Goal: Transaction & Acquisition: Book appointment/travel/reservation

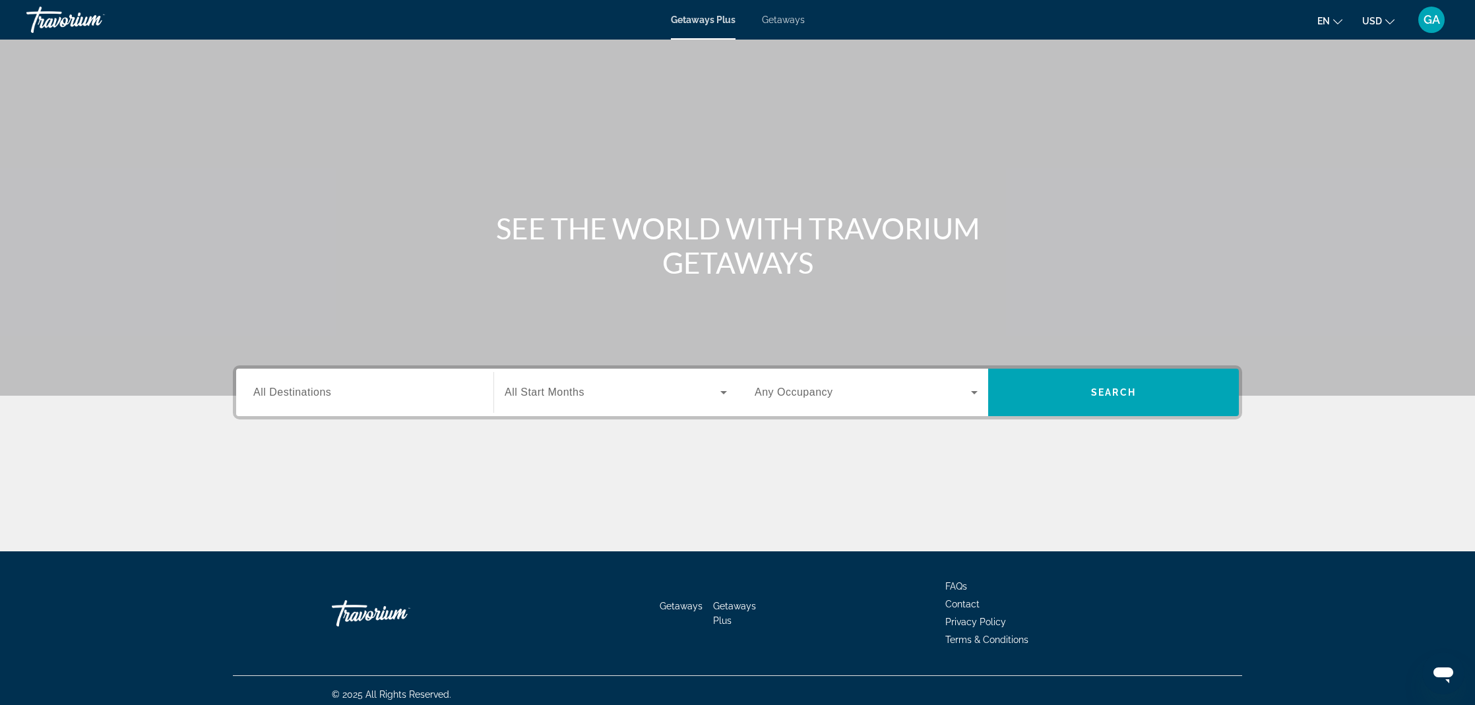
click at [332, 400] on input "Destination All Destinations" at bounding box center [364, 393] width 223 height 16
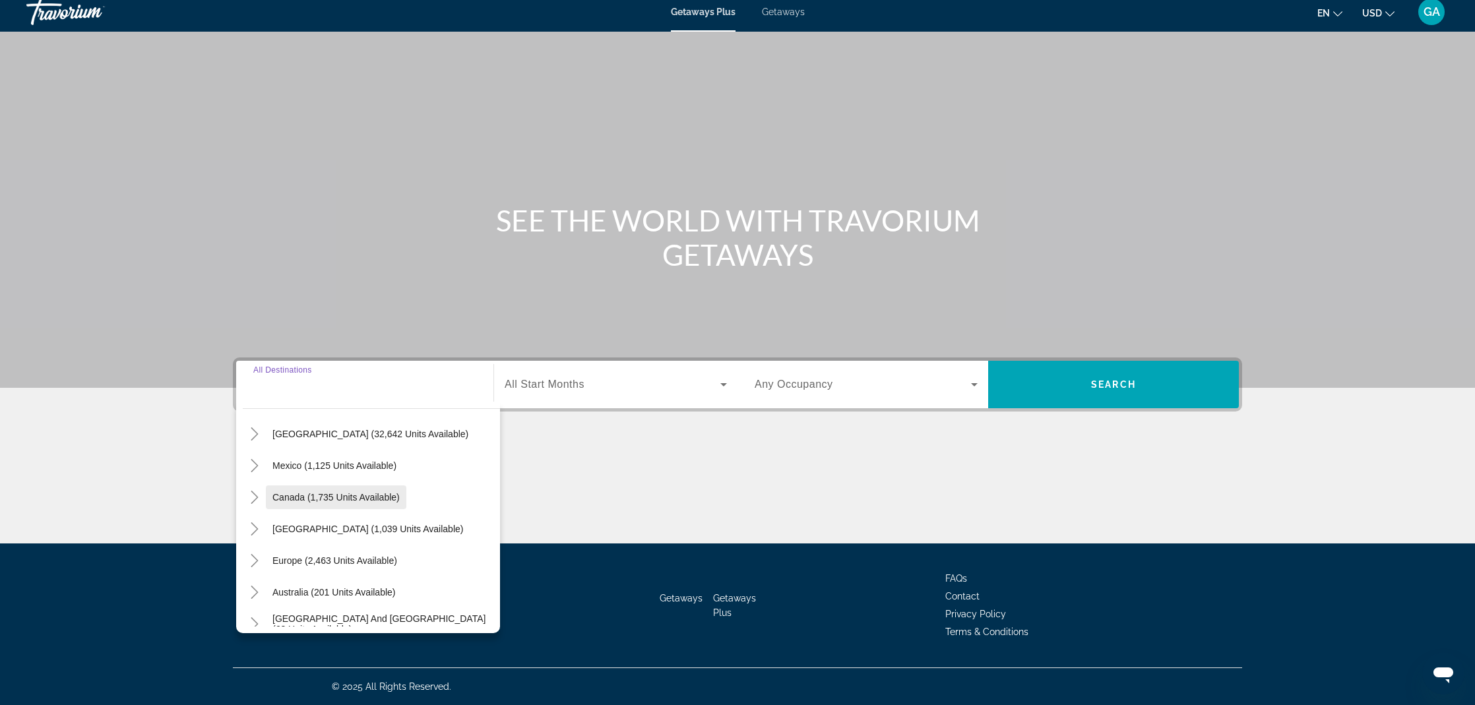
scroll to position [43, 0]
click at [334, 526] on span "[GEOGRAPHIC_DATA] (1,039 units available)" at bounding box center [367, 528] width 191 height 11
type input "**********"
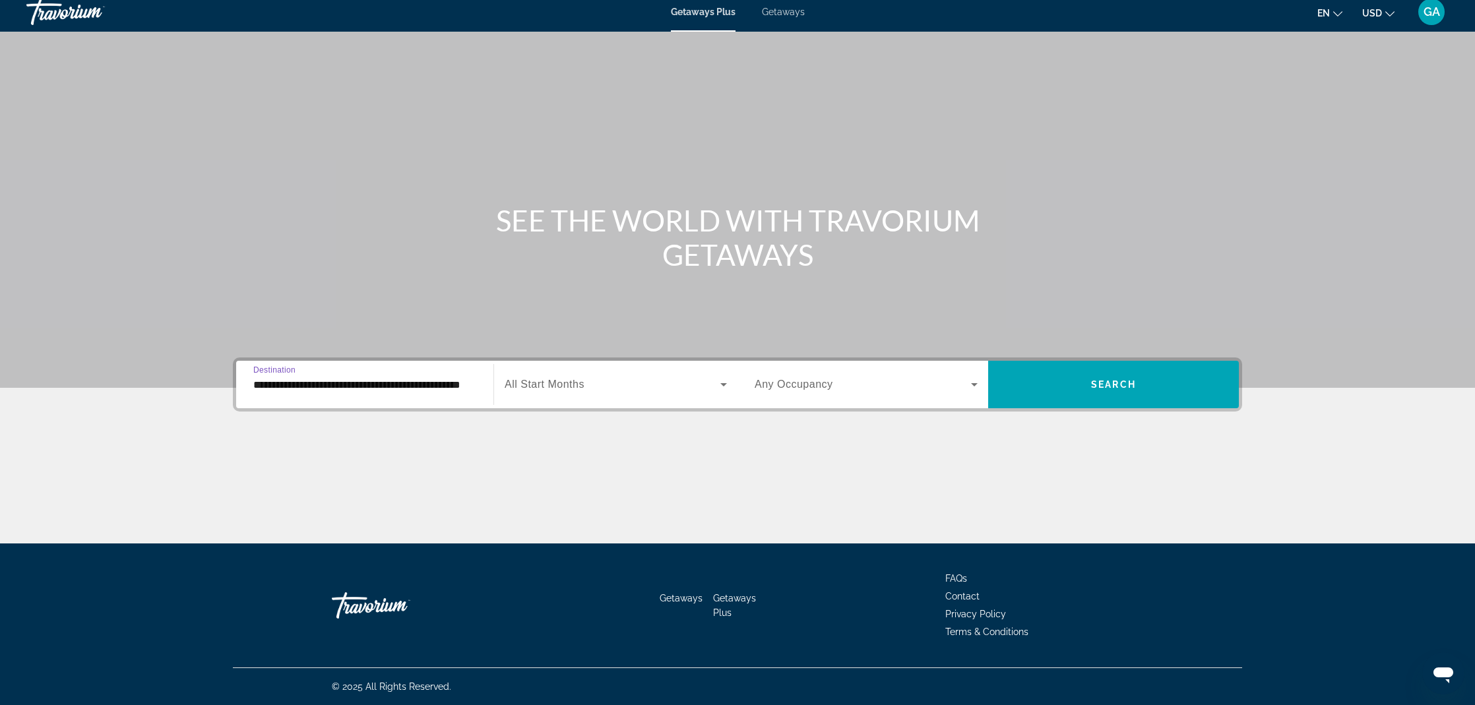
click at [783, 388] on span "Any Occupancy" at bounding box center [794, 384] width 78 height 11
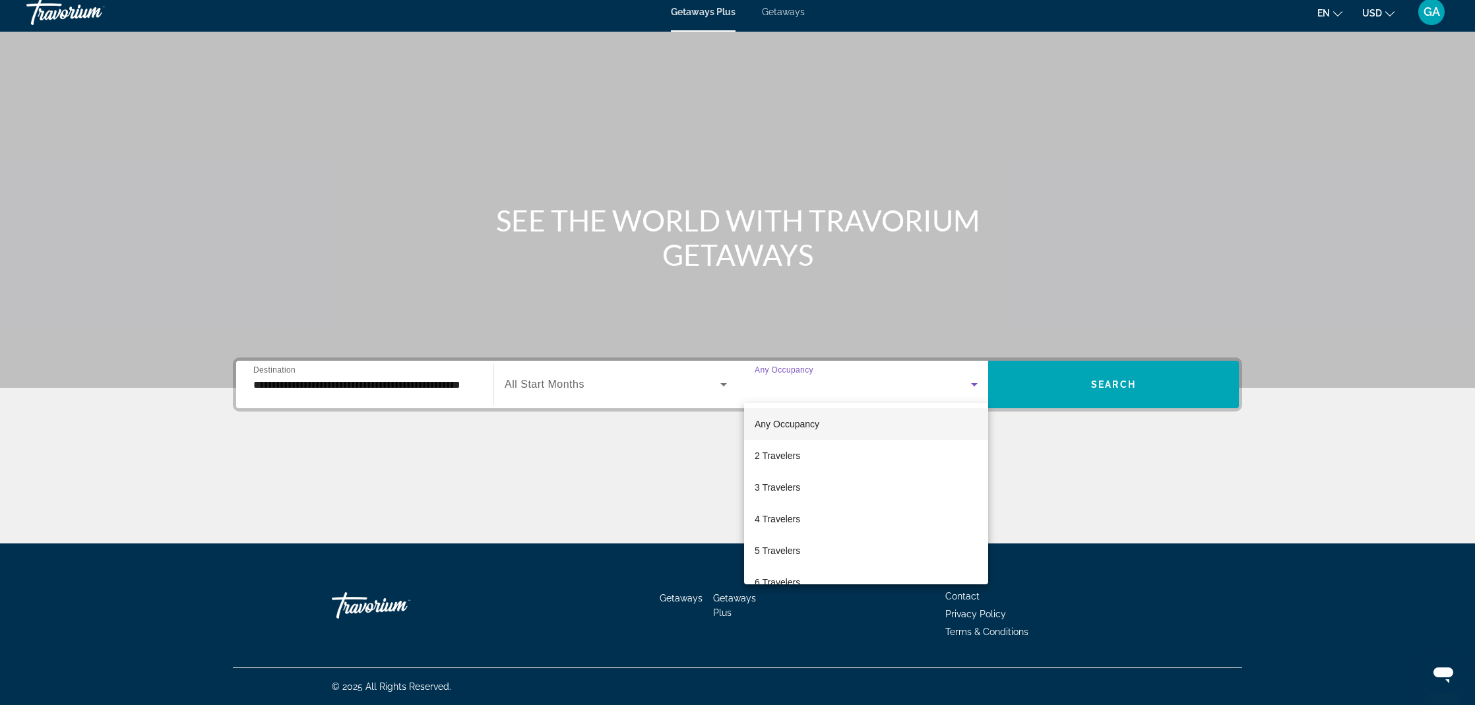
click at [557, 382] on div at bounding box center [737, 352] width 1475 height 705
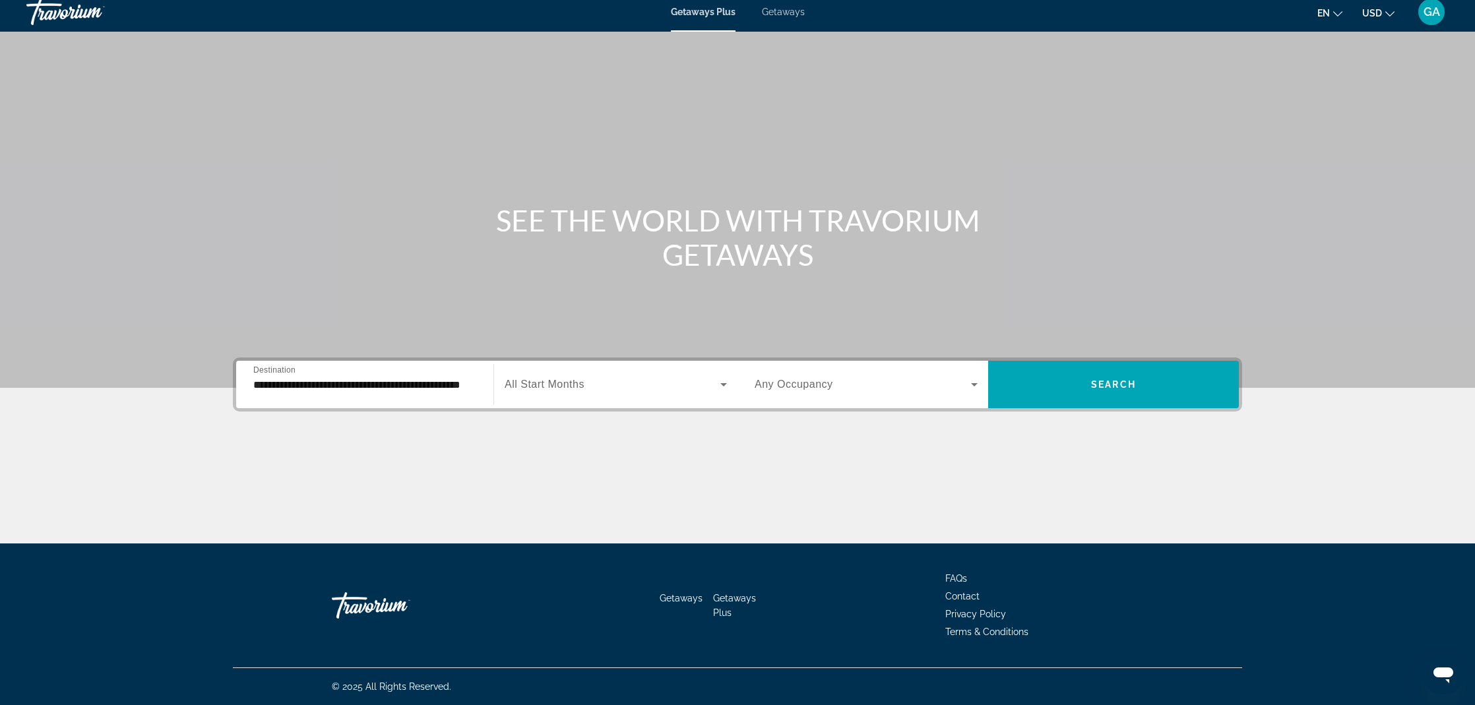
click at [555, 385] on span "All Start Months" at bounding box center [545, 384] width 80 height 11
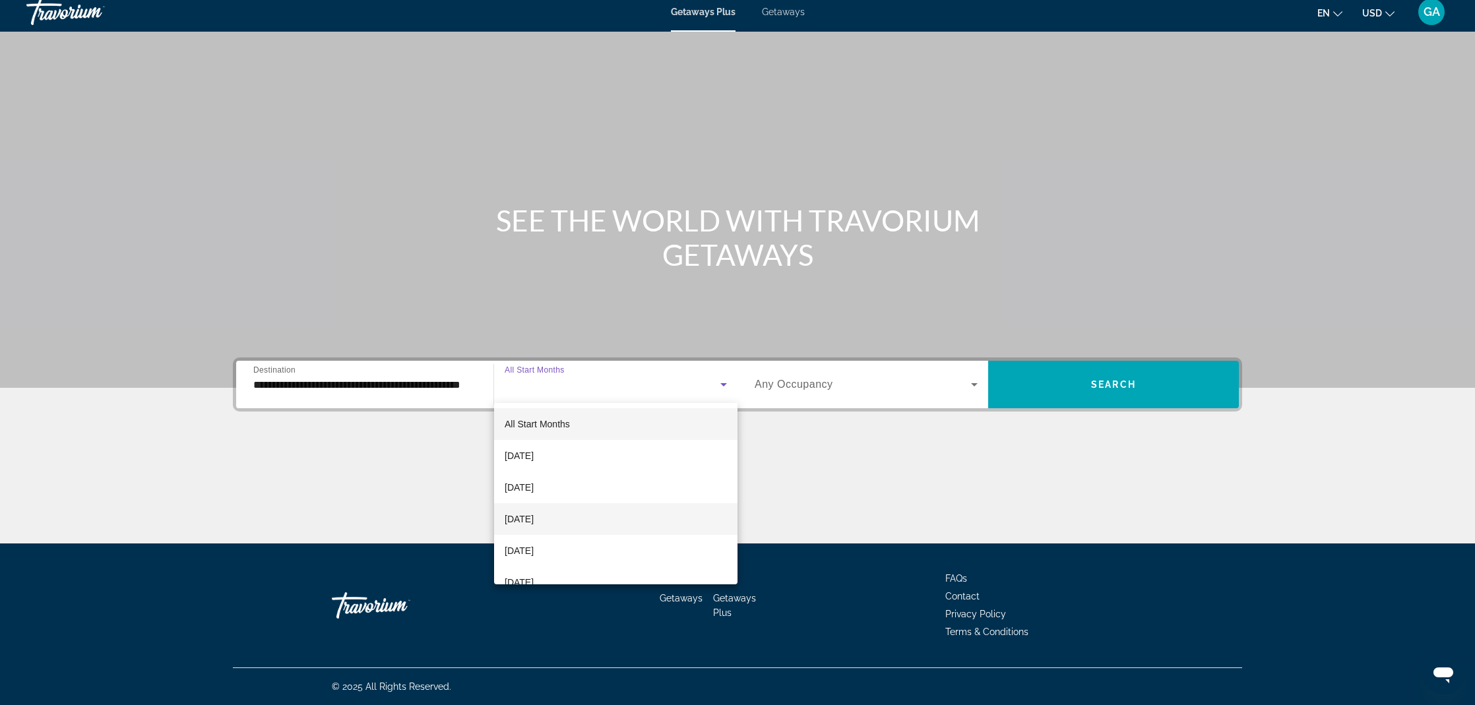
scroll to position [12, 0]
drag, startPoint x: 542, startPoint y: 532, endPoint x: 718, endPoint y: 452, distance: 192.5
click at [534, 532] on span "[DATE]" at bounding box center [519, 539] width 29 height 16
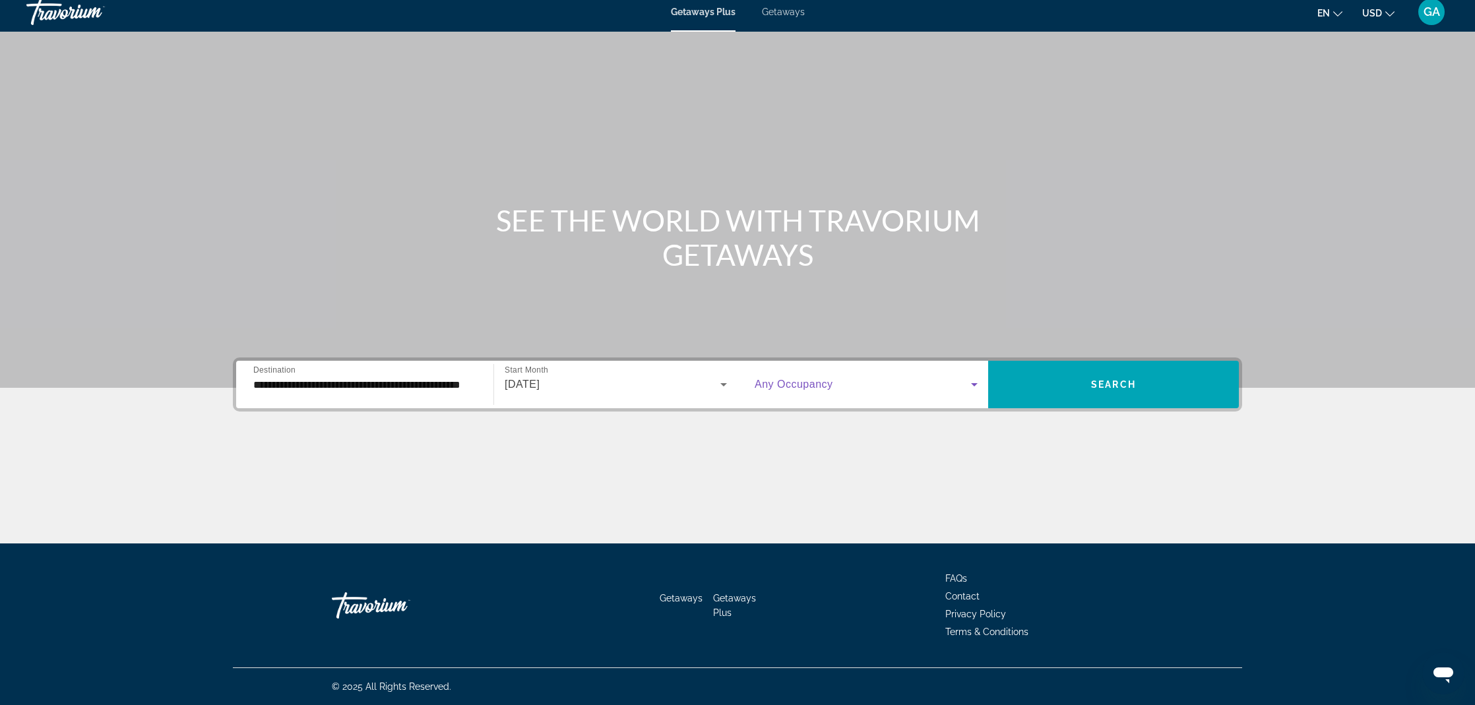
click at [805, 390] on span "Search widget" at bounding box center [863, 385] width 216 height 16
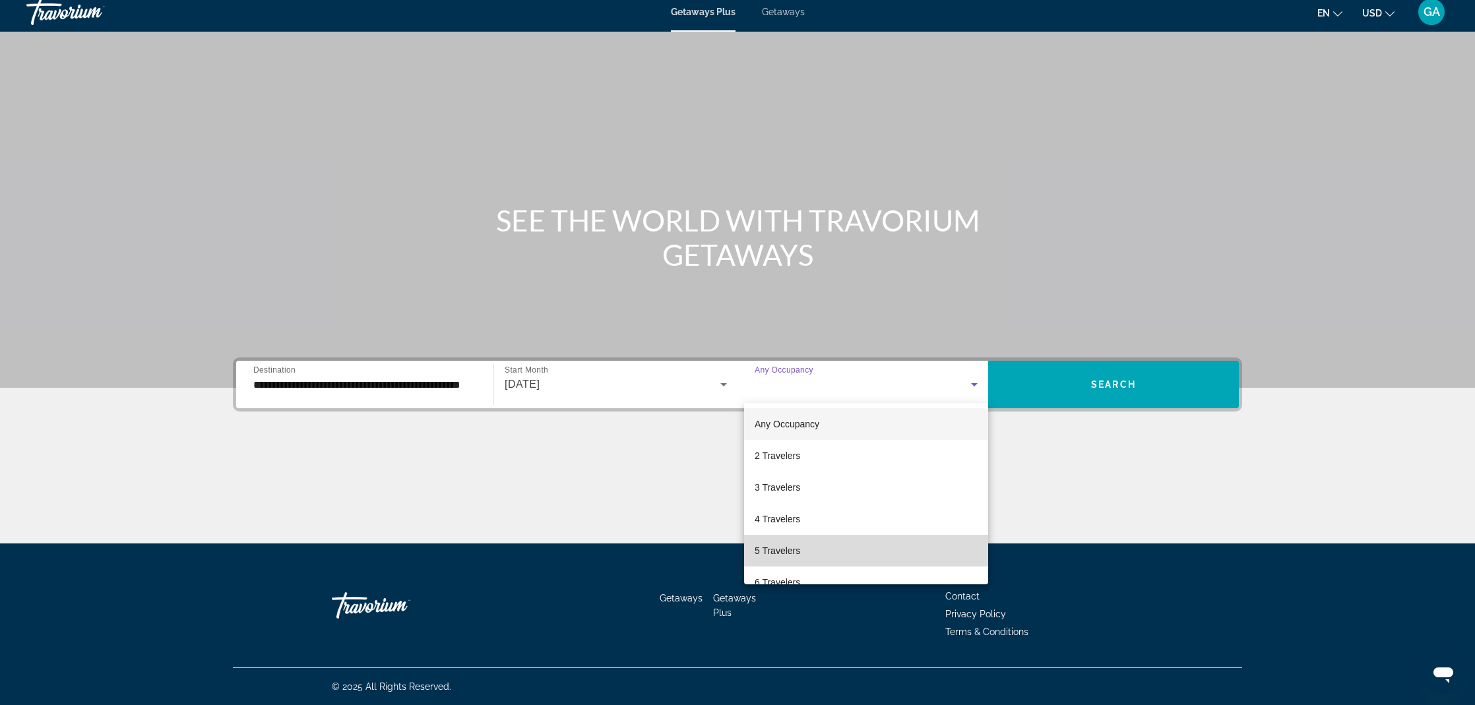
click at [780, 552] on span "5 Travelers" at bounding box center [778, 551] width 46 height 16
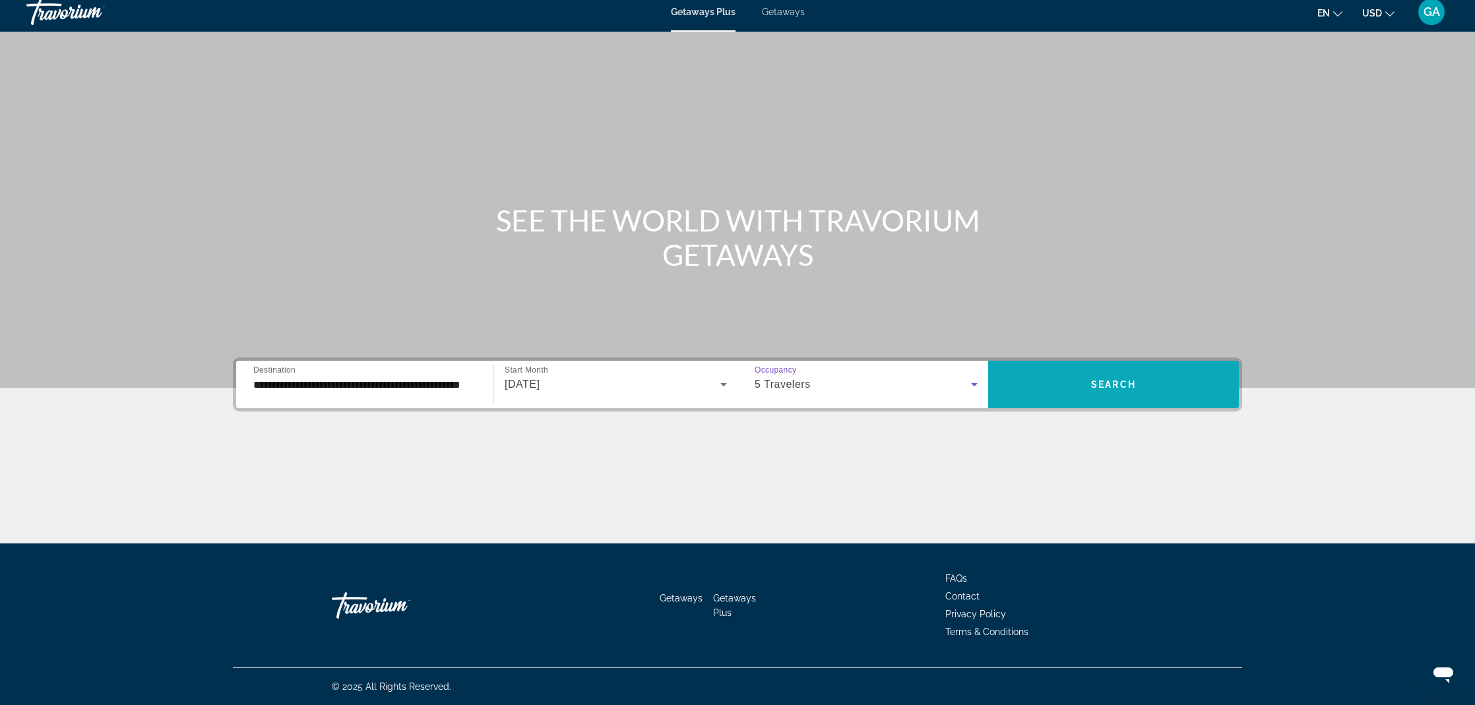
click at [1064, 374] on span "Search widget" at bounding box center [1113, 385] width 251 height 32
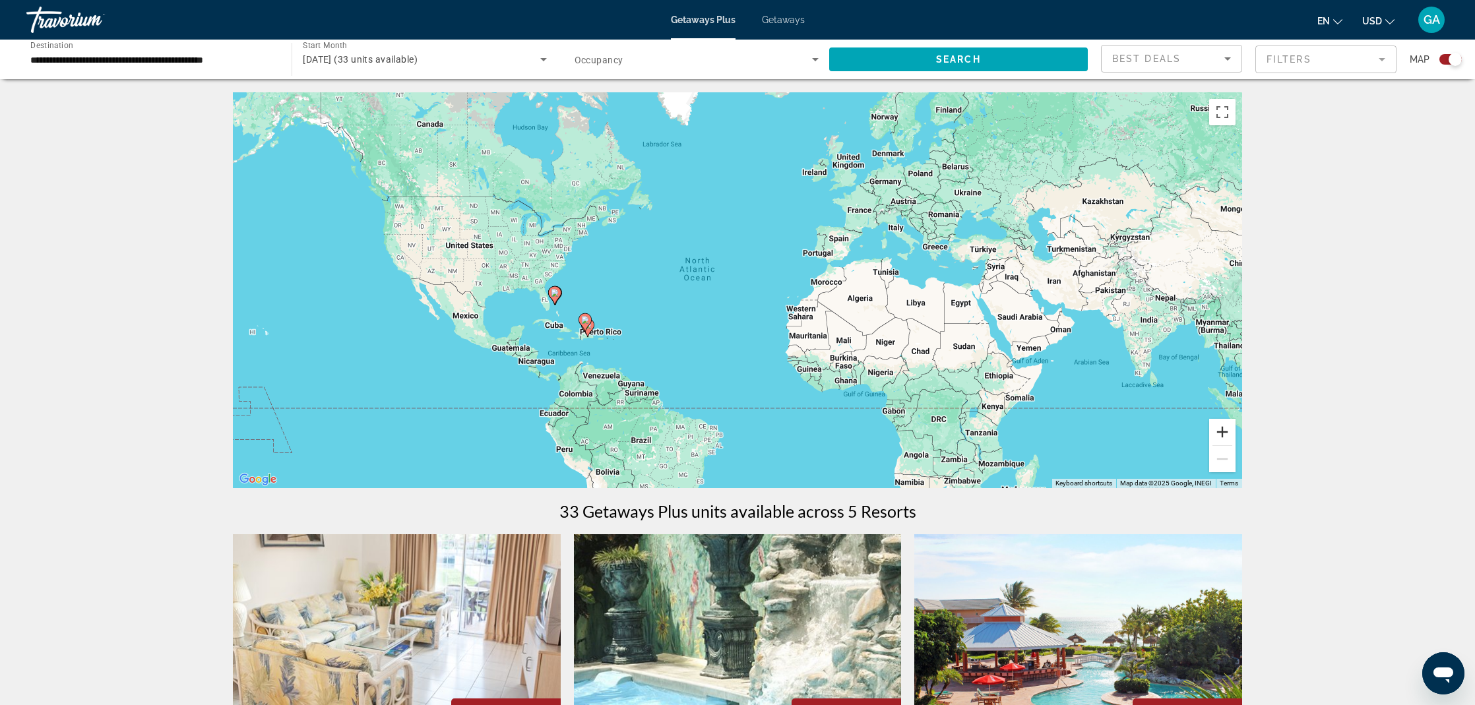
click at [1226, 429] on button "Zoom in" at bounding box center [1222, 432] width 26 height 26
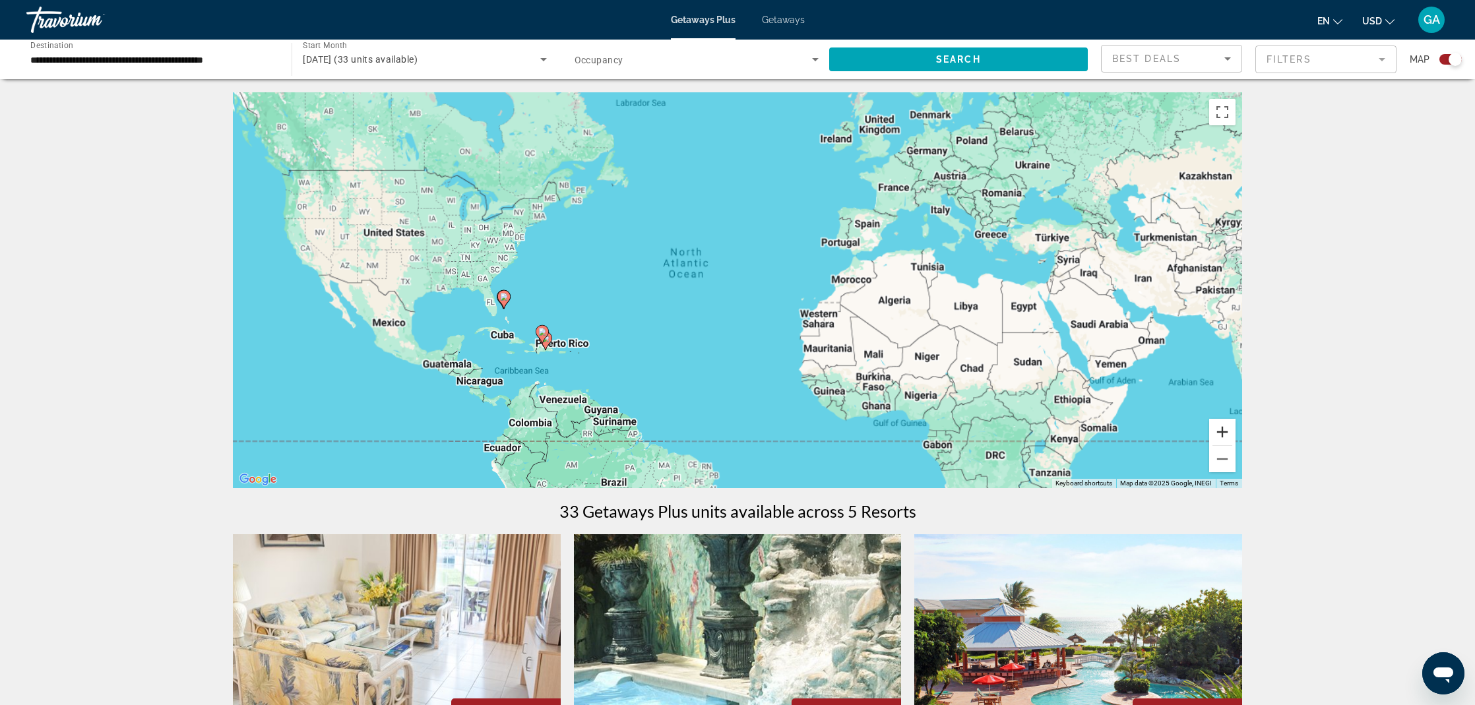
click at [1226, 429] on button "Zoom in" at bounding box center [1222, 432] width 26 height 26
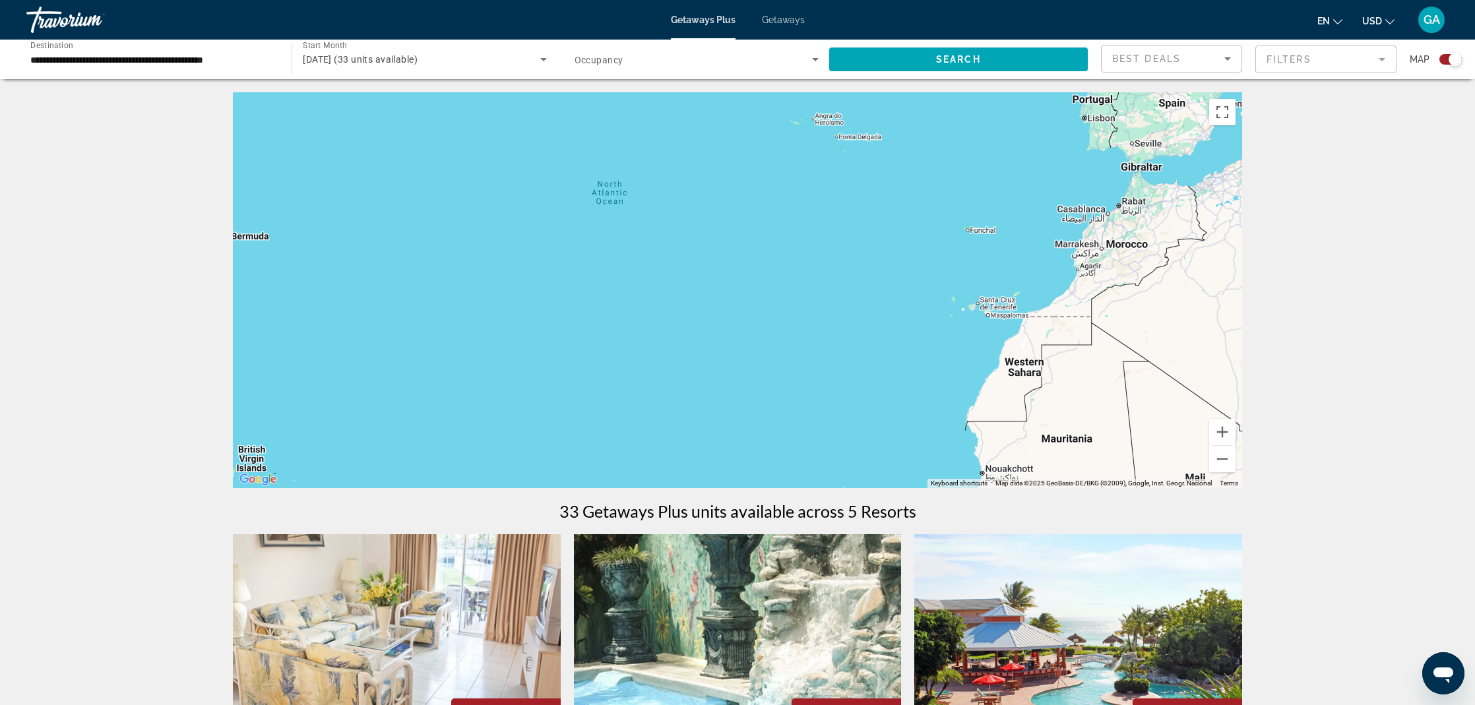
drag, startPoint x: 550, startPoint y: 337, endPoint x: 828, endPoint y: 271, distance: 286.1
click at [809, 276] on div "To activate drag with keyboard, press Alt + Enter. Once in keyboard drag state,…" at bounding box center [737, 290] width 1009 height 396
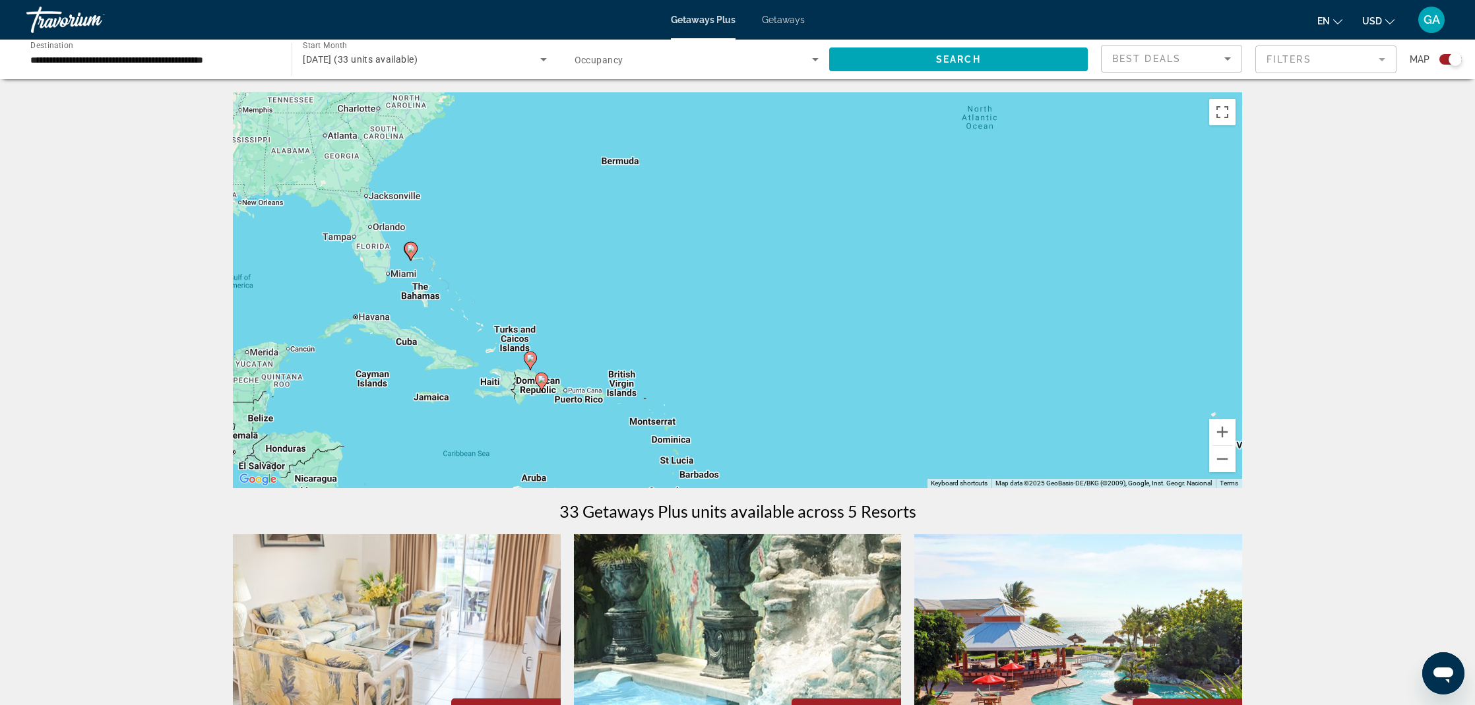
drag, startPoint x: 480, startPoint y: 294, endPoint x: 538, endPoint y: 251, distance: 72.6
click at [529, 257] on div "To activate drag with keyboard, press Alt + Enter. Once in keyboard drag state,…" at bounding box center [737, 290] width 1009 height 396
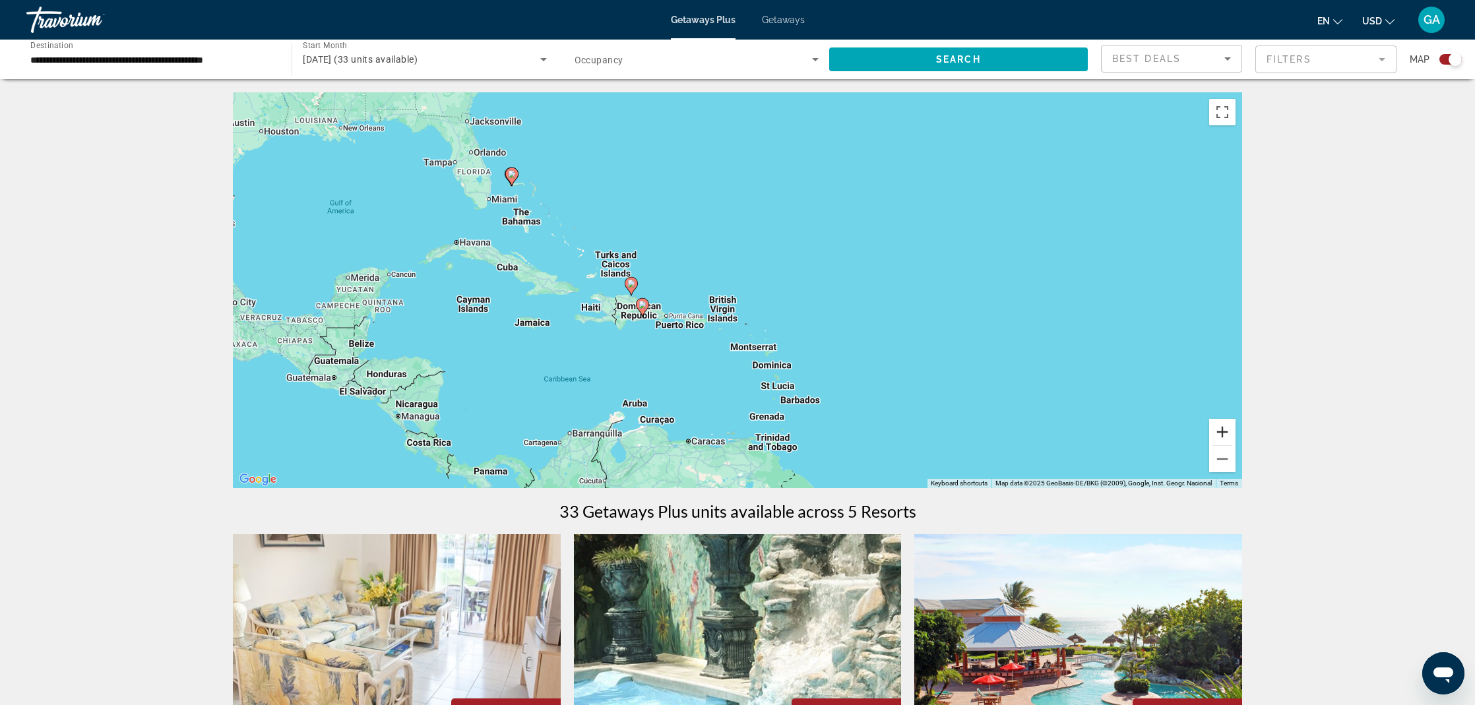
click at [1226, 440] on button "Zoom in" at bounding box center [1222, 432] width 26 height 26
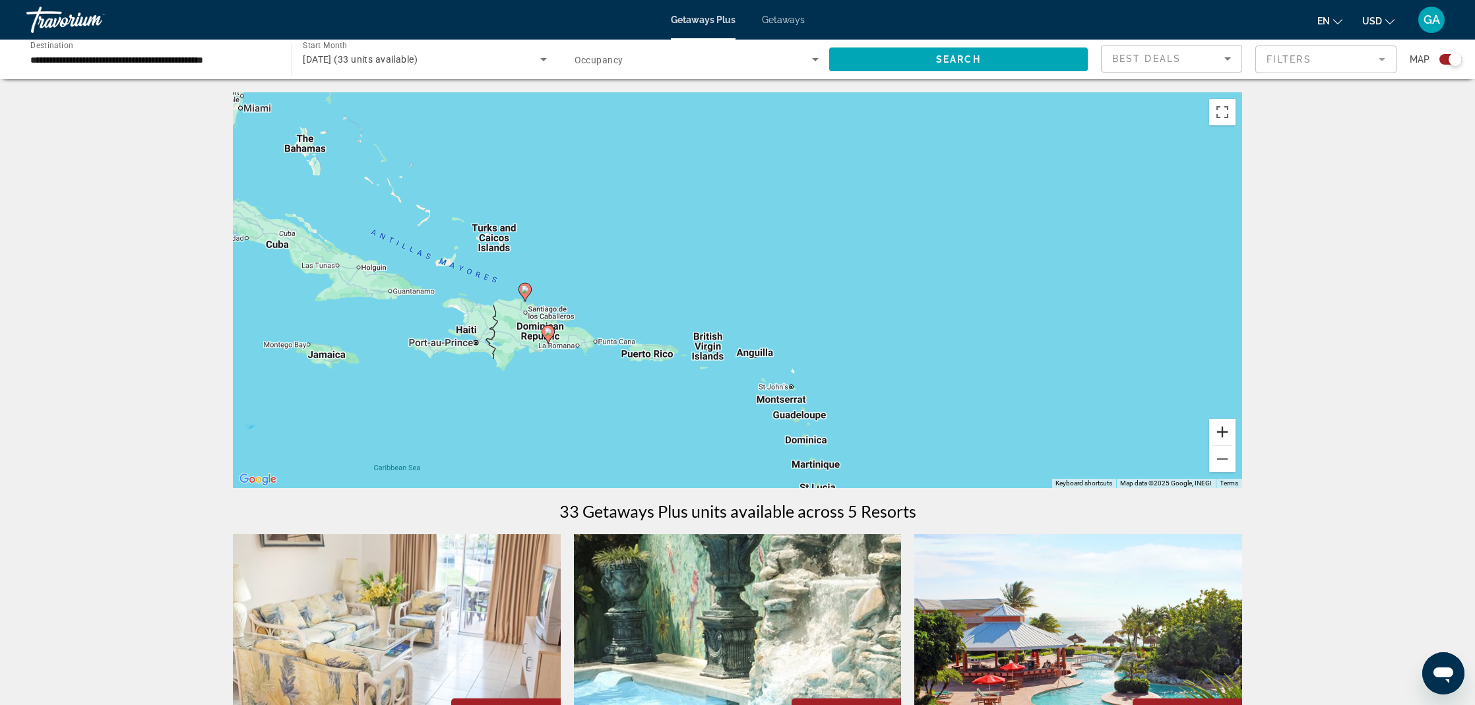
click at [1227, 437] on button "Zoom in" at bounding box center [1222, 432] width 26 height 26
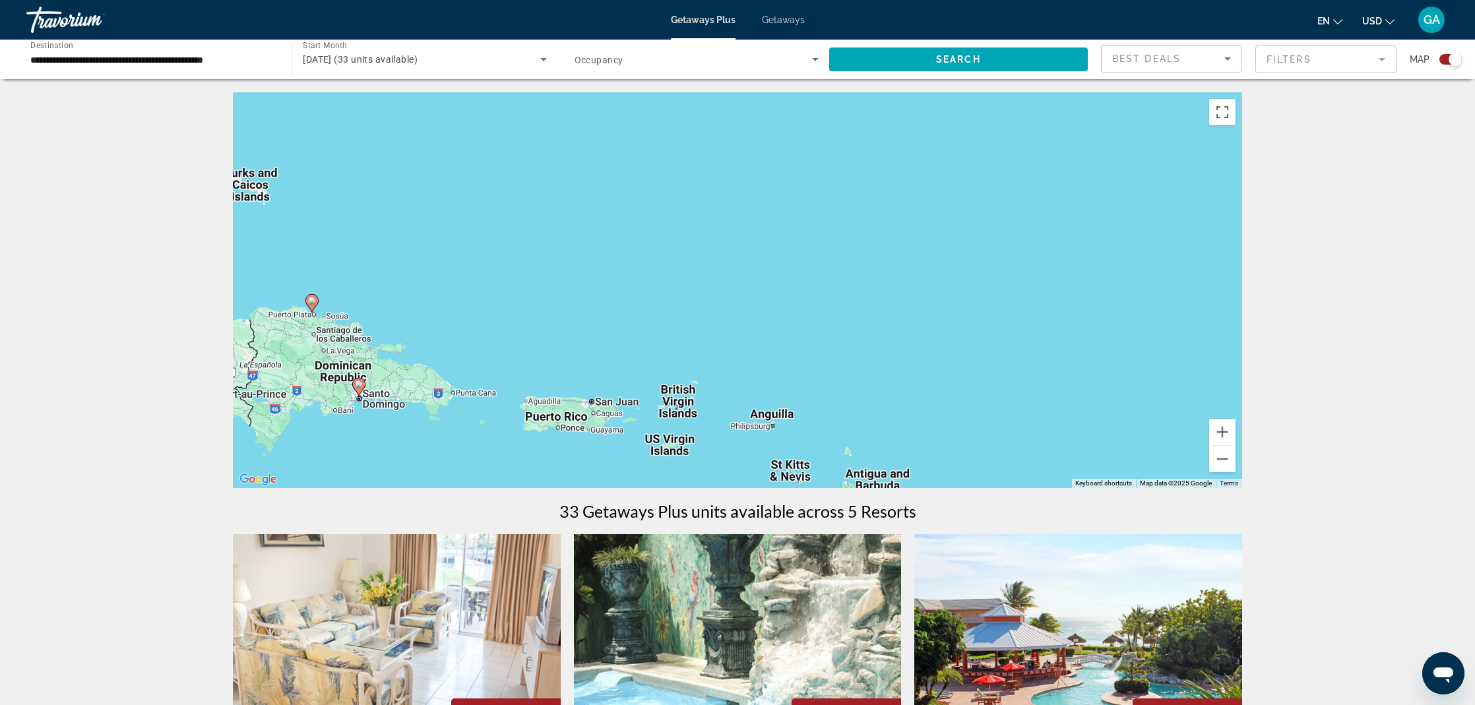
drag, startPoint x: 589, startPoint y: 276, endPoint x: 718, endPoint y: 201, distance: 149.0
click at [712, 202] on div "To activate drag with keyboard, press Alt + Enter. Once in keyboard drag state,…" at bounding box center [737, 290] width 1009 height 396
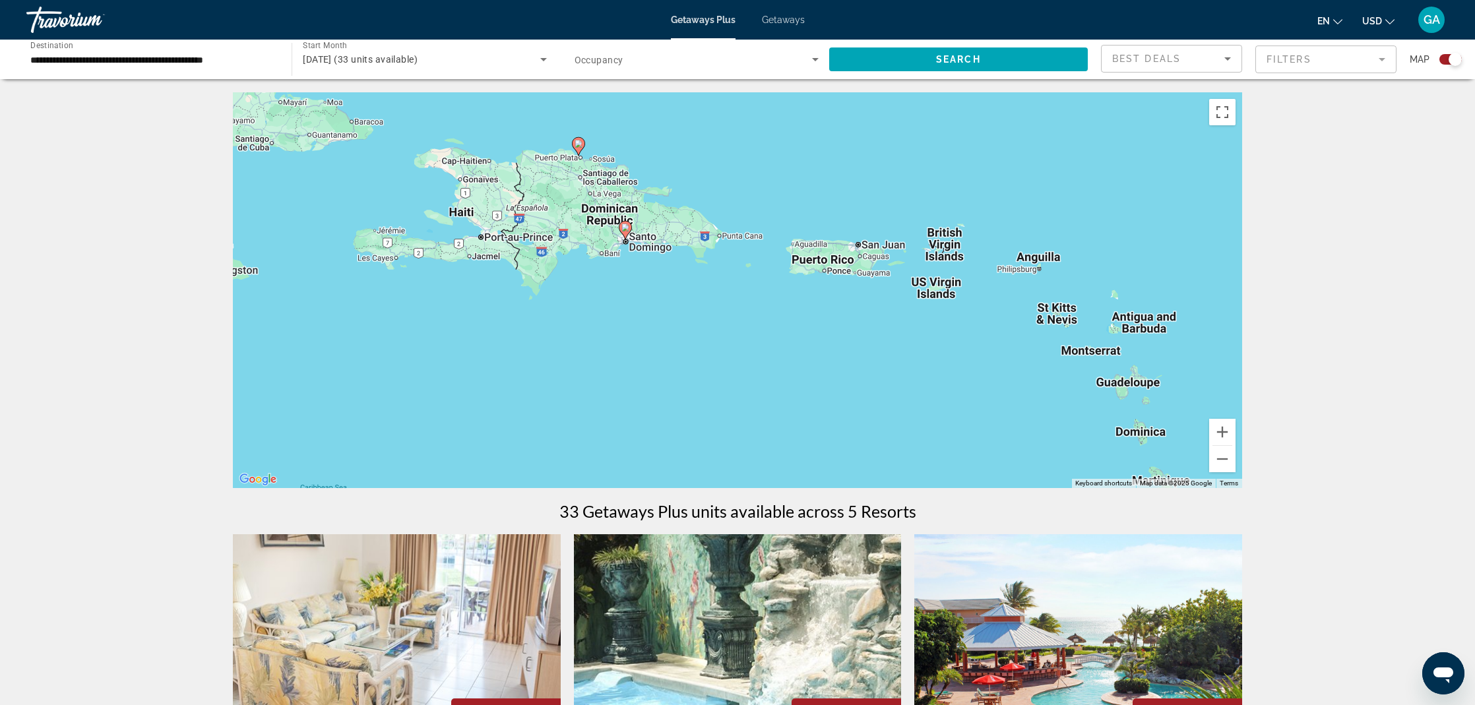
click at [628, 229] on image "Main content" at bounding box center [625, 228] width 8 height 8
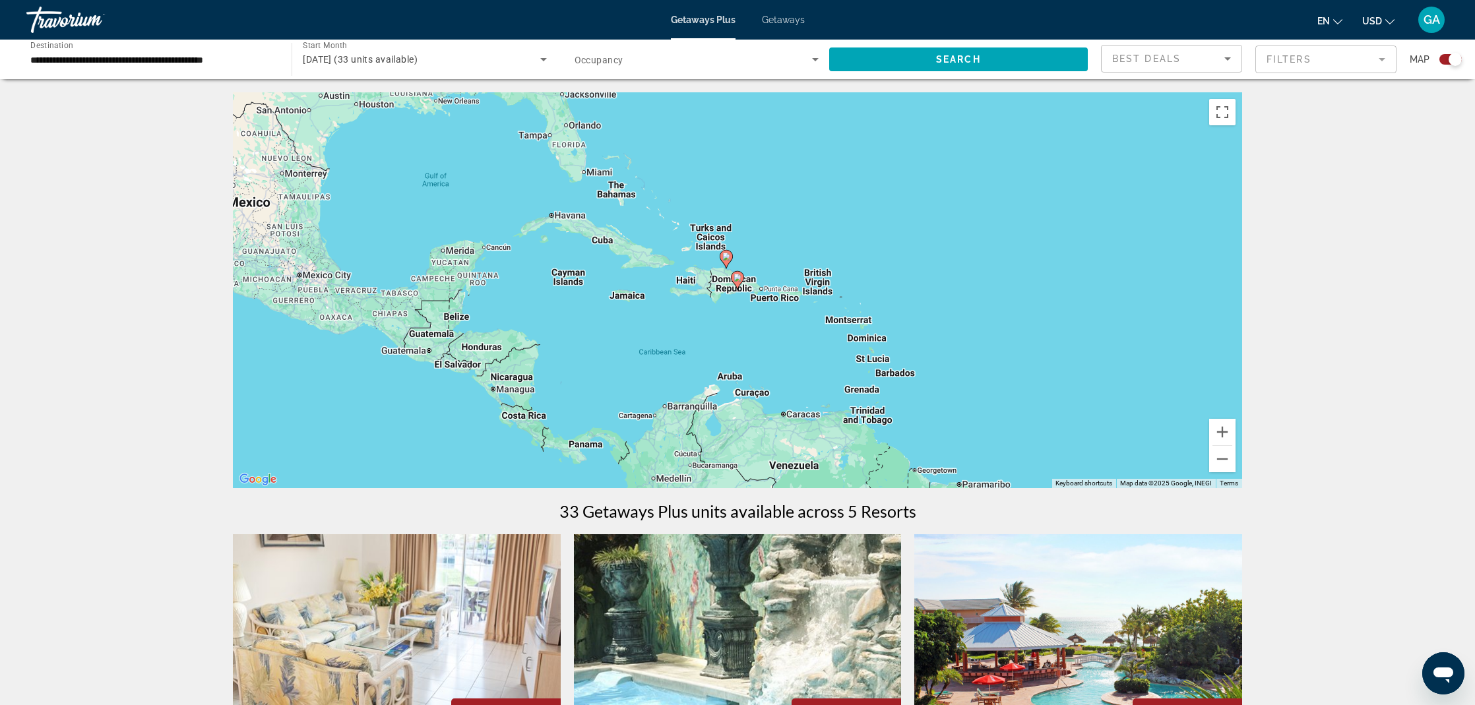
click at [739, 284] on icon "Main content" at bounding box center [738, 280] width 12 height 17
type input "**********"
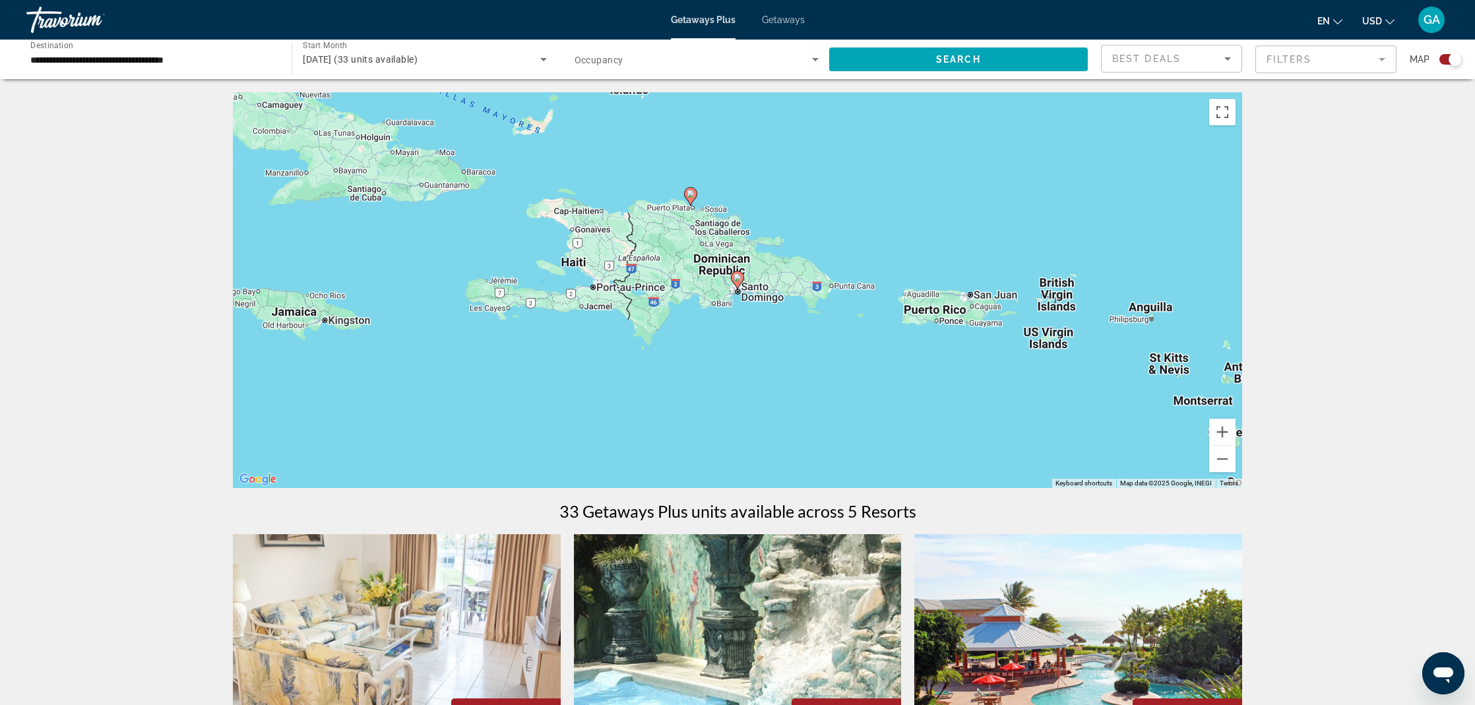
click at [739, 283] on icon "Main content" at bounding box center [738, 280] width 12 height 17
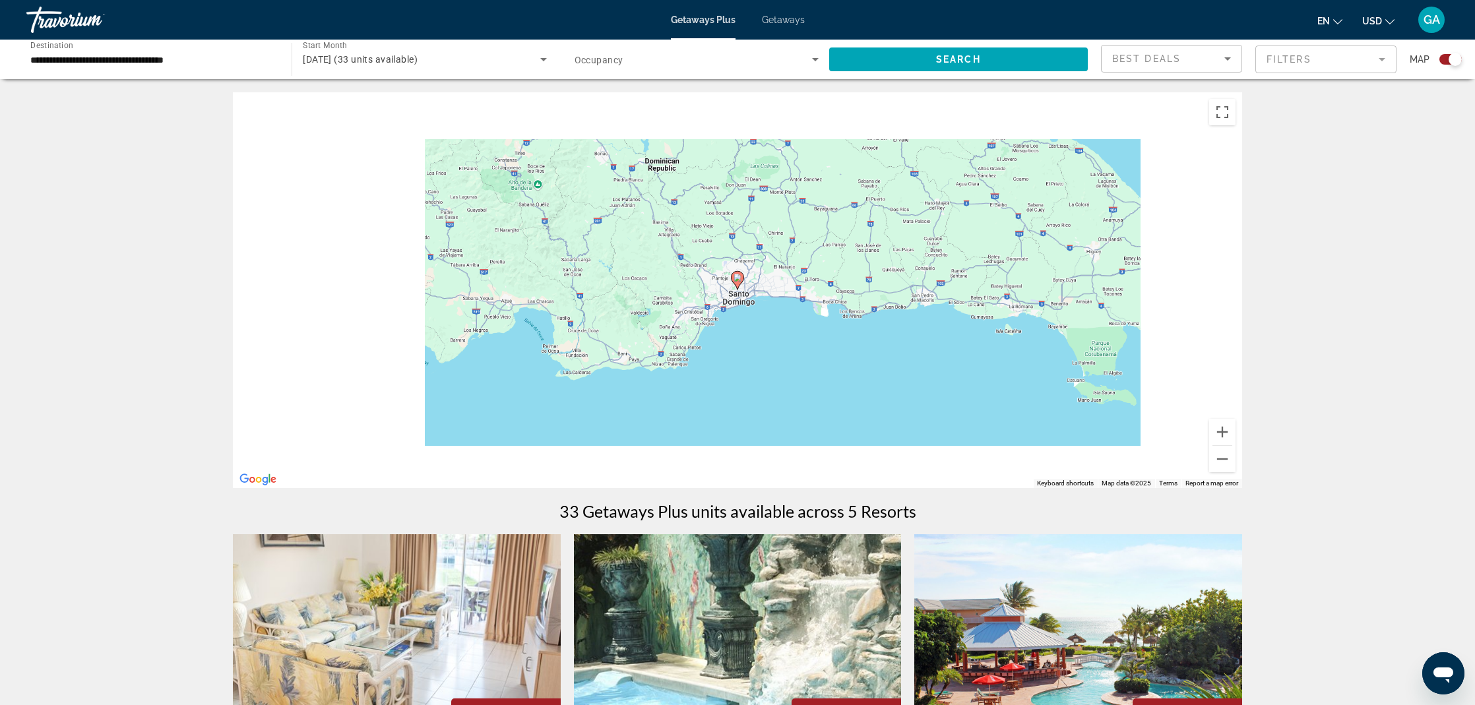
click at [737, 278] on image "Main content" at bounding box center [737, 278] width 8 height 8
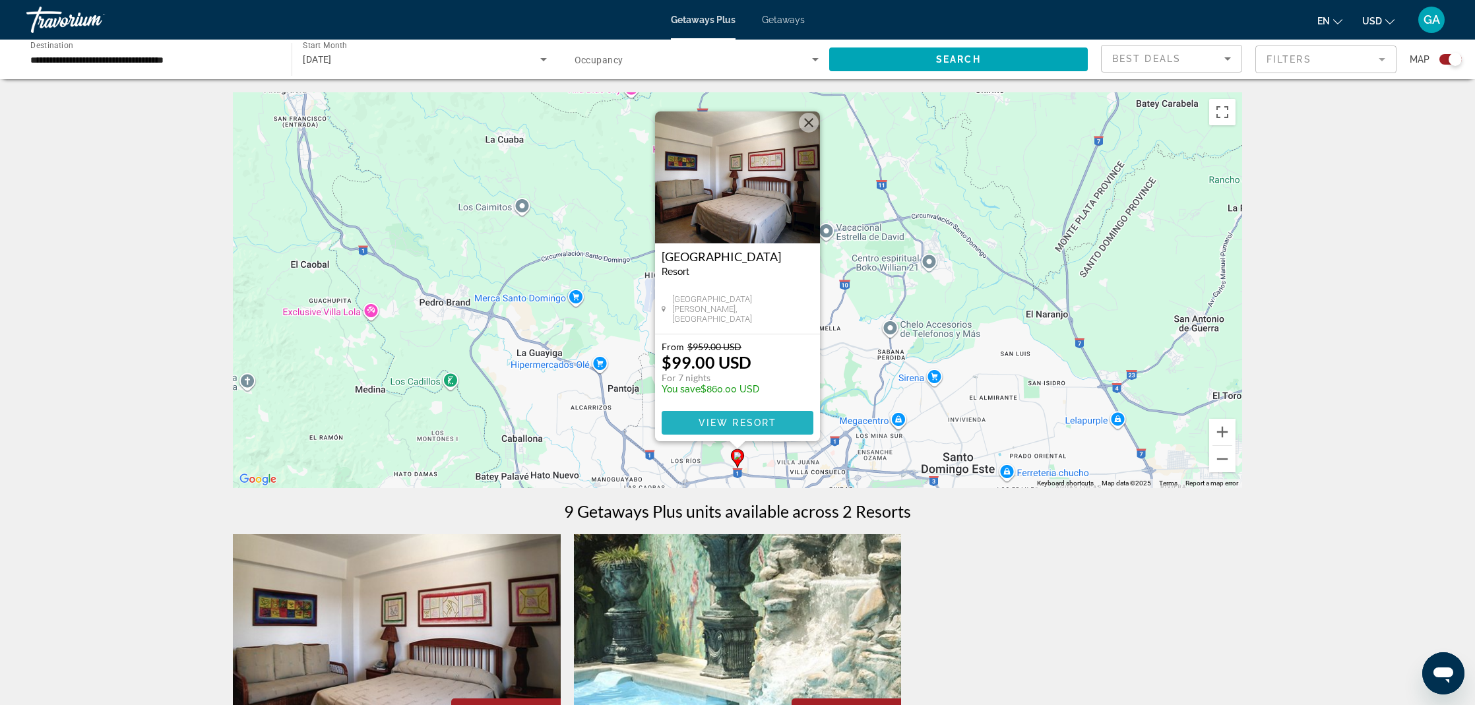
click at [747, 428] on span "Main content" at bounding box center [738, 423] width 152 height 32
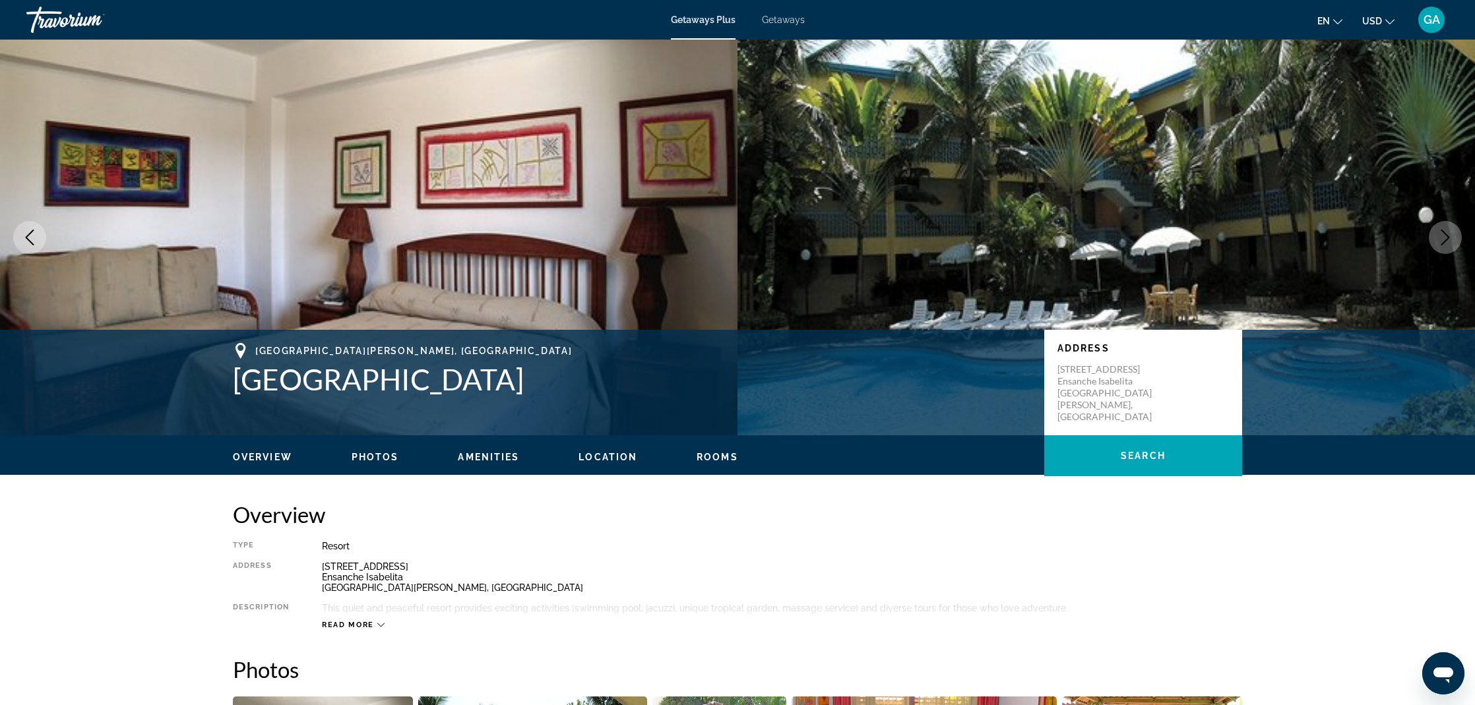
drag, startPoint x: 1461, startPoint y: 235, endPoint x: 1454, endPoint y: 237, distance: 7.5
click at [1460, 235] on button "Next image" at bounding box center [1445, 237] width 33 height 33
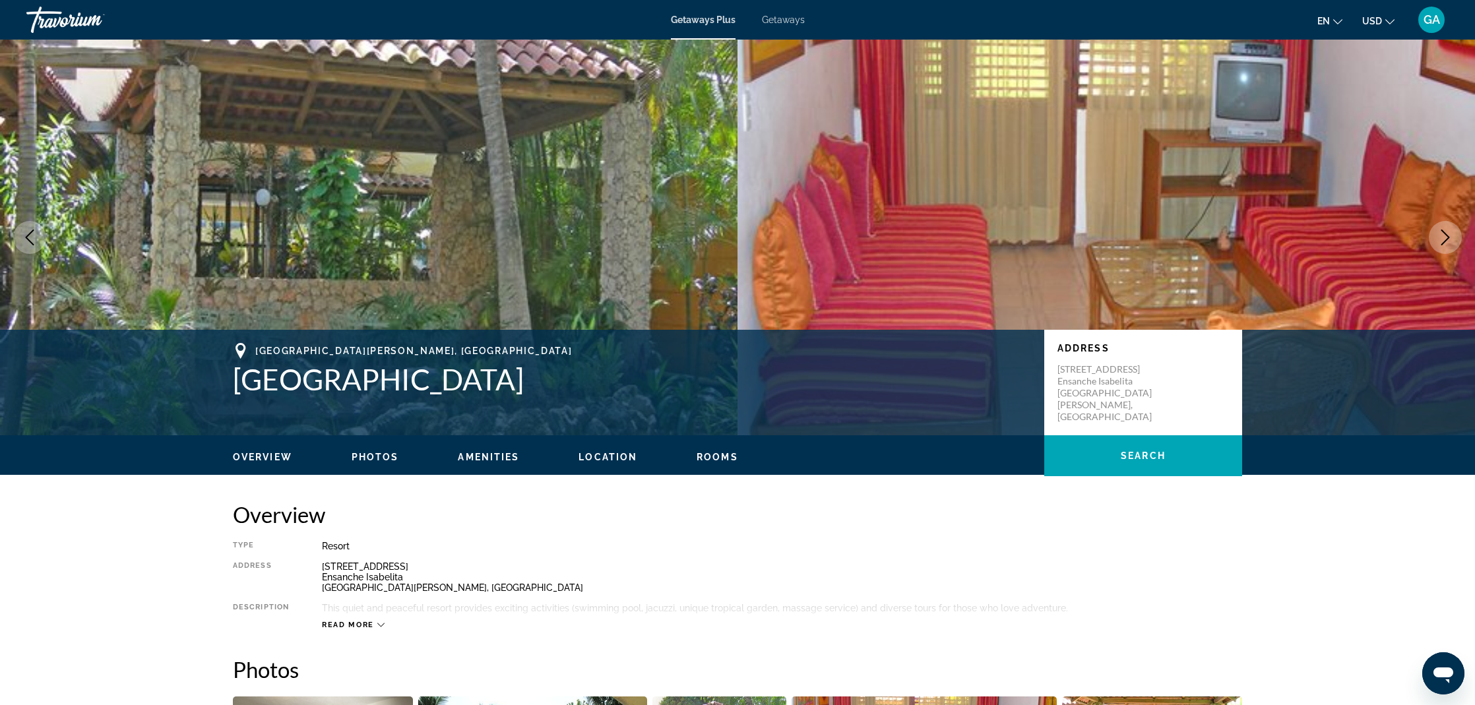
click at [1452, 235] on icon "Next image" at bounding box center [1445, 238] width 16 height 16
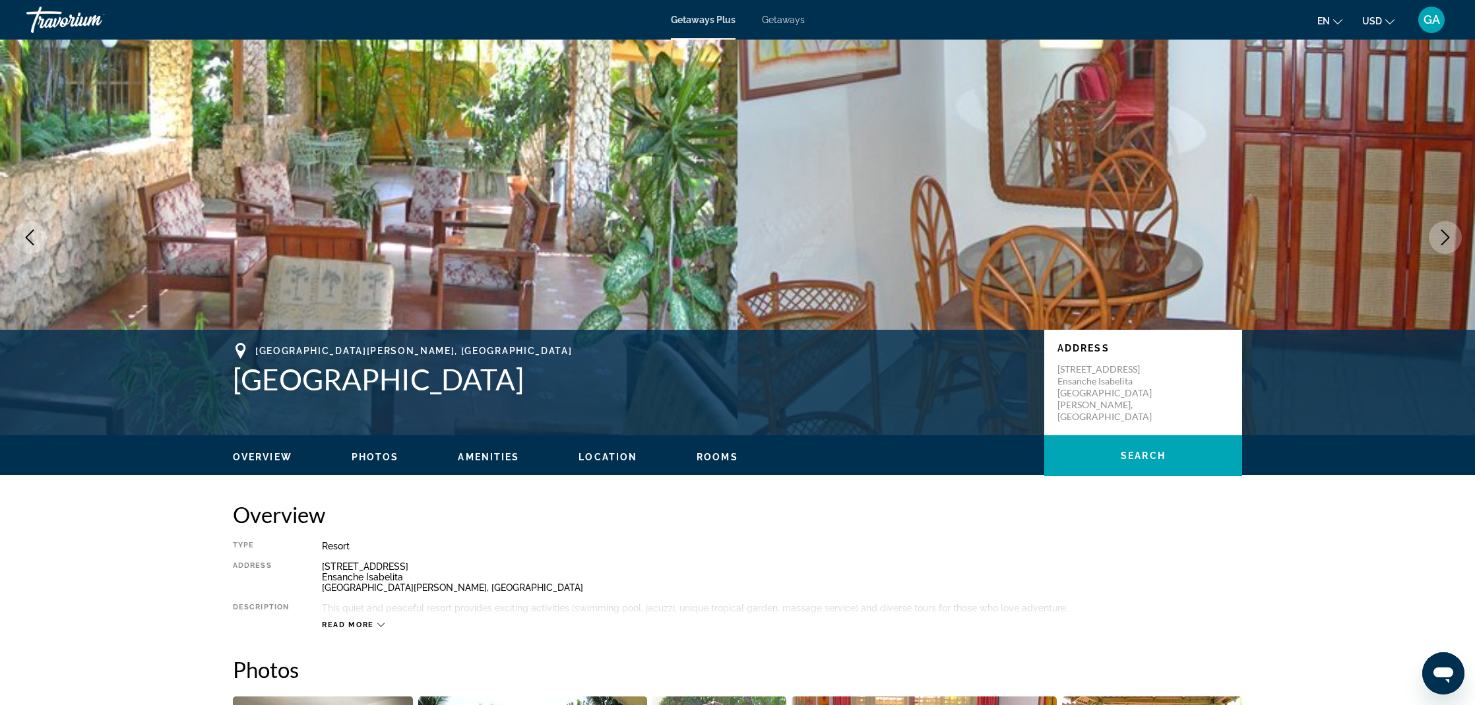
click at [1452, 235] on icon "Next image" at bounding box center [1445, 238] width 16 height 16
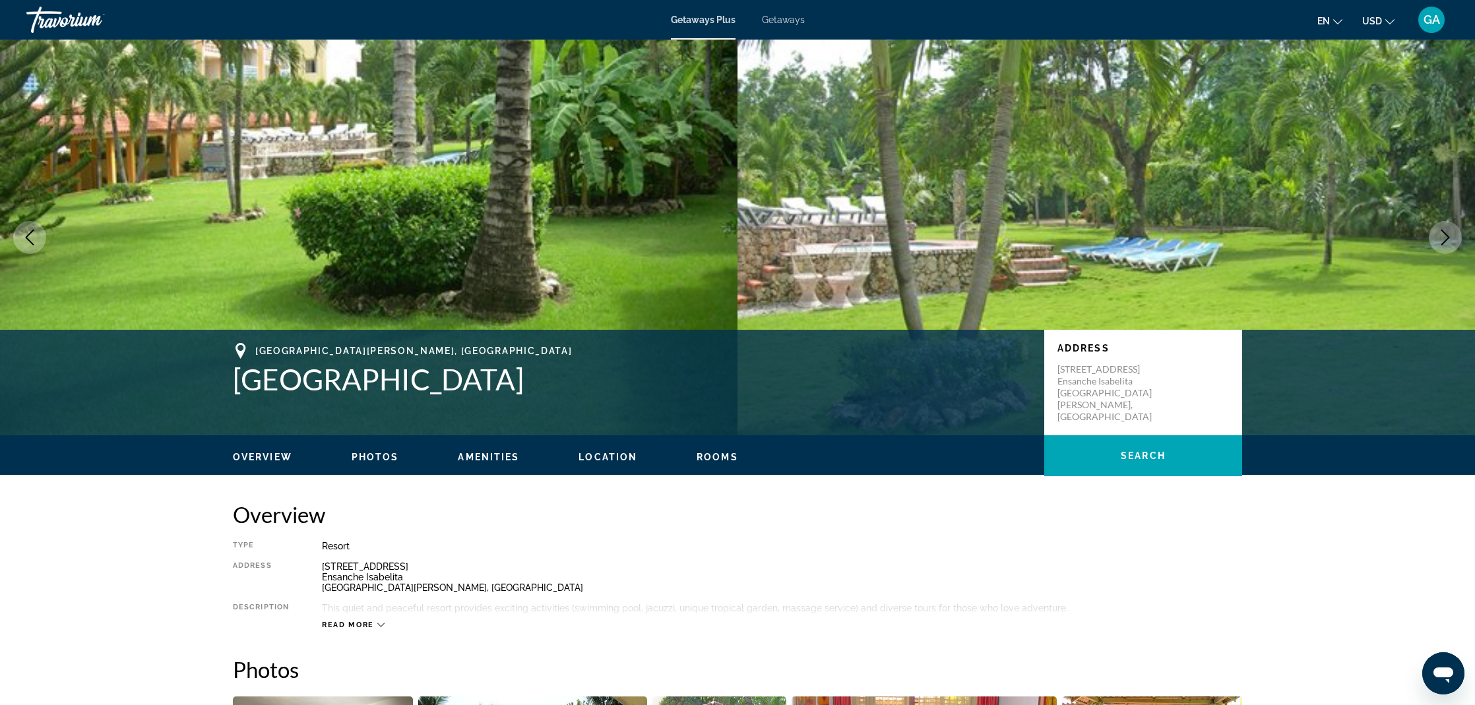
click at [1452, 235] on icon "Next image" at bounding box center [1445, 238] width 16 height 16
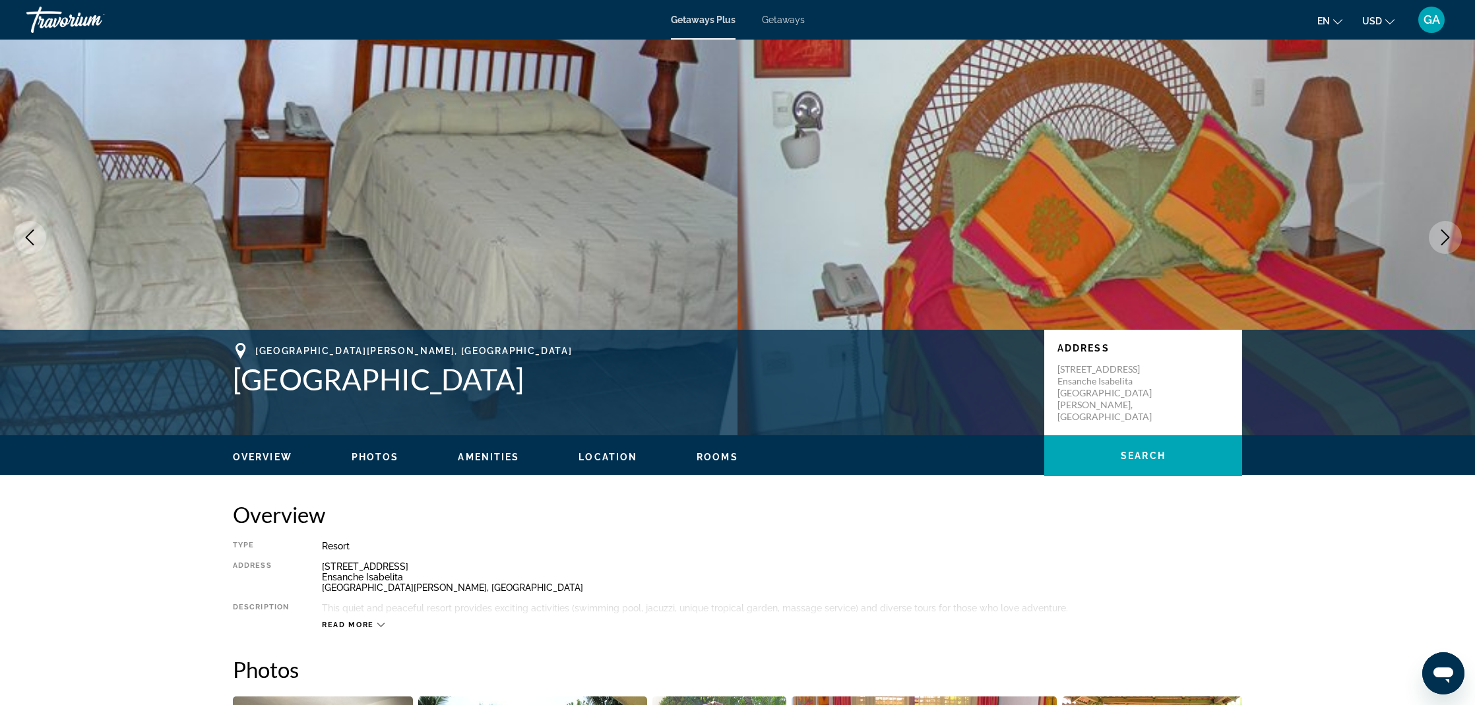
click at [1452, 235] on icon "Next image" at bounding box center [1445, 238] width 16 height 16
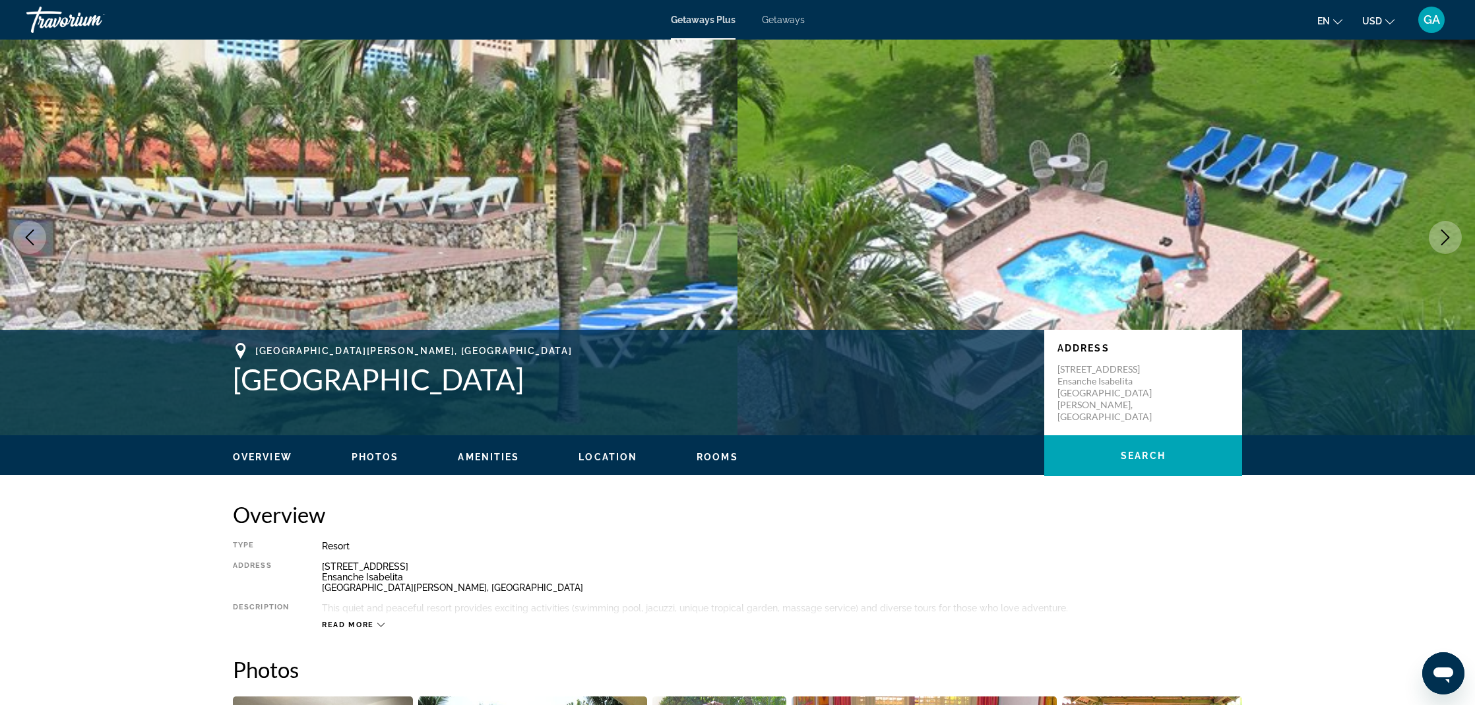
click at [1452, 235] on icon "Next image" at bounding box center [1445, 238] width 16 height 16
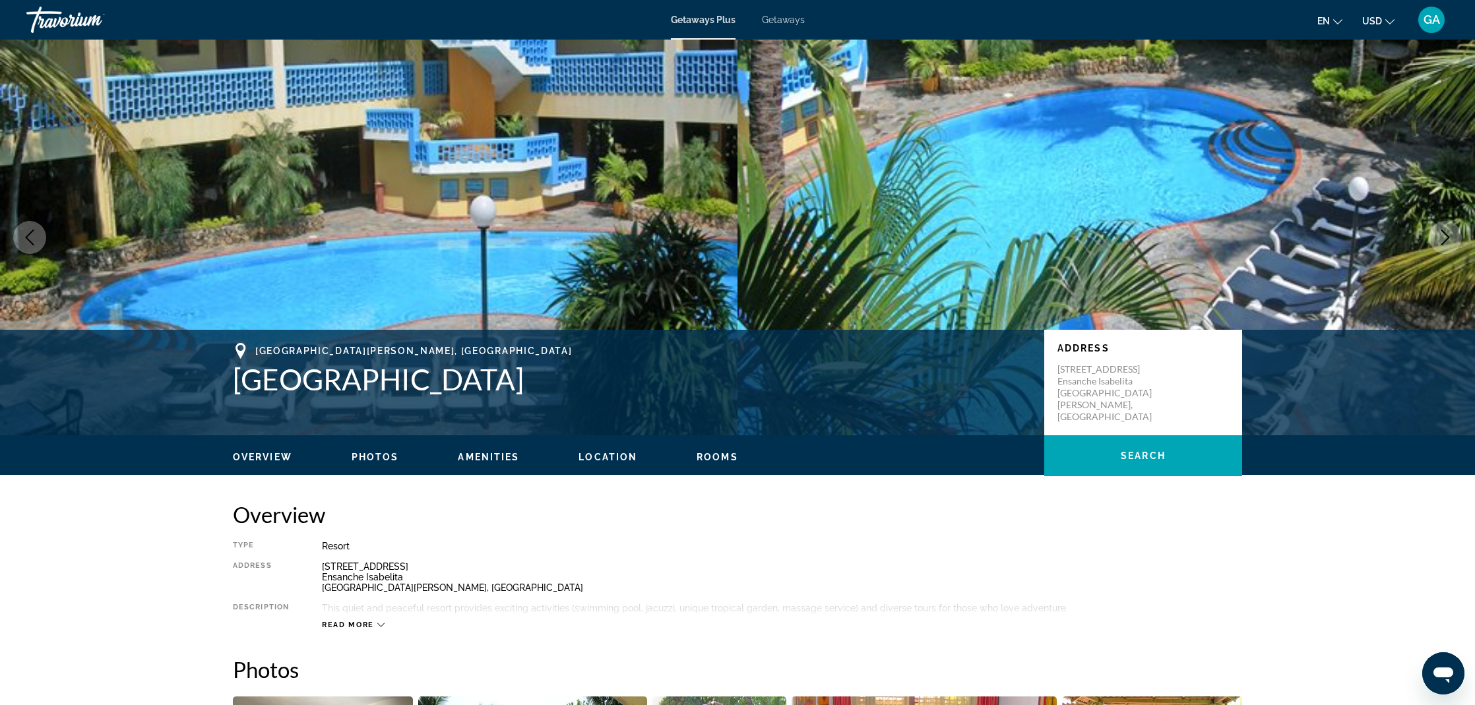
click at [1452, 235] on icon "Next image" at bounding box center [1445, 238] width 16 height 16
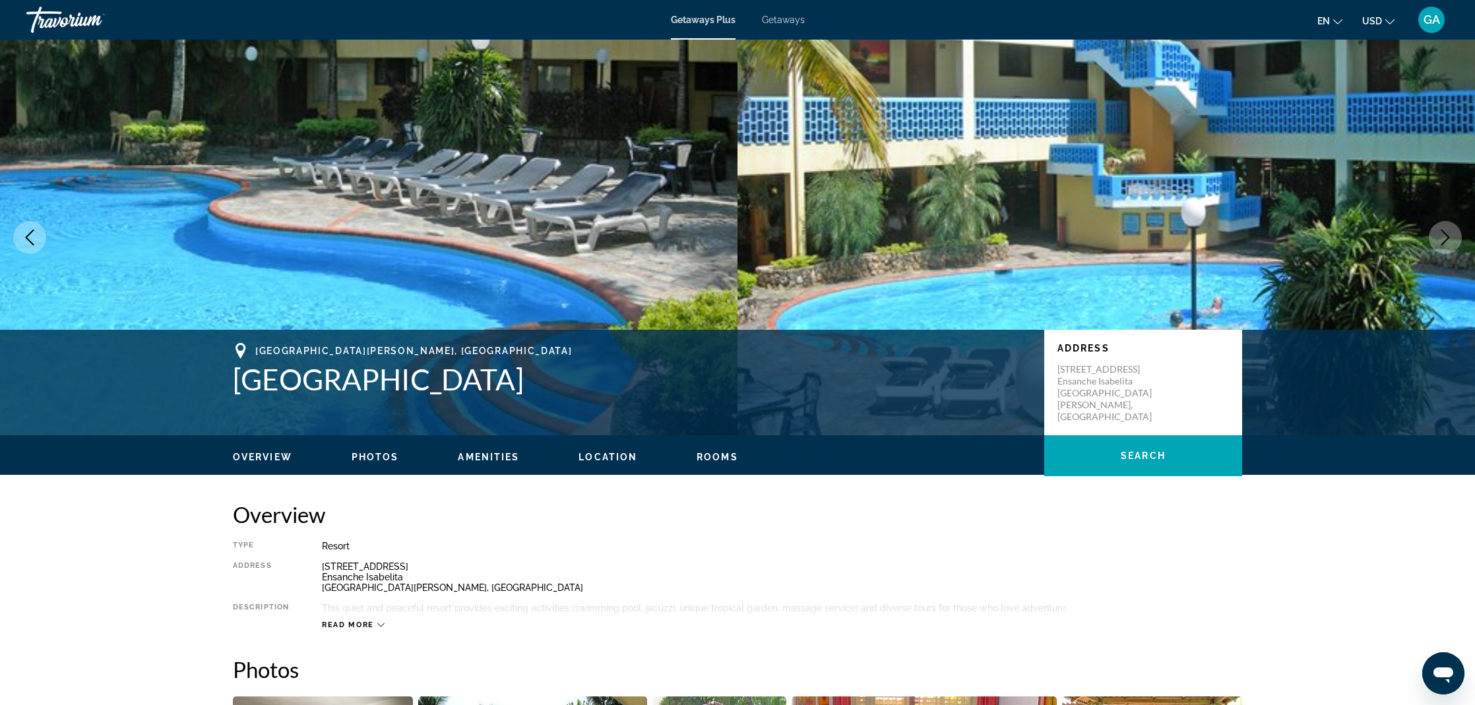
click at [1445, 238] on icon "Next image" at bounding box center [1445, 238] width 16 height 16
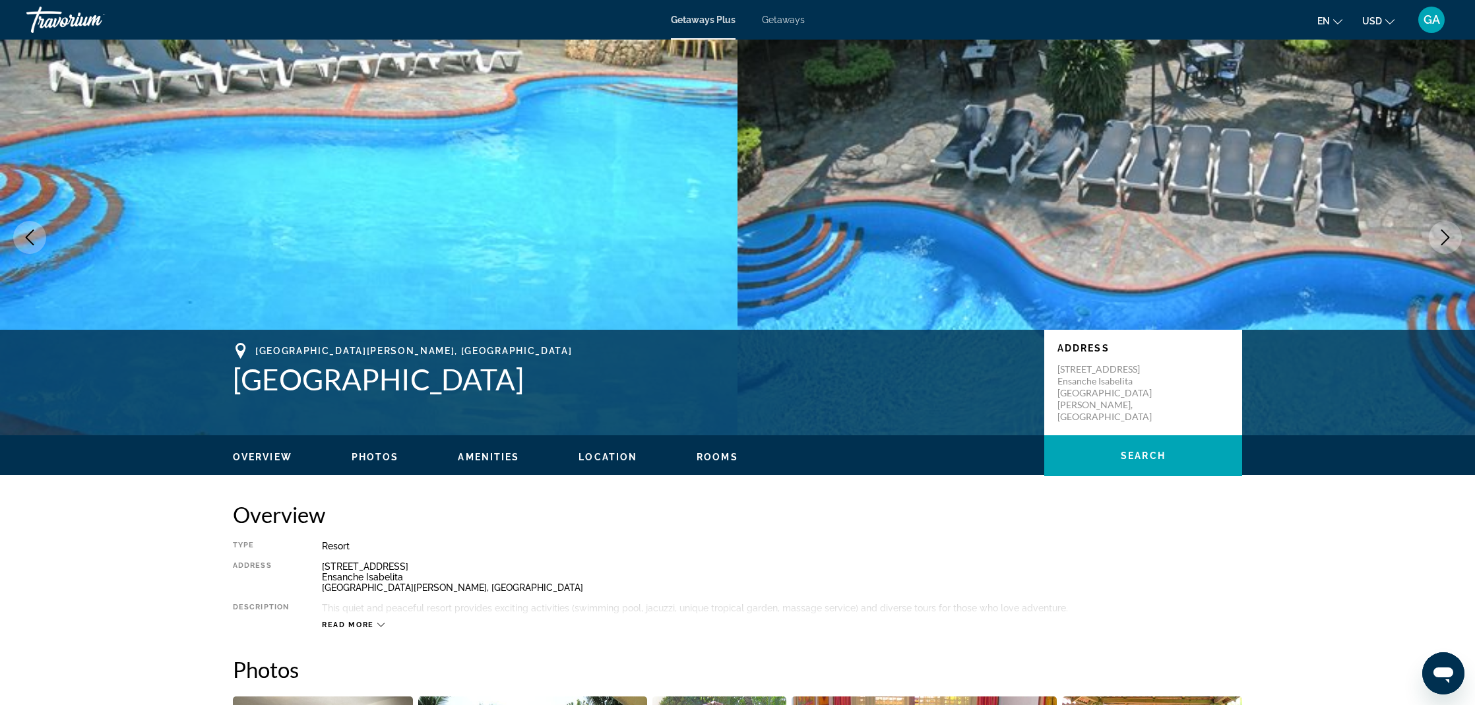
click at [1445, 238] on icon "Next image" at bounding box center [1445, 238] width 16 height 16
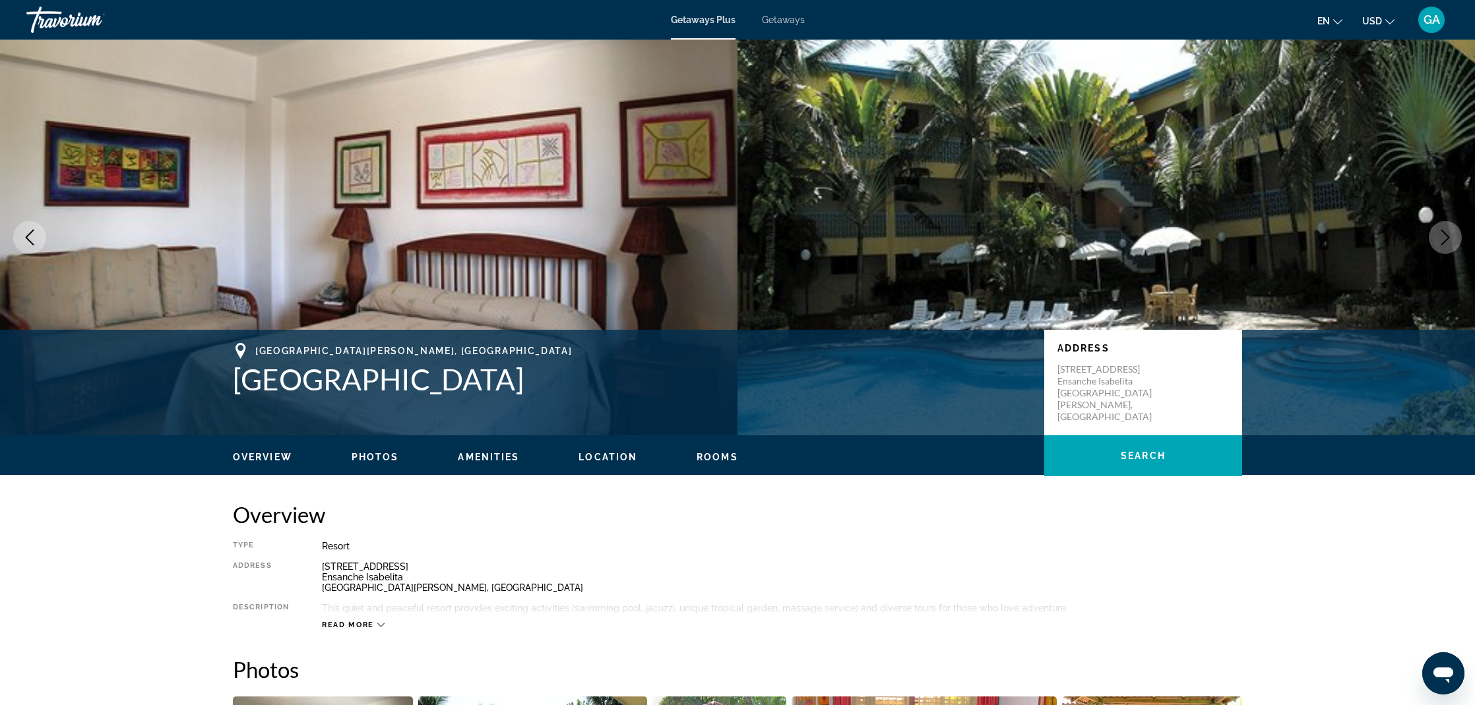
click at [1445, 238] on icon "Next image" at bounding box center [1445, 238] width 16 height 16
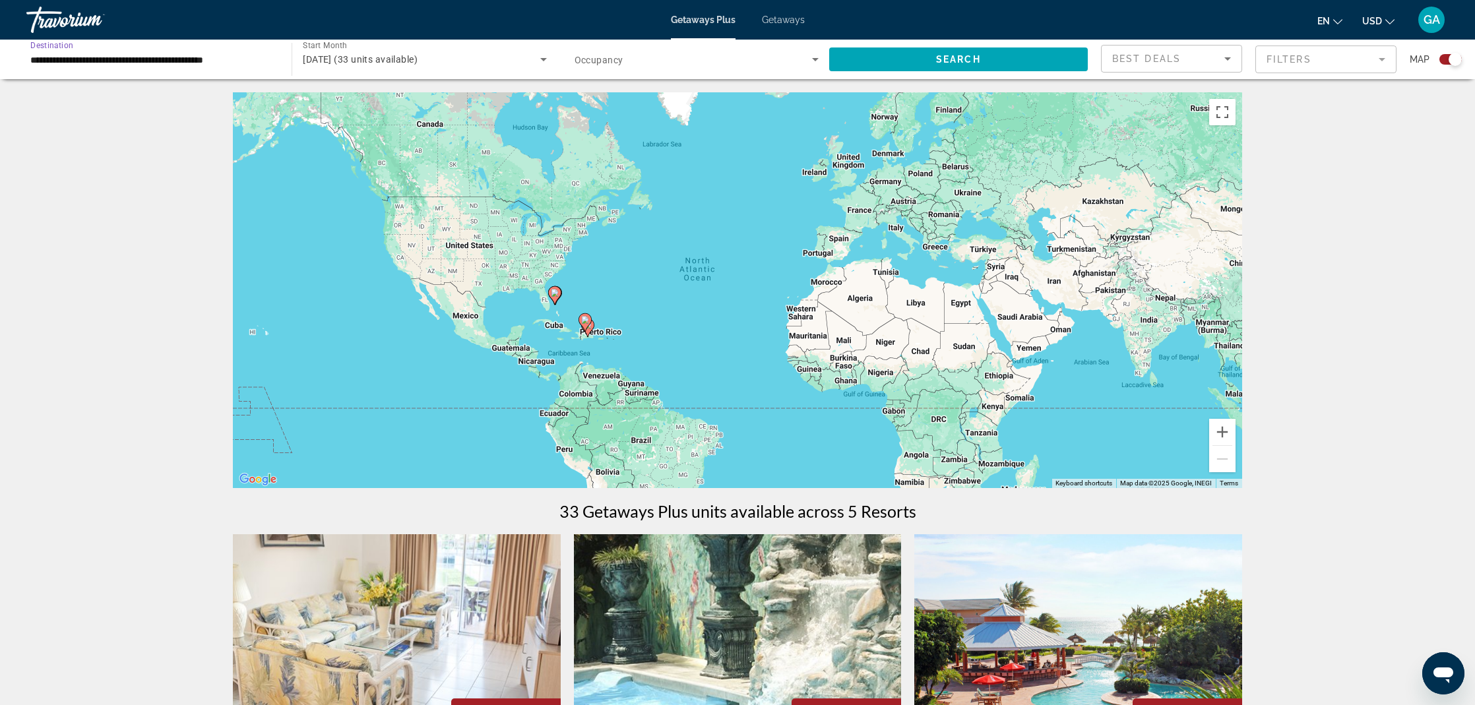
click at [118, 54] on input "**********" at bounding box center [152, 60] width 244 height 16
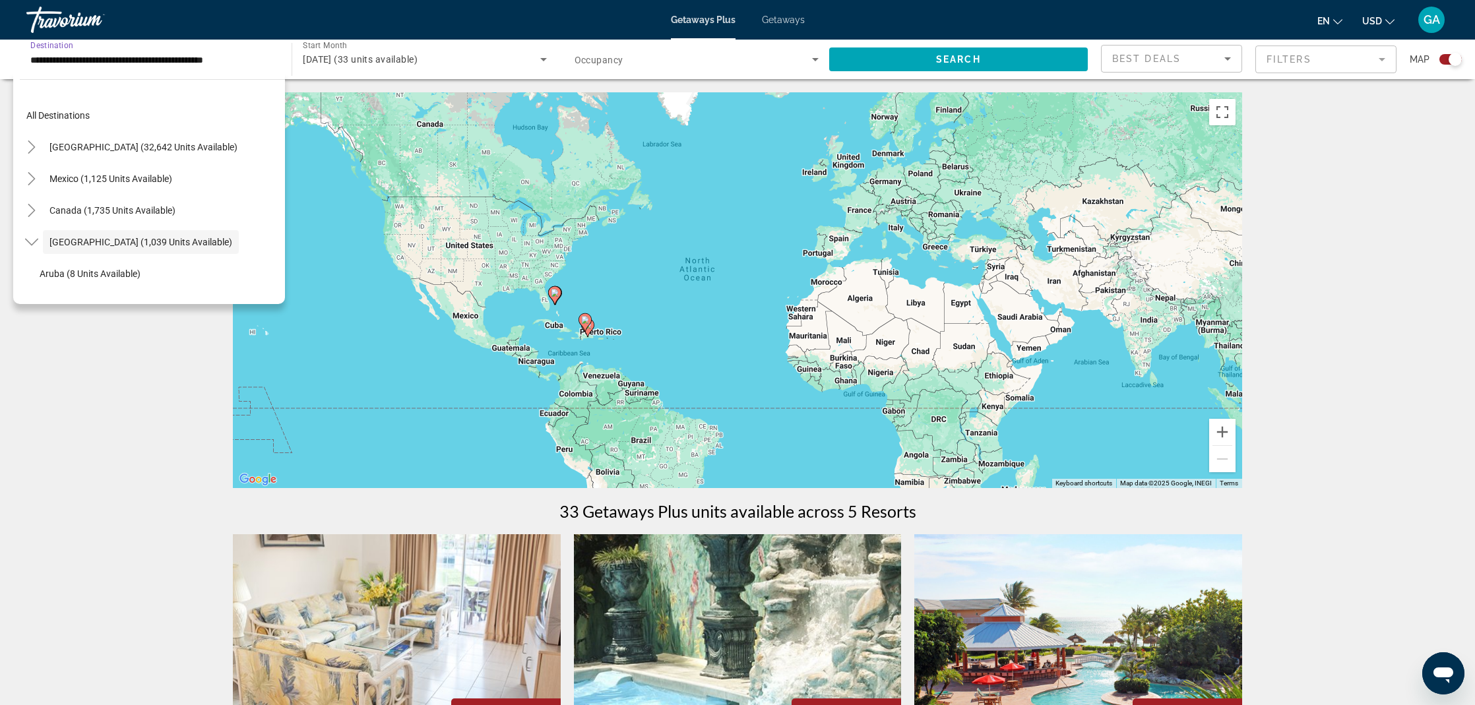
scroll to position [47, 0]
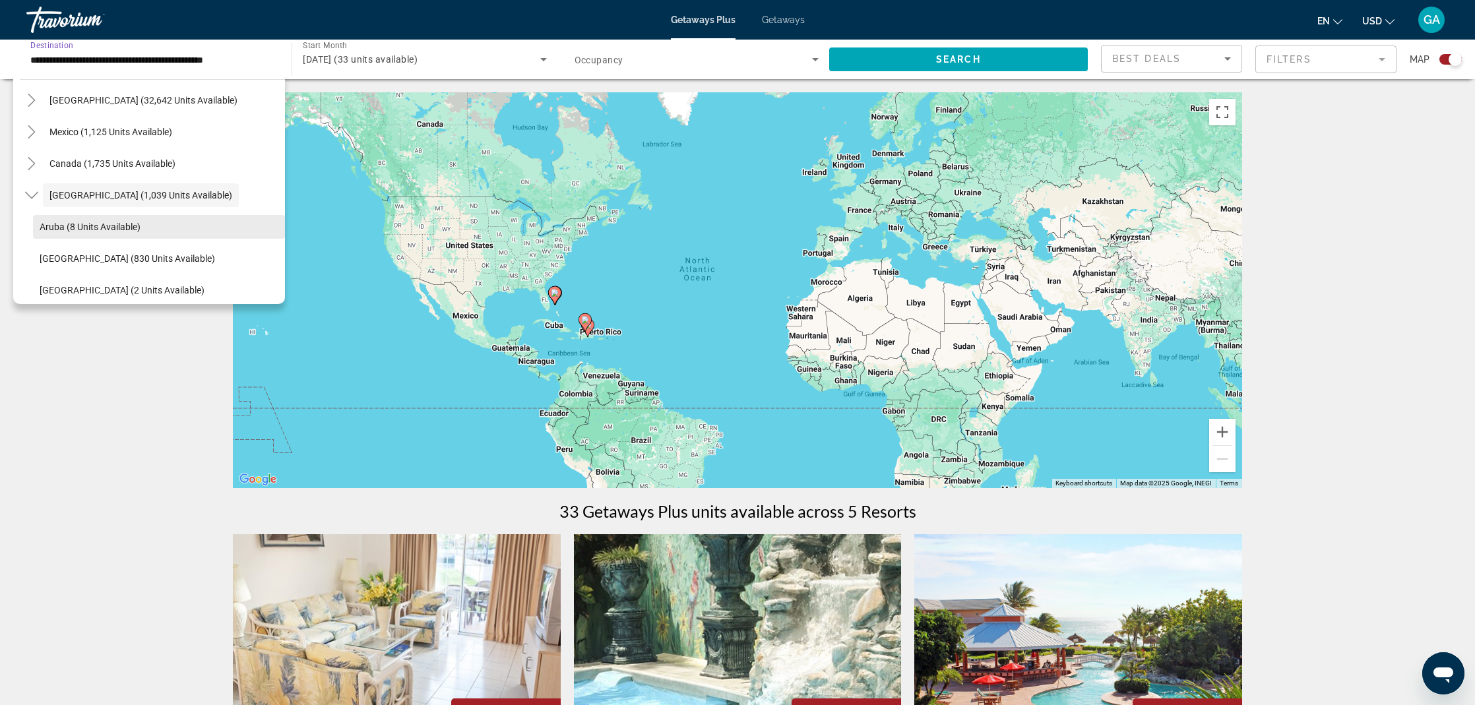
click at [138, 230] on span "Aruba (8 units available)" at bounding box center [90, 227] width 101 height 11
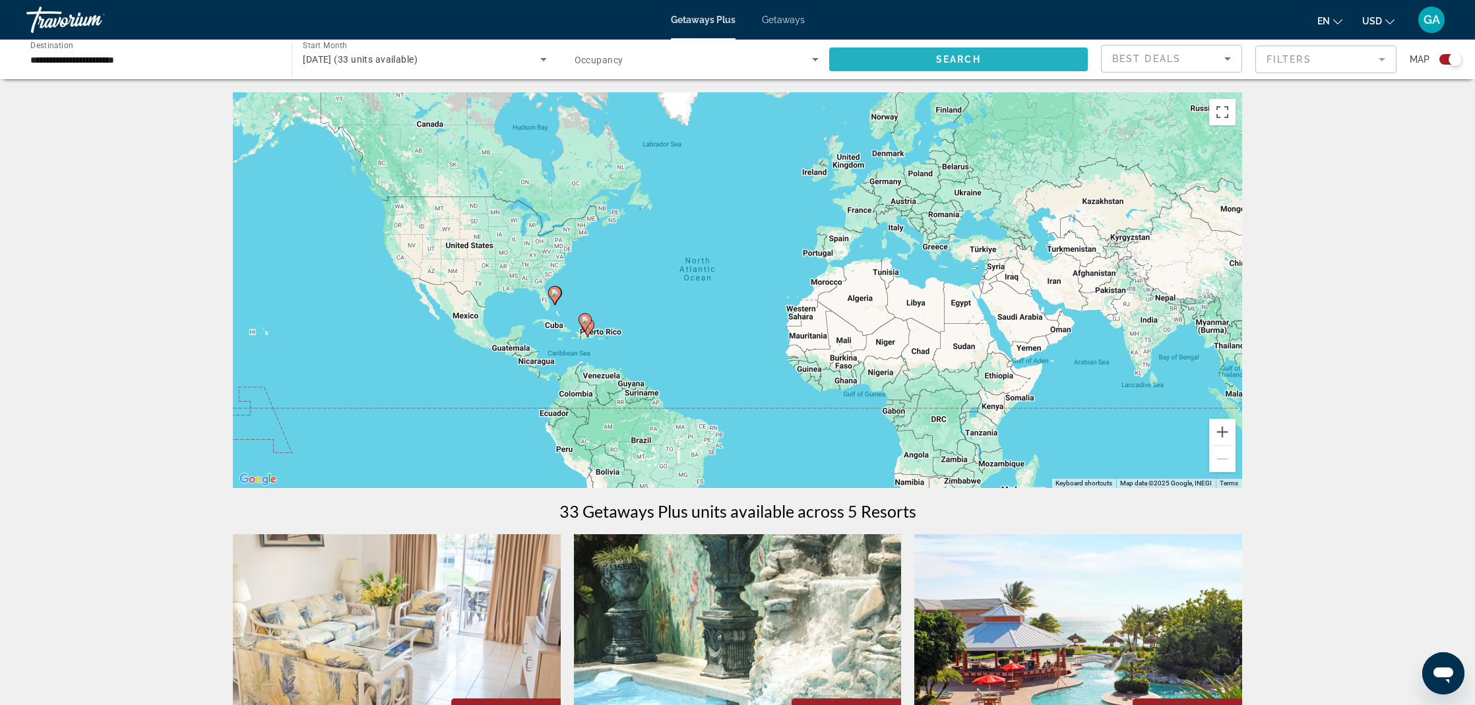
click at [943, 52] on span "Search widget" at bounding box center [958, 60] width 259 height 32
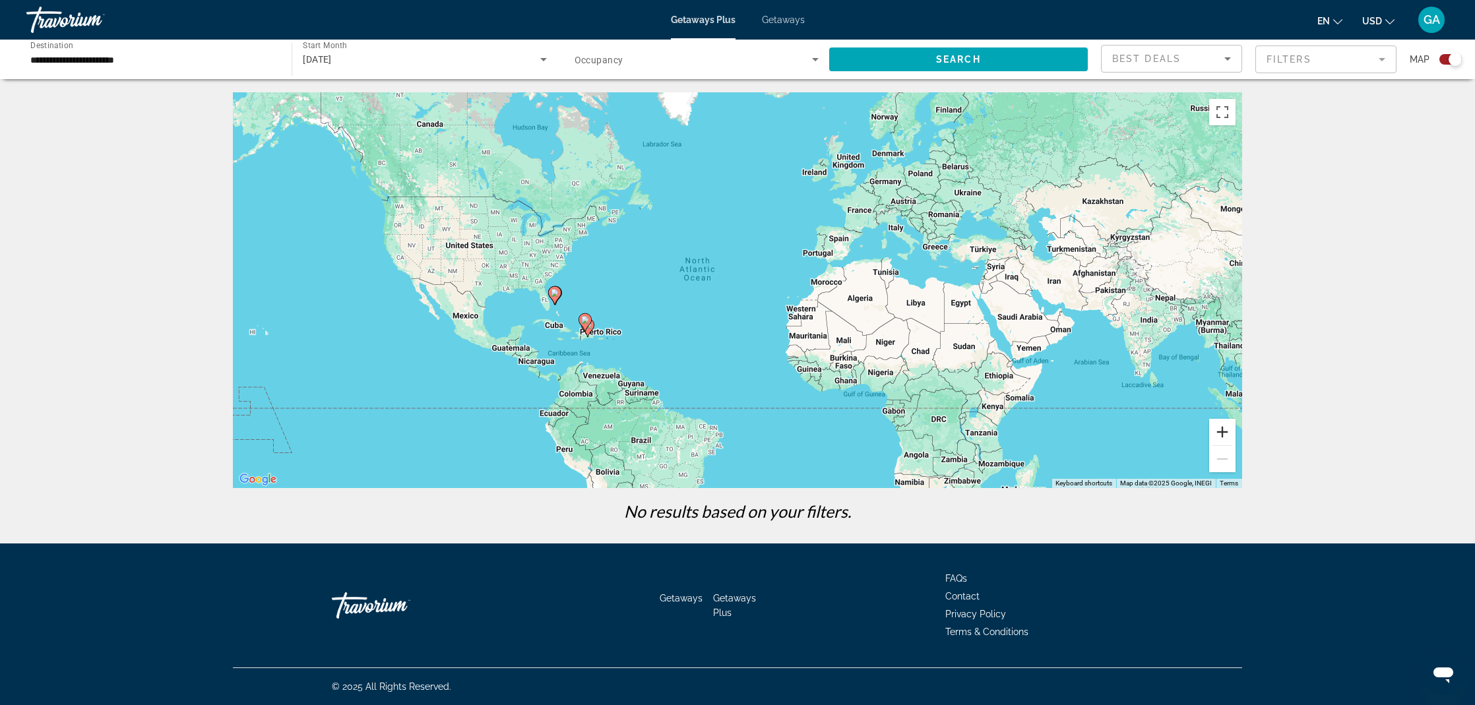
click at [1222, 432] on button "Zoom in" at bounding box center [1222, 432] width 26 height 26
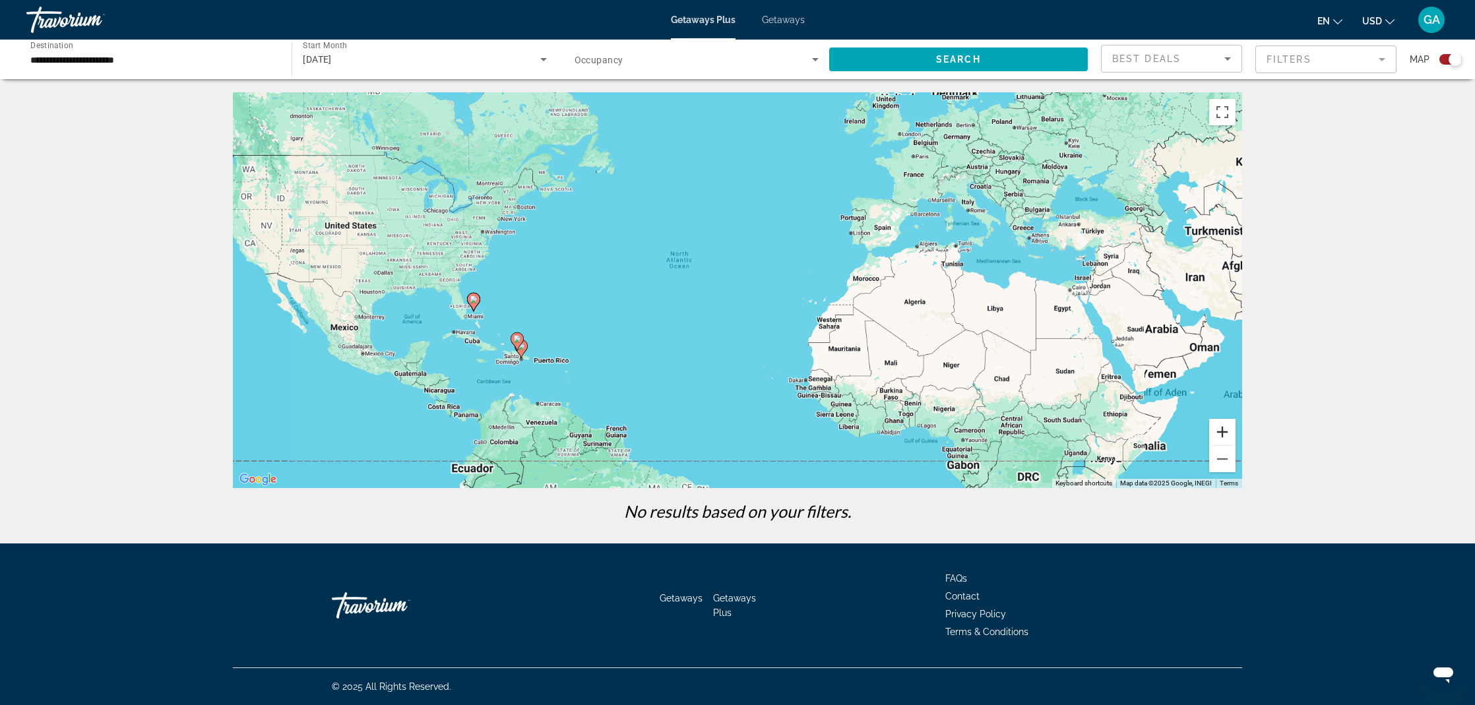
click at [1222, 432] on button "Zoom in" at bounding box center [1222, 432] width 26 height 26
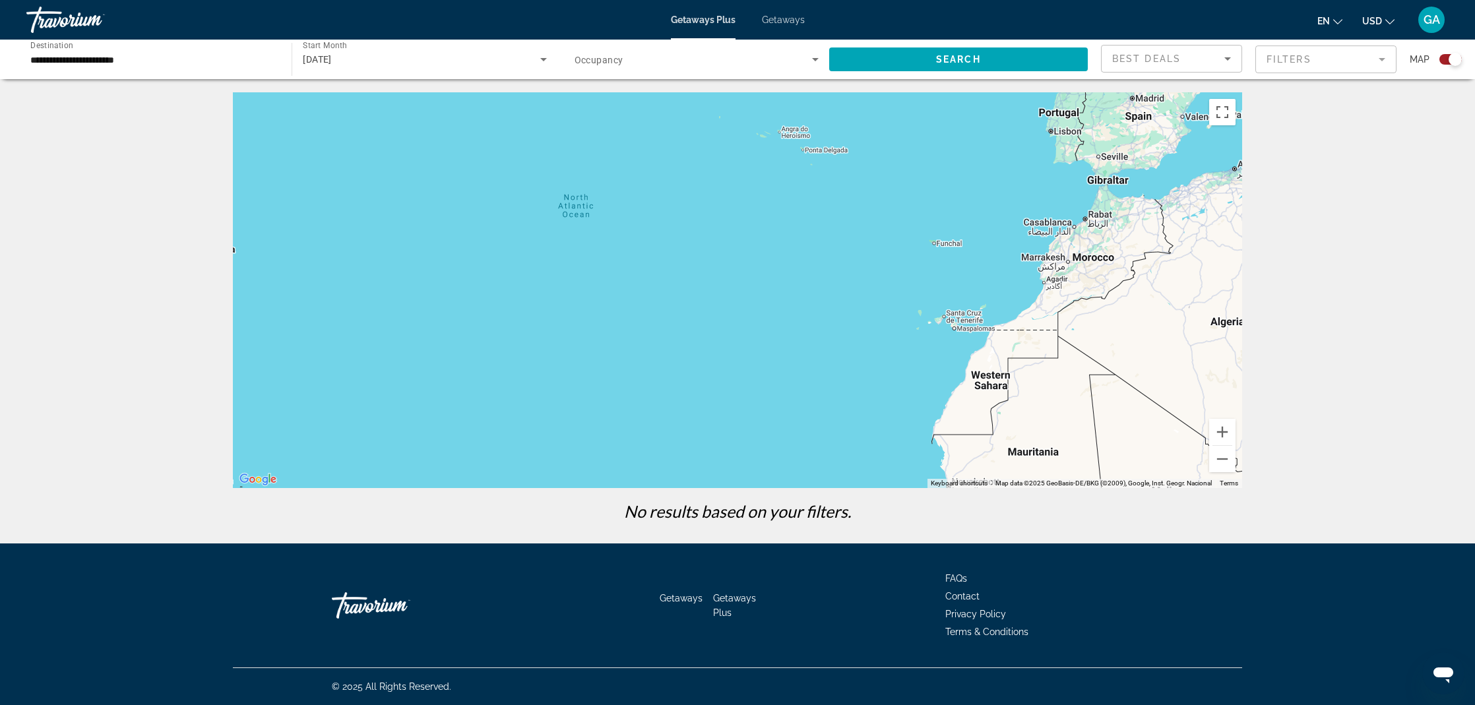
drag, startPoint x: 737, startPoint y: 352, endPoint x: 859, endPoint y: 318, distance: 126.6
click at [859, 318] on div "To activate drag with keyboard, press Alt + Enter. Once in keyboard drag state,…" at bounding box center [737, 290] width 1009 height 396
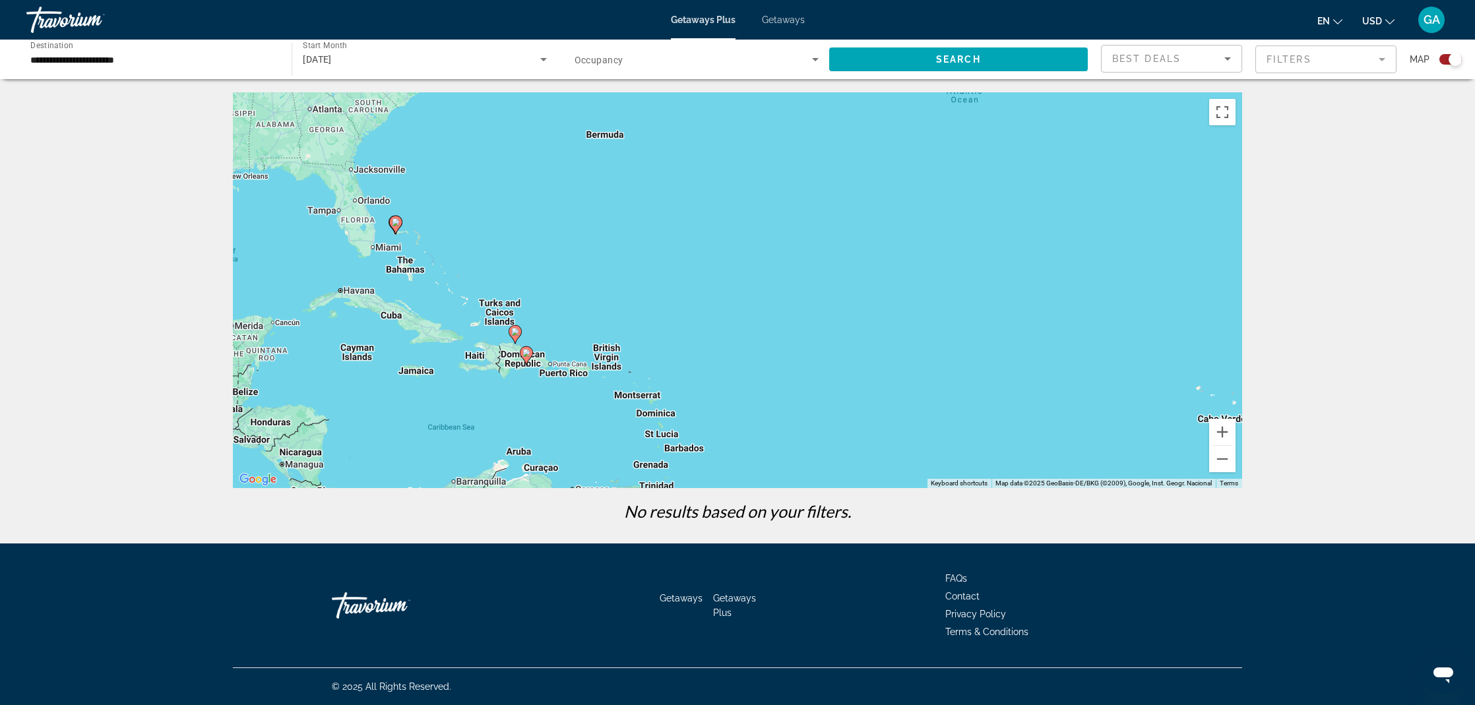
click at [391, 225] on icon "Main content" at bounding box center [396, 224] width 12 height 17
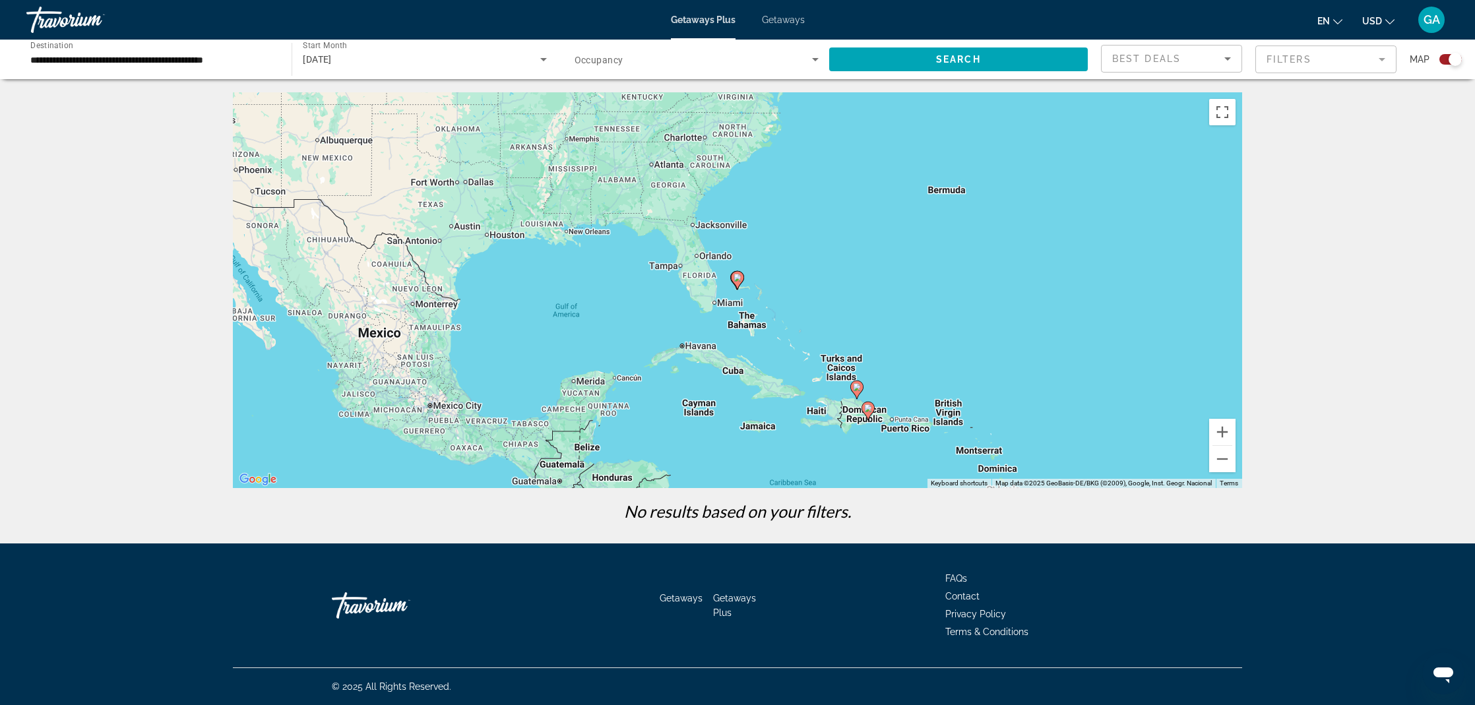
click at [739, 281] on image "Main content" at bounding box center [737, 278] width 8 height 8
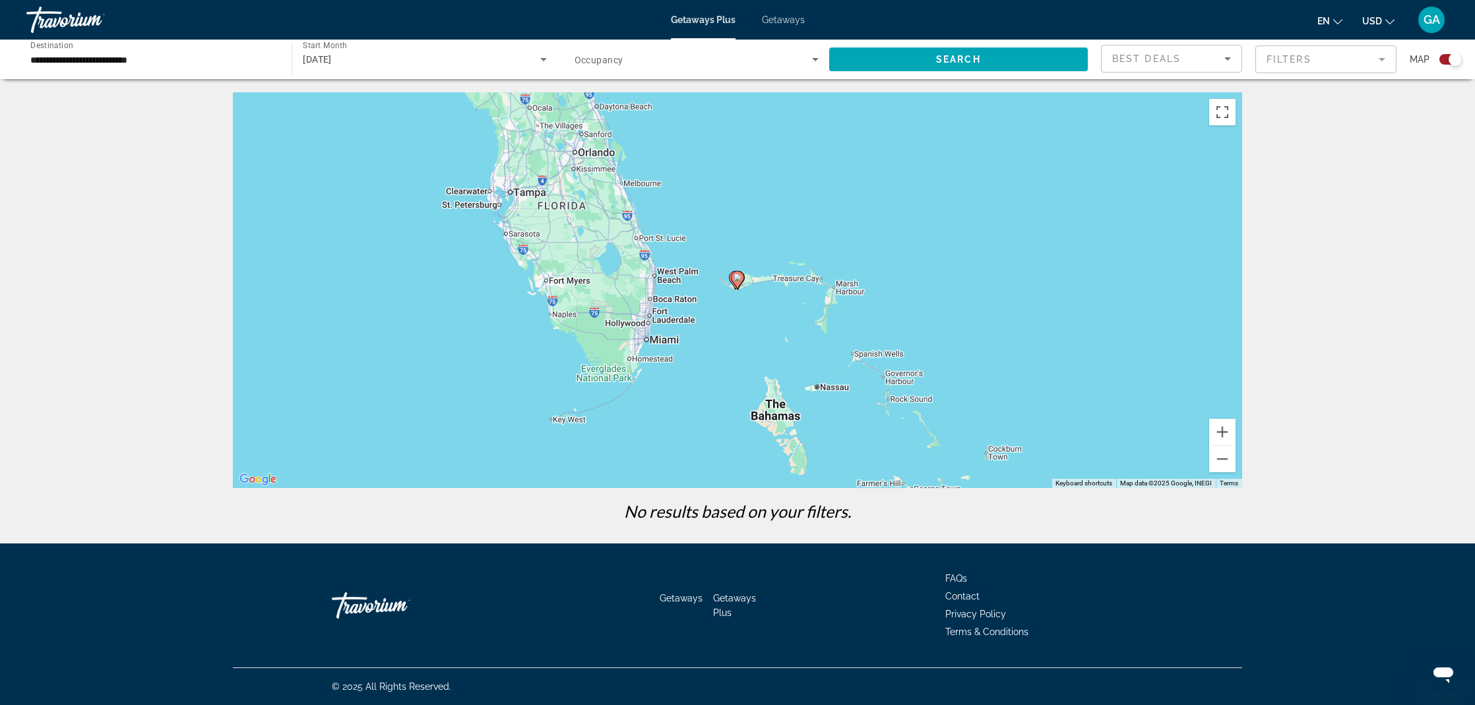
click at [739, 281] on image "Main content" at bounding box center [737, 278] width 8 height 8
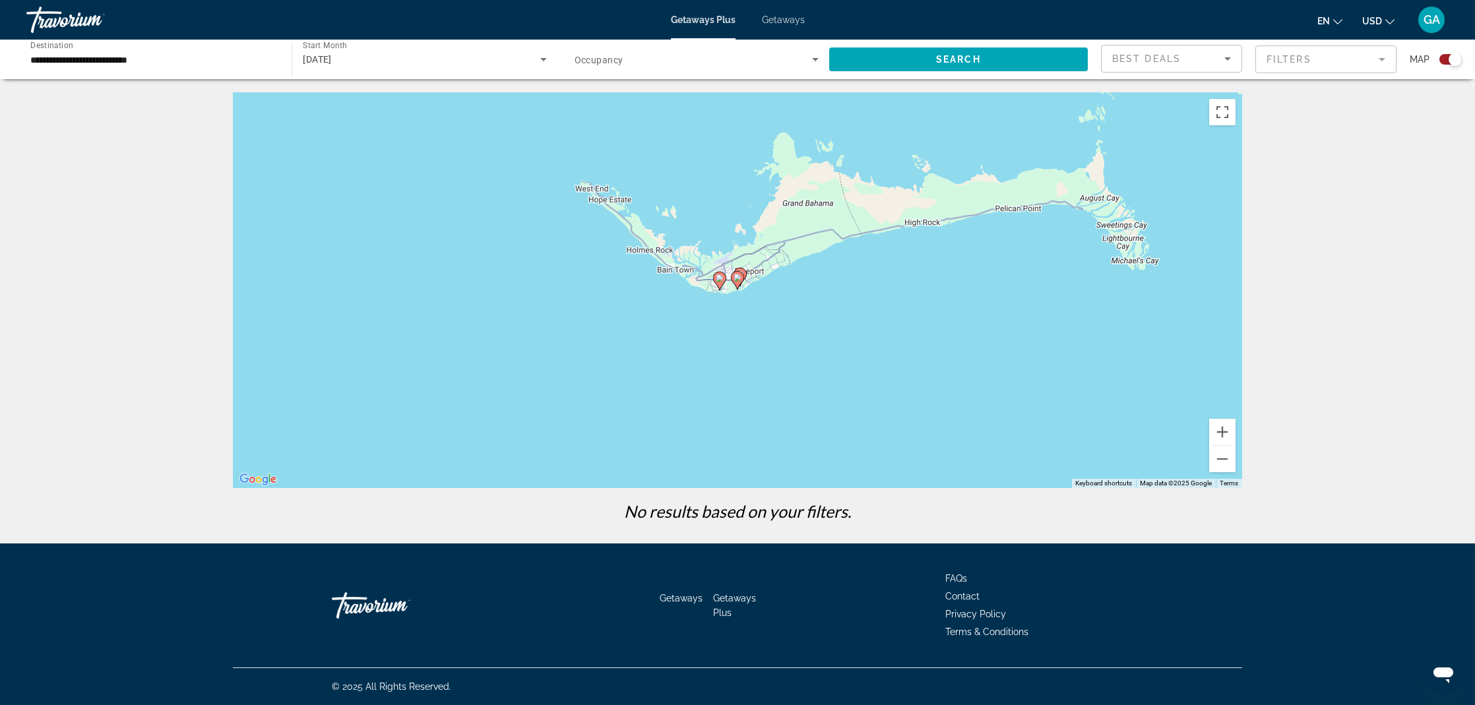
click at [737, 280] on image "Main content" at bounding box center [737, 278] width 8 height 8
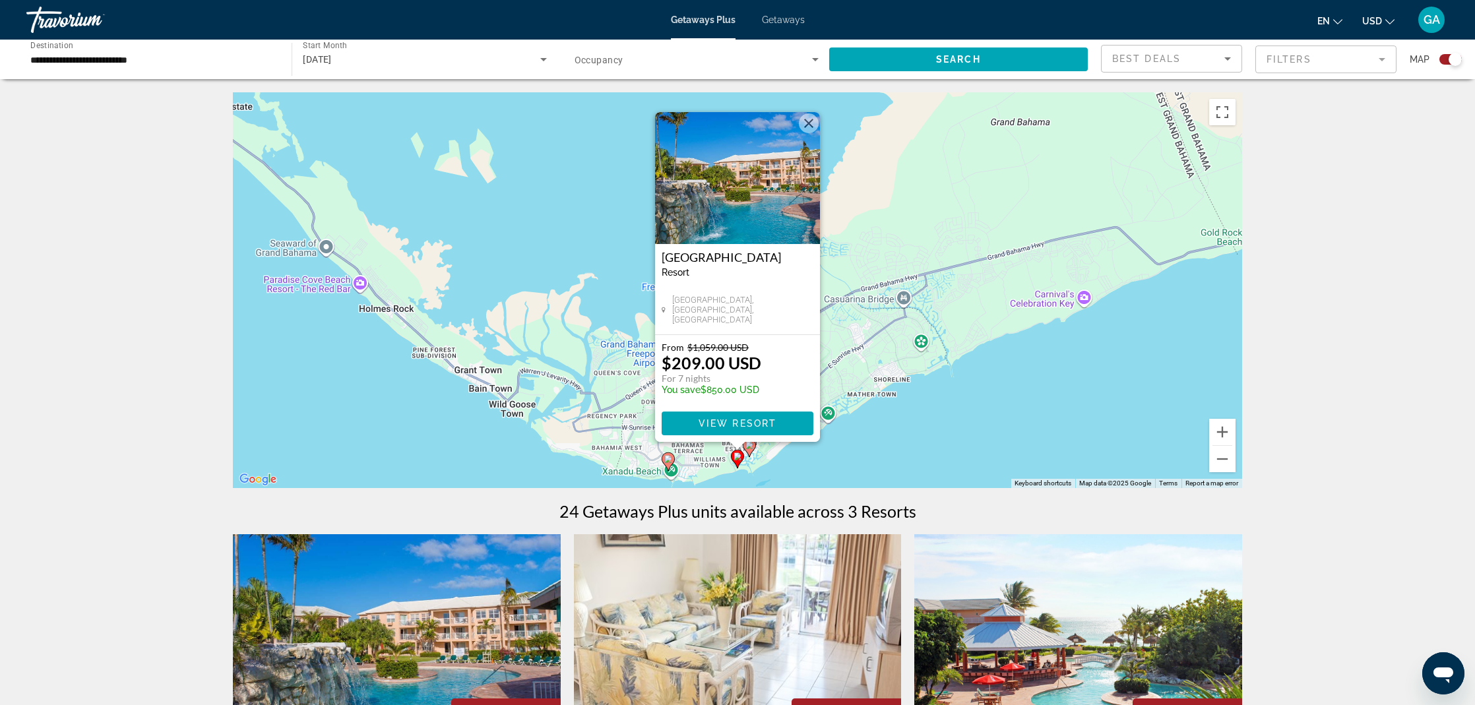
click at [671, 463] on icon "Main content" at bounding box center [668, 461] width 12 height 17
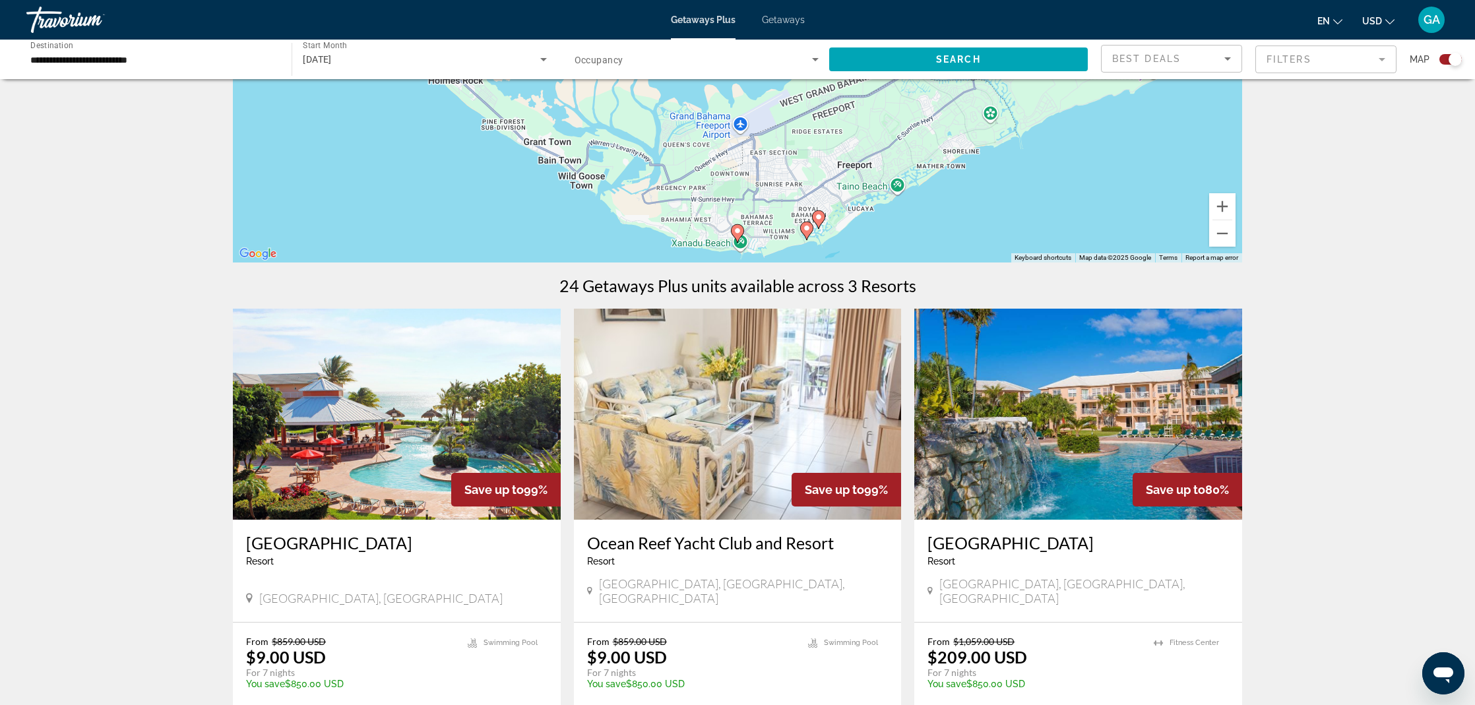
scroll to position [282, 0]
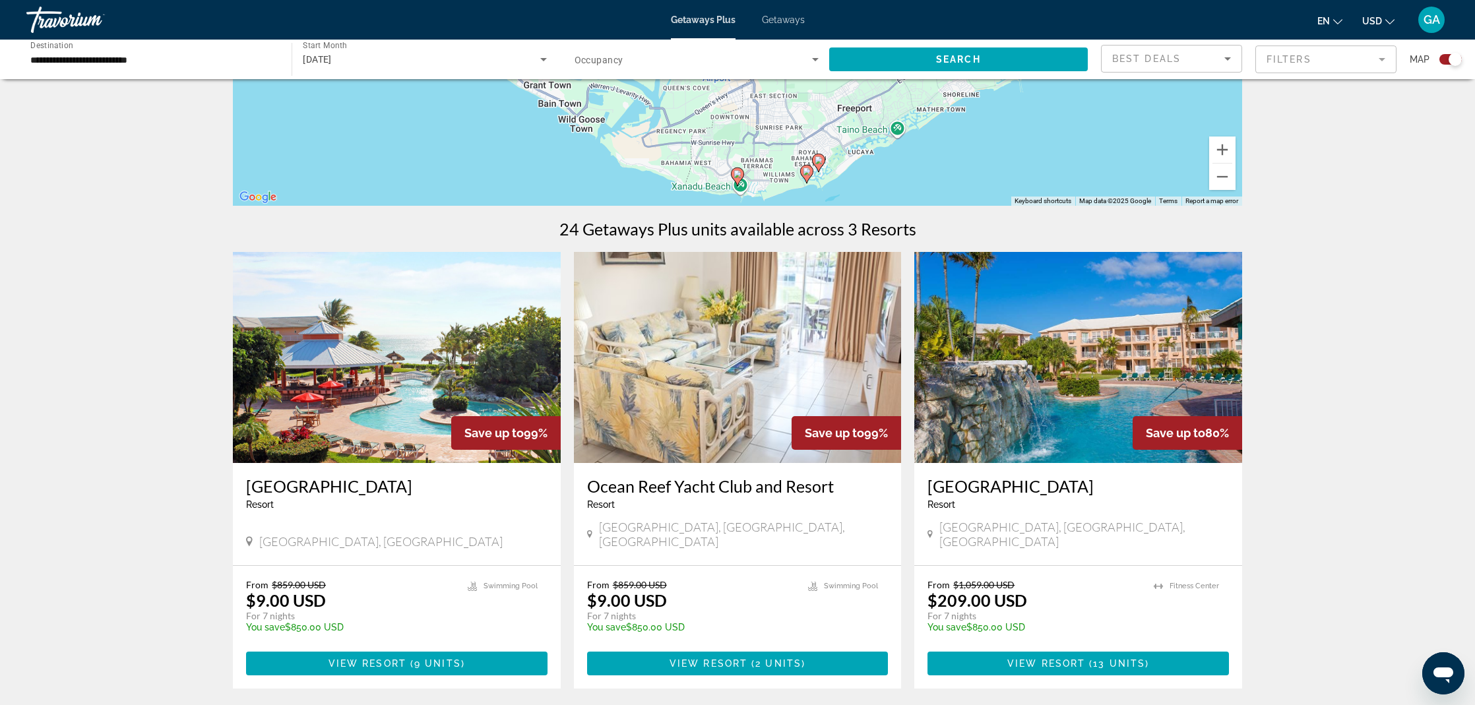
click at [163, 65] on input "**********" at bounding box center [152, 60] width 244 height 16
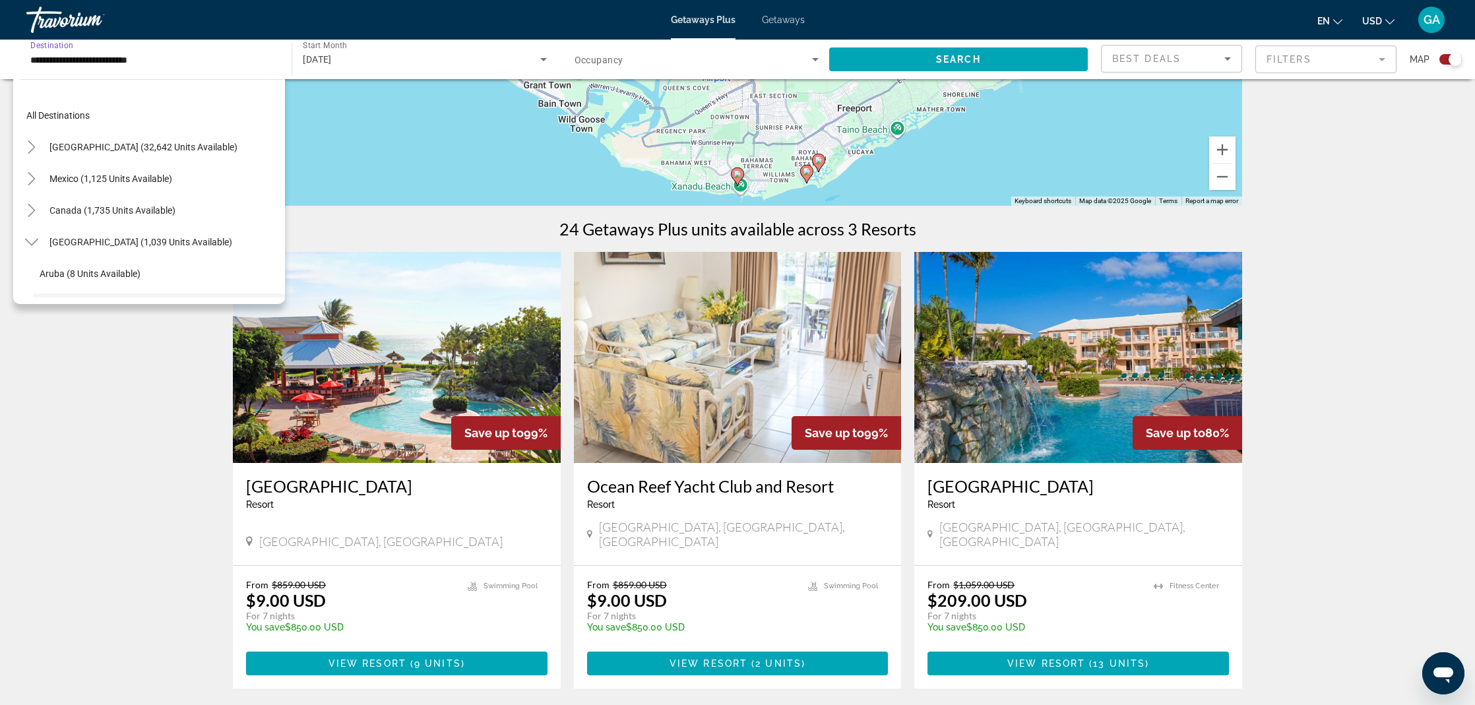
scroll to position [110, 0]
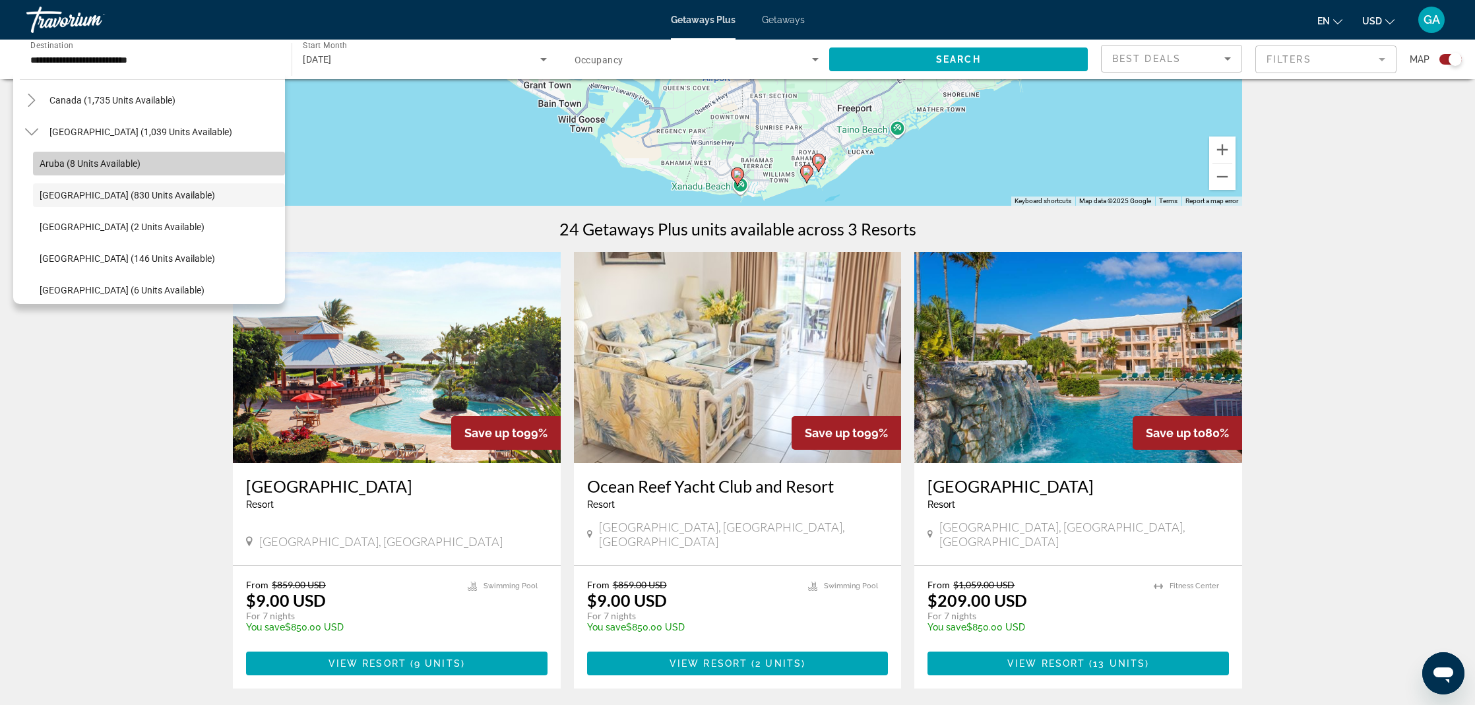
click at [79, 162] on span "Aruba (8 units available)" at bounding box center [90, 163] width 101 height 11
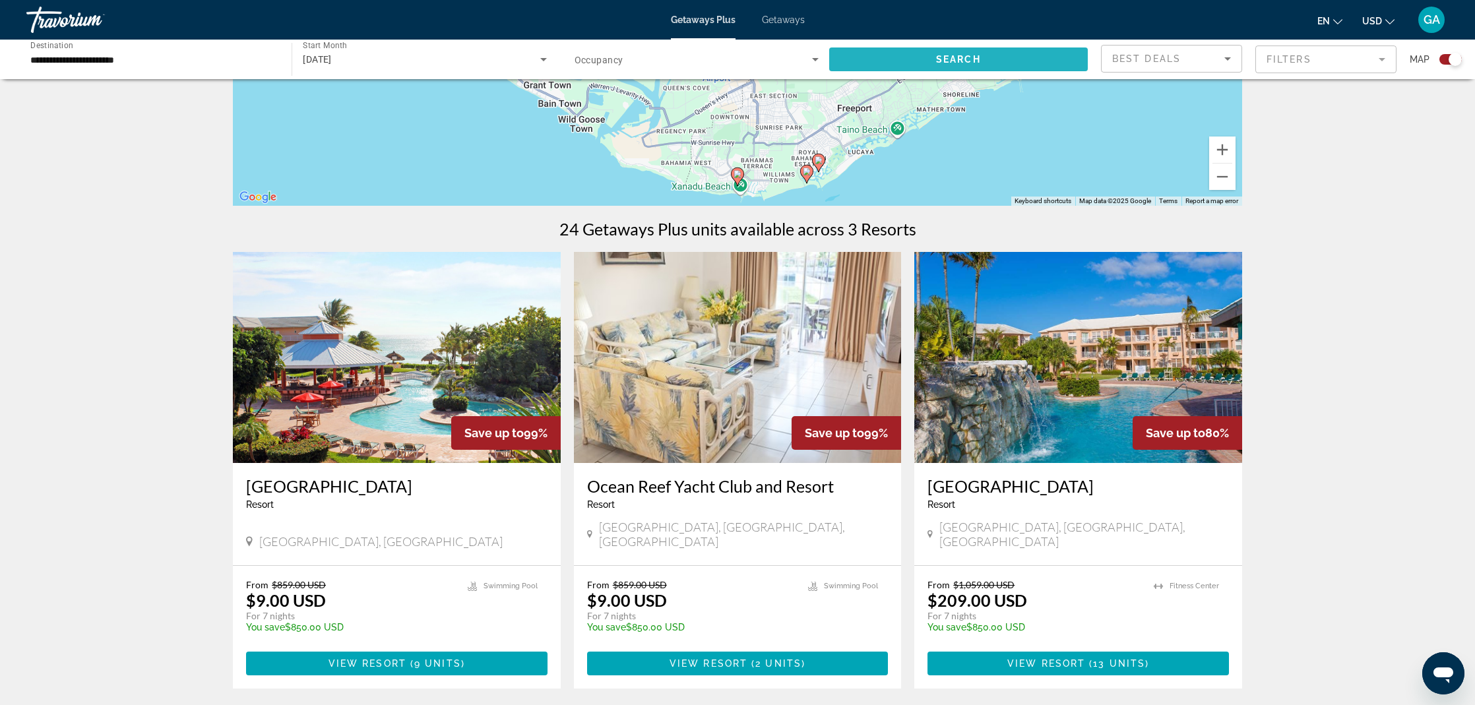
click at [947, 69] on span "Search widget" at bounding box center [958, 60] width 259 height 32
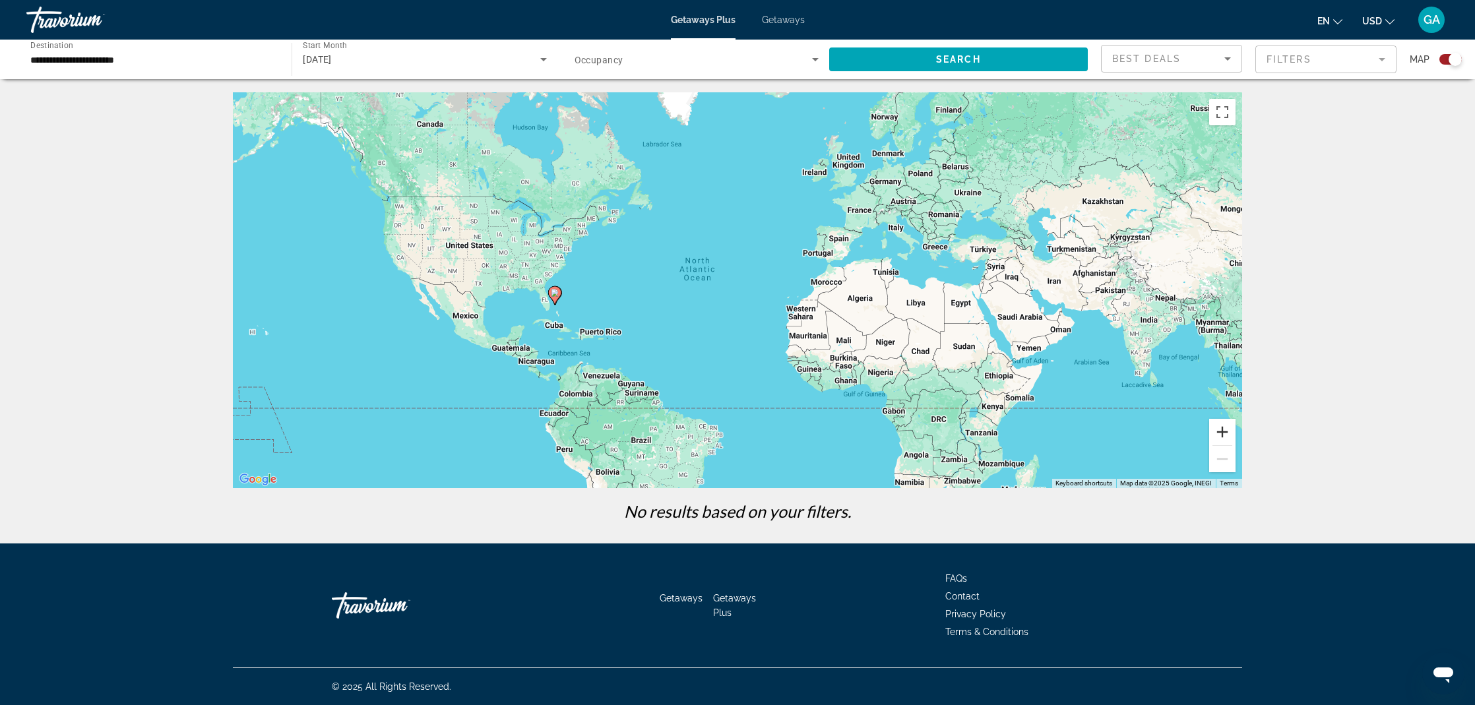
click at [1223, 431] on button "Zoom in" at bounding box center [1222, 432] width 26 height 26
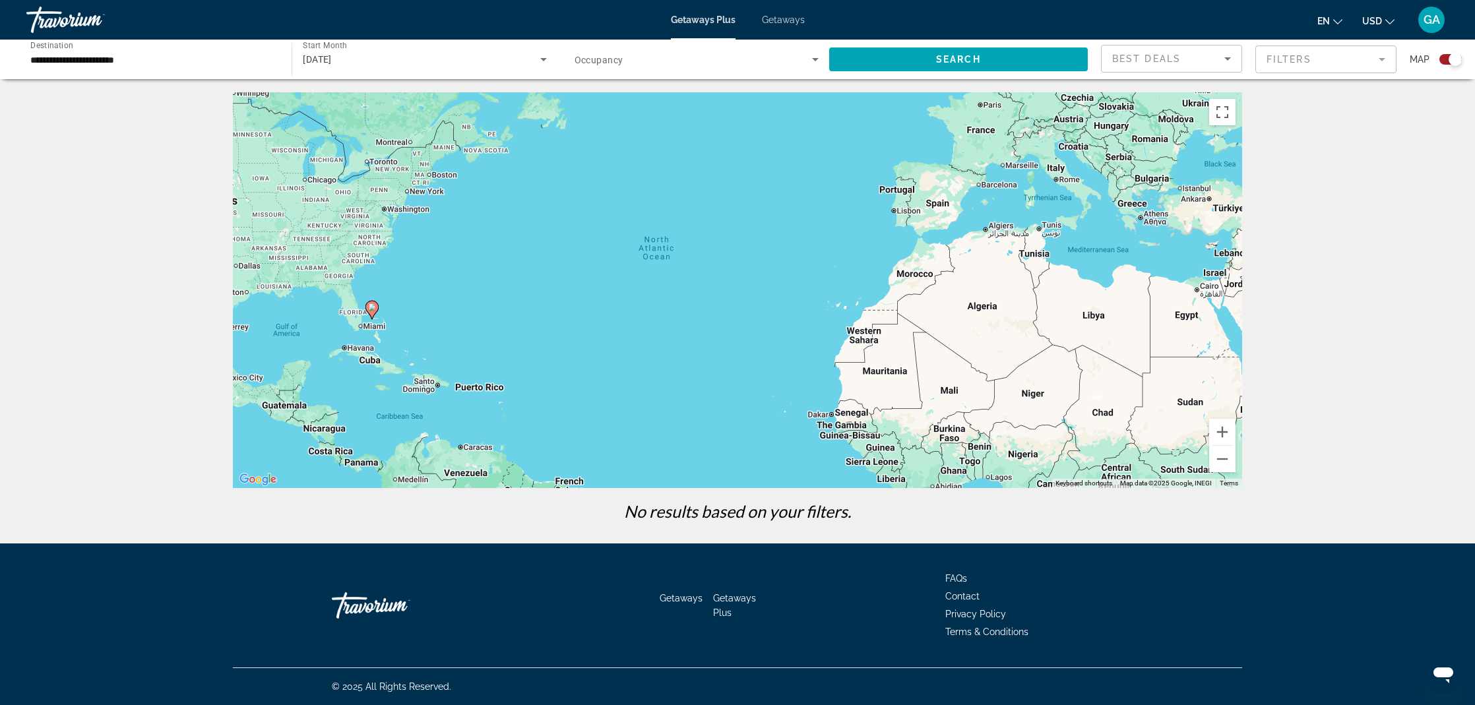
drag, startPoint x: 590, startPoint y: 255, endPoint x: 669, endPoint y: 251, distance: 79.9
click at [669, 251] on div "To navigate, press the arrow keys. To activate drag with keyboard, press Alt + …" at bounding box center [737, 290] width 1009 height 396
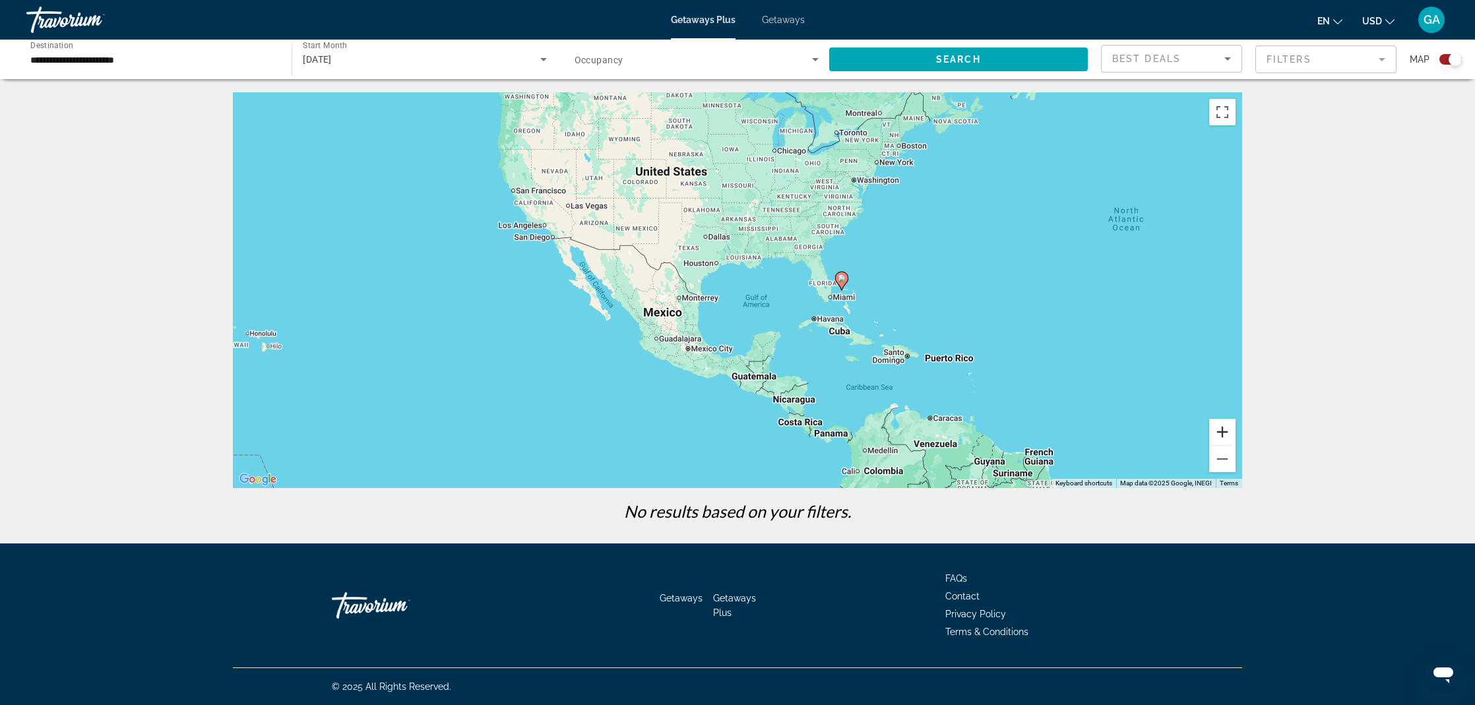
click at [1228, 430] on button "Zoom in" at bounding box center [1222, 432] width 26 height 26
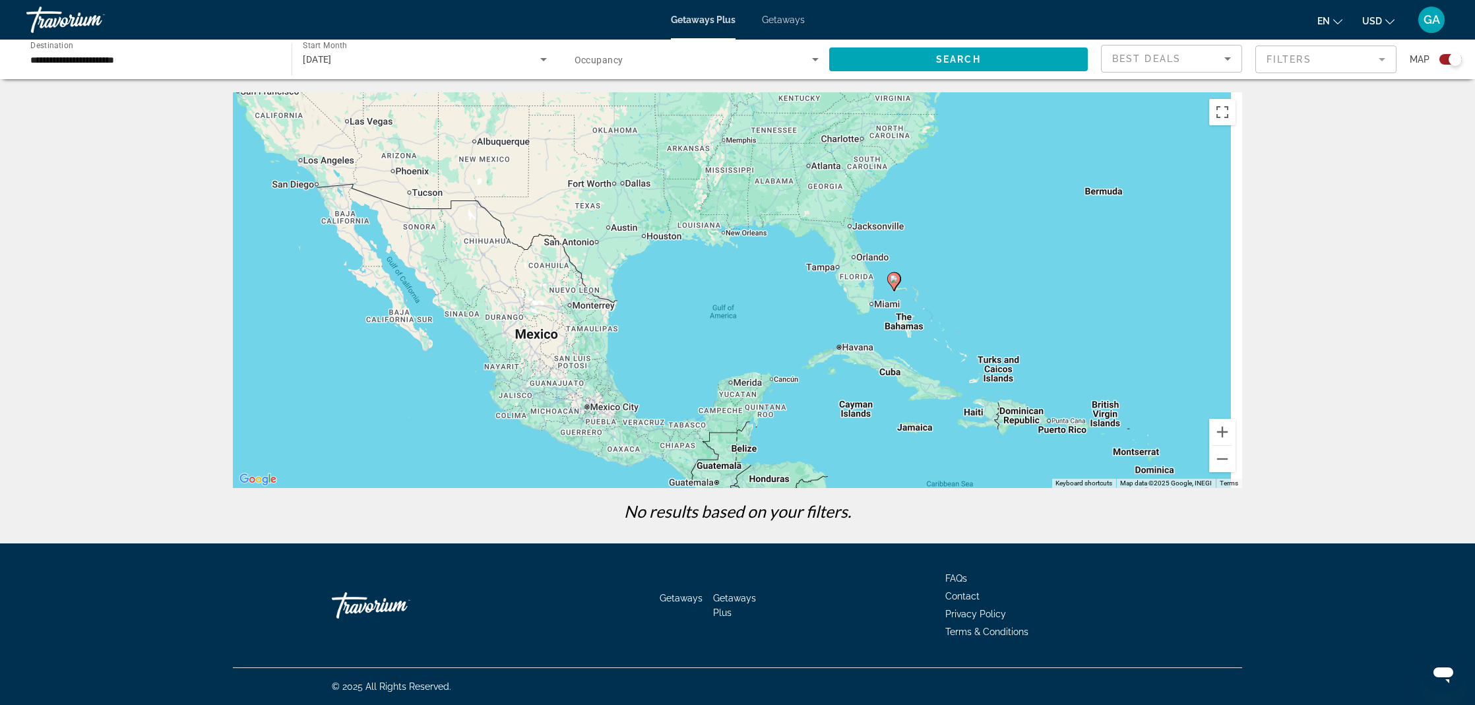
drag, startPoint x: 694, startPoint y: 296, endPoint x: 639, endPoint y: 296, distance: 54.7
click at [639, 296] on div "To navigate, press the arrow keys. To activate drag with keyboard, press Alt + …" at bounding box center [737, 290] width 1009 height 396
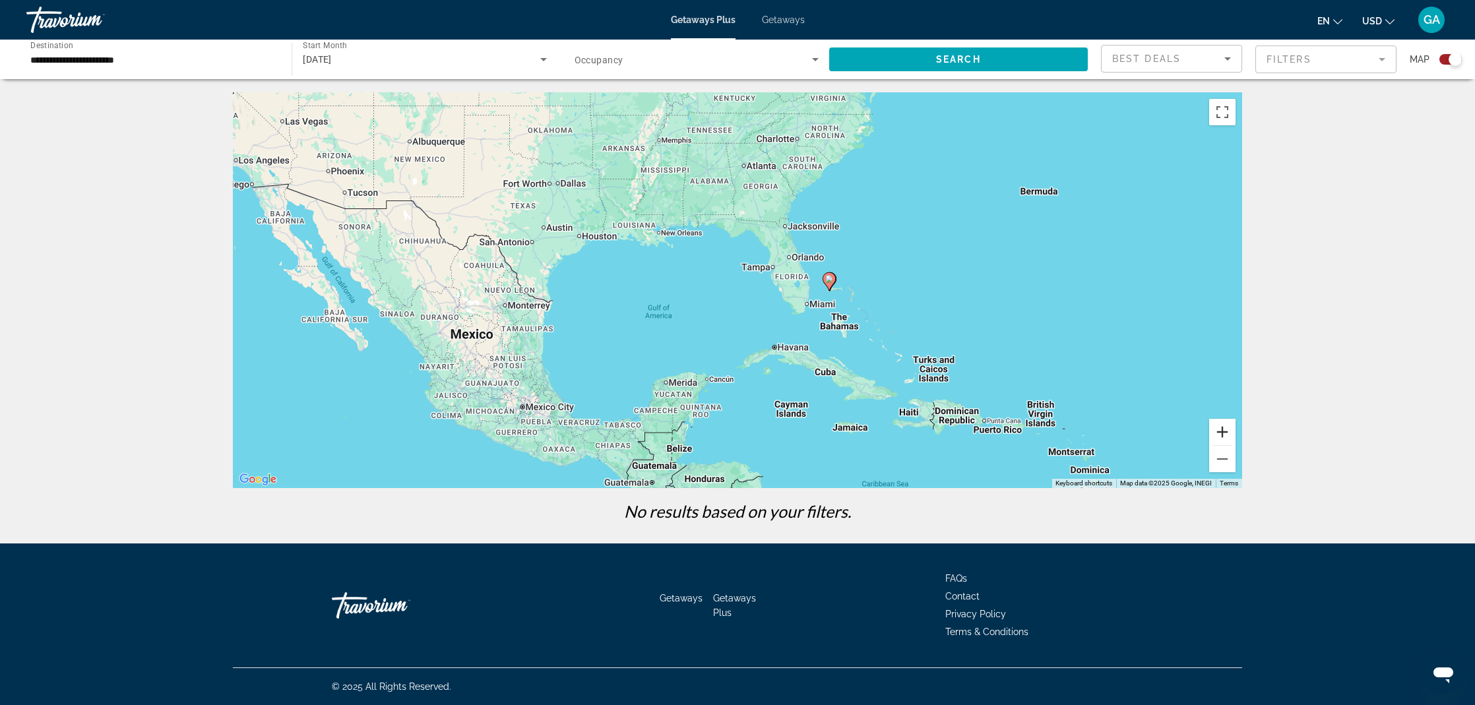
click at [1218, 425] on button "Zoom in" at bounding box center [1222, 432] width 26 height 26
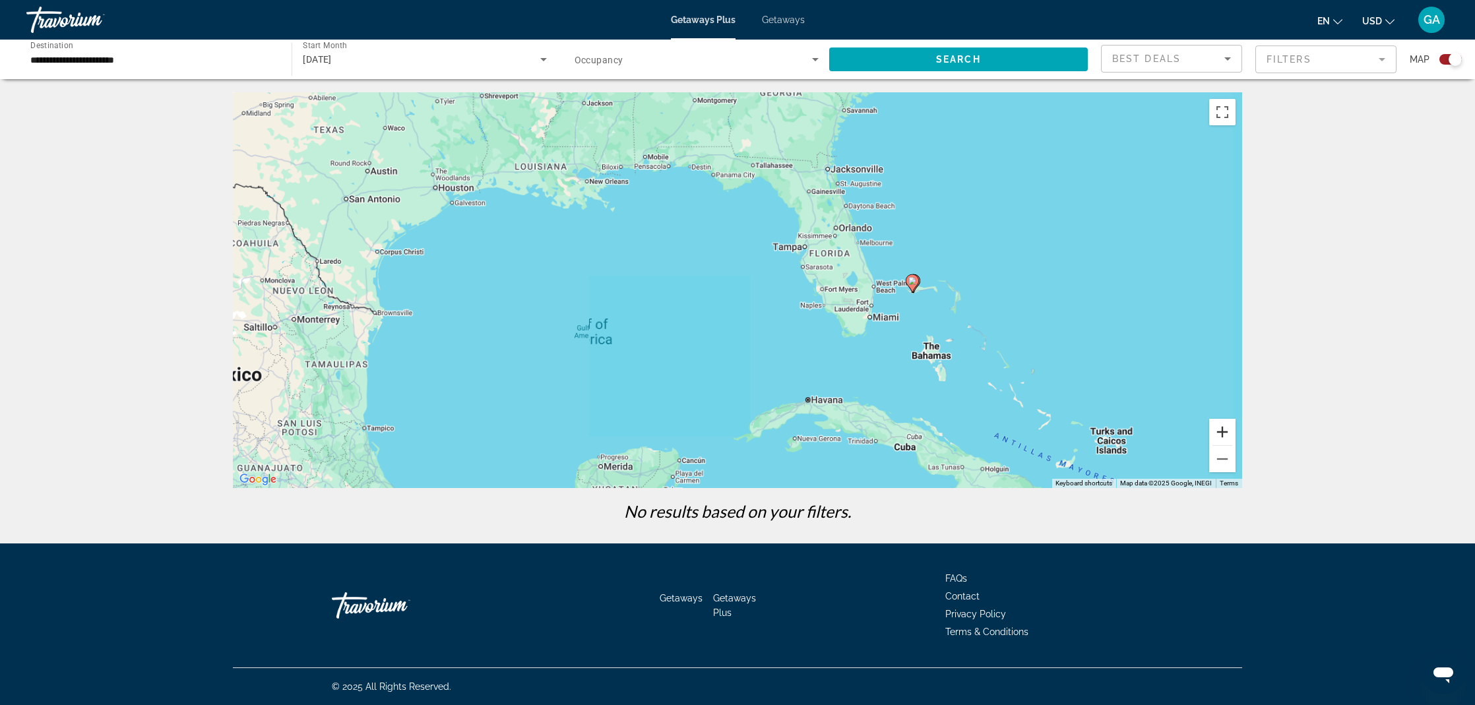
click at [1218, 425] on button "Zoom in" at bounding box center [1222, 432] width 26 height 26
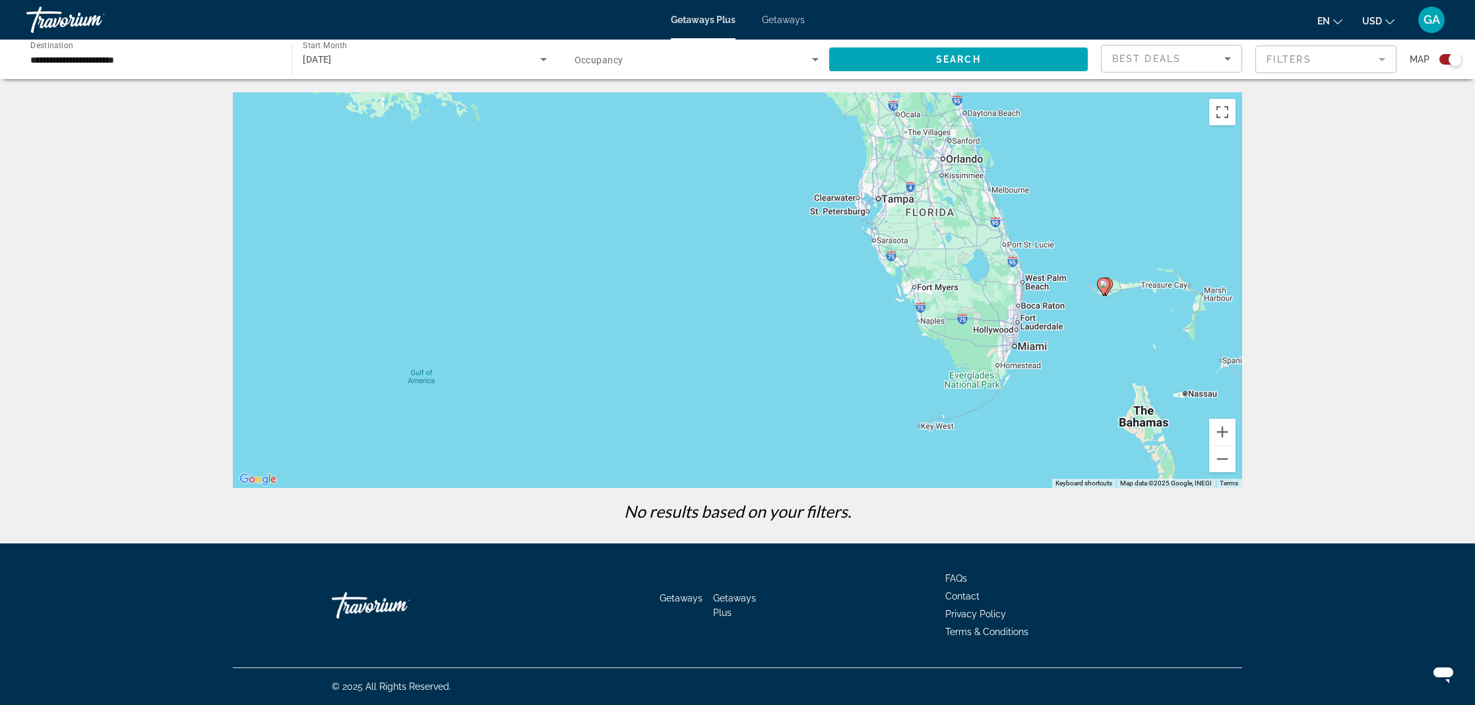
drag, startPoint x: 694, startPoint y: 239, endPoint x: 658, endPoint y: 225, distance: 38.5
click at [658, 225] on div "To navigate, press the arrow keys. To activate drag with keyboard, press Alt + …" at bounding box center [737, 290] width 1009 height 396
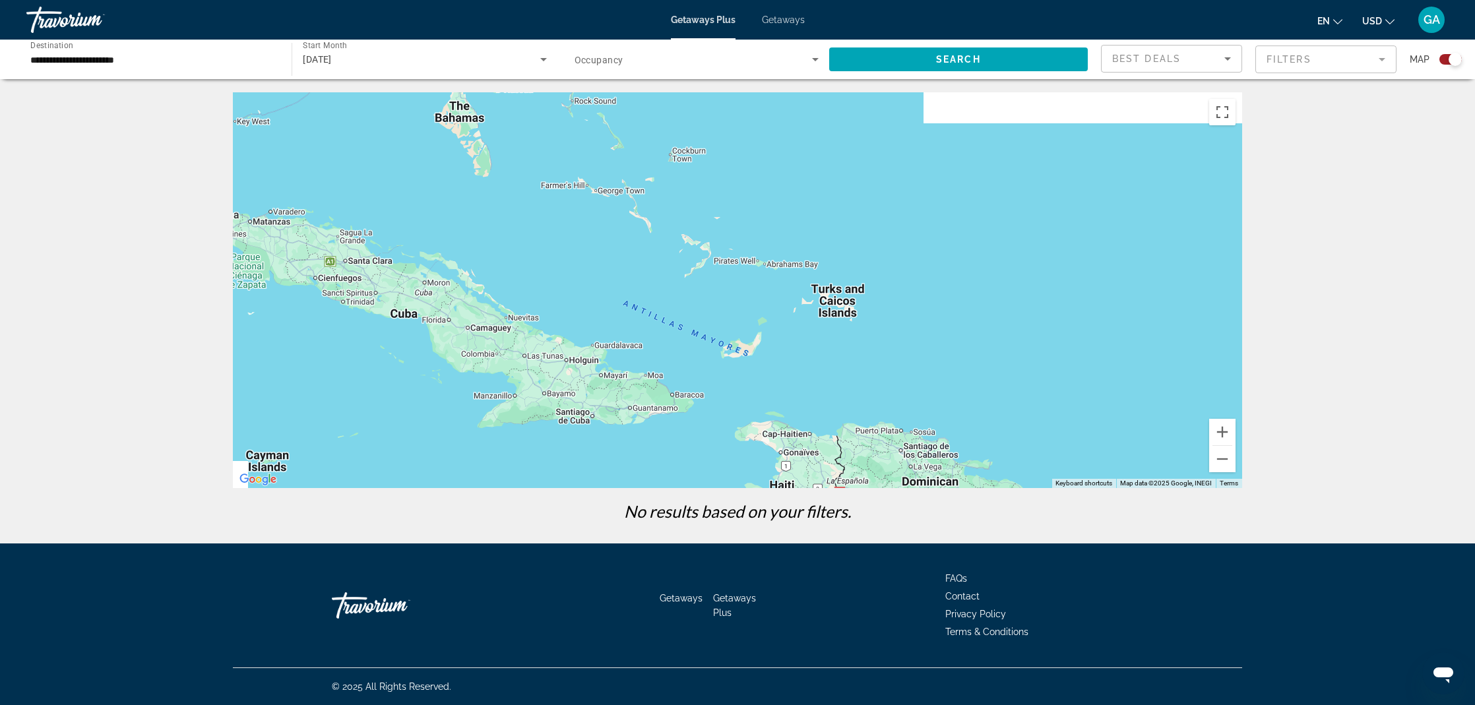
drag, startPoint x: 853, startPoint y: 243, endPoint x: 977, endPoint y: 409, distance: 206.9
click at [952, 392] on div "To navigate, press the arrow keys. To activate drag with keyboard, press Alt + …" at bounding box center [737, 290] width 1009 height 396
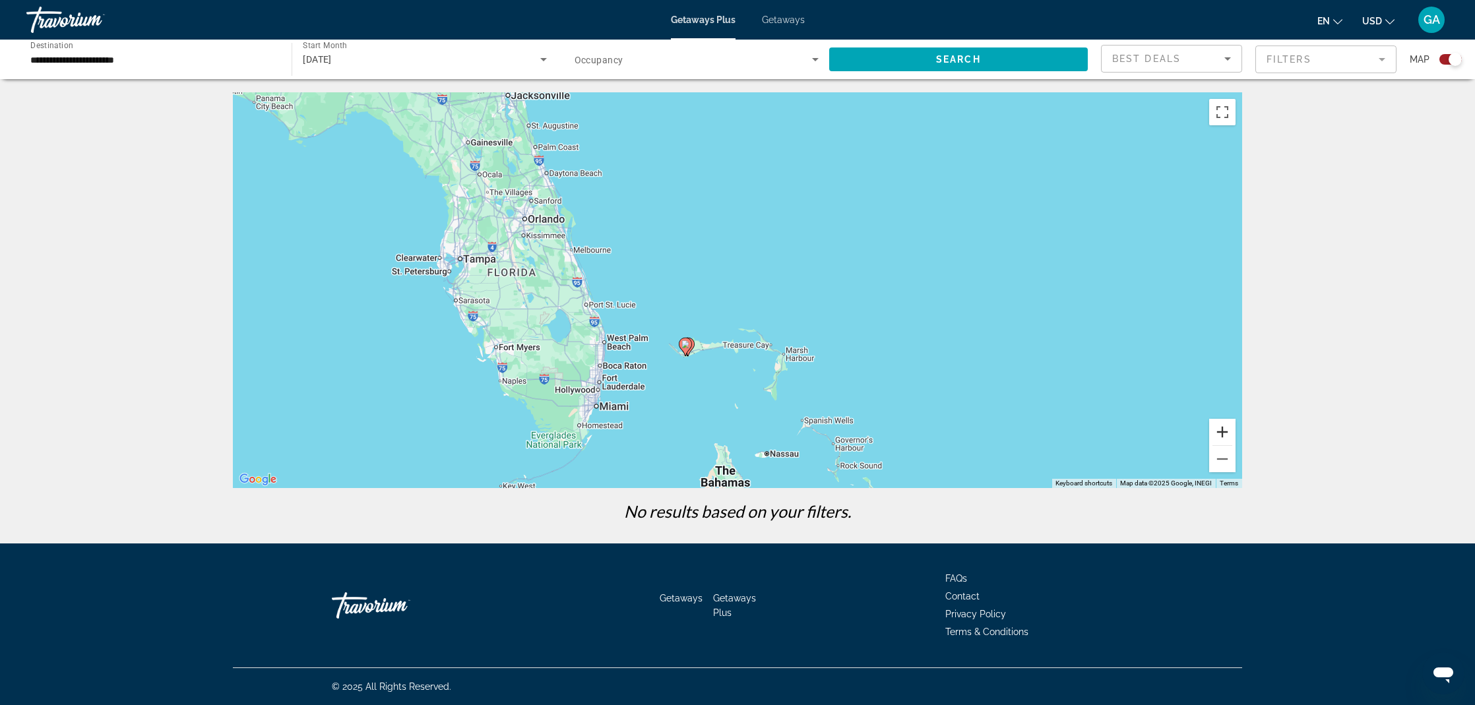
click at [1220, 427] on button "Zoom in" at bounding box center [1222, 432] width 26 height 26
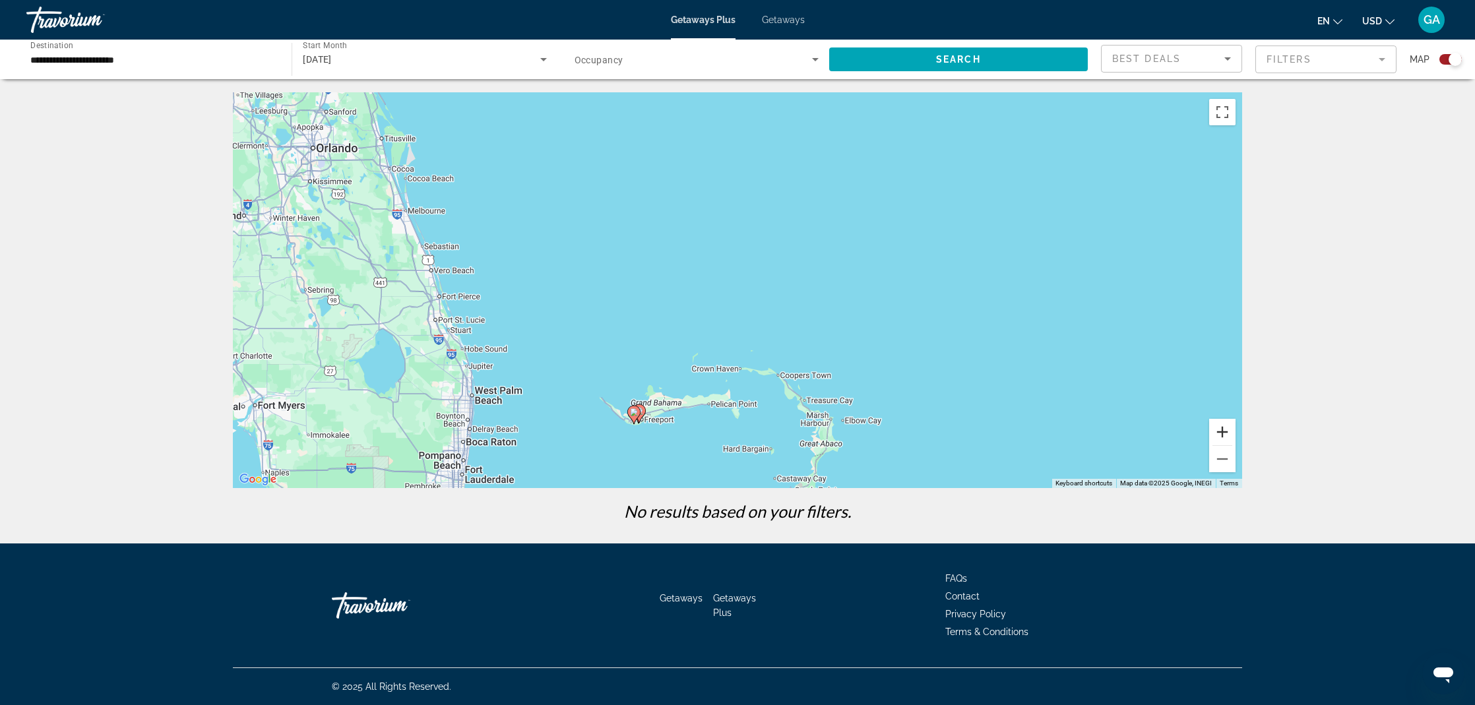
click at [1212, 431] on button "Zoom in" at bounding box center [1222, 432] width 26 height 26
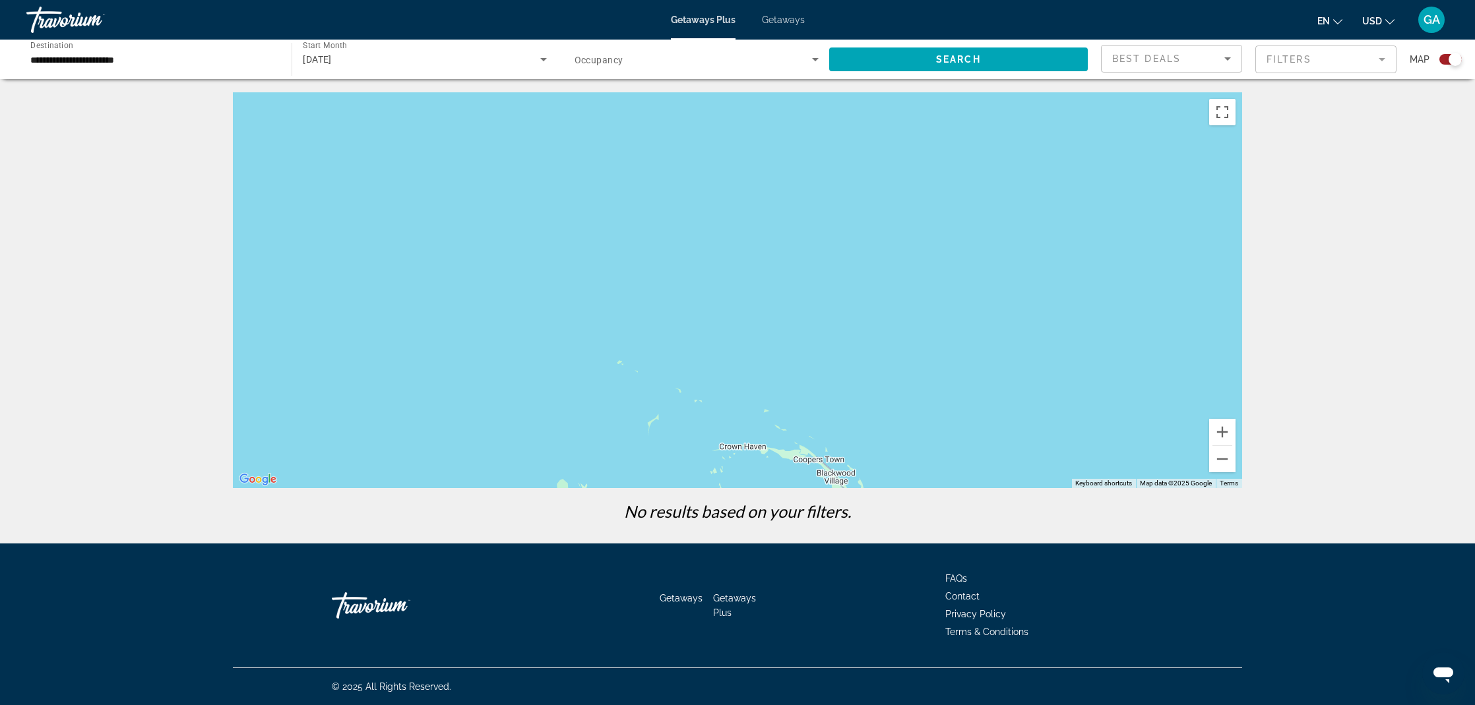
drag, startPoint x: 1069, startPoint y: 352, endPoint x: 1104, endPoint y: 197, distance: 159.7
click at [1104, 199] on div "To navigate, press the arrow keys. To activate drag with keyboard, press Alt + …" at bounding box center [737, 290] width 1009 height 396
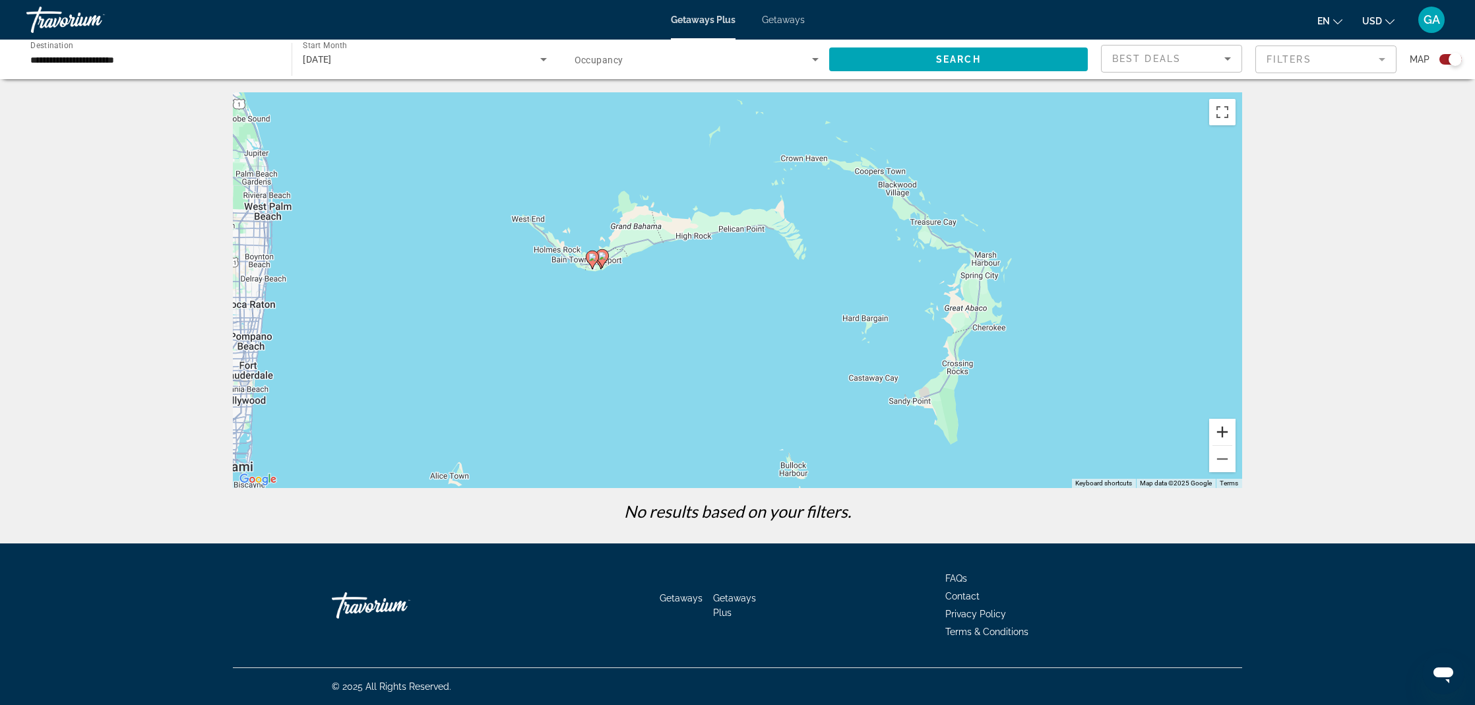
click at [1224, 433] on button "Zoom in" at bounding box center [1222, 432] width 26 height 26
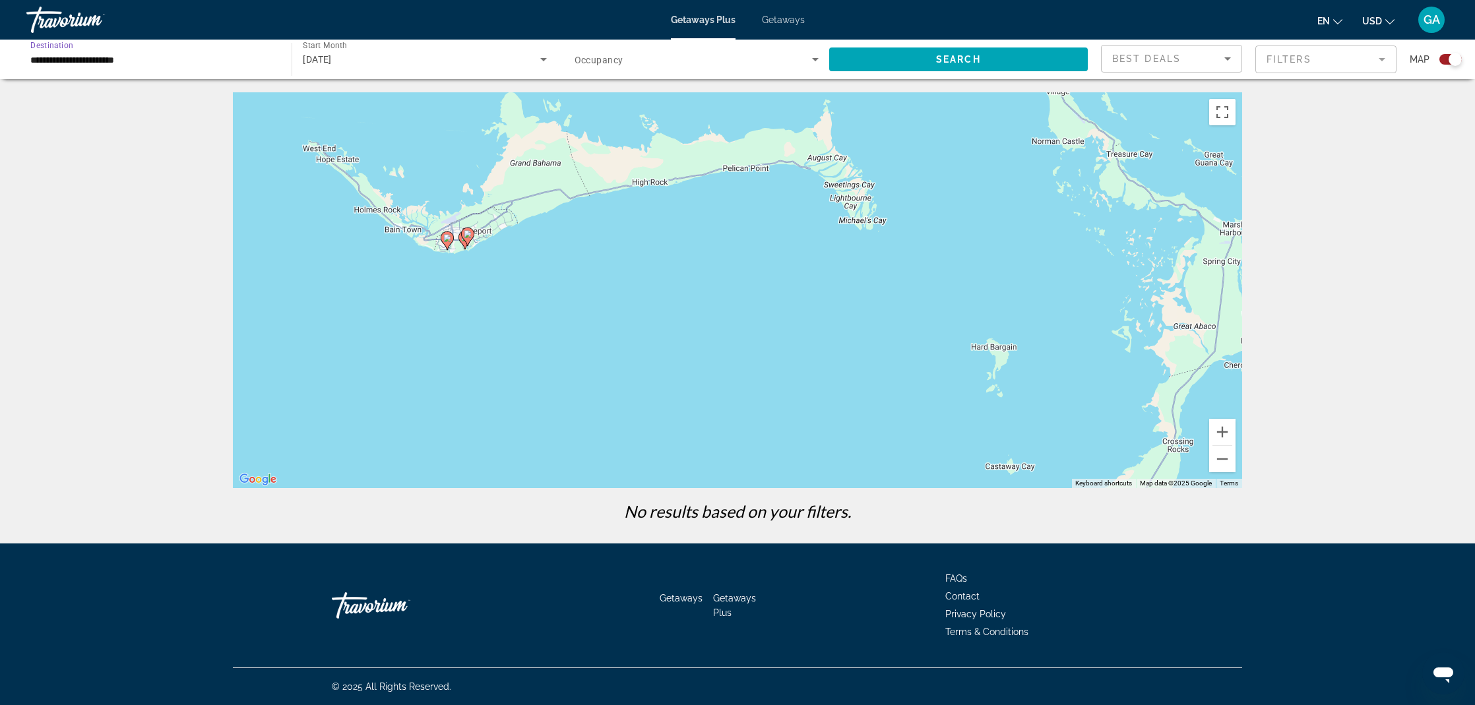
click at [75, 62] on input "**********" at bounding box center [152, 60] width 244 height 16
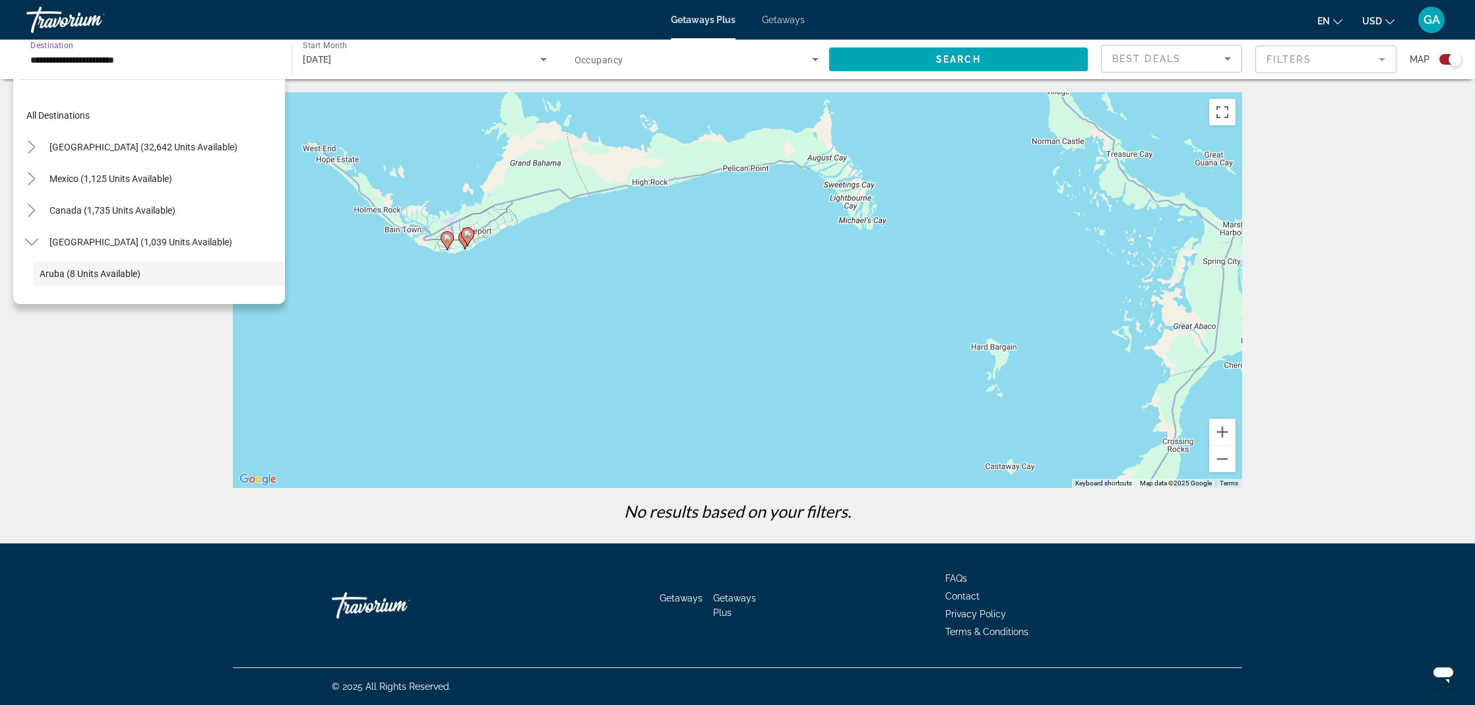
scroll to position [78, 0]
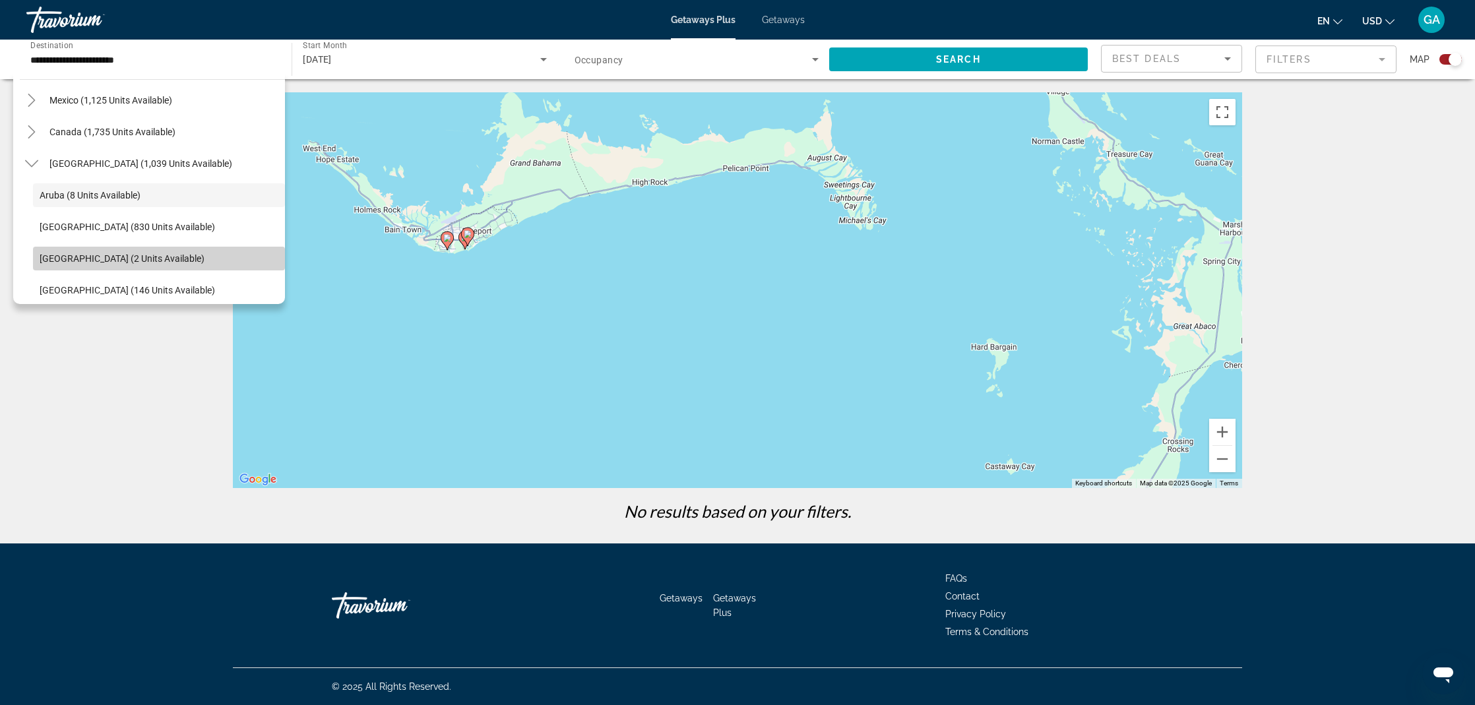
click at [69, 256] on span "[GEOGRAPHIC_DATA] (2 units available)" at bounding box center [122, 258] width 165 height 11
type input "**********"
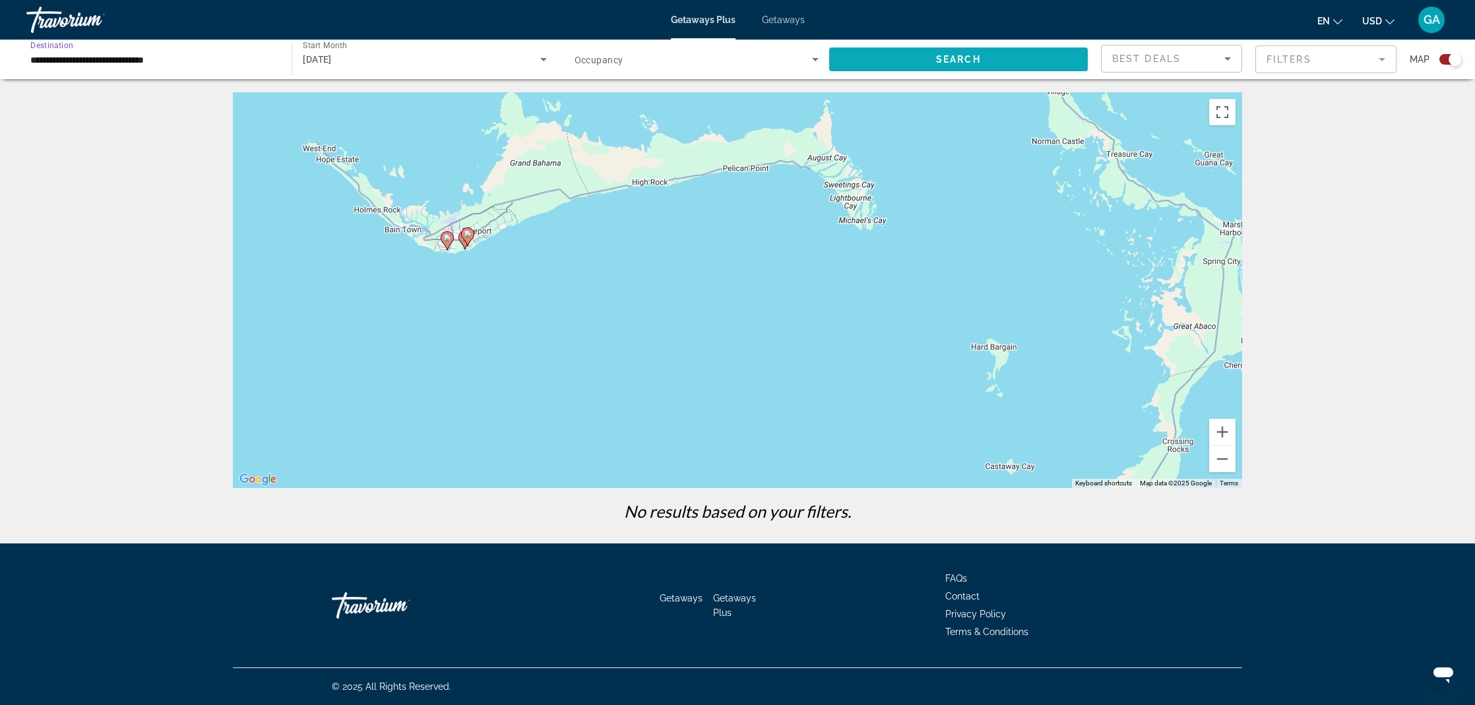
click at [960, 54] on span "Search" at bounding box center [958, 59] width 45 height 11
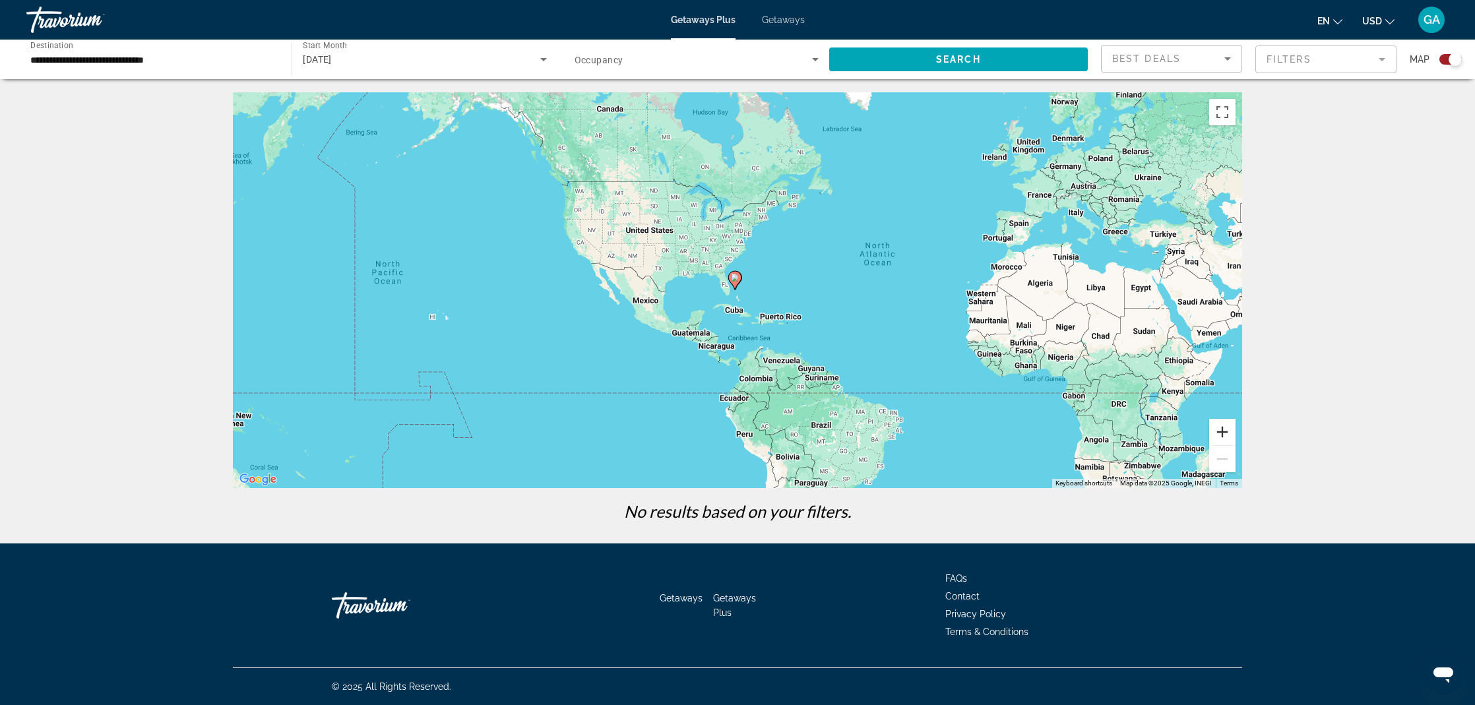
click at [1230, 427] on button "Zoom in" at bounding box center [1222, 432] width 26 height 26
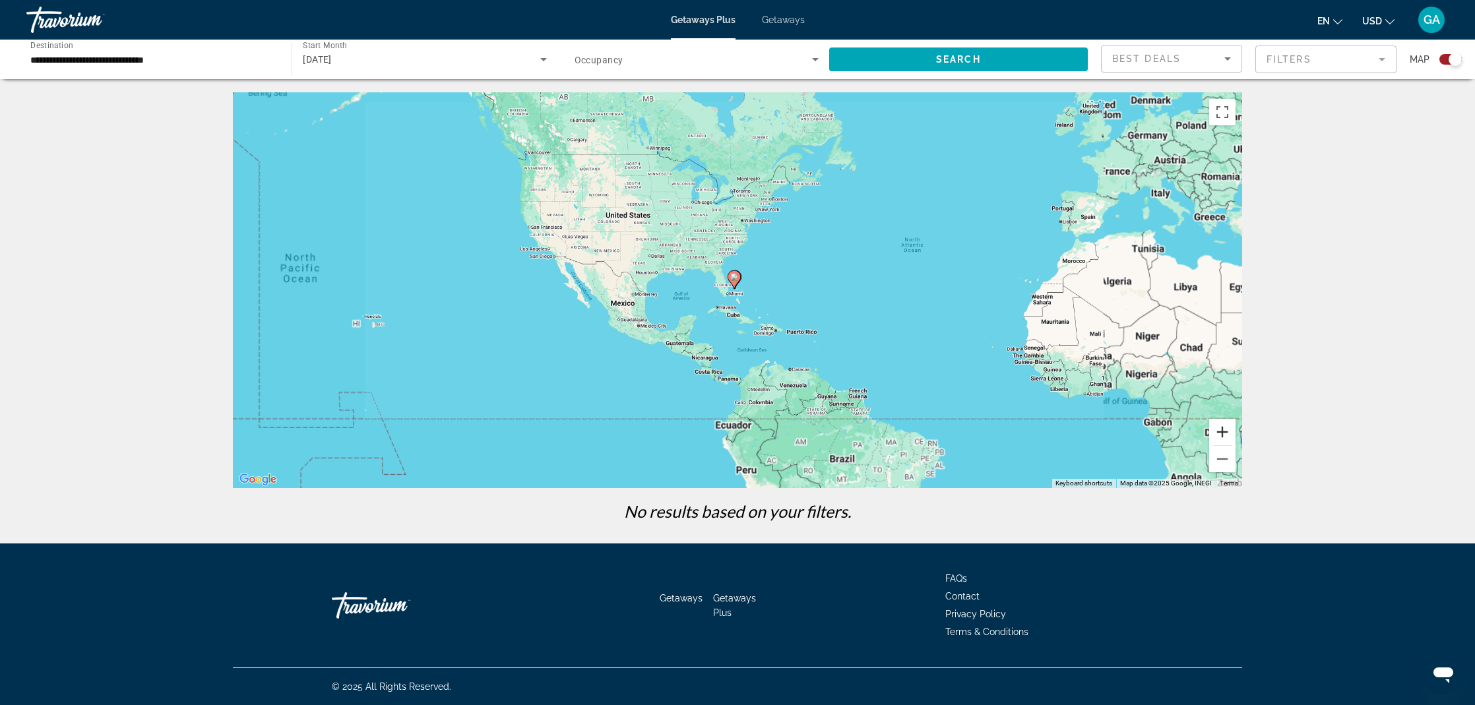
click at [1230, 427] on button "Zoom in" at bounding box center [1222, 432] width 26 height 26
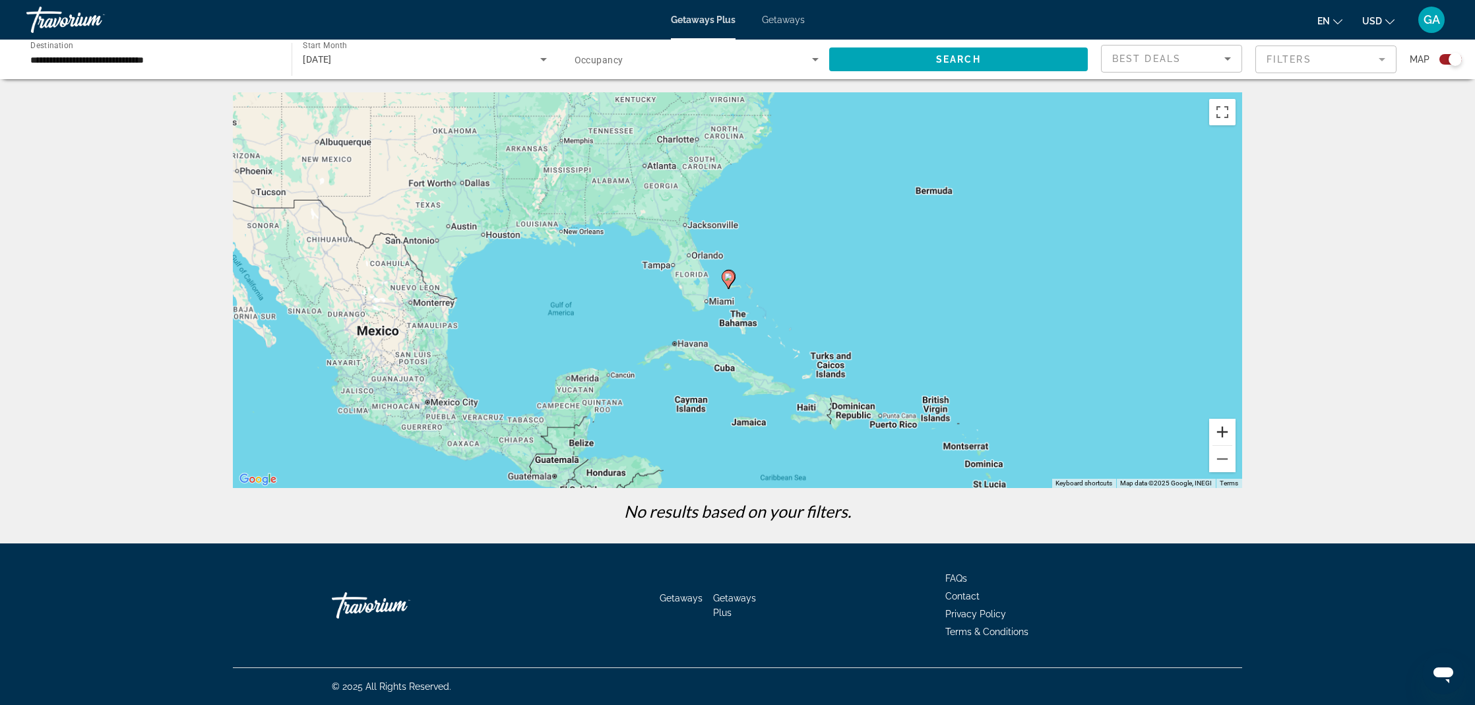
click at [1230, 427] on button "Zoom in" at bounding box center [1222, 432] width 26 height 26
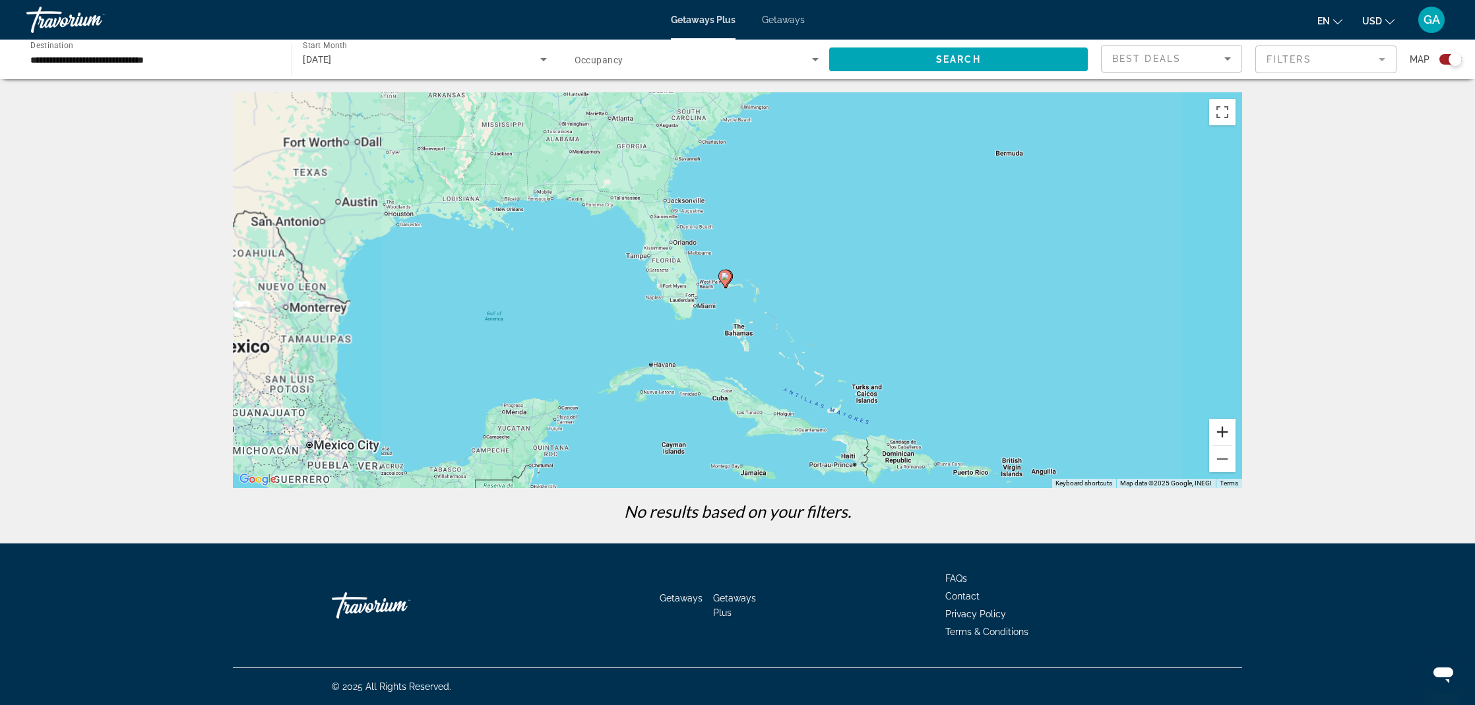
click at [1230, 427] on button "Zoom in" at bounding box center [1222, 432] width 26 height 26
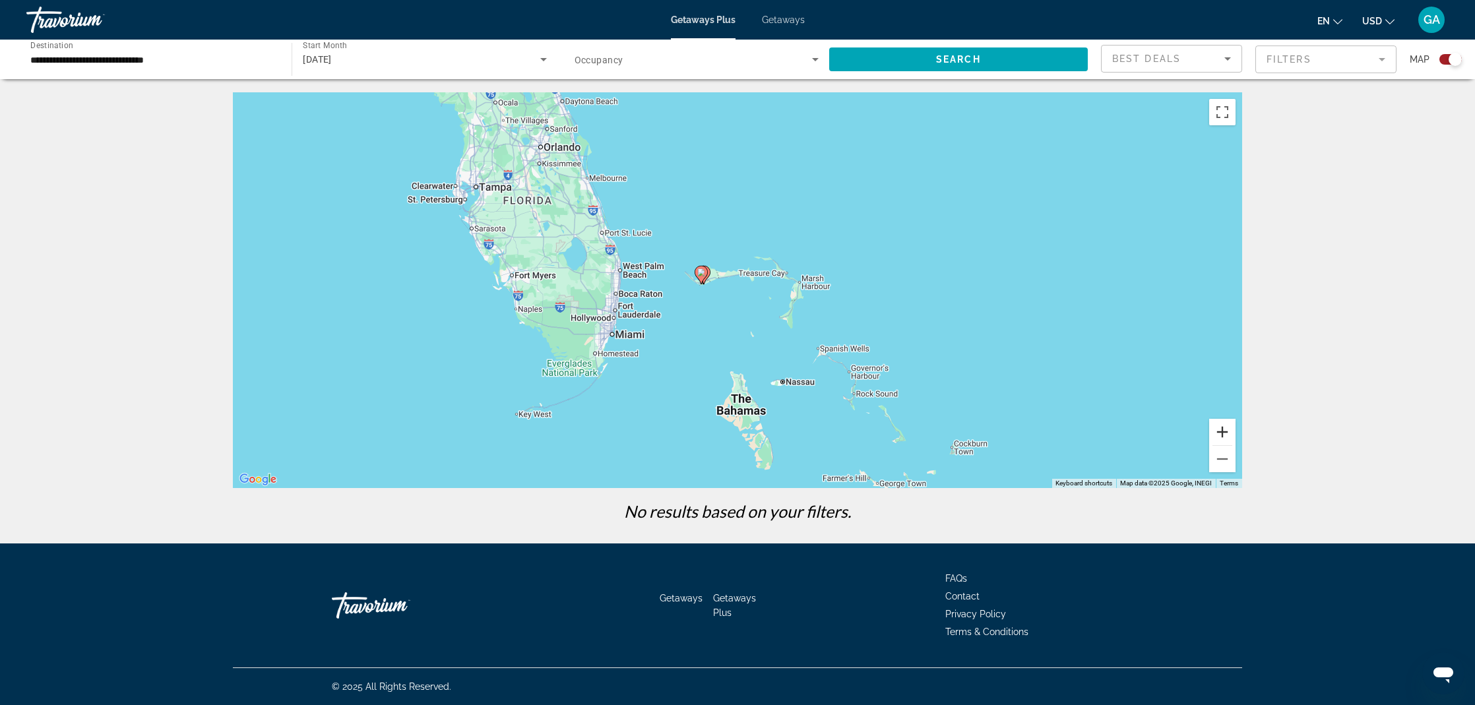
click at [1230, 427] on button "Zoom in" at bounding box center [1222, 432] width 26 height 26
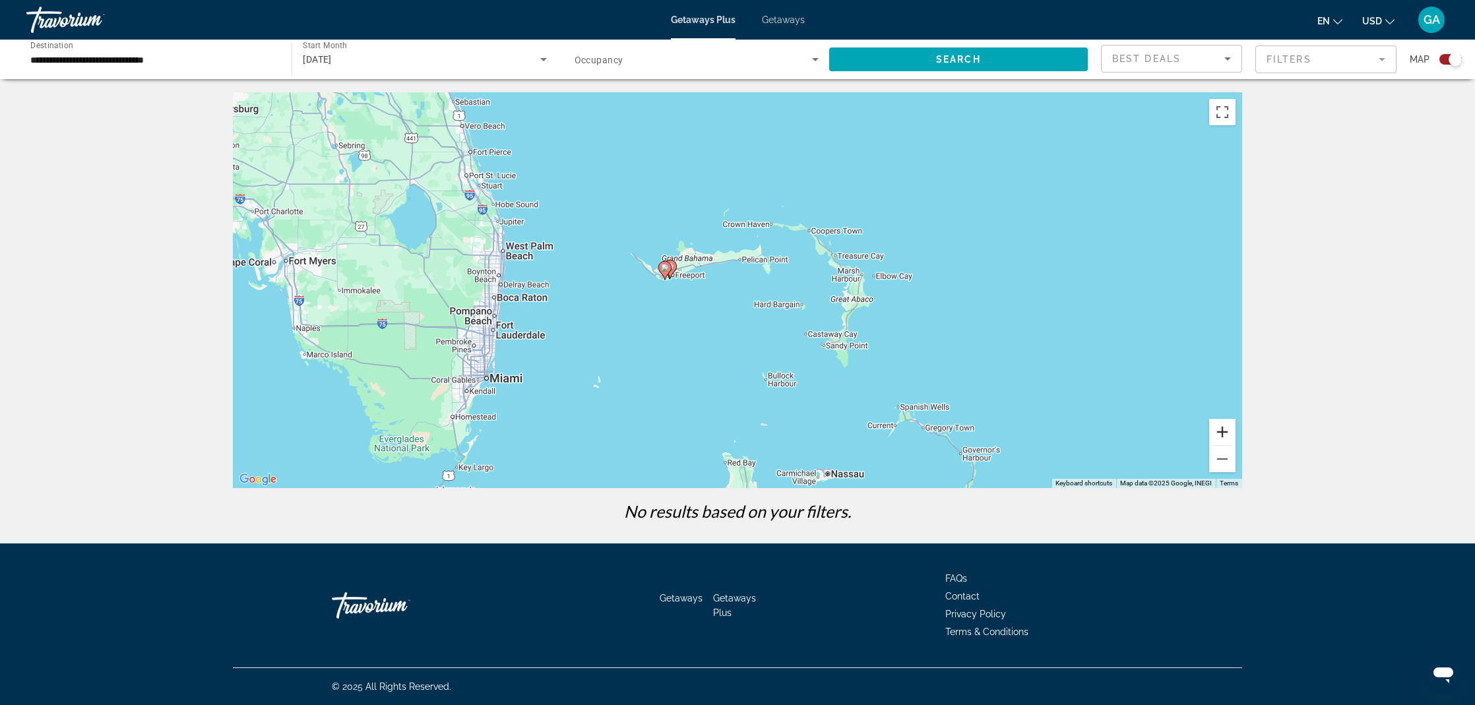
click at [1230, 427] on button "Zoom in" at bounding box center [1222, 432] width 26 height 26
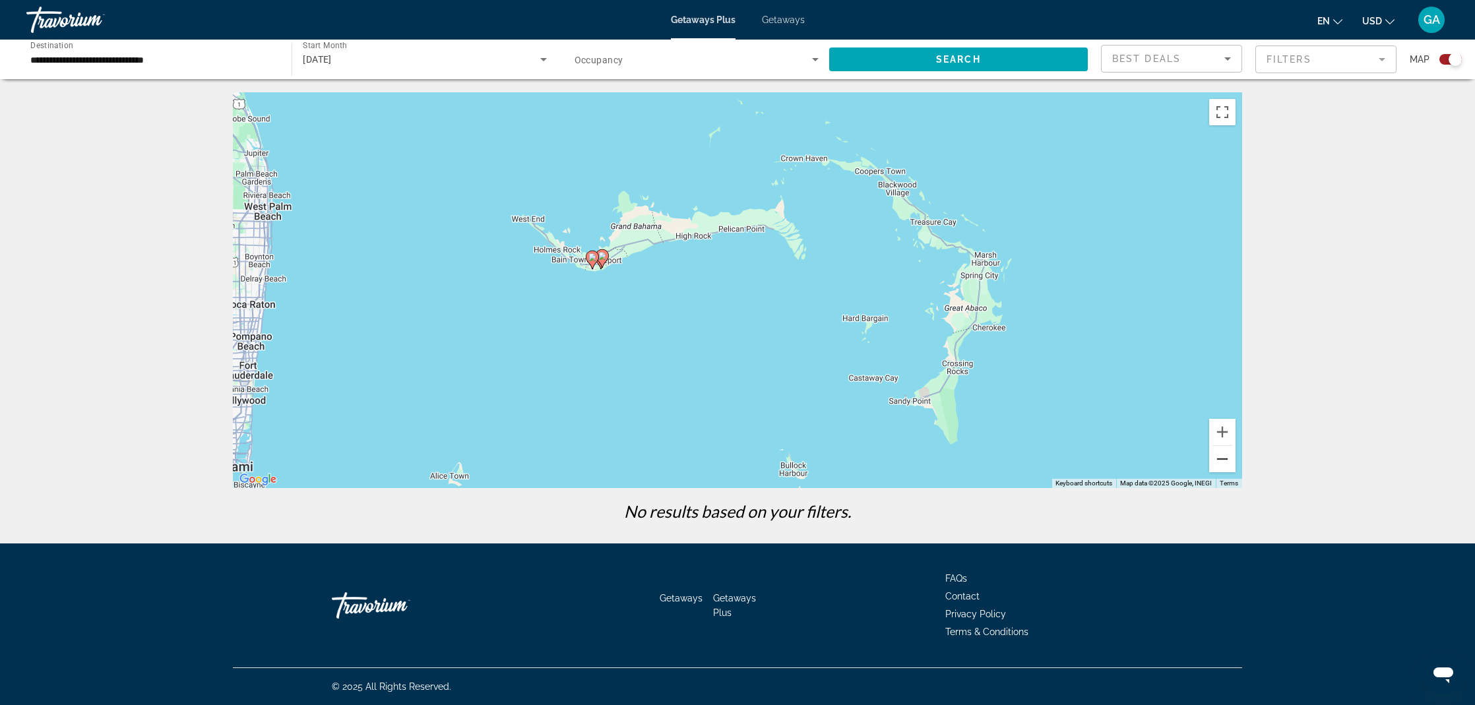
click at [1222, 460] on button "Zoom out" at bounding box center [1222, 459] width 26 height 26
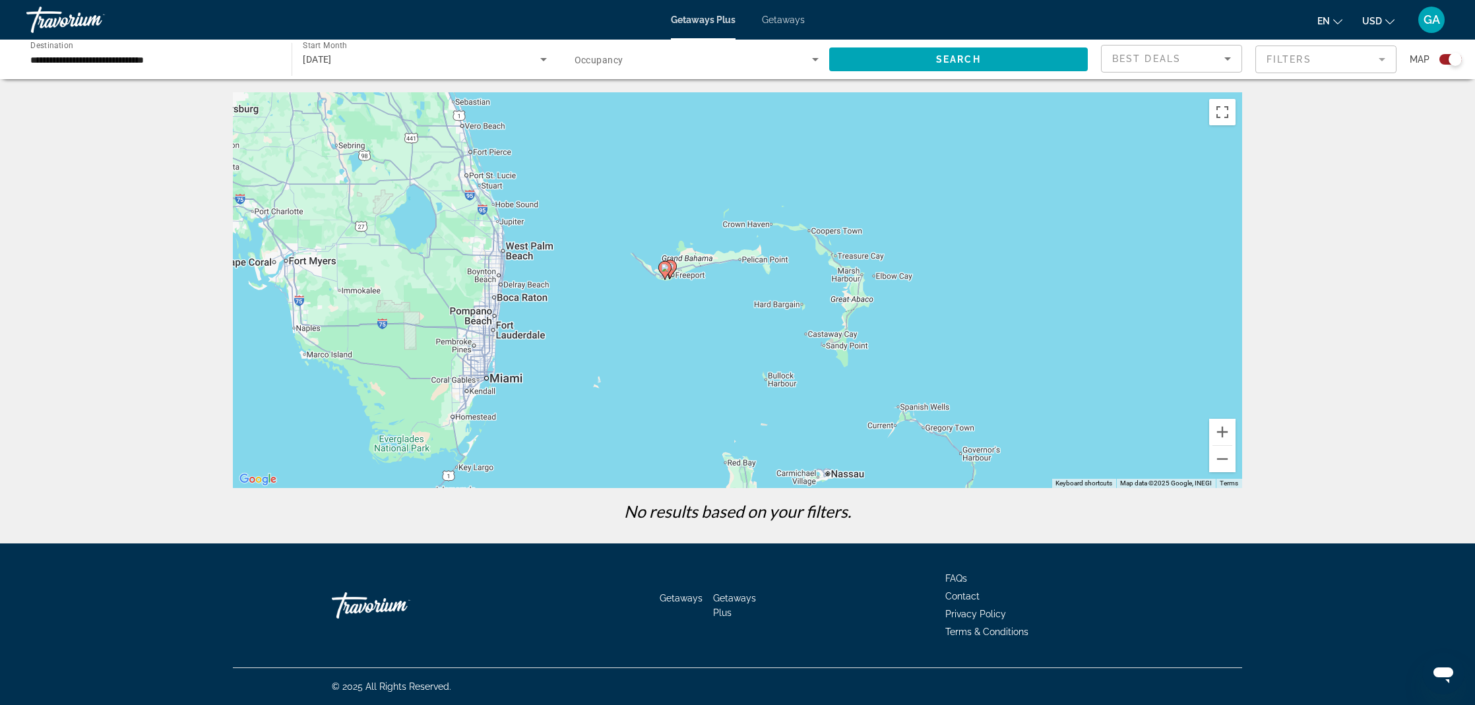
drag, startPoint x: 1061, startPoint y: 396, endPoint x: 1012, endPoint y: 263, distance: 141.5
click at [1020, 280] on div "To navigate, press the arrow keys. To activate drag with keyboard, press Alt + …" at bounding box center [737, 290] width 1009 height 396
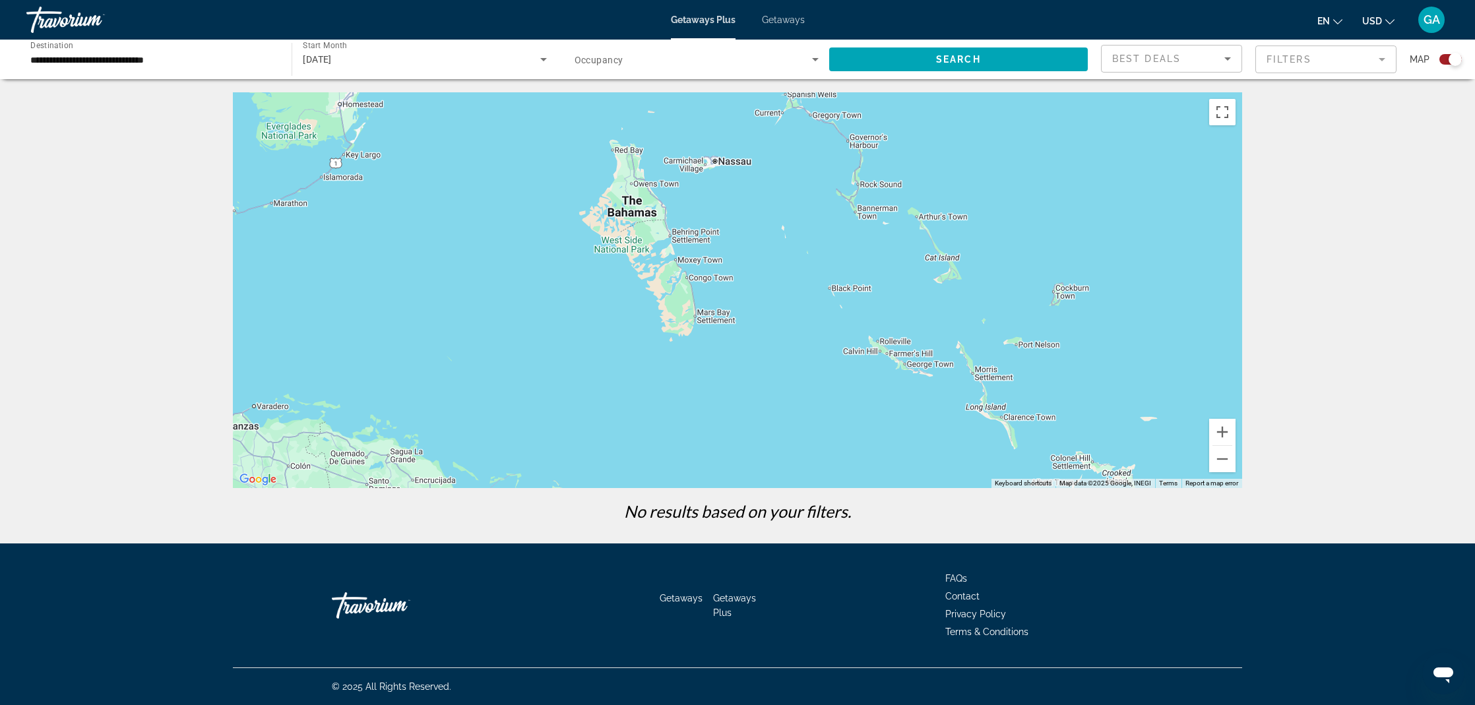
click at [940, 174] on div "To navigate, press the arrow keys. To activate drag with keyboard, press Alt + …" at bounding box center [737, 290] width 1009 height 396
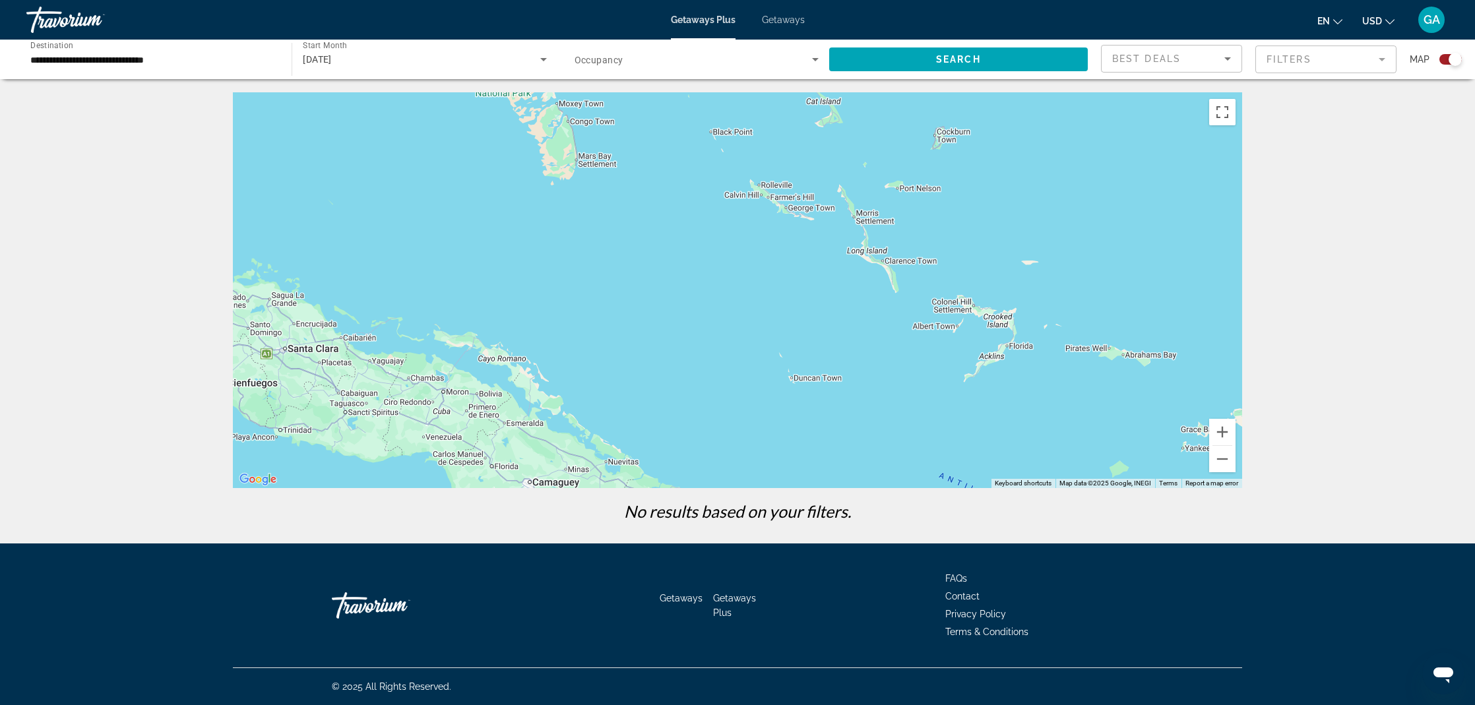
drag, startPoint x: 798, startPoint y: 303, endPoint x: 759, endPoint y: 287, distance: 42.9
click at [766, 288] on div "To navigate, press the arrow keys. To activate drag with keyboard, press Alt + …" at bounding box center [737, 290] width 1009 height 396
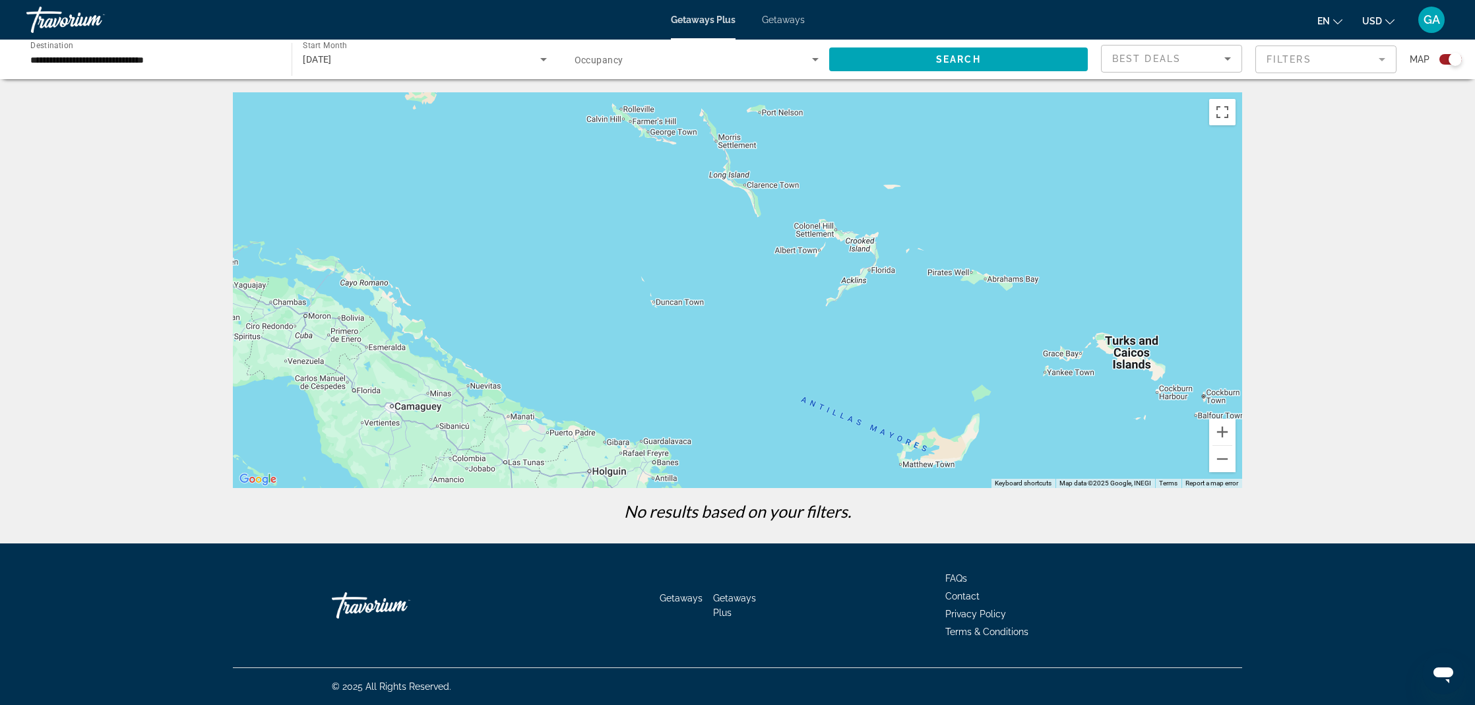
drag, startPoint x: 799, startPoint y: 314, endPoint x: 707, endPoint y: 235, distance: 121.6
click at [716, 239] on div "To navigate, press the arrow keys. To activate drag with keyboard, press Alt + …" at bounding box center [737, 290] width 1009 height 396
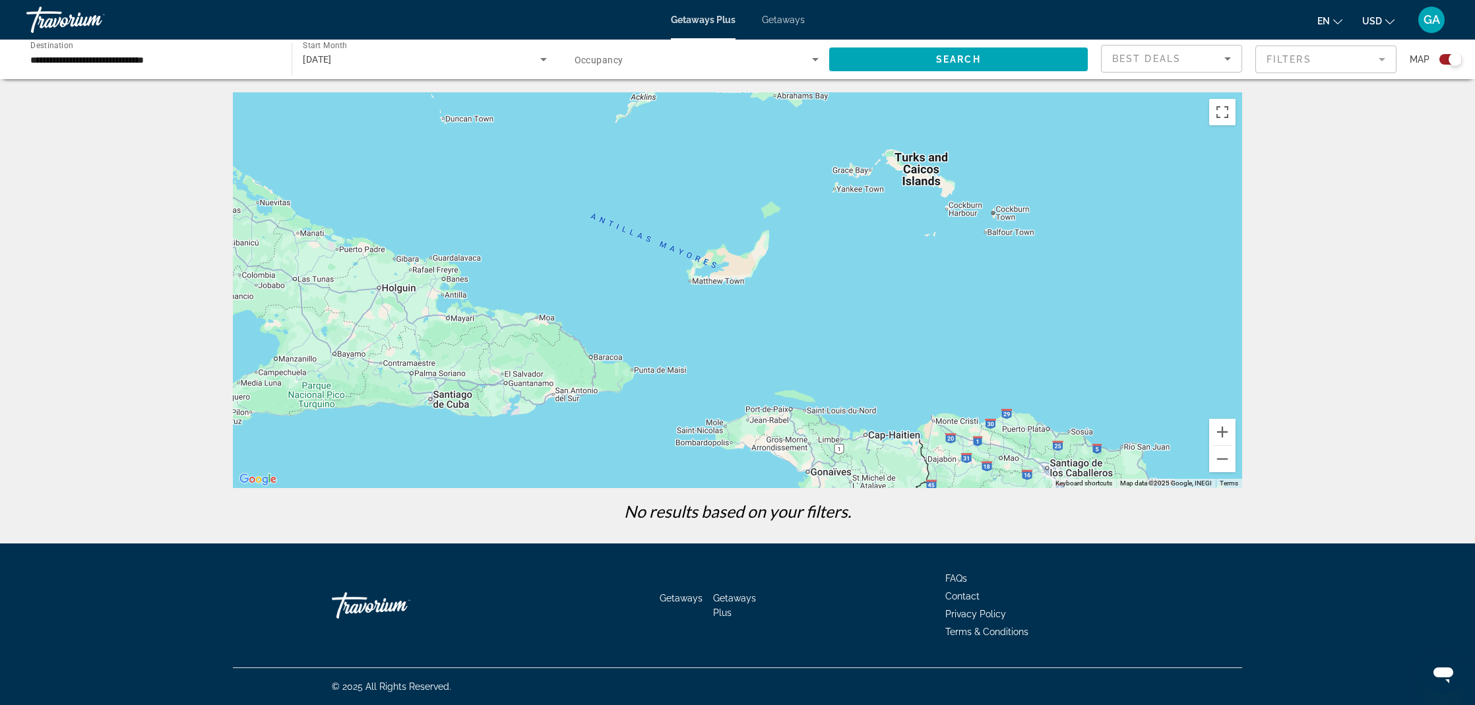
click at [918, 176] on div "To navigate, press the arrow keys. To activate drag with keyboard, press Alt + …" at bounding box center [737, 290] width 1009 height 396
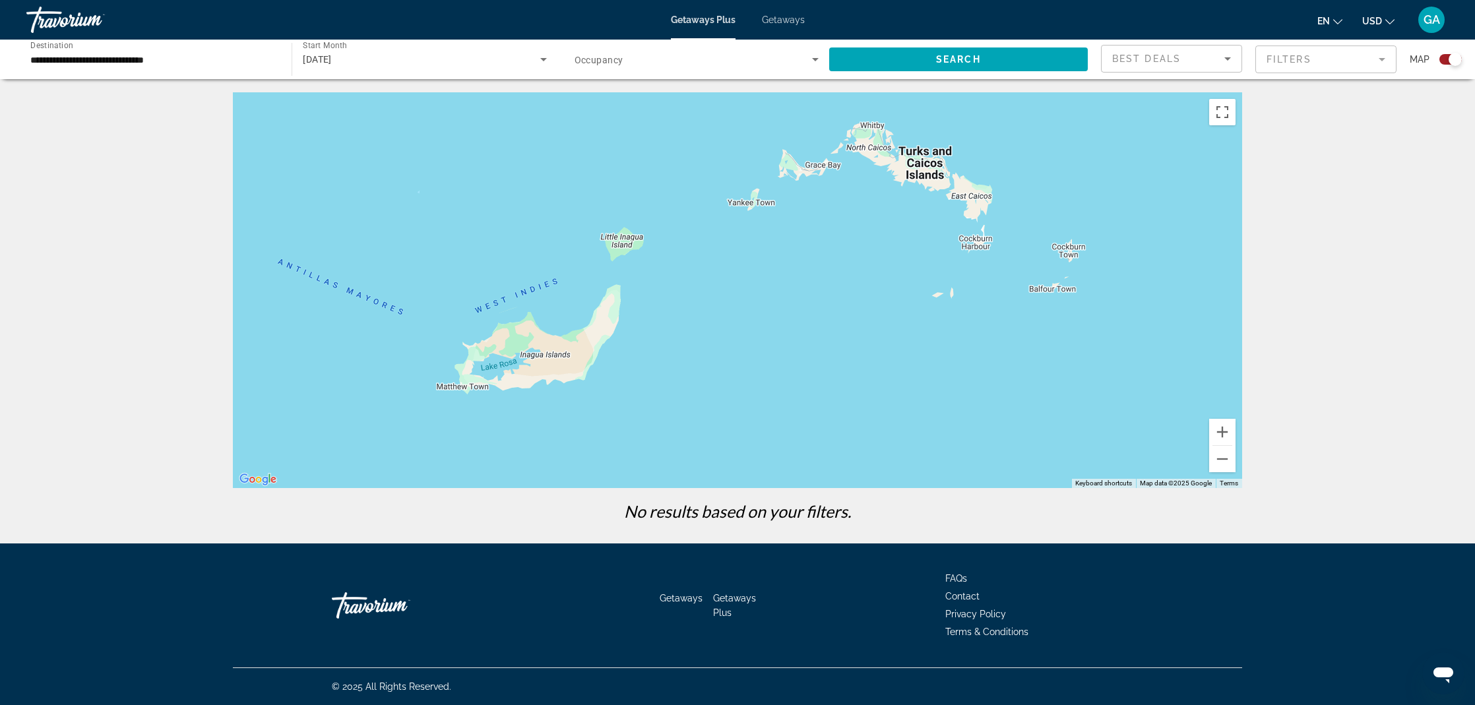
click at [929, 179] on div "To navigate, press the arrow keys. To activate drag with keyboard, press Alt + …" at bounding box center [737, 290] width 1009 height 396
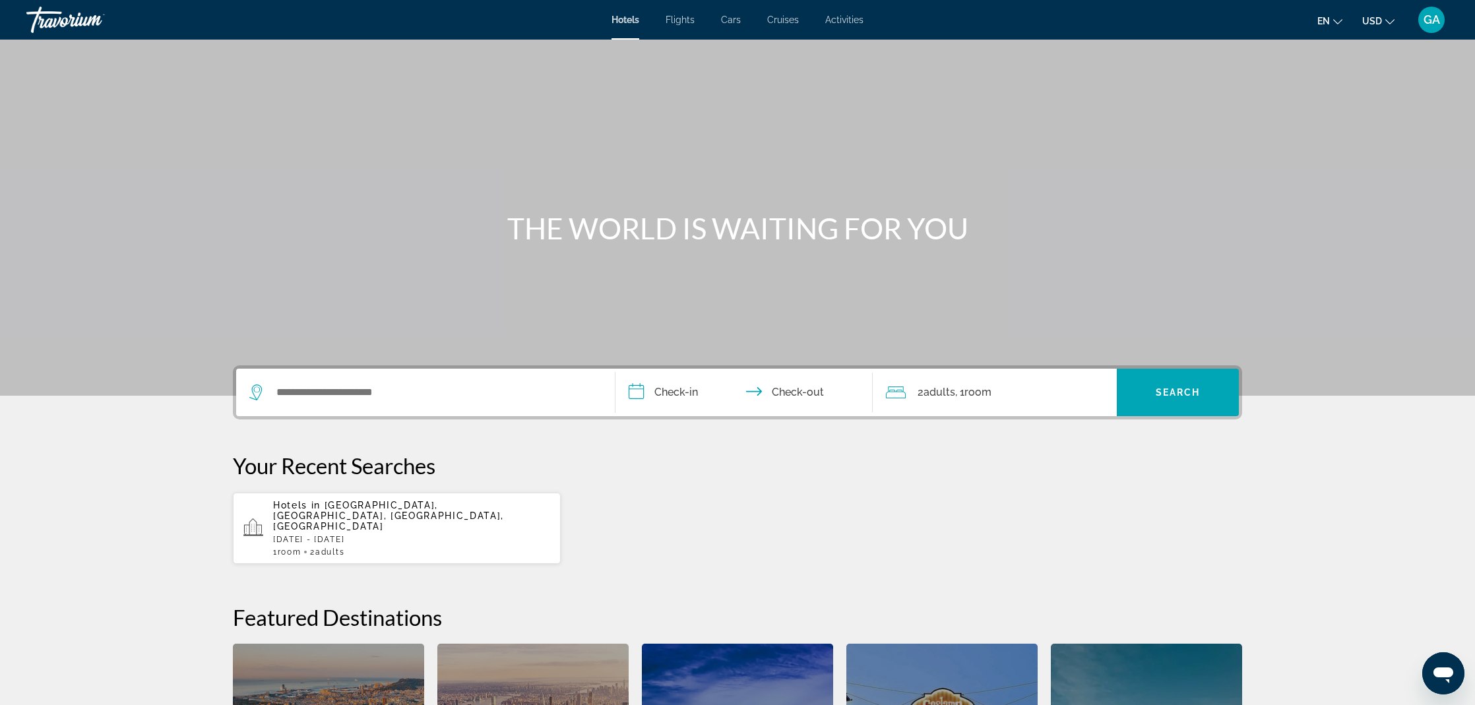
click at [732, 22] on span "Cars" at bounding box center [731, 20] width 20 height 11
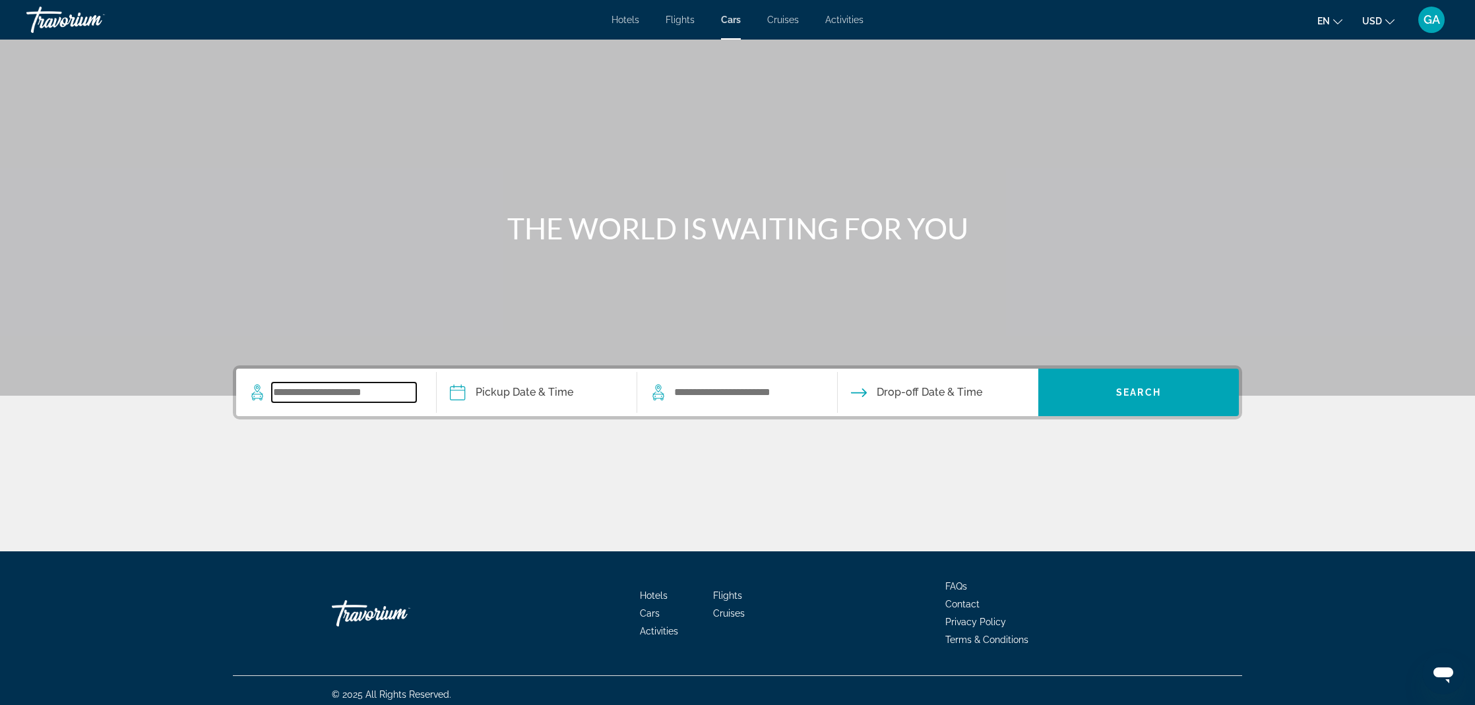
click at [325, 394] on input "Search widget" at bounding box center [344, 393] width 144 height 20
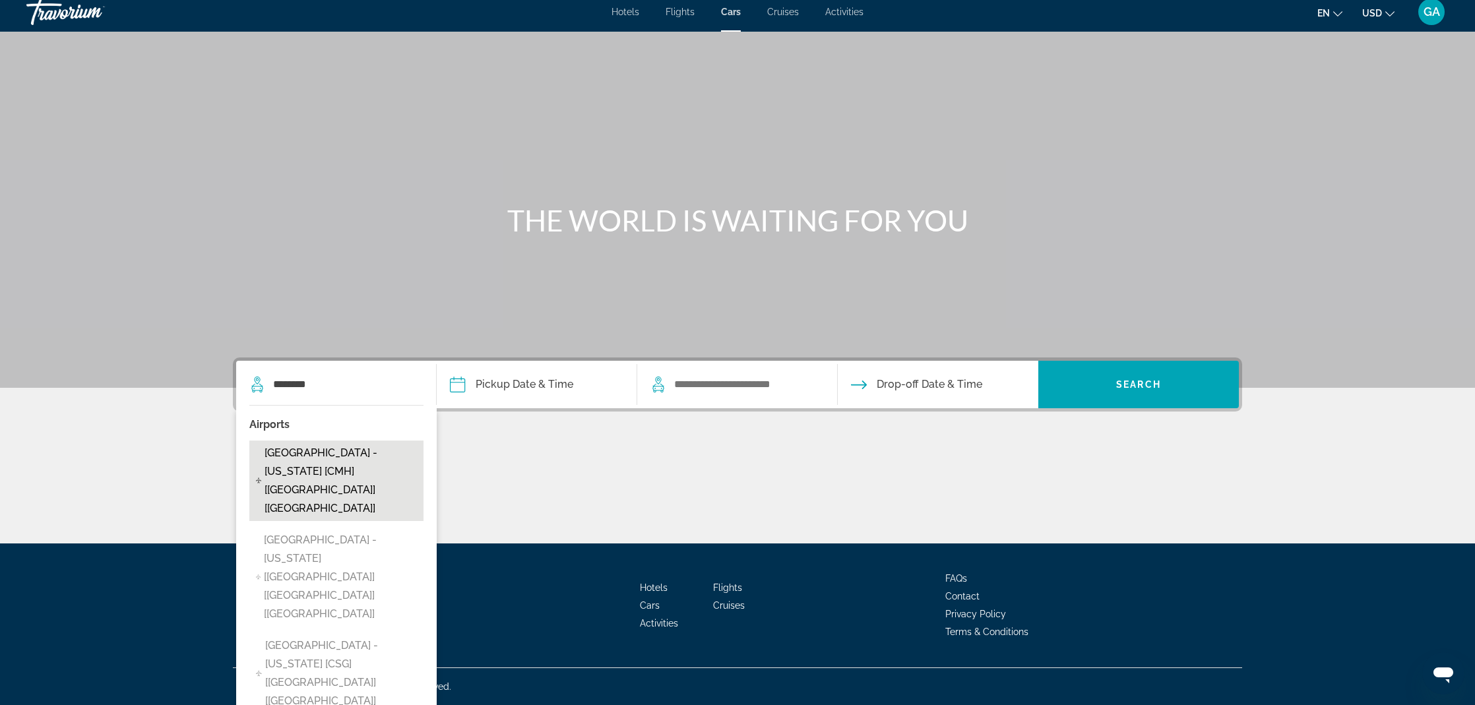
drag, startPoint x: 289, startPoint y: 408, endPoint x: 290, endPoint y: 459, distance: 50.8
click at [290, 459] on span "Port Columbus International Airport - Ohio [CMH] [OH] [US]" at bounding box center [341, 481] width 152 height 74
type input "**********"
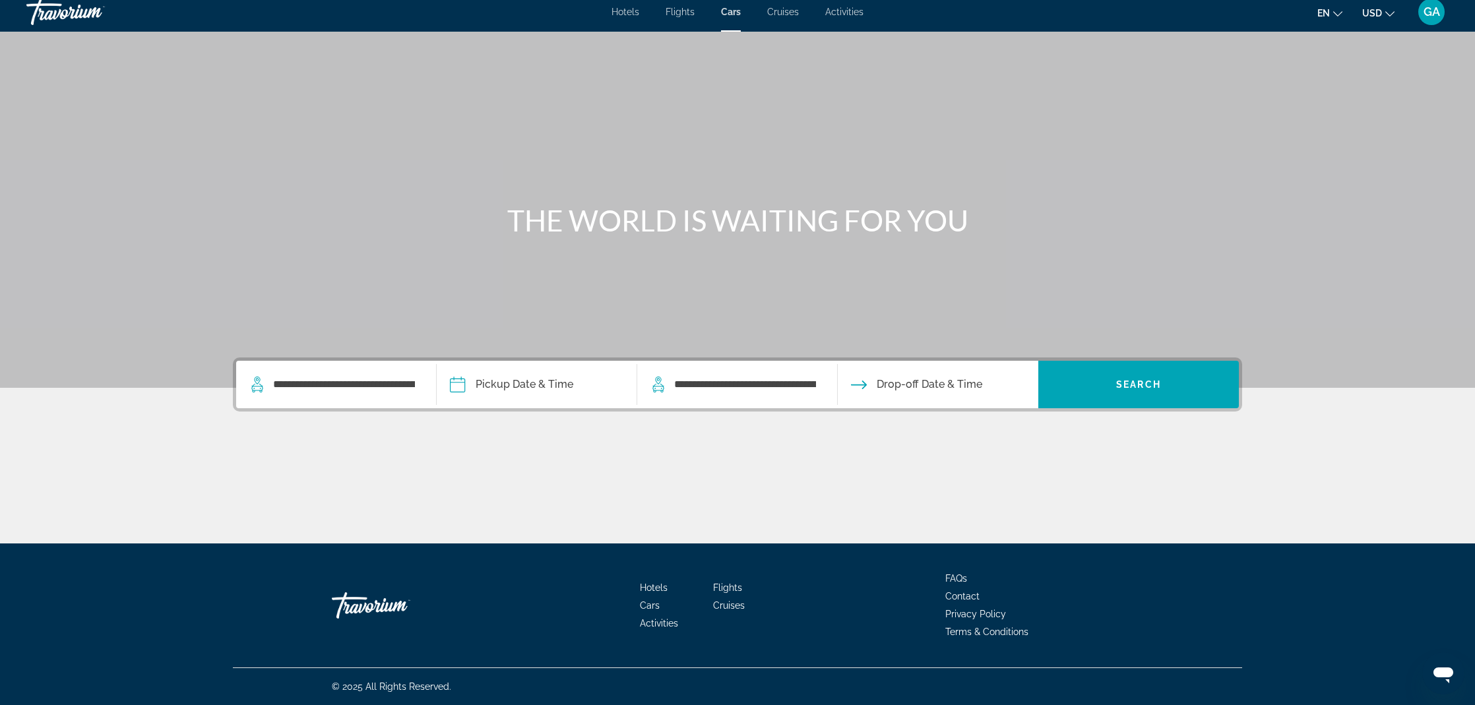
click at [524, 386] on input "Pickup date" at bounding box center [536, 386] width 206 height 51
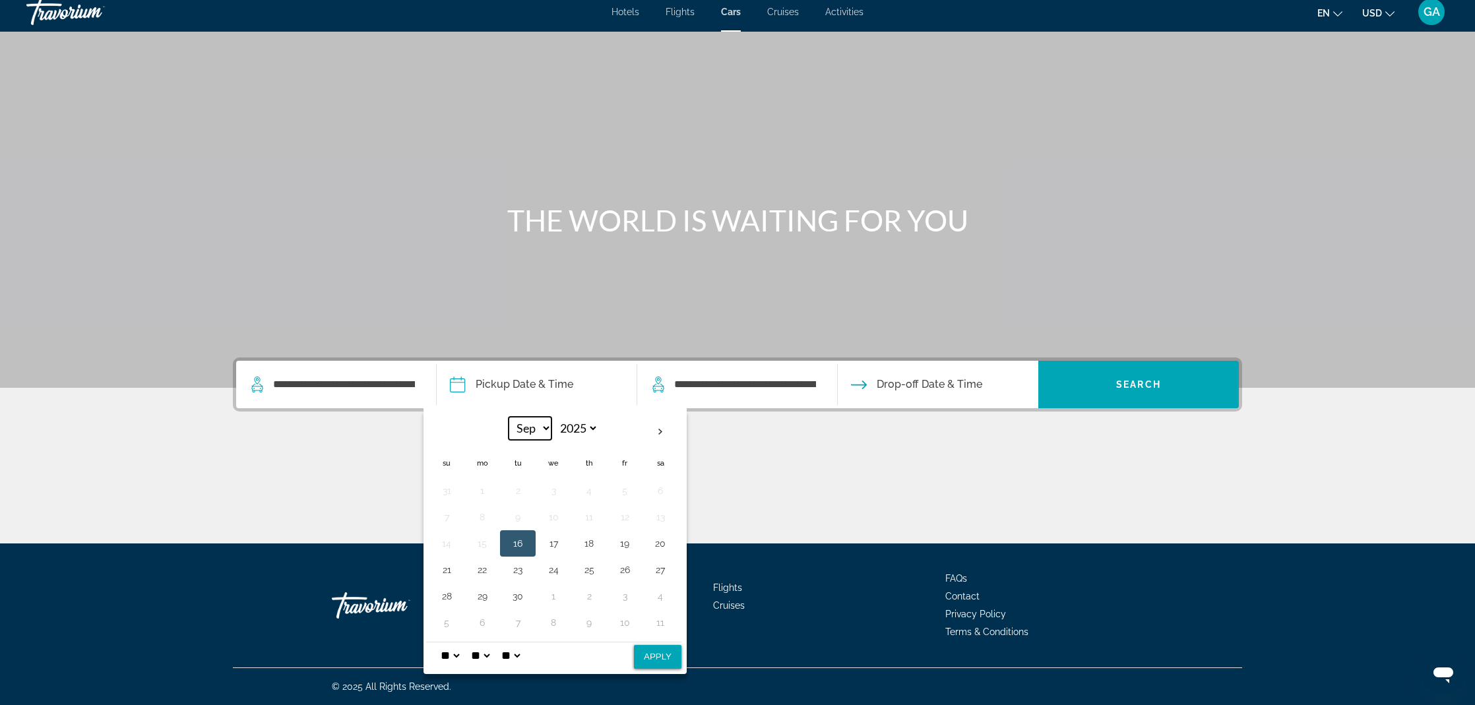
select select "*"
click at [486, 519] on button "6" at bounding box center [482, 517] width 21 height 18
click at [657, 650] on button "Apply" at bounding box center [657, 657] width 47 height 24
type input "**********"
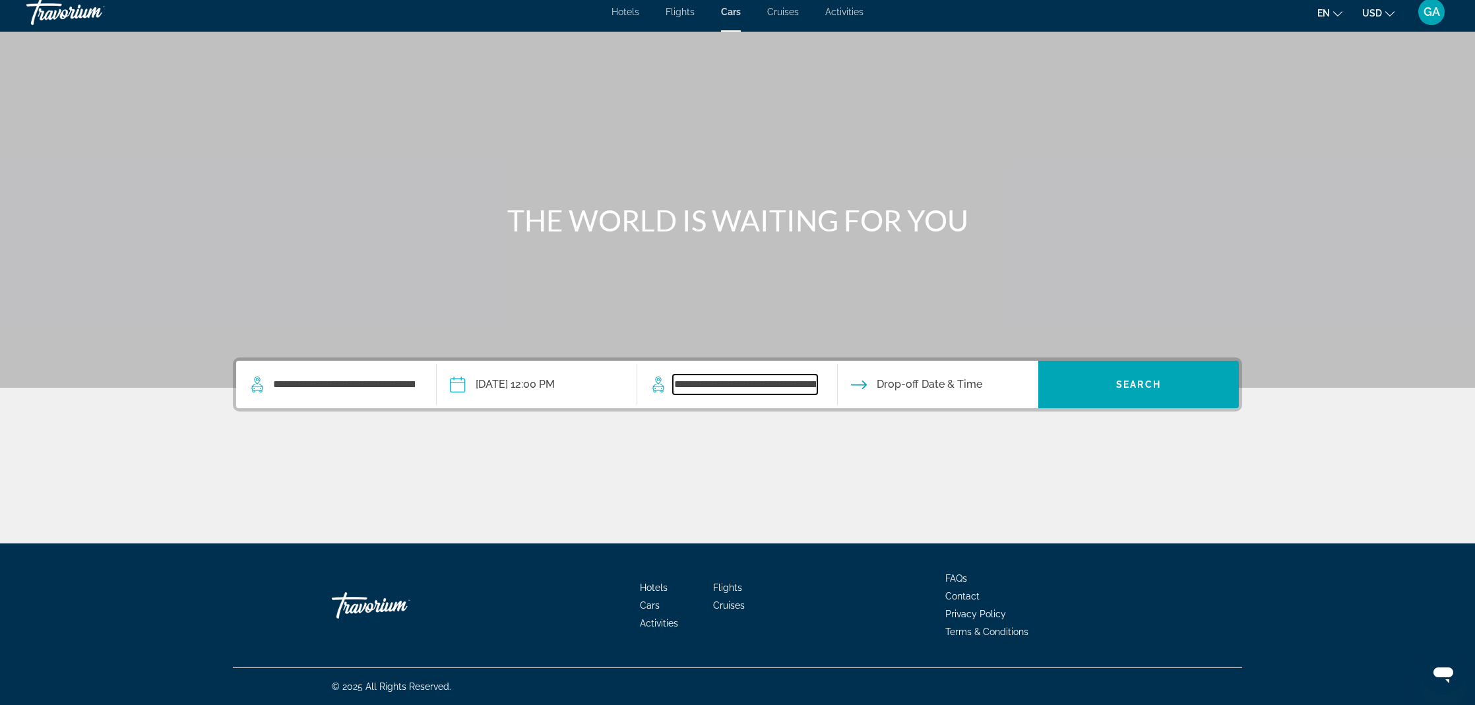
click at [737, 393] on input "**********" at bounding box center [745, 385] width 144 height 20
drag, startPoint x: 709, startPoint y: 383, endPoint x: 645, endPoint y: 385, distance: 64.0
click at [650, 385] on div "**********" at bounding box center [733, 385] width 167 height 20
drag, startPoint x: 768, startPoint y: 381, endPoint x: 550, endPoint y: 390, distance: 217.9
click at [550, 390] on div "**********" at bounding box center [737, 384] width 1003 height 47
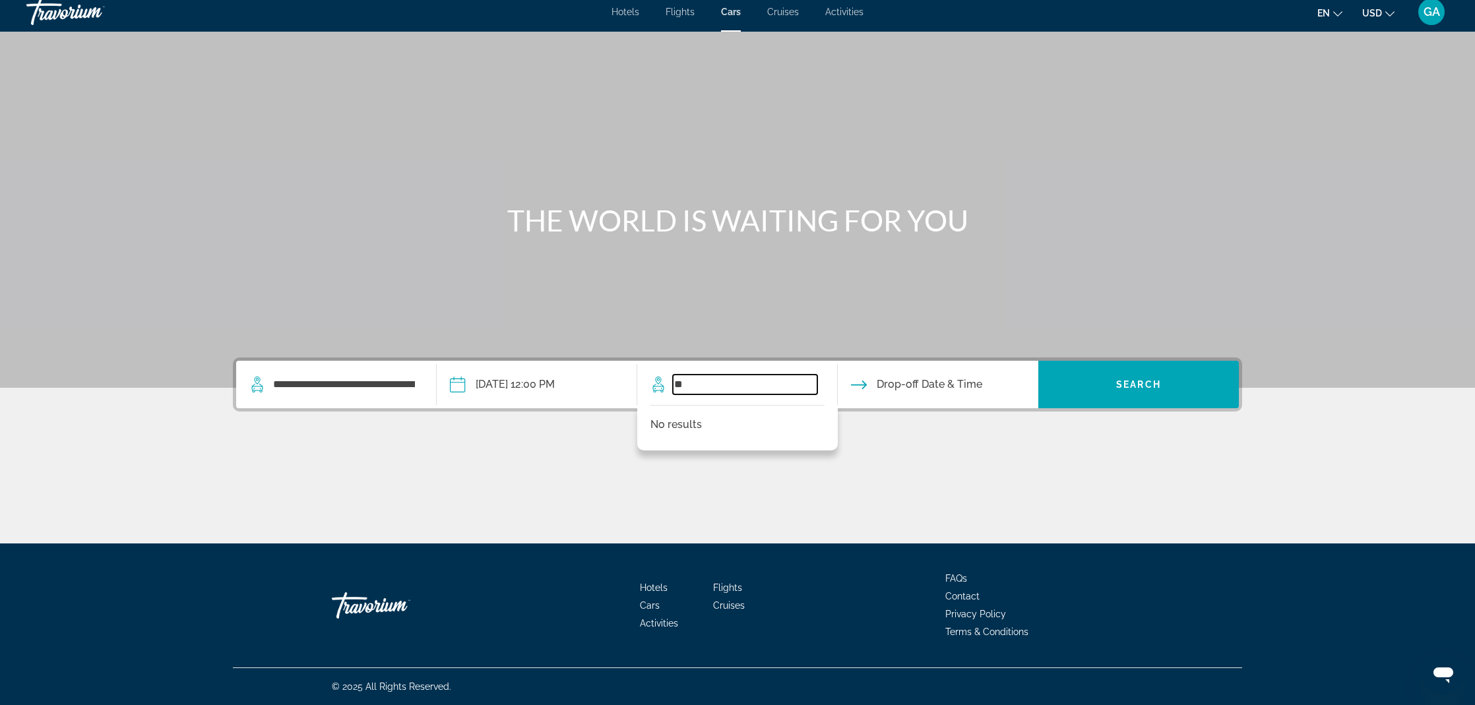
type input "*"
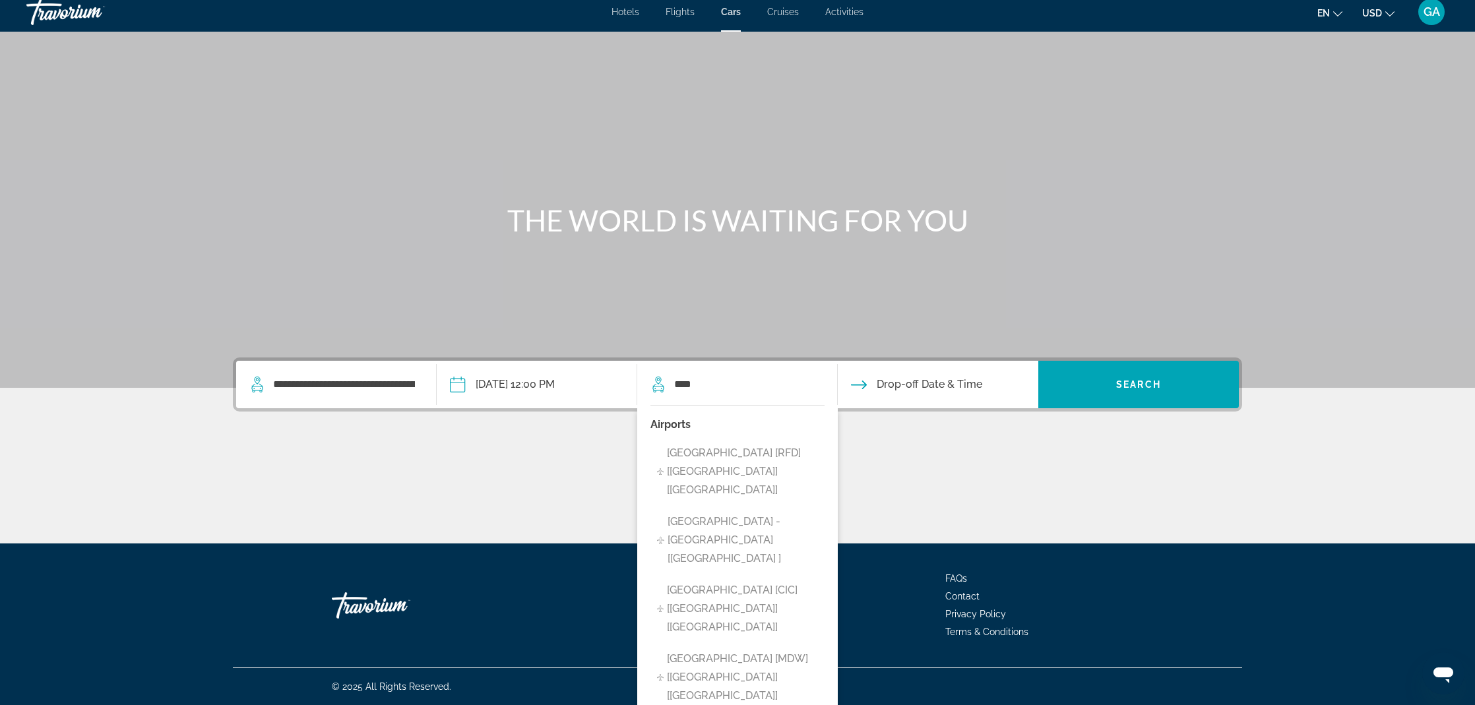
type input "**********"
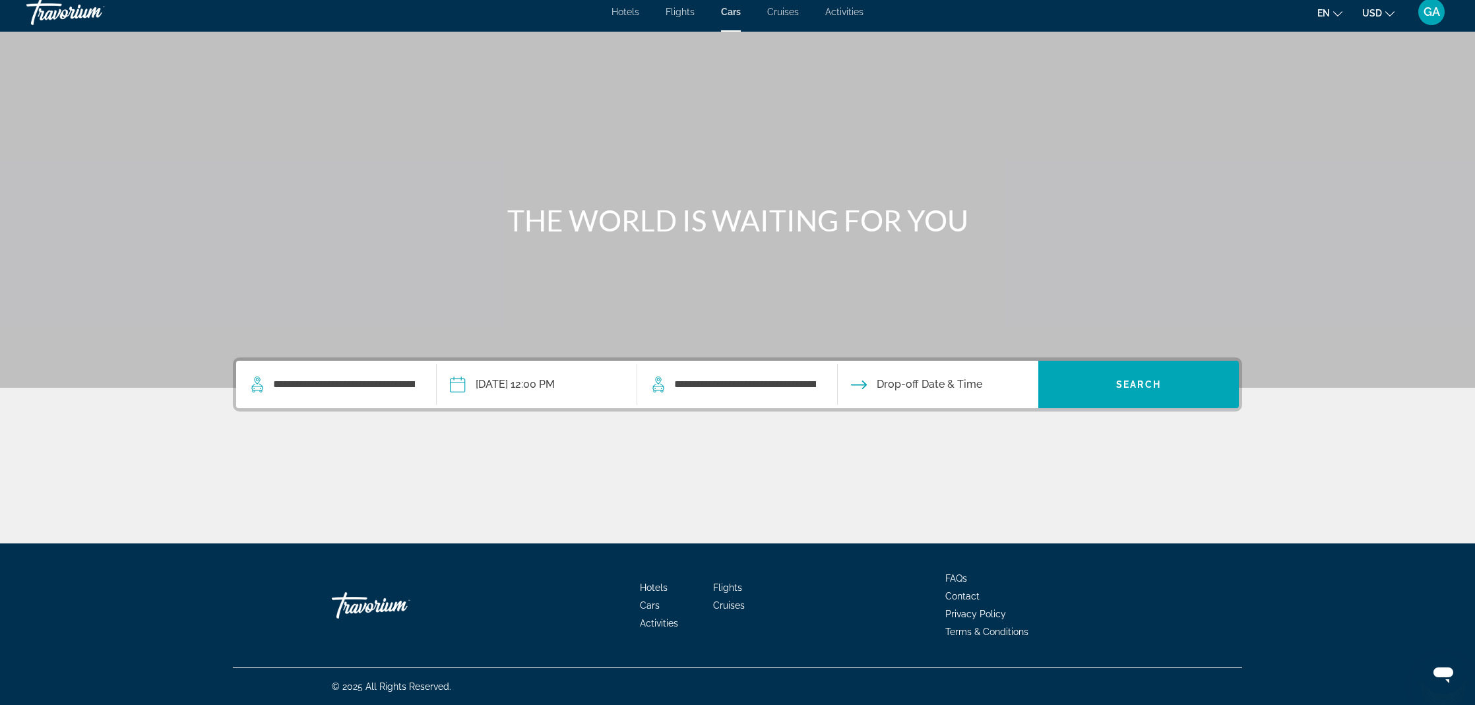
click at [912, 387] on input "Drop-off date" at bounding box center [937, 386] width 206 height 51
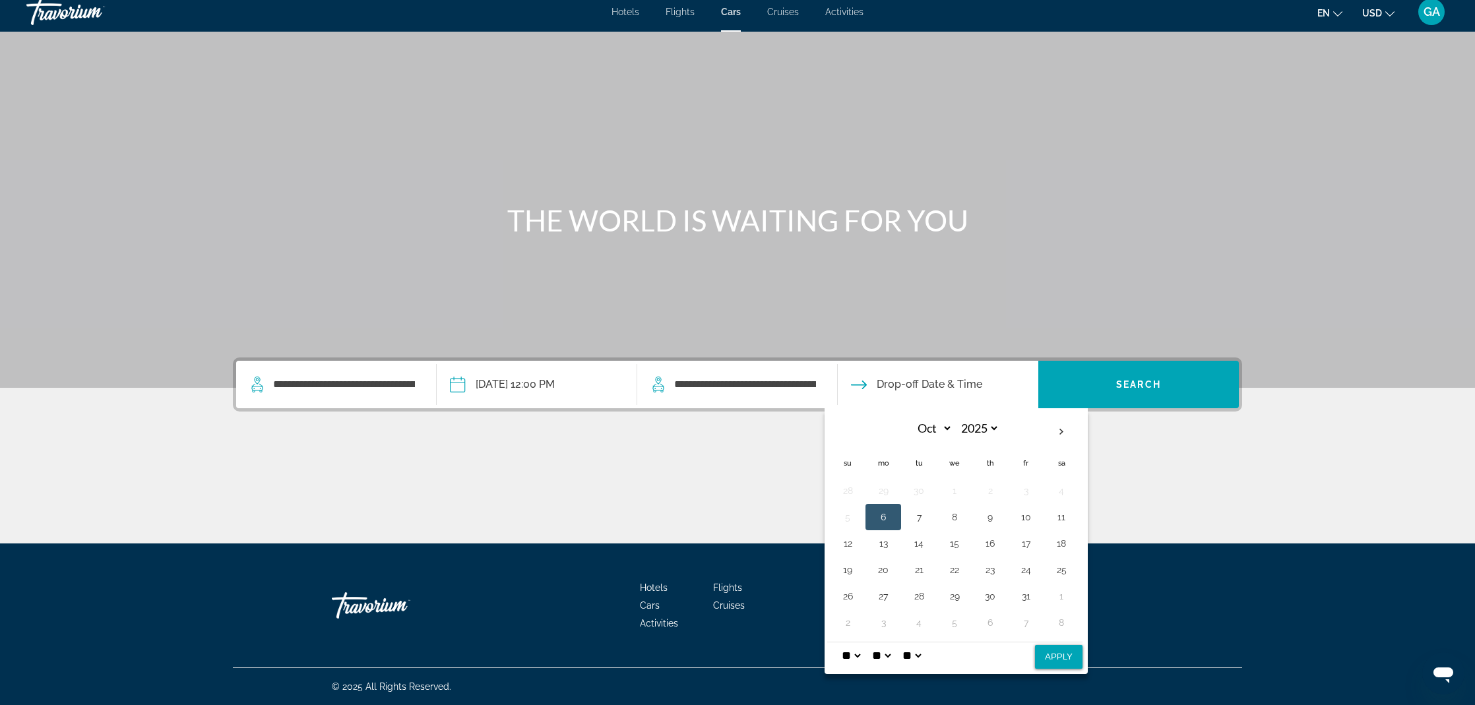
click at [883, 513] on button "6" at bounding box center [883, 517] width 21 height 18
select select "*"
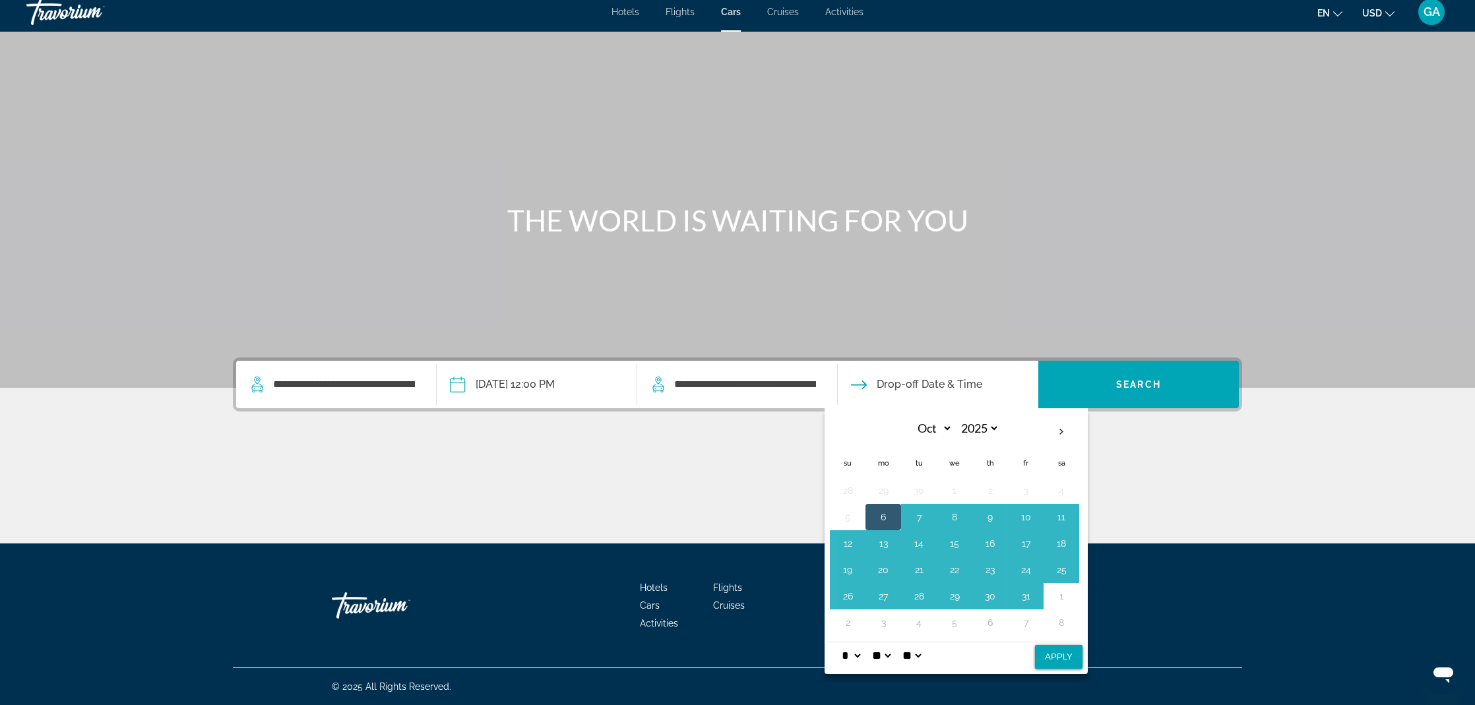
click at [1067, 653] on button "Apply" at bounding box center [1058, 657] width 47 height 24
type input "**********"
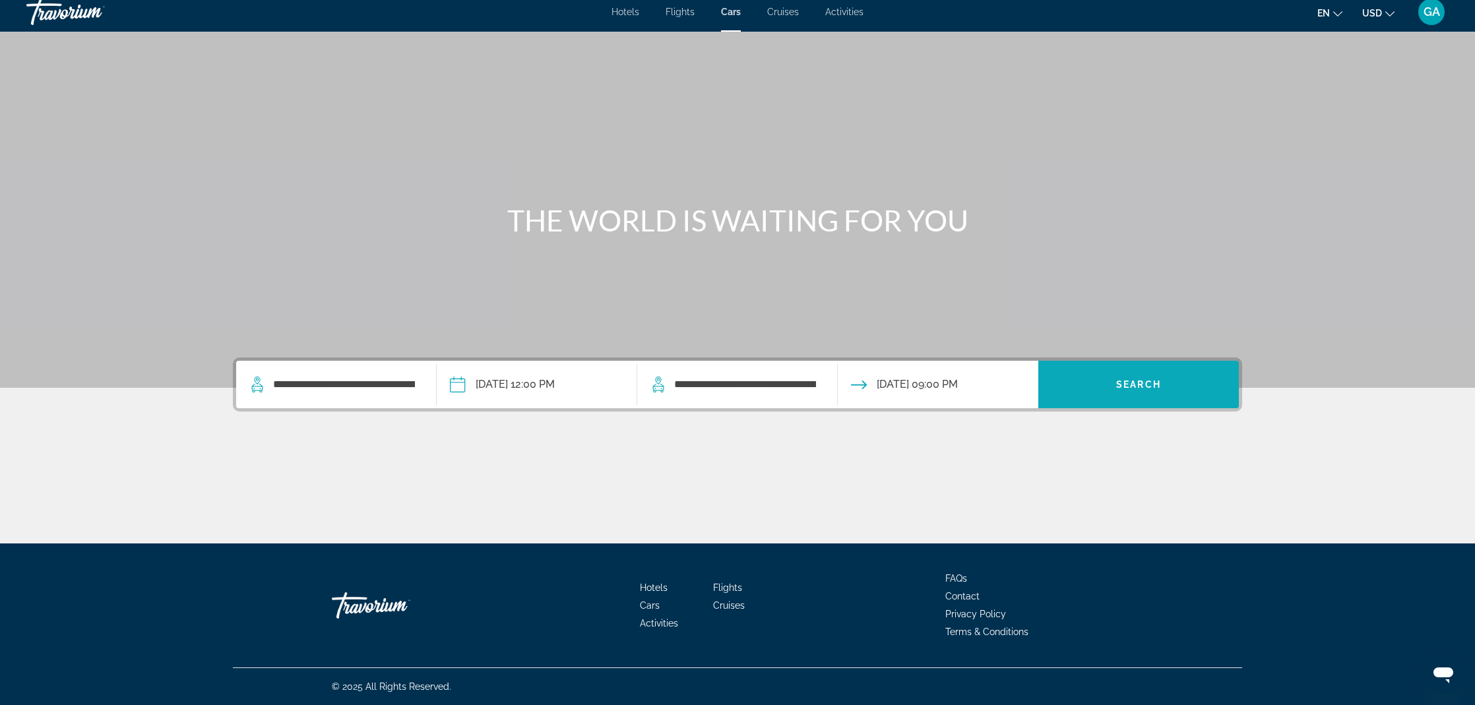
click at [1154, 392] on span "Search widget" at bounding box center [1138, 385] width 201 height 32
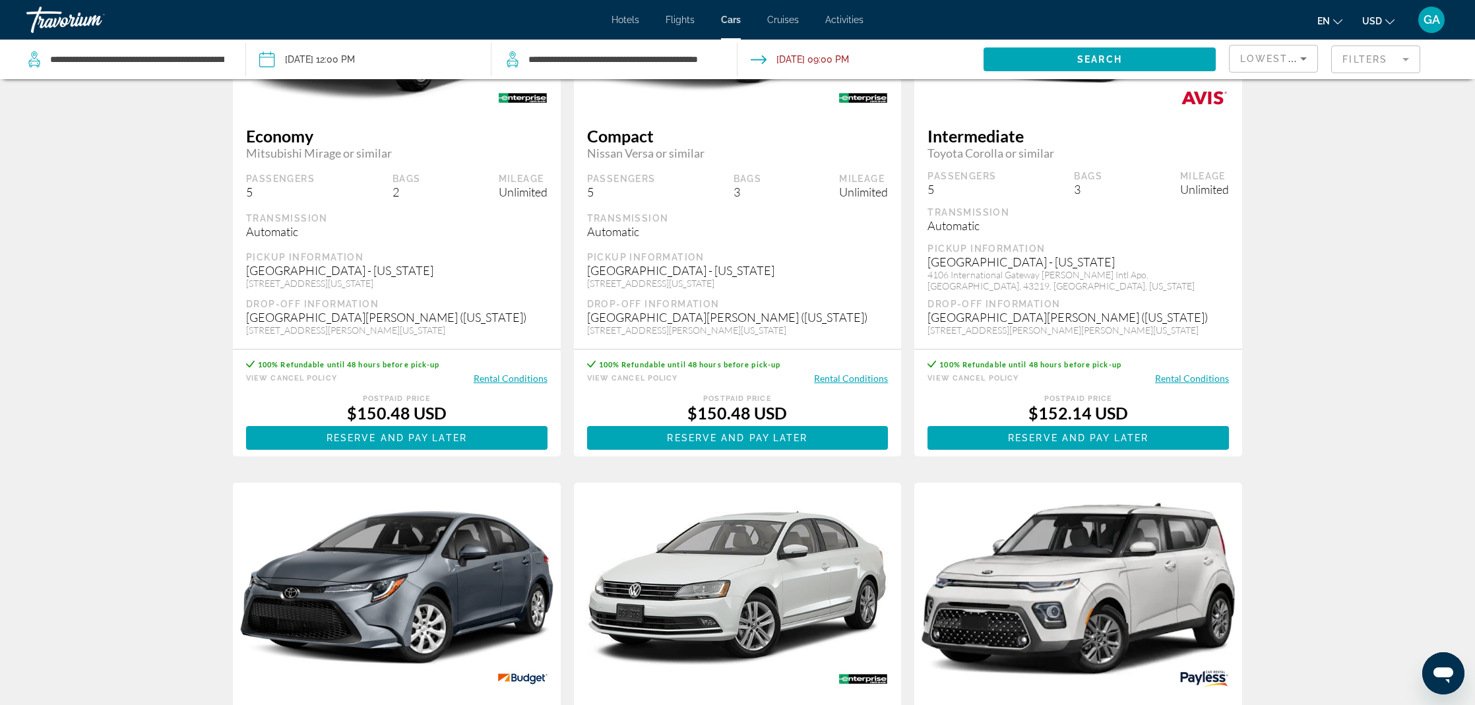
scroll to position [1381, 0]
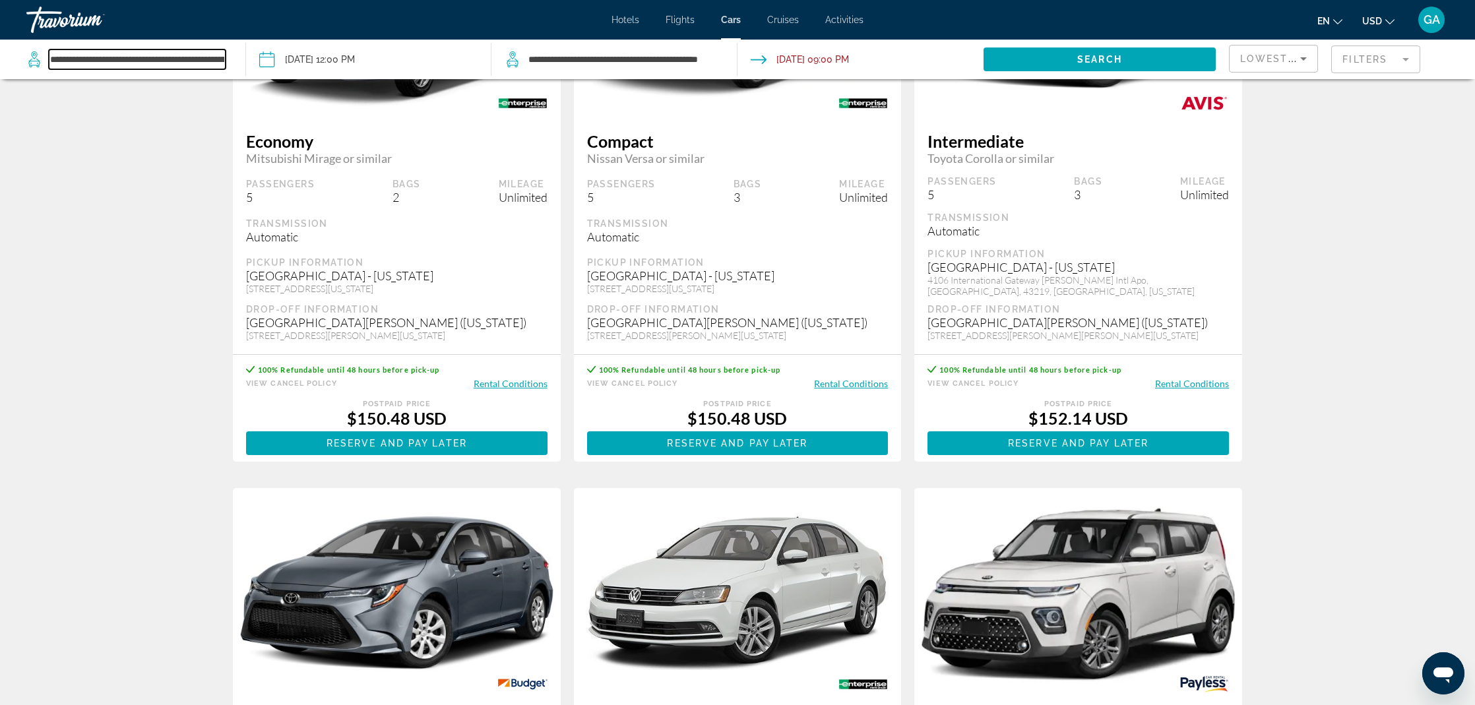
click at [125, 60] on input "**********" at bounding box center [137, 59] width 177 height 20
drag, startPoint x: 52, startPoint y: 51, endPoint x: 0, endPoint y: 39, distance: 53.4
drag, startPoint x: 177, startPoint y: 60, endPoint x: 4, endPoint y: 42, distance: 173.8
click at [9, 42] on app-cars-destinations-search "**********" at bounding box center [123, 60] width 246 height 40
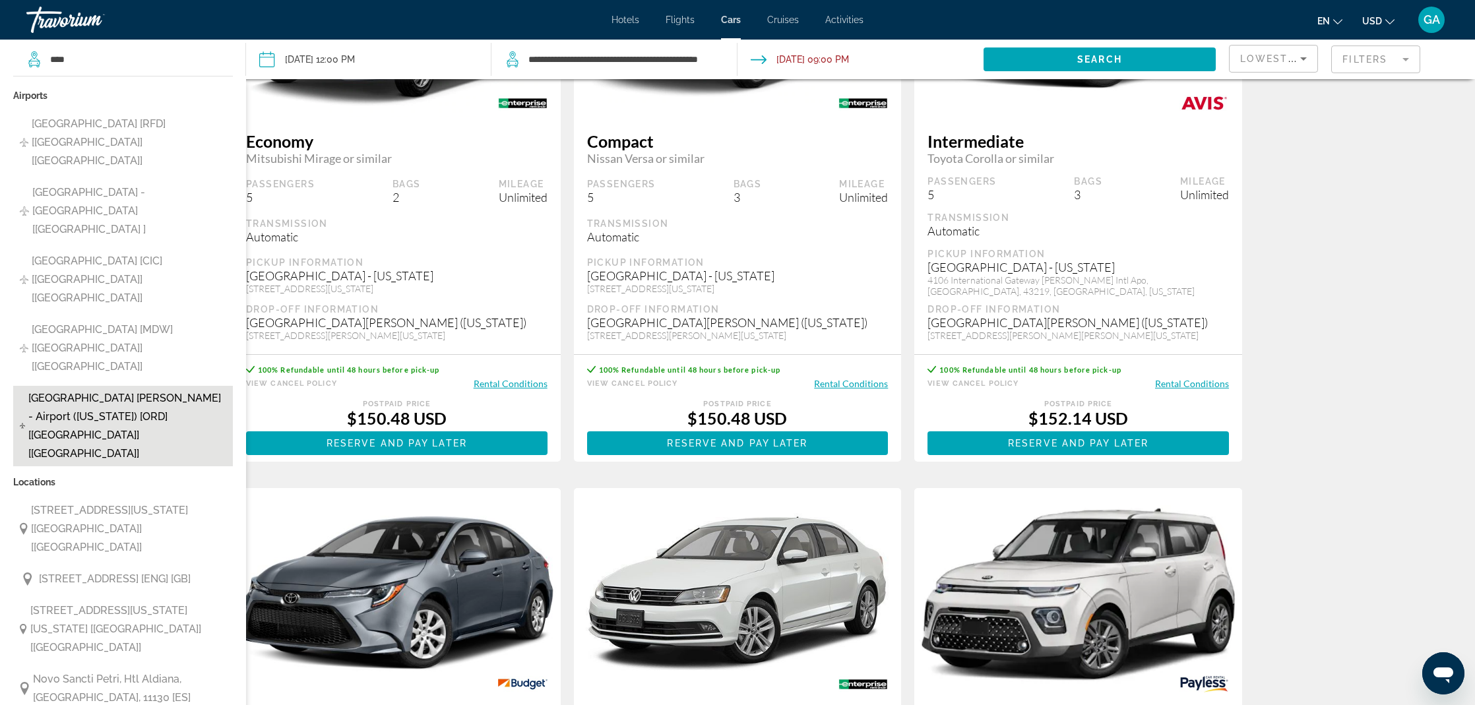
click at [97, 389] on span "Chicago O'hare - Airport (Illinois) [ORD] [IL] [US]" at bounding box center [126, 426] width 197 height 74
type input "**********"
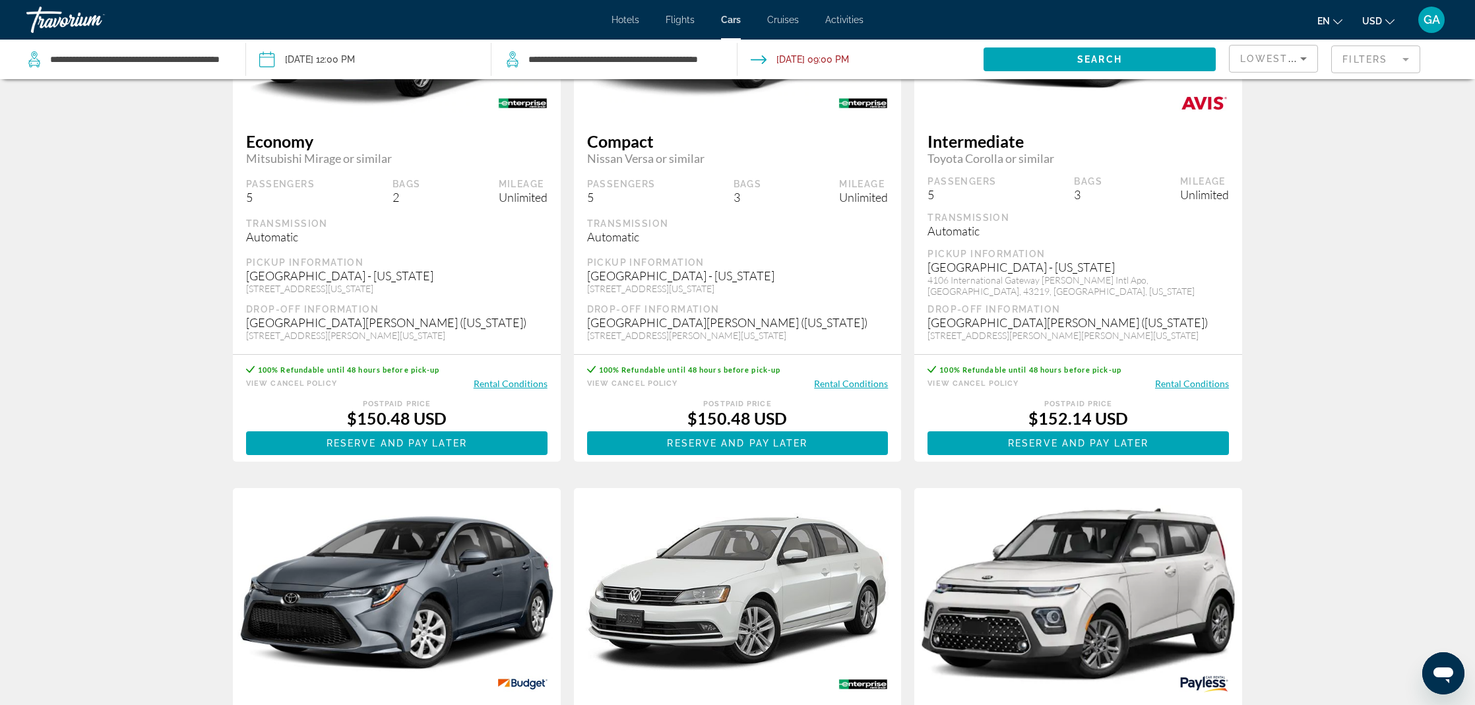
click at [344, 63] on input "Pickup date: Oct 06, 2025 12:00 PM" at bounding box center [368, 62] width 251 height 44
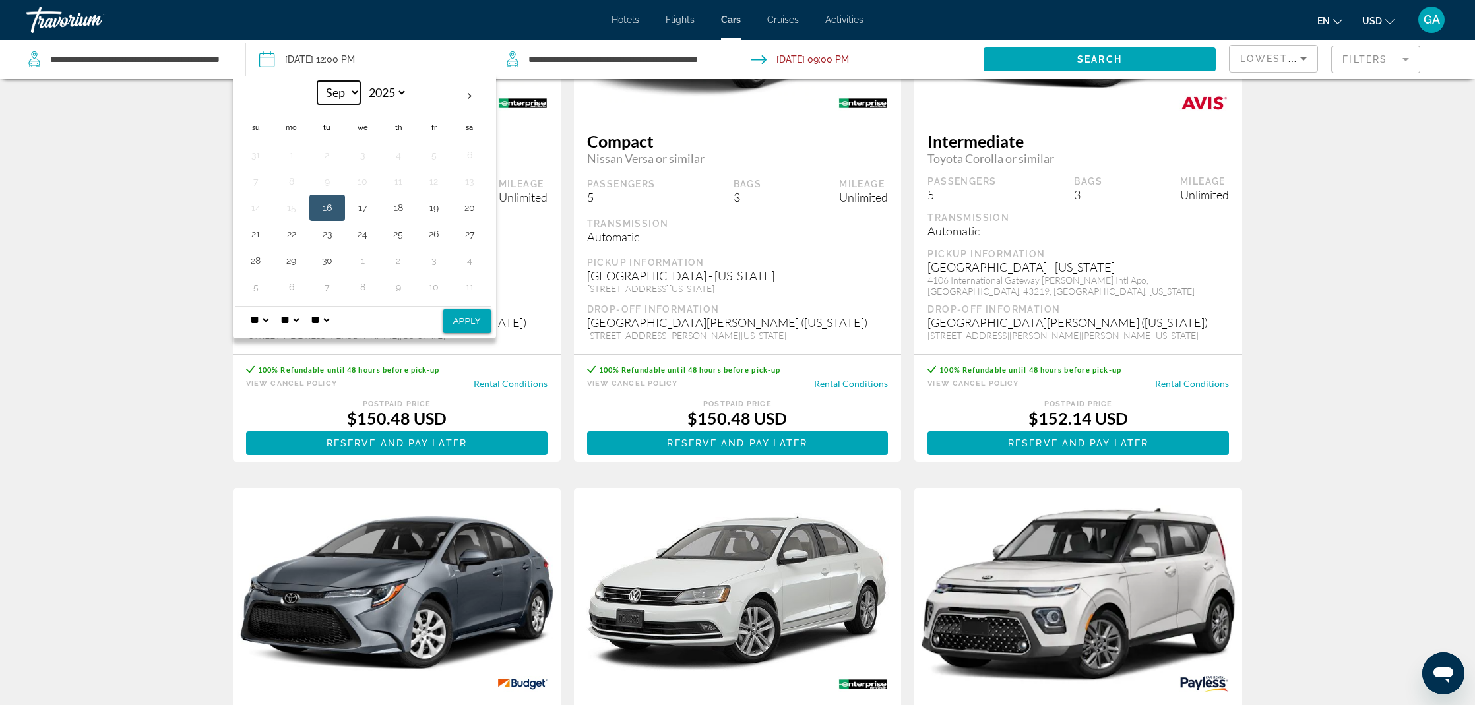
select select "*"
click at [439, 236] on button "24" at bounding box center [433, 234] width 21 height 18
select select "*"
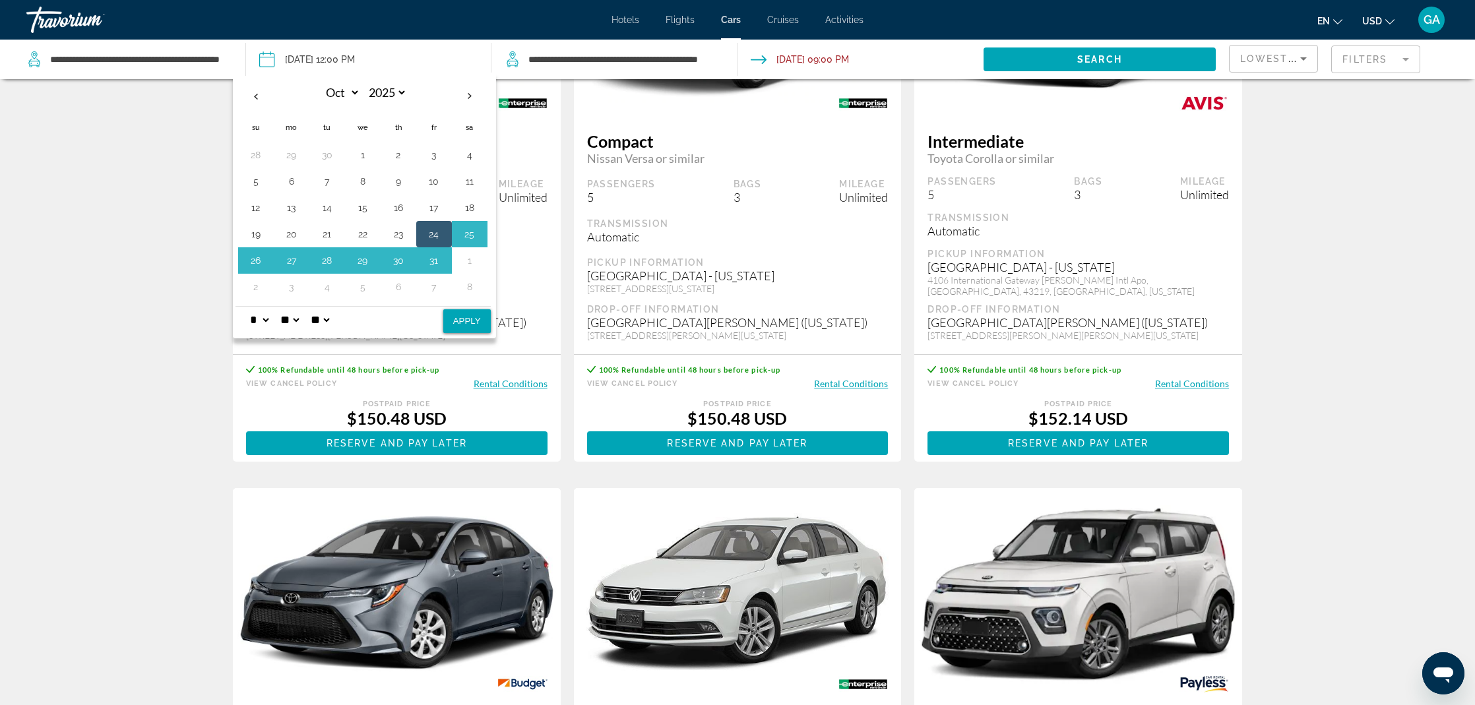
click at [469, 311] on button "Apply" at bounding box center [466, 321] width 47 height 24
type input "**********"
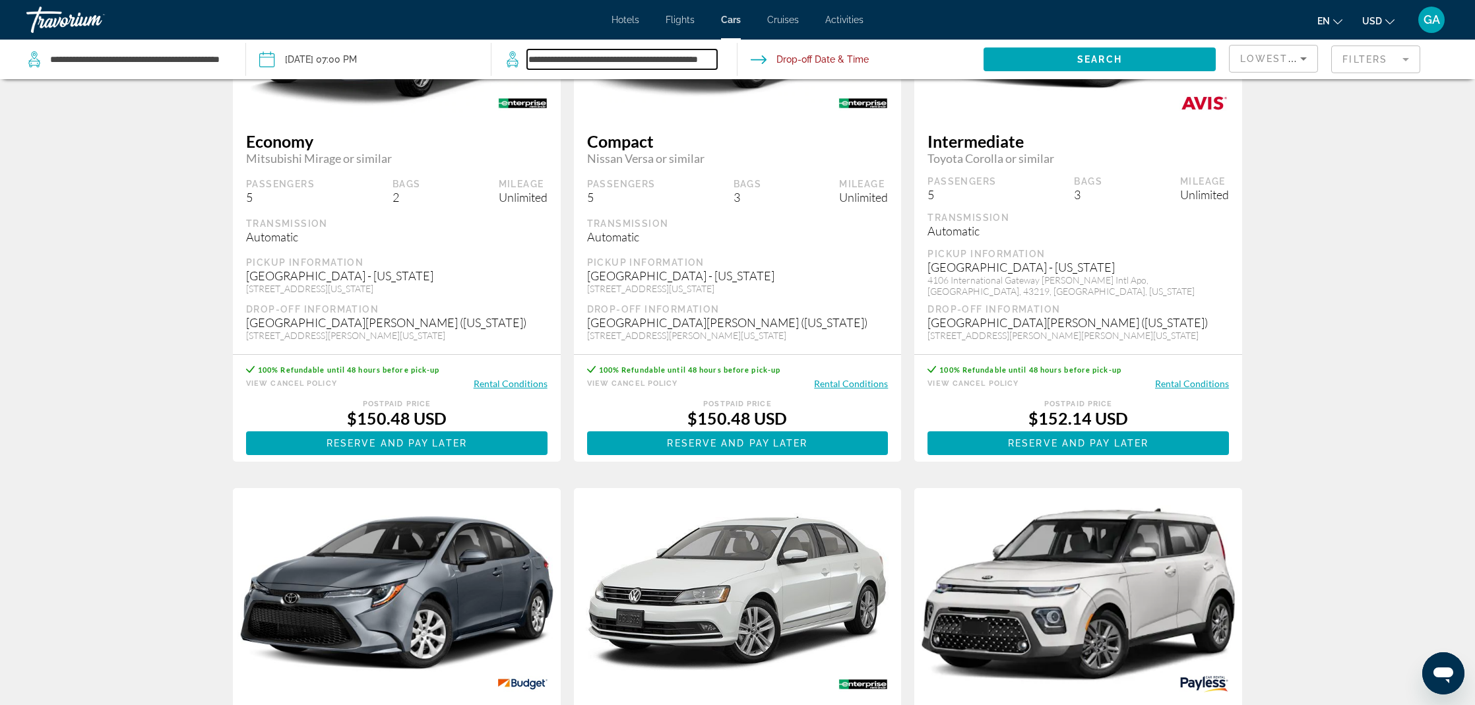
click at [606, 57] on input "**********" at bounding box center [622, 59] width 190 height 20
drag, startPoint x: 526, startPoint y: 52, endPoint x: 497, endPoint y: 52, distance: 29.0
click at [497, 52] on app-cars-destinations-search "**********" at bounding box center [614, 60] width 246 height 40
drag, startPoint x: 584, startPoint y: 58, endPoint x: 486, endPoint y: 55, distance: 97.7
click at [486, 55] on div "**********" at bounding box center [737, 60] width 1475 height 40
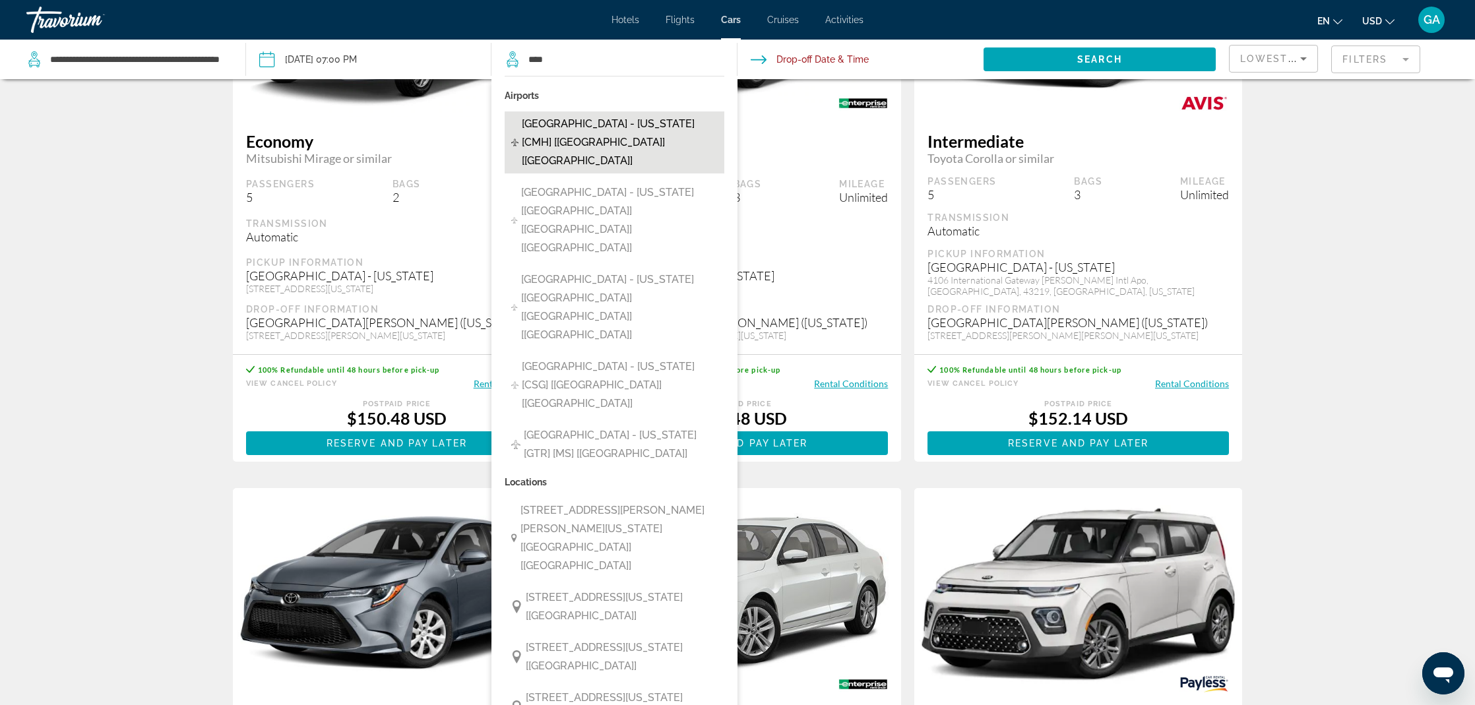
click at [600, 126] on span "Port Columbus International Airport - Ohio [CMH] [OH] [US]" at bounding box center [620, 142] width 196 height 55
type input "**********"
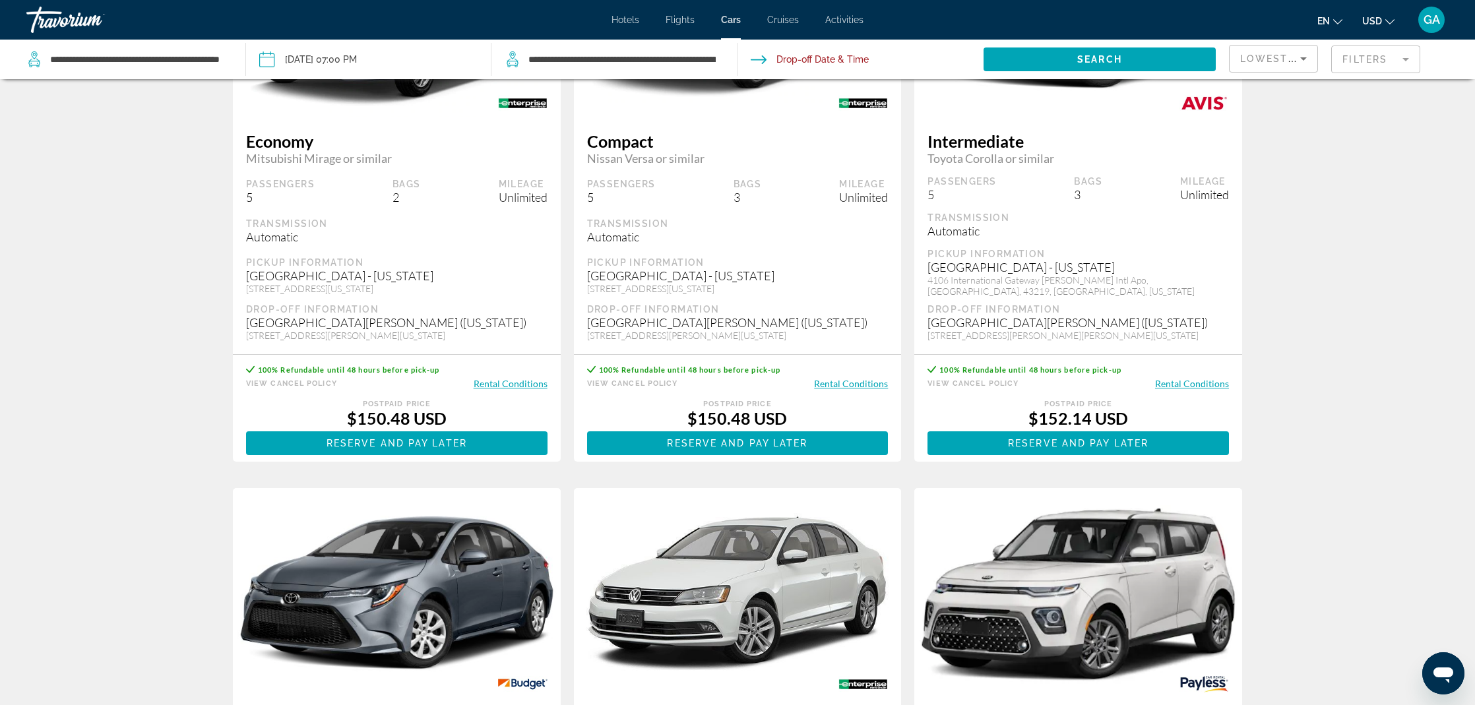
click at [806, 61] on input "Drop-off date" at bounding box center [859, 62] width 251 height 44
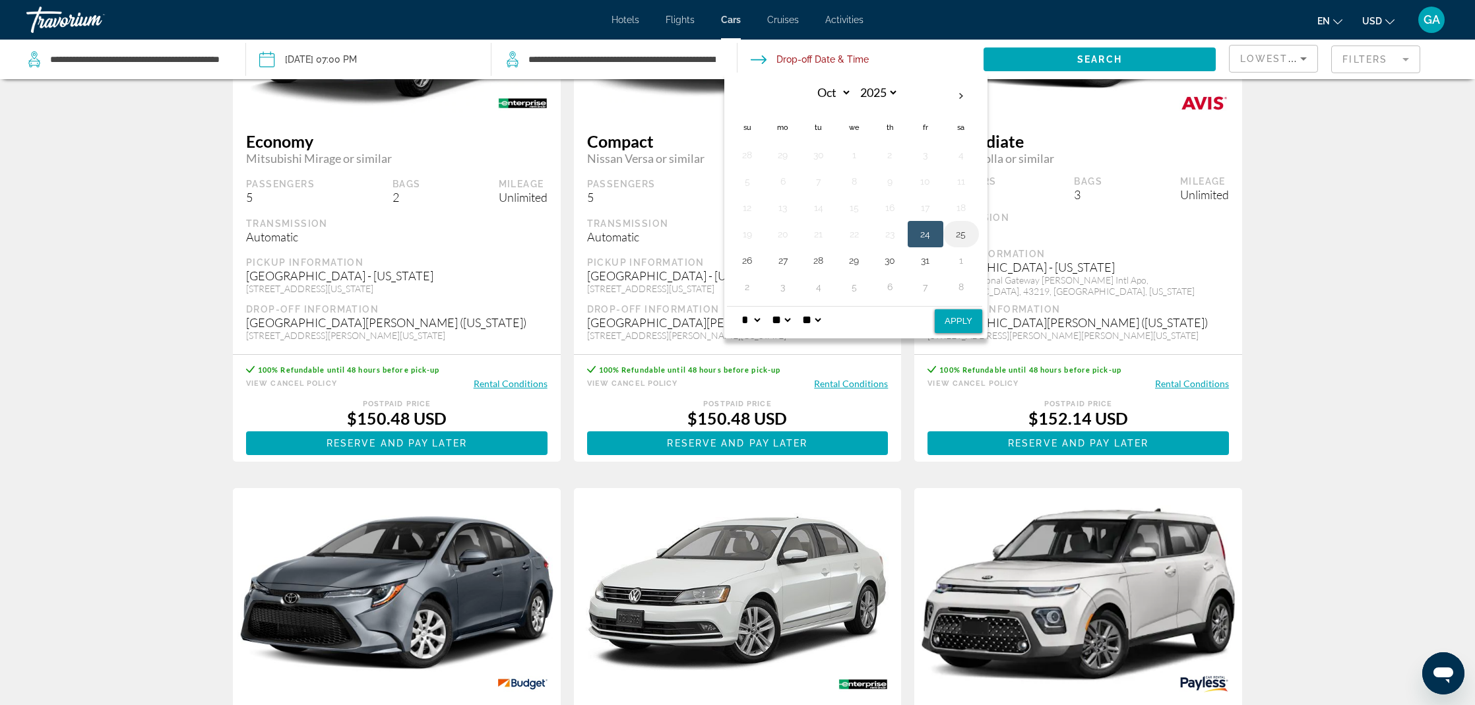
click at [956, 232] on button "25" at bounding box center [960, 234] width 21 height 18
click at [972, 317] on button "Apply" at bounding box center [958, 321] width 47 height 24
type input "**********"
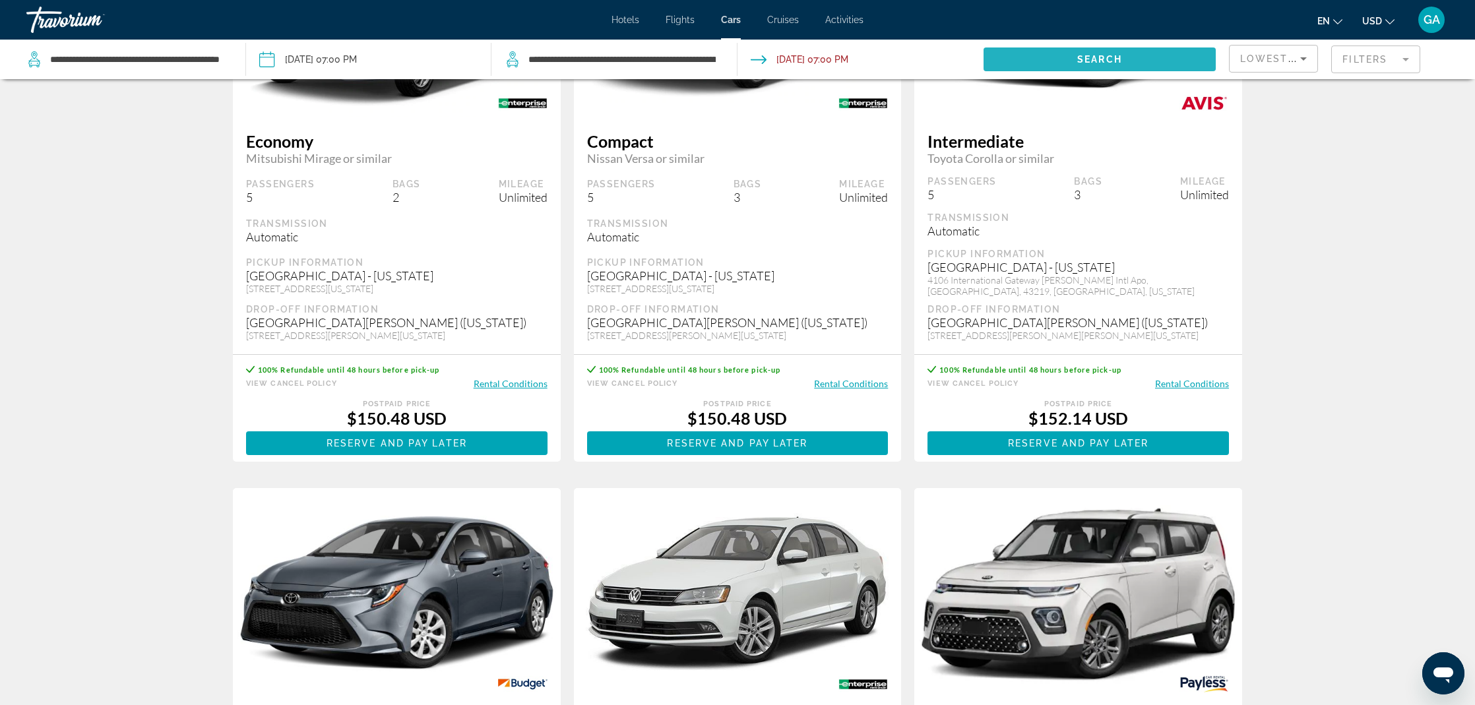
click at [1119, 59] on span "Search" at bounding box center [1099, 59] width 45 height 11
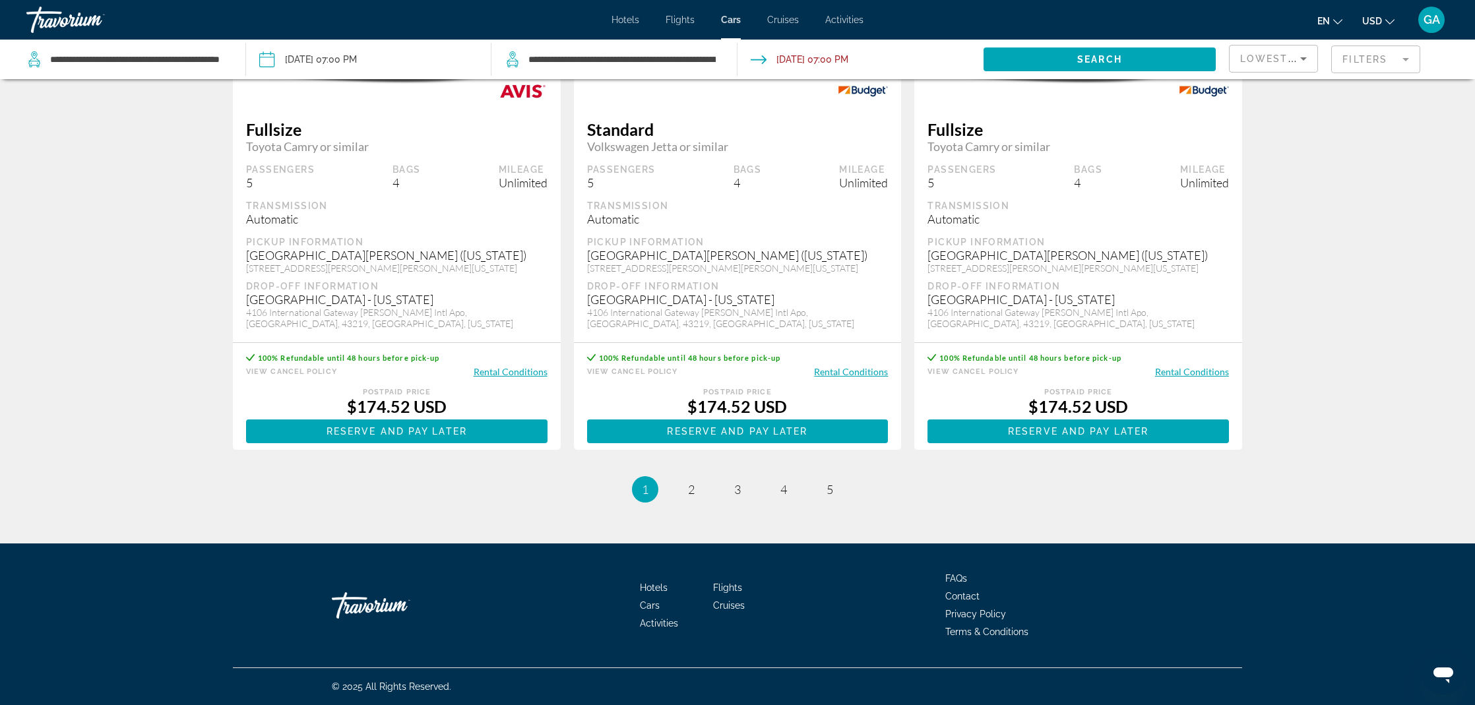
scroll to position [1982, 0]
click at [689, 491] on span "2" at bounding box center [691, 489] width 7 height 15
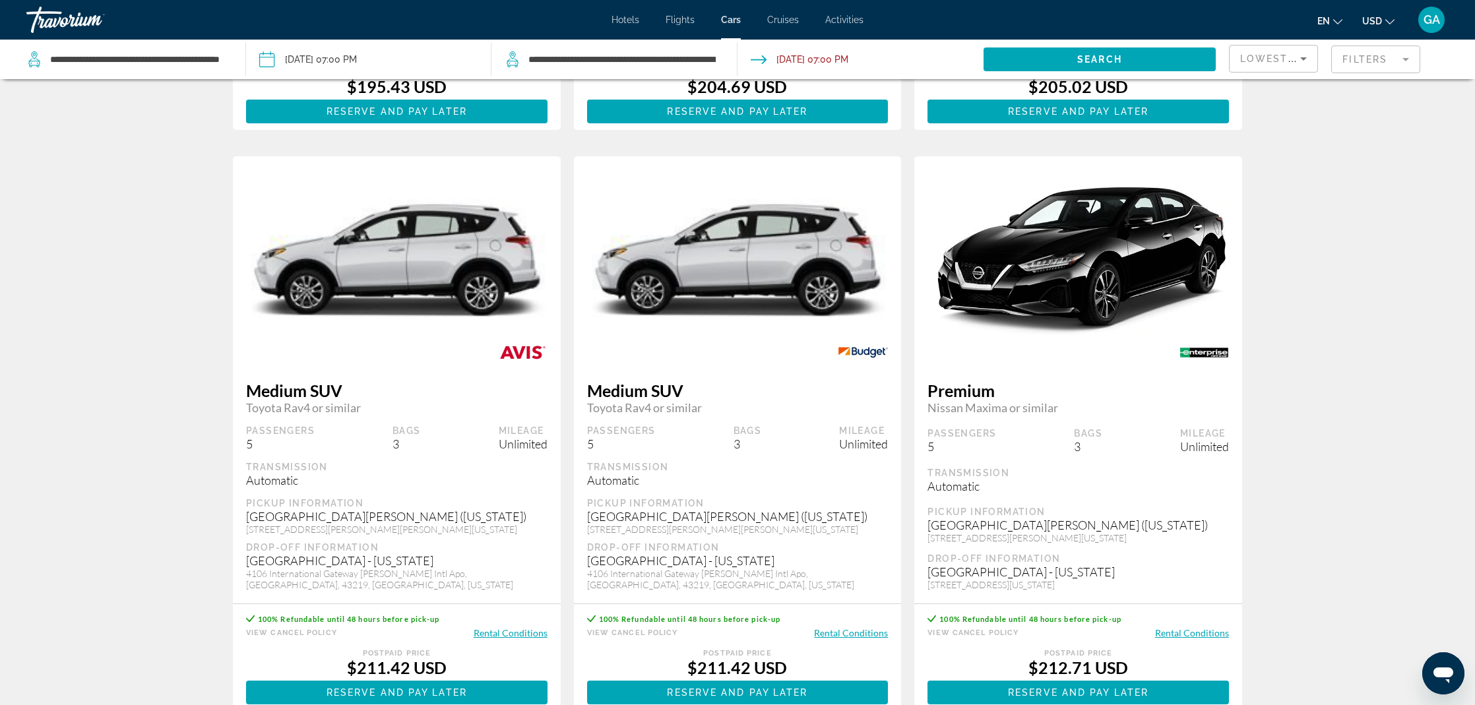
scroll to position [1760, 0]
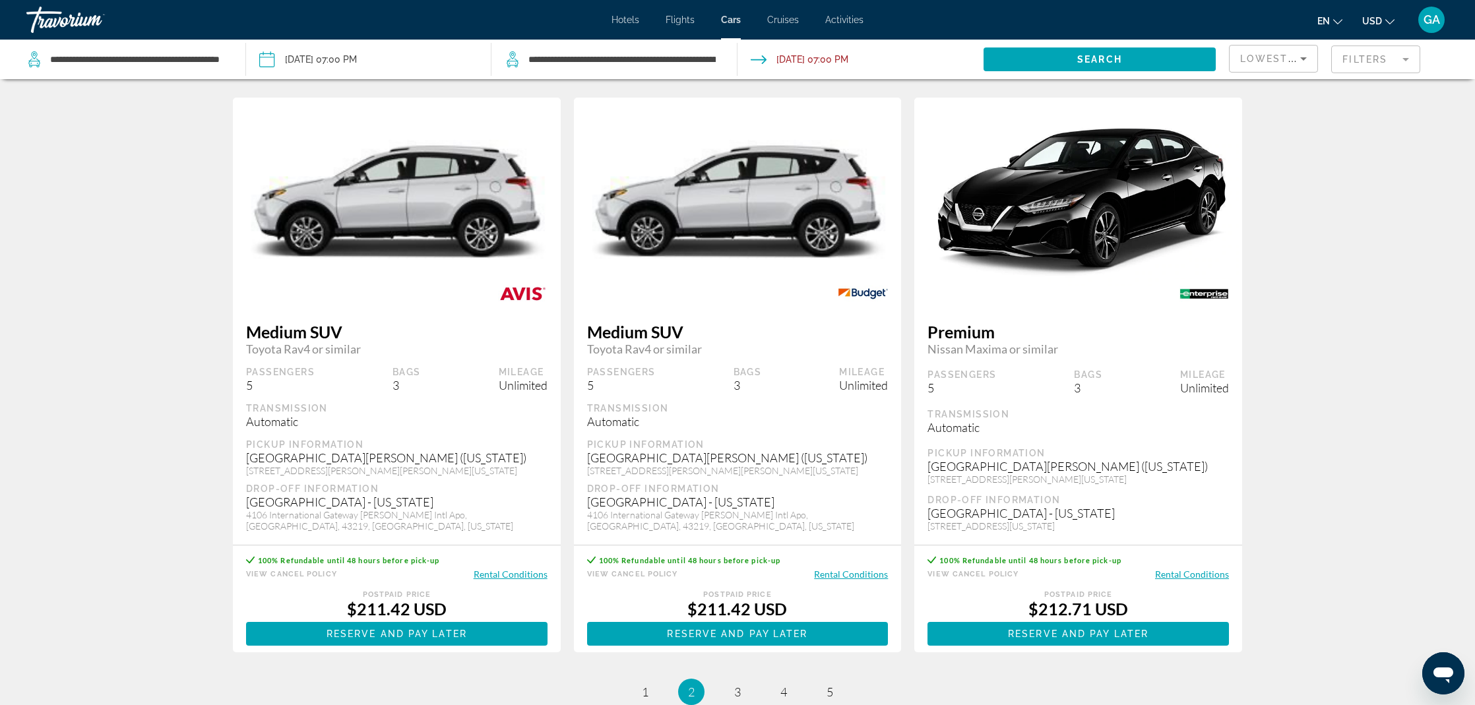
click at [635, 22] on span "Hotels" at bounding box center [625, 20] width 28 height 11
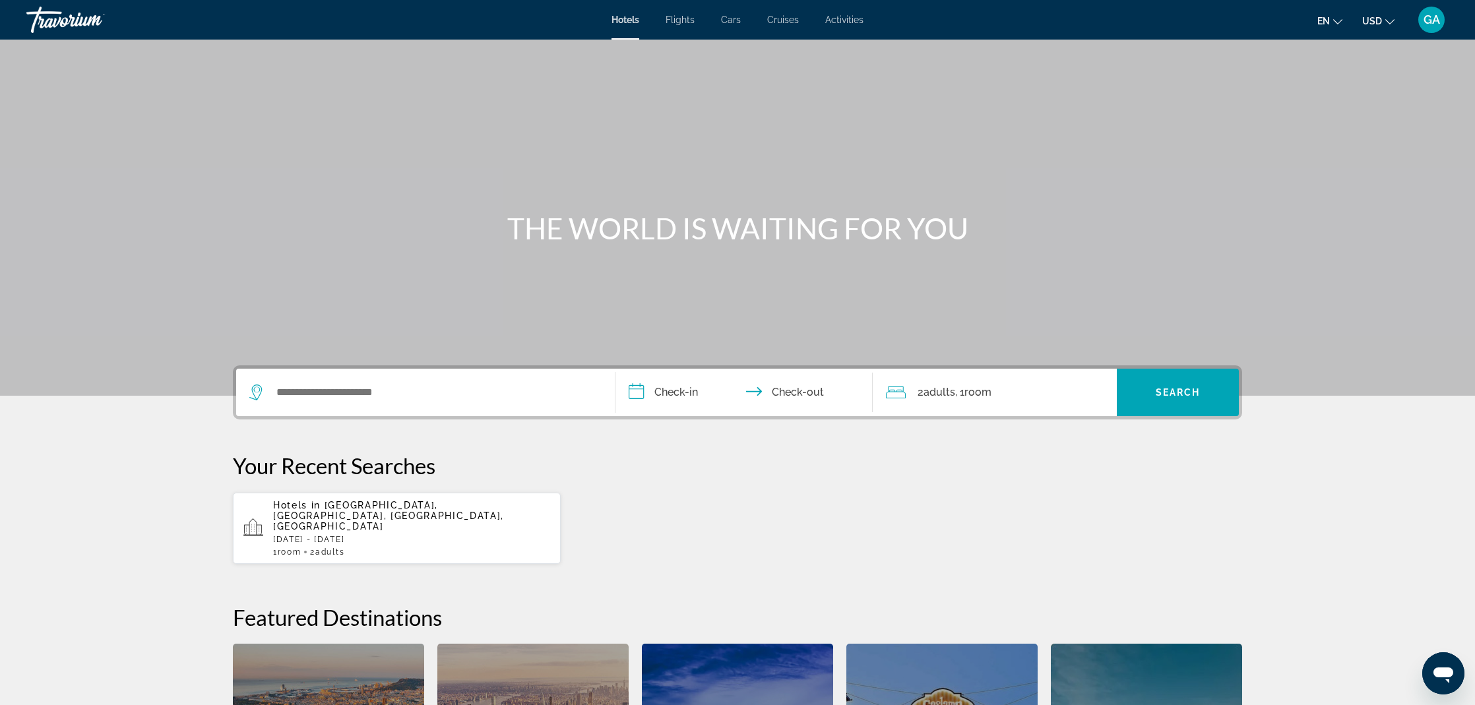
click at [387, 404] on div "Search widget" at bounding box center [425, 392] width 352 height 47
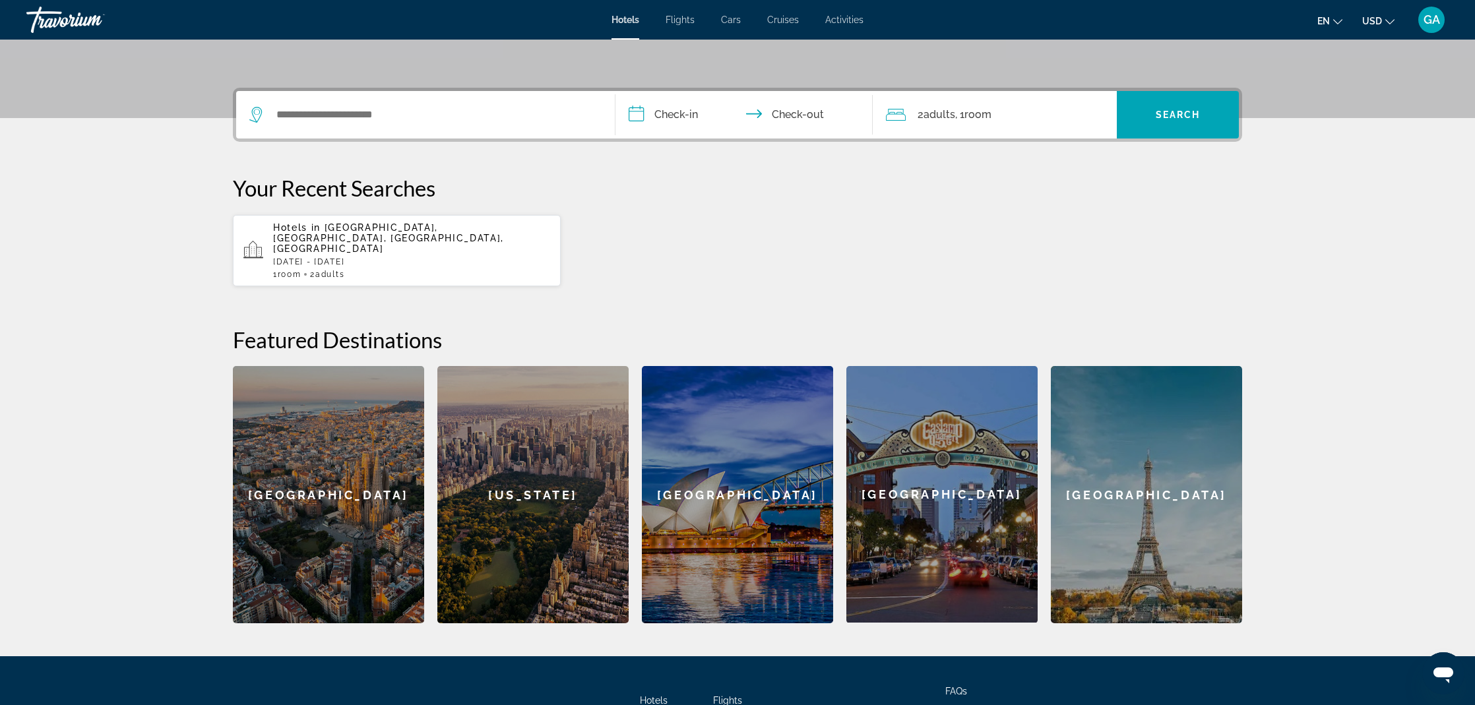
scroll to position [323, 0]
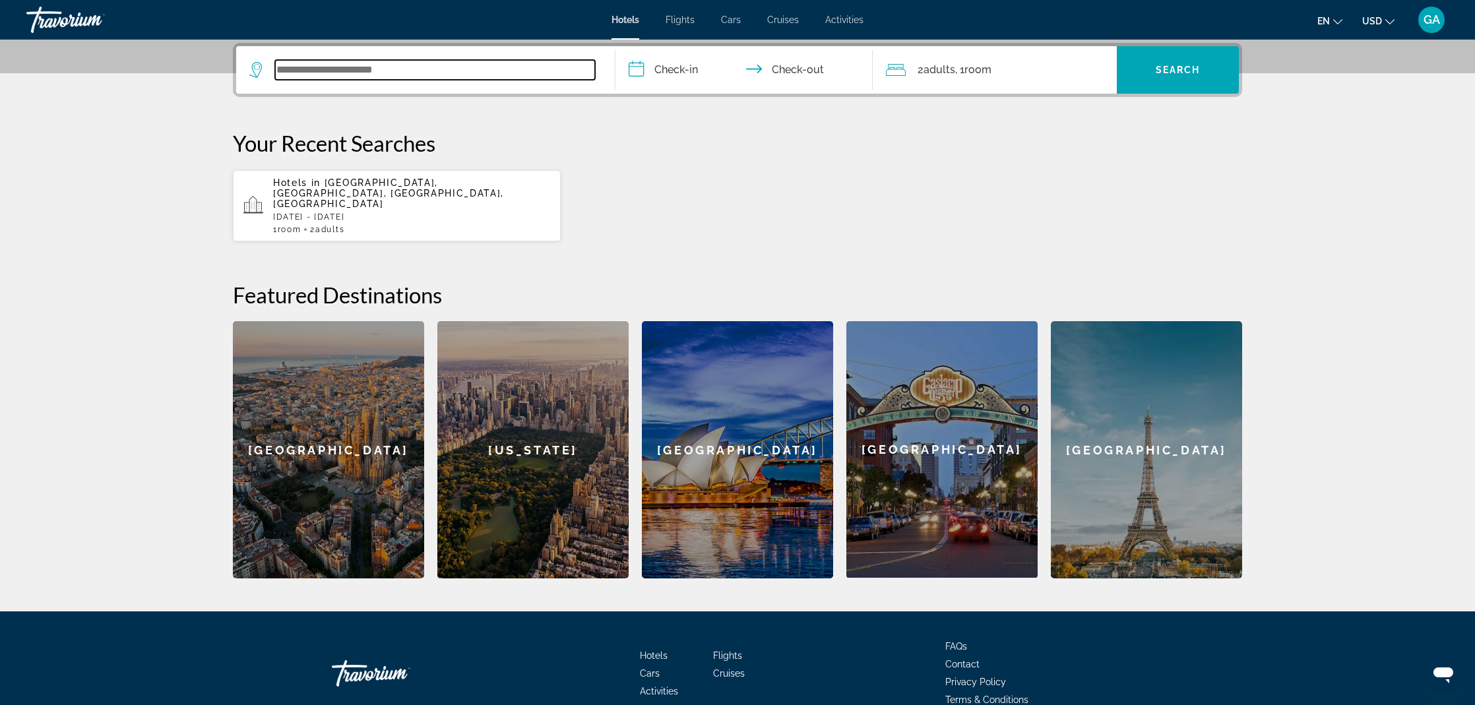
click at [330, 71] on input "Search widget" at bounding box center [435, 70] width 320 height 20
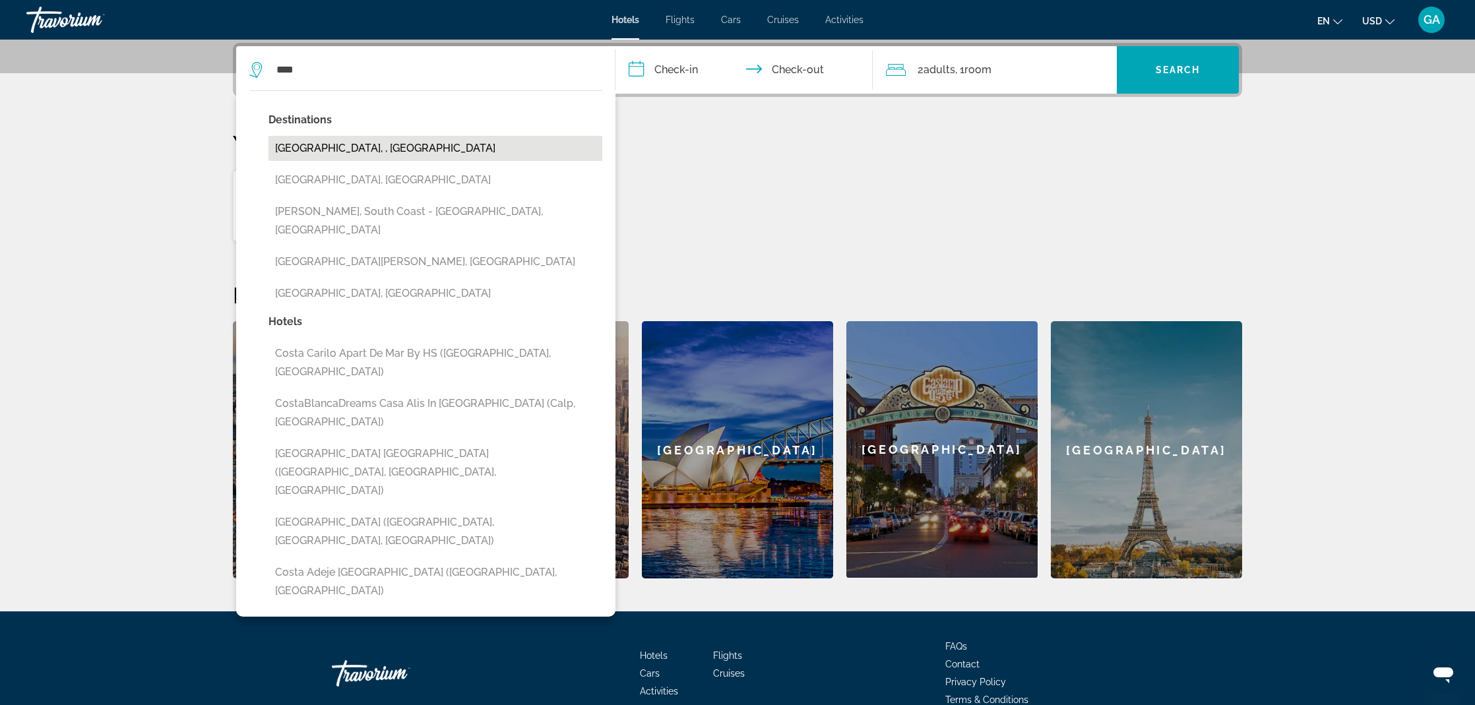
click at [334, 147] on button "Costa Rica, , Costa Rica" at bounding box center [435, 148] width 334 height 25
type input "**********"
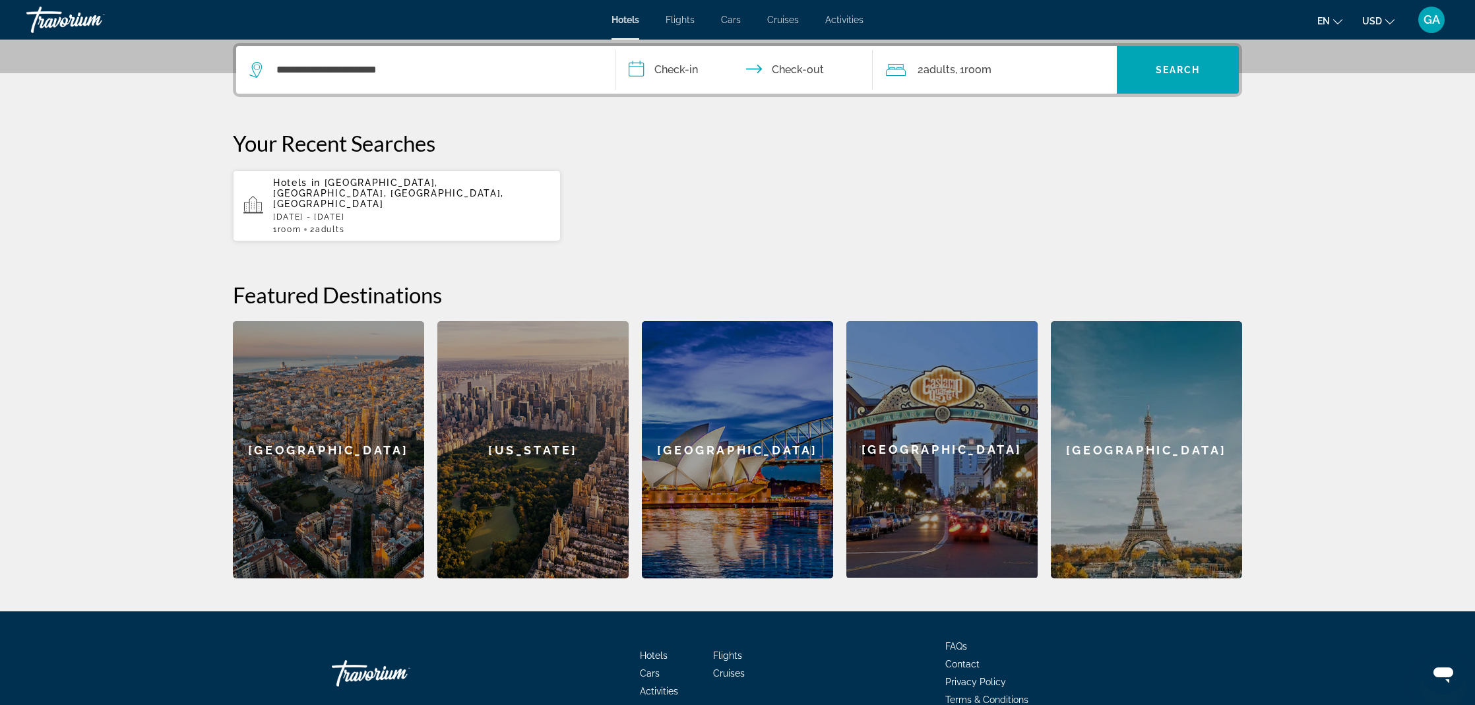
click at [684, 77] on input "**********" at bounding box center [746, 71] width 263 height 51
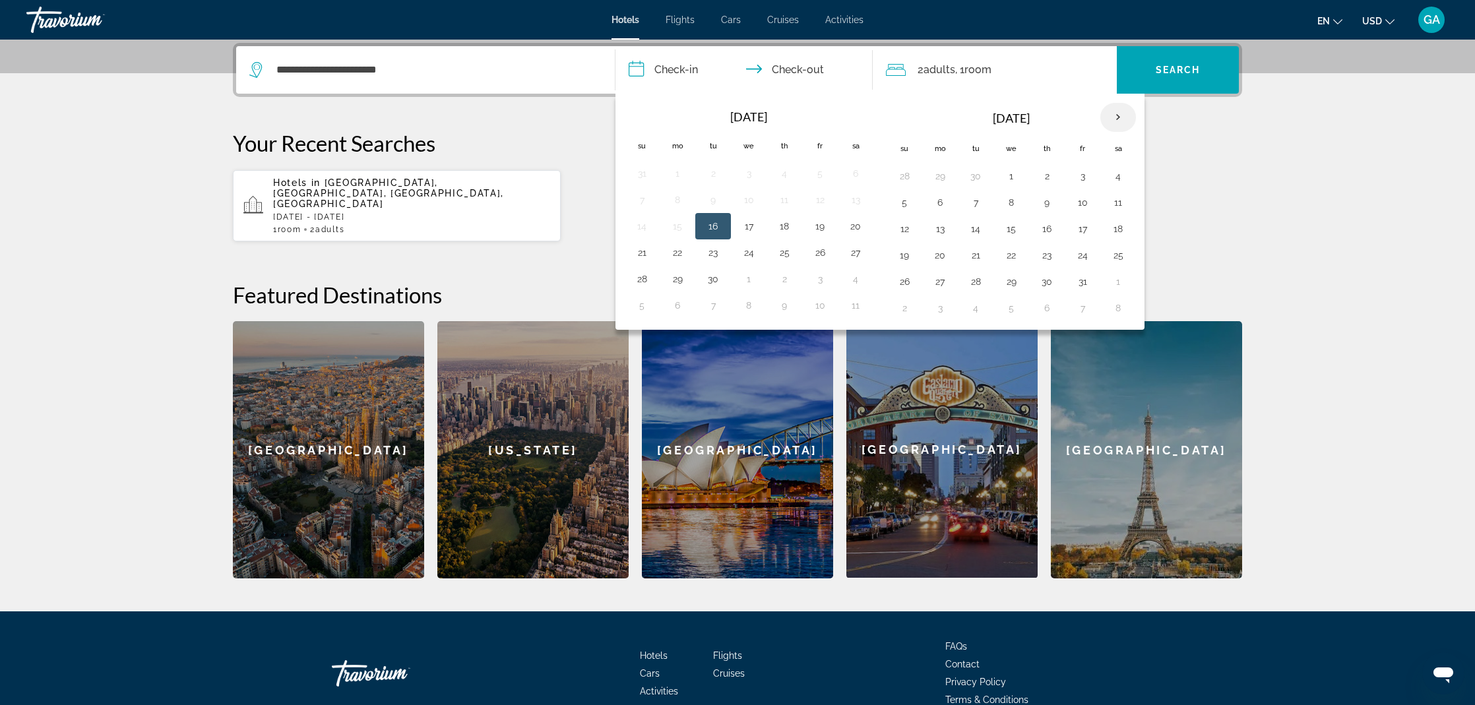
click at [1115, 113] on th "Next month" at bounding box center [1118, 117] width 36 height 29
click at [1116, 202] on button "13" at bounding box center [1117, 202] width 21 height 18
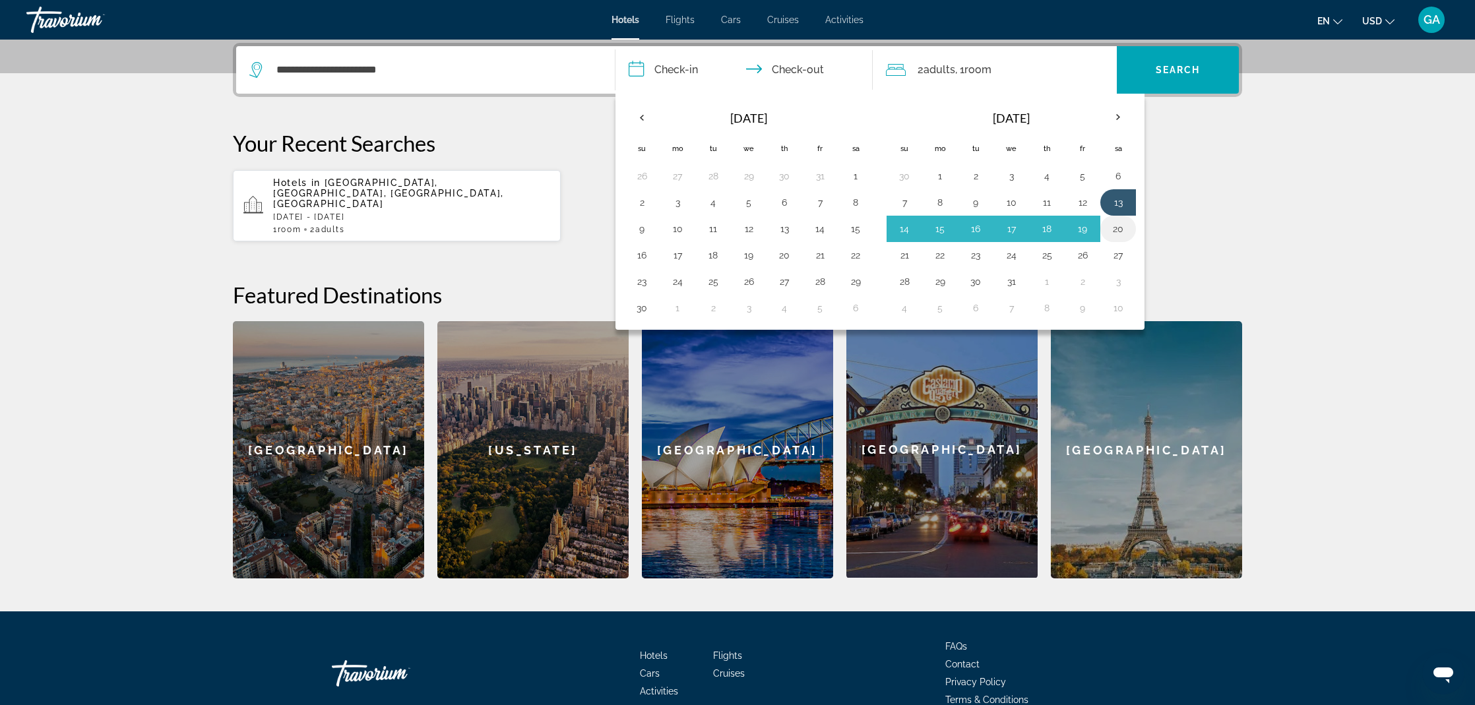
click at [1114, 229] on button "20" at bounding box center [1117, 229] width 21 height 18
type input "**********"
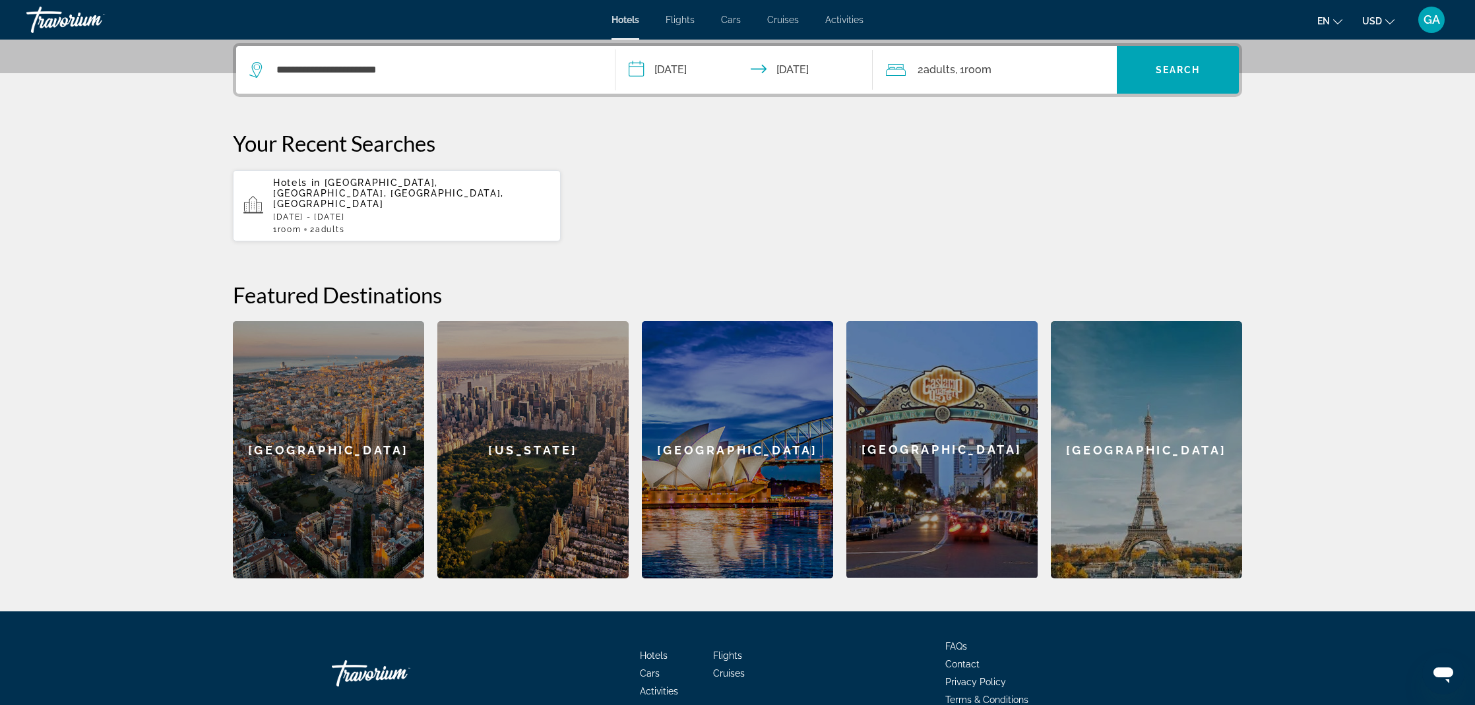
click at [997, 75] on div "2 Adult Adults , 1 Room rooms" at bounding box center [1001, 70] width 231 height 18
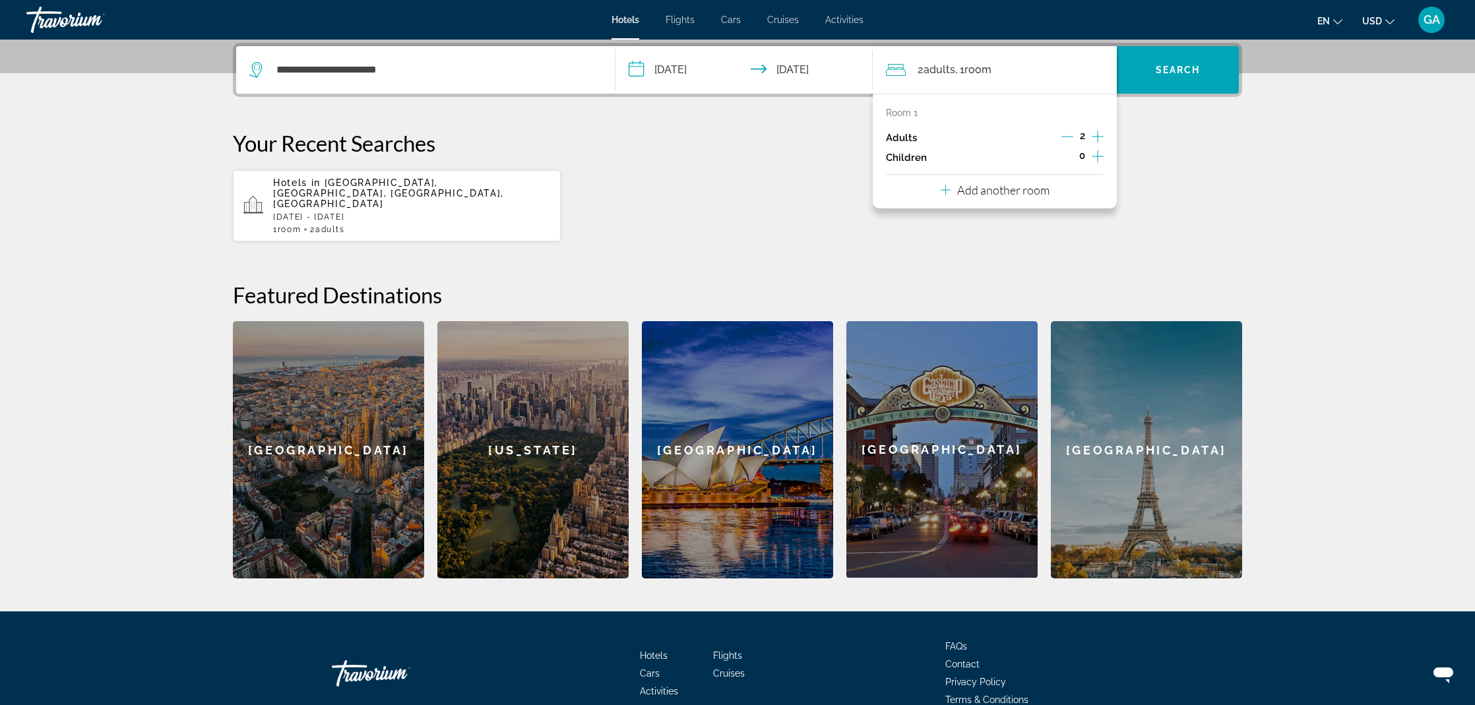
click at [1096, 155] on icon "Increment children" at bounding box center [1098, 156] width 12 height 16
click at [961, 201] on span "Travelers: 2 adults, 1 child" at bounding box center [934, 193] width 77 height 16
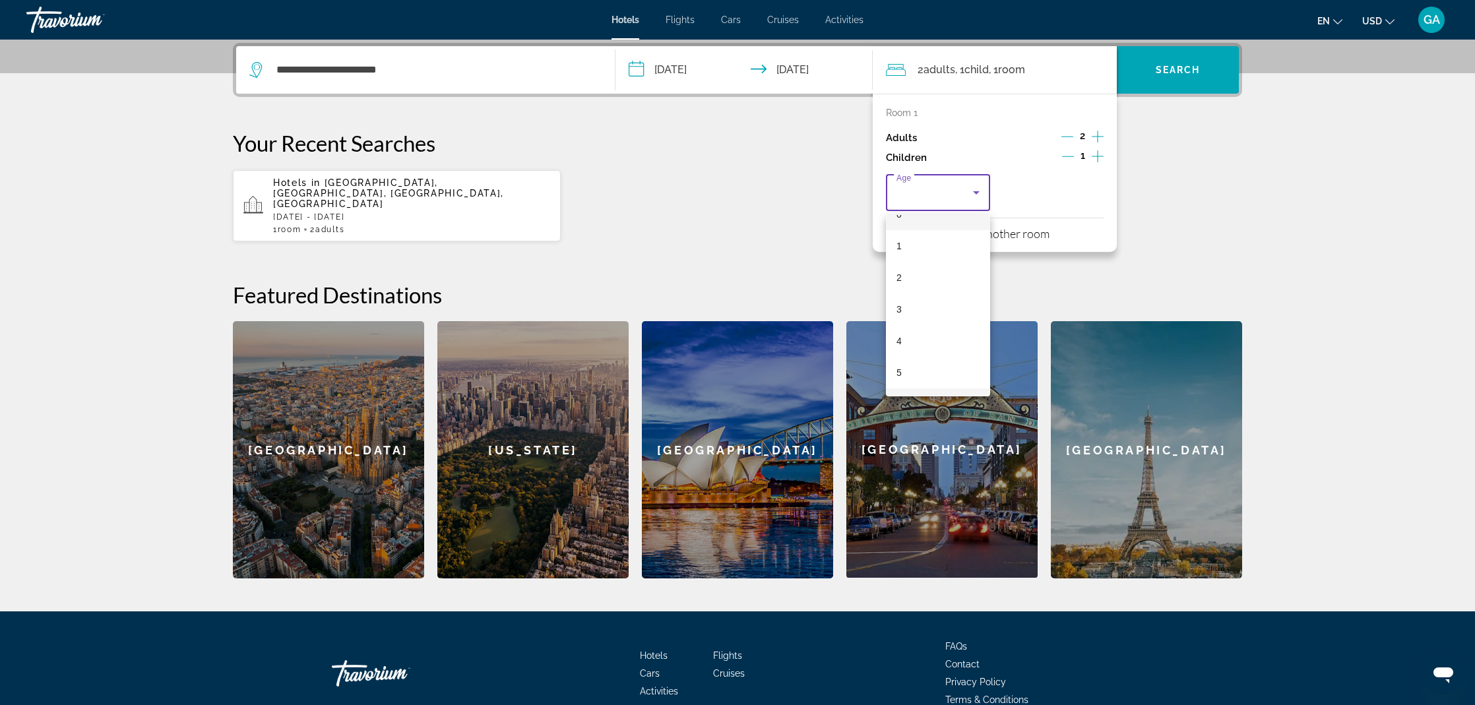
scroll to position [275, 0]
click at [914, 319] on mat-option "11" at bounding box center [938, 310] width 104 height 32
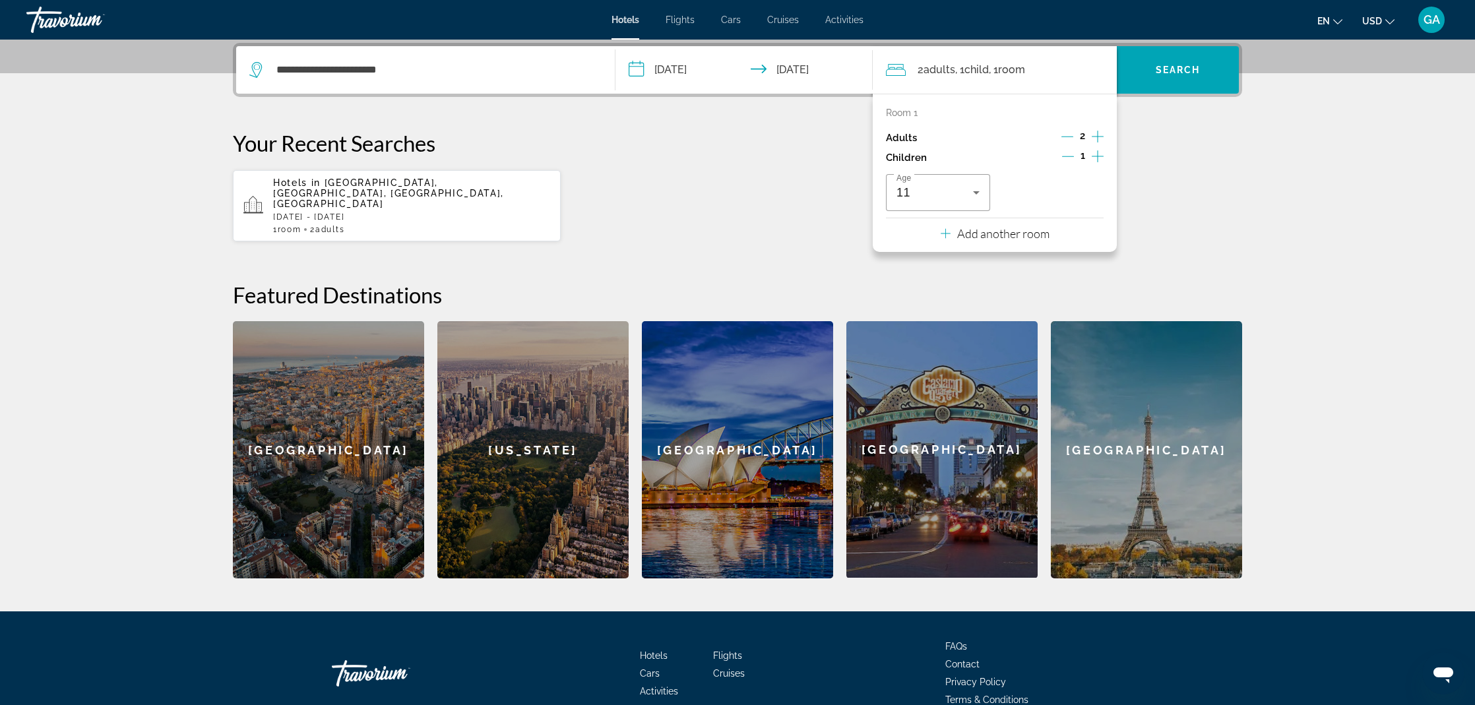
click at [959, 239] on p "Add another room" at bounding box center [1003, 233] width 92 height 15
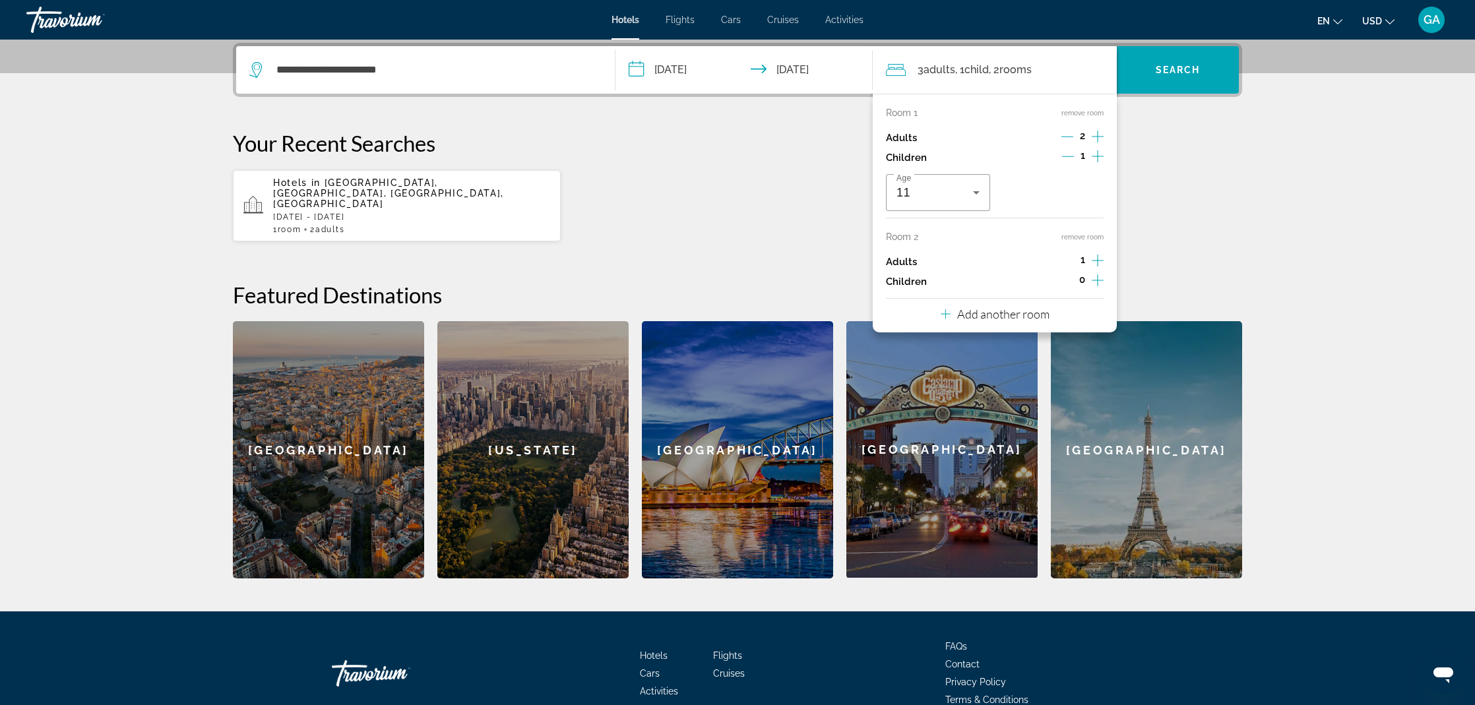
click at [1098, 266] on icon "Increment adults" at bounding box center [1098, 261] width 12 height 12
click at [989, 321] on p "Add another room" at bounding box center [1003, 314] width 92 height 15
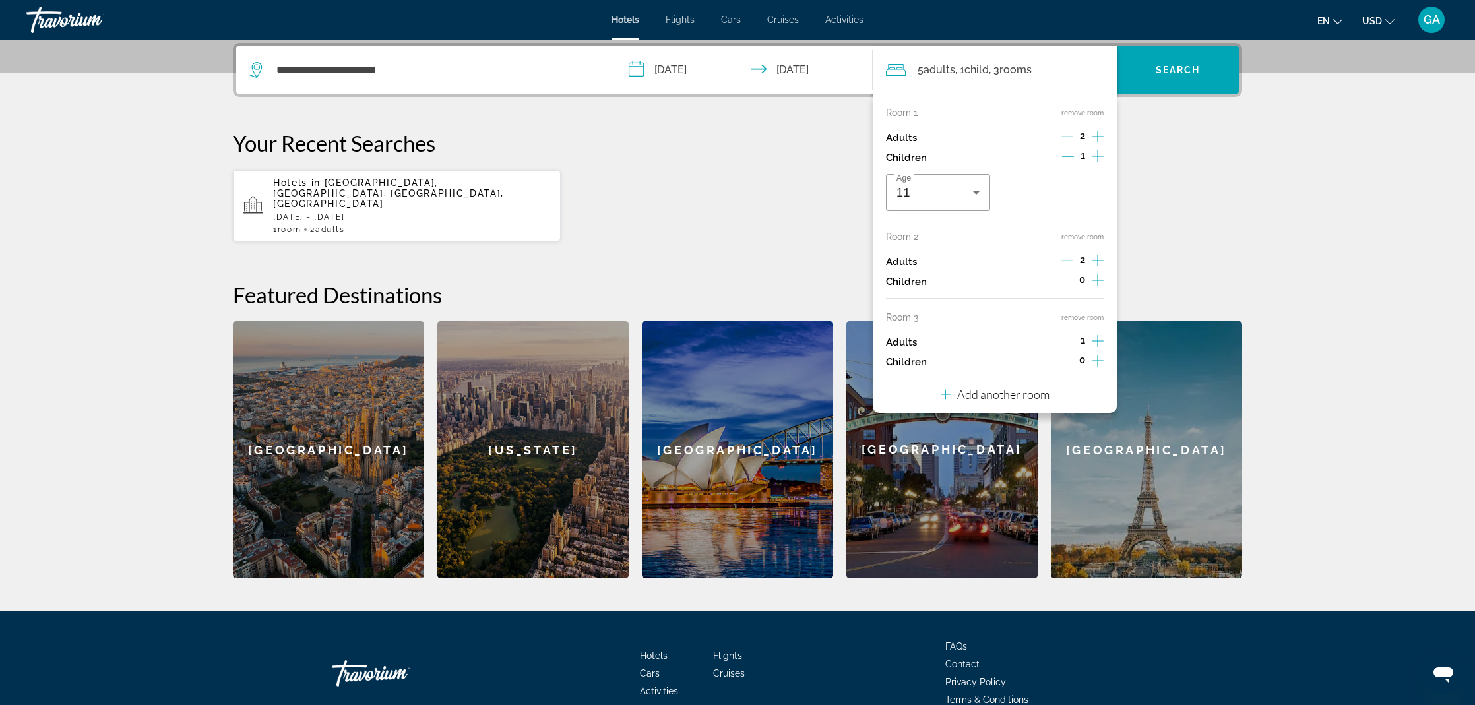
click at [1068, 322] on button "remove room" at bounding box center [1082, 317] width 42 height 9
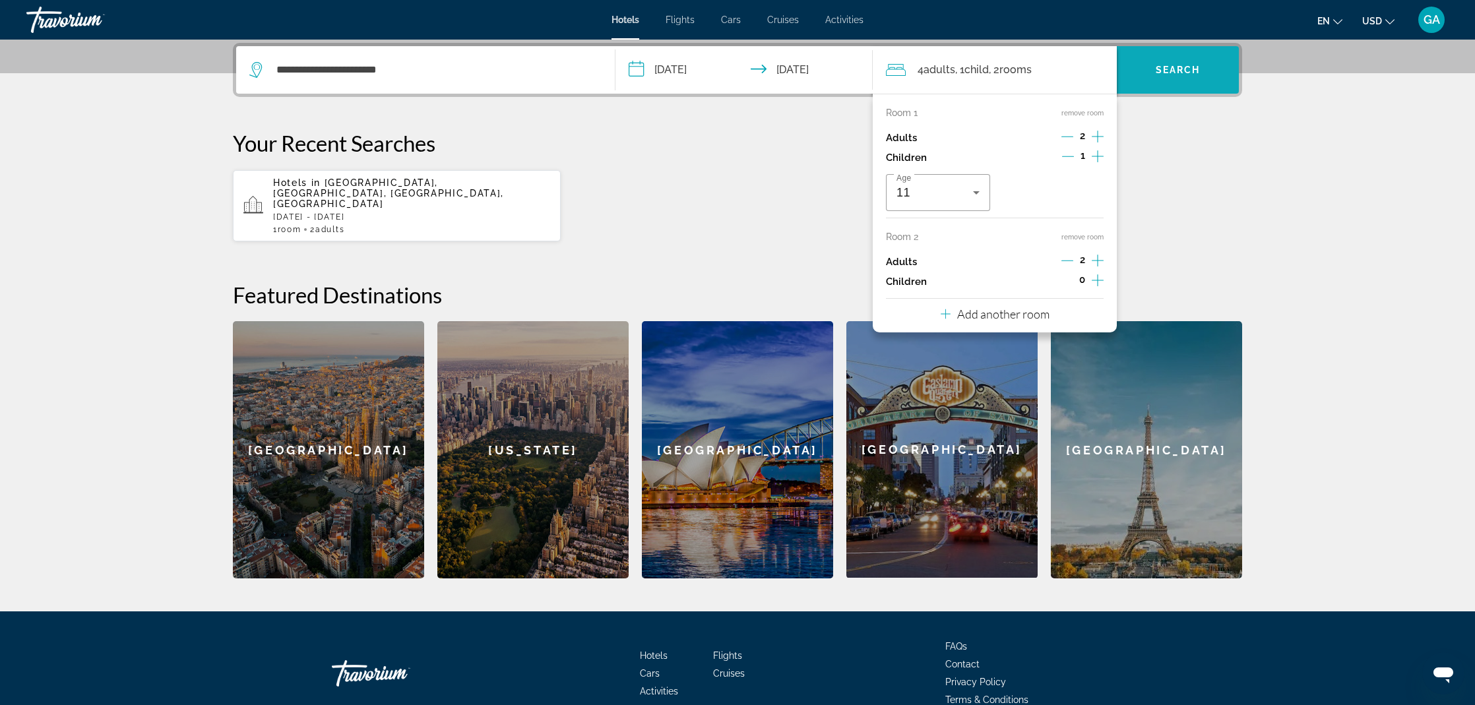
click at [1184, 66] on span "Search" at bounding box center [1178, 70] width 45 height 11
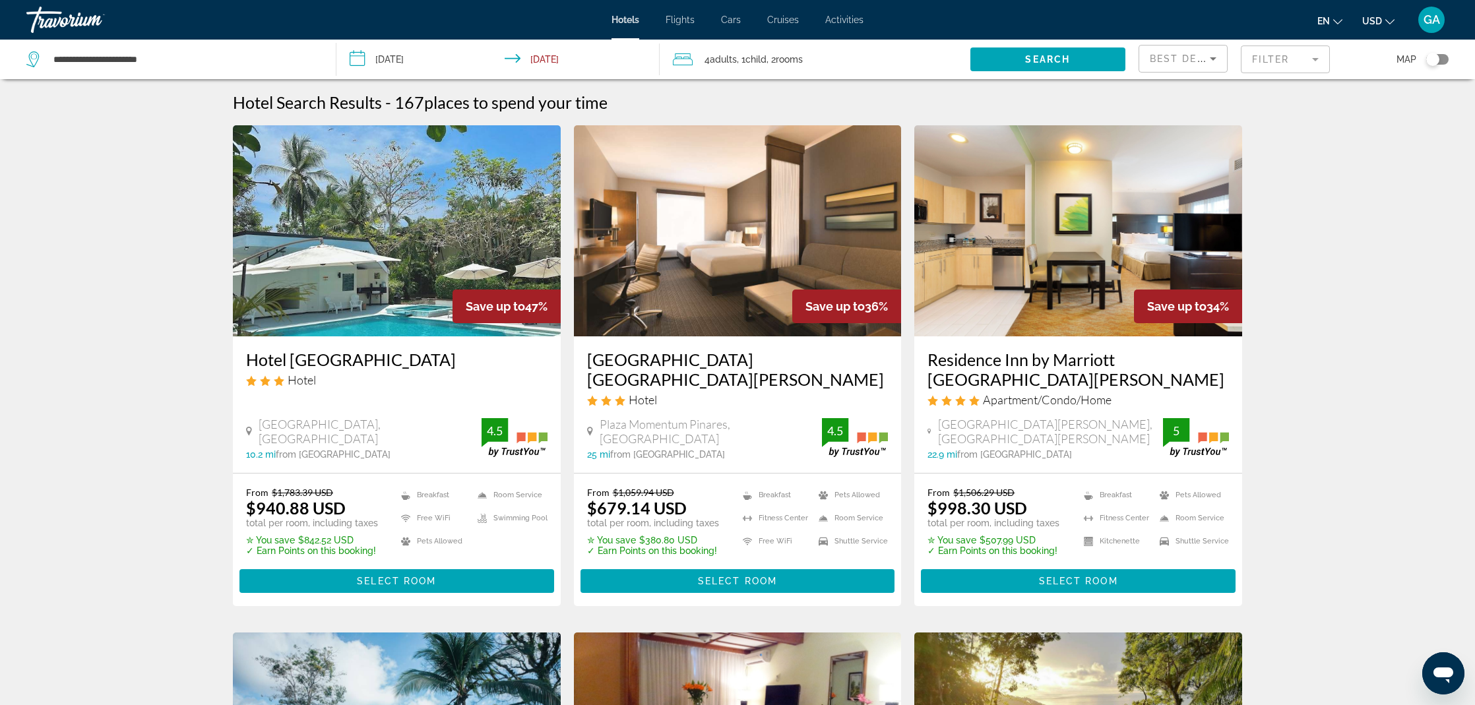
click at [1096, 294] on img "Main content" at bounding box center [1078, 230] width 328 height 211
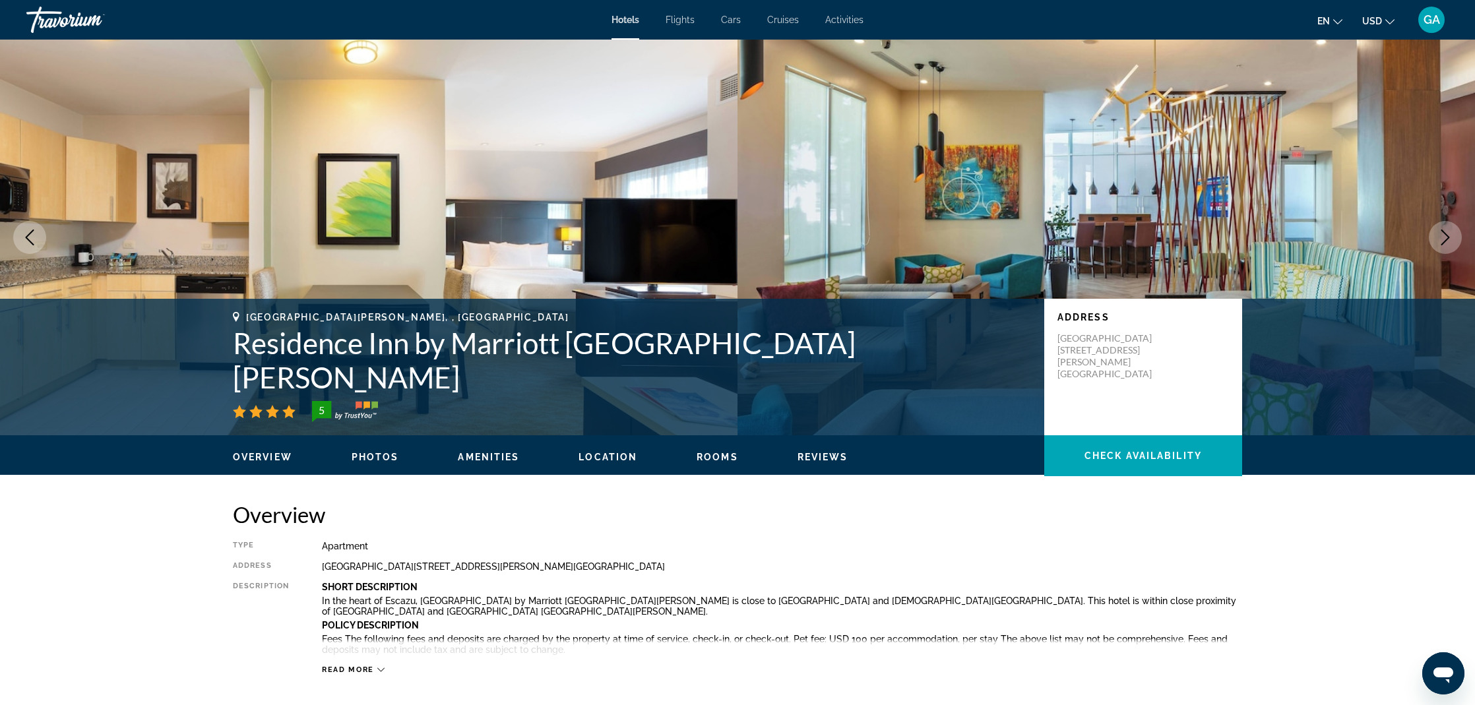
click at [1444, 237] on icon "Next image" at bounding box center [1445, 238] width 16 height 16
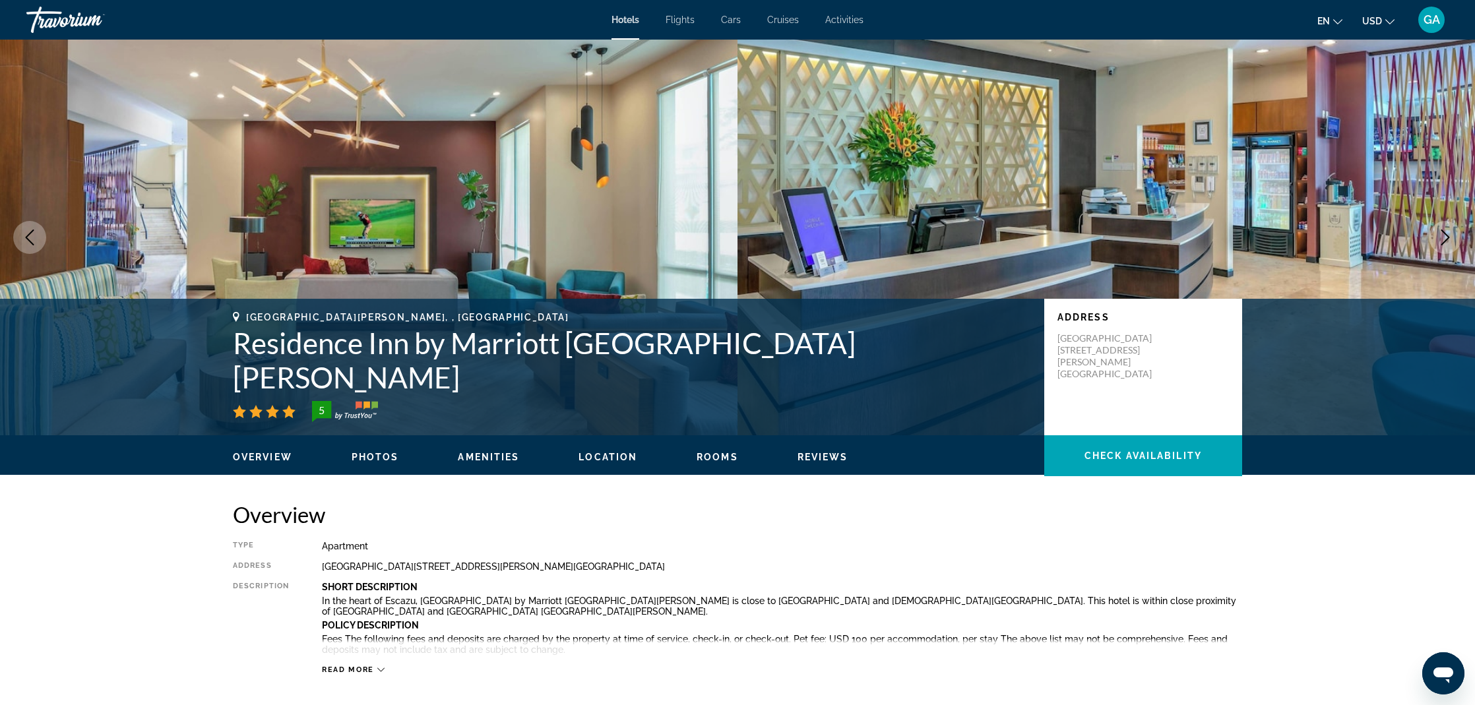
click at [1444, 237] on icon "Next image" at bounding box center [1445, 238] width 16 height 16
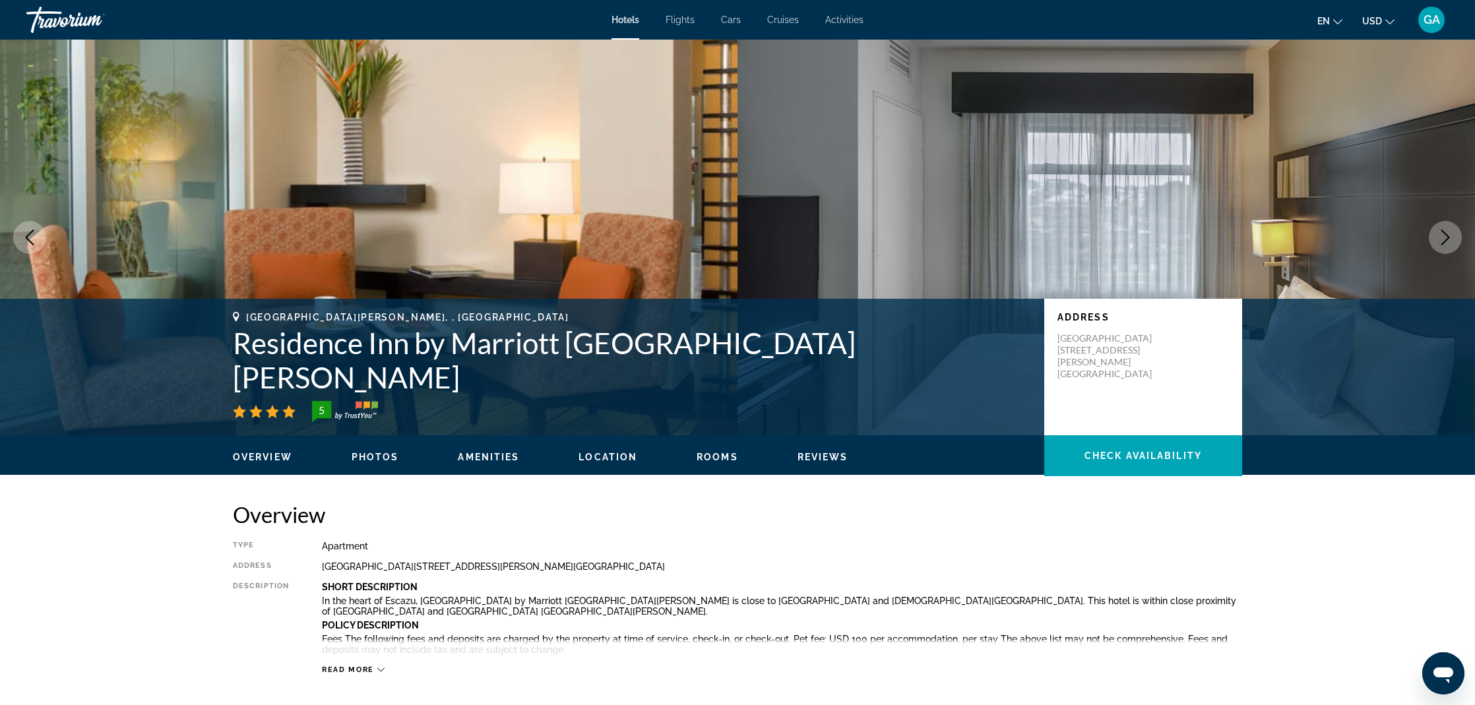
click at [1444, 237] on icon "Next image" at bounding box center [1445, 238] width 16 height 16
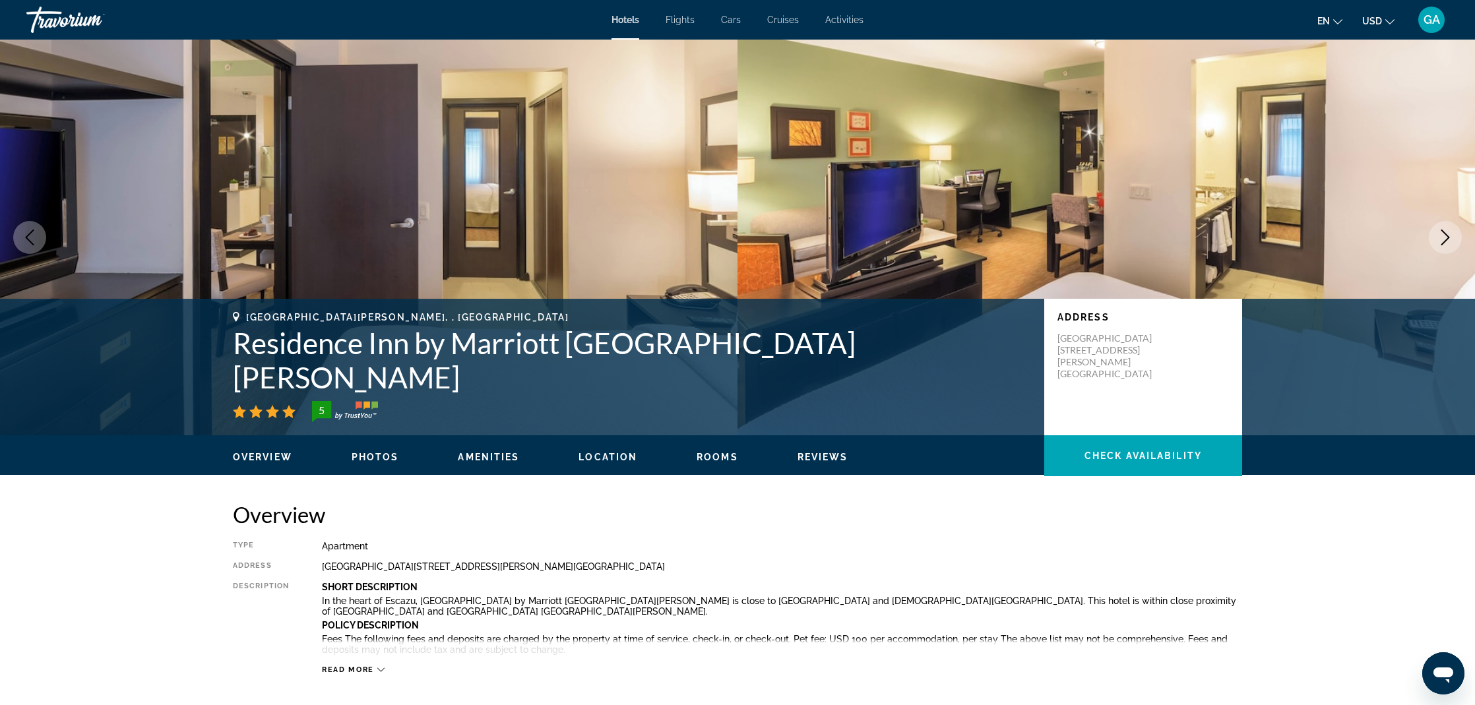
click at [1439, 233] on icon "Next image" at bounding box center [1445, 238] width 16 height 16
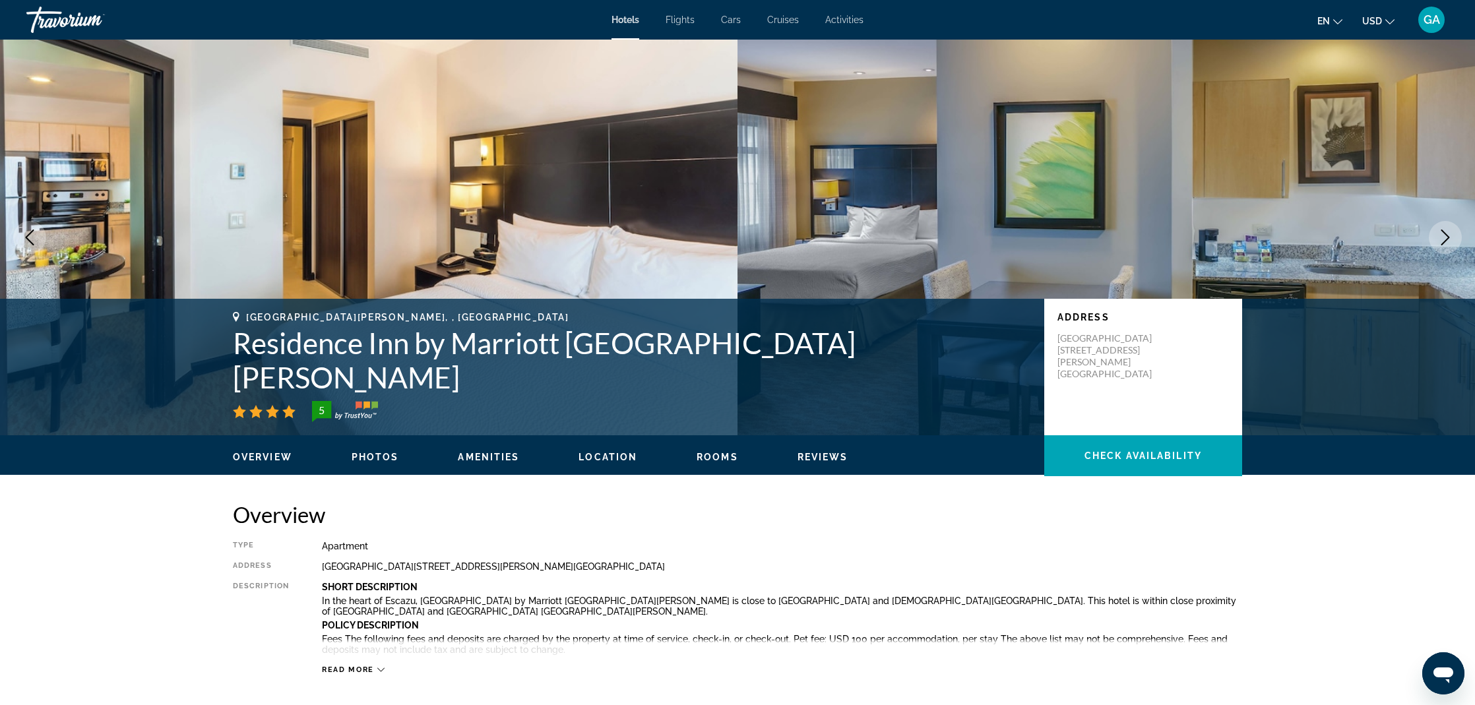
click at [1439, 234] on icon "Next image" at bounding box center [1445, 238] width 16 height 16
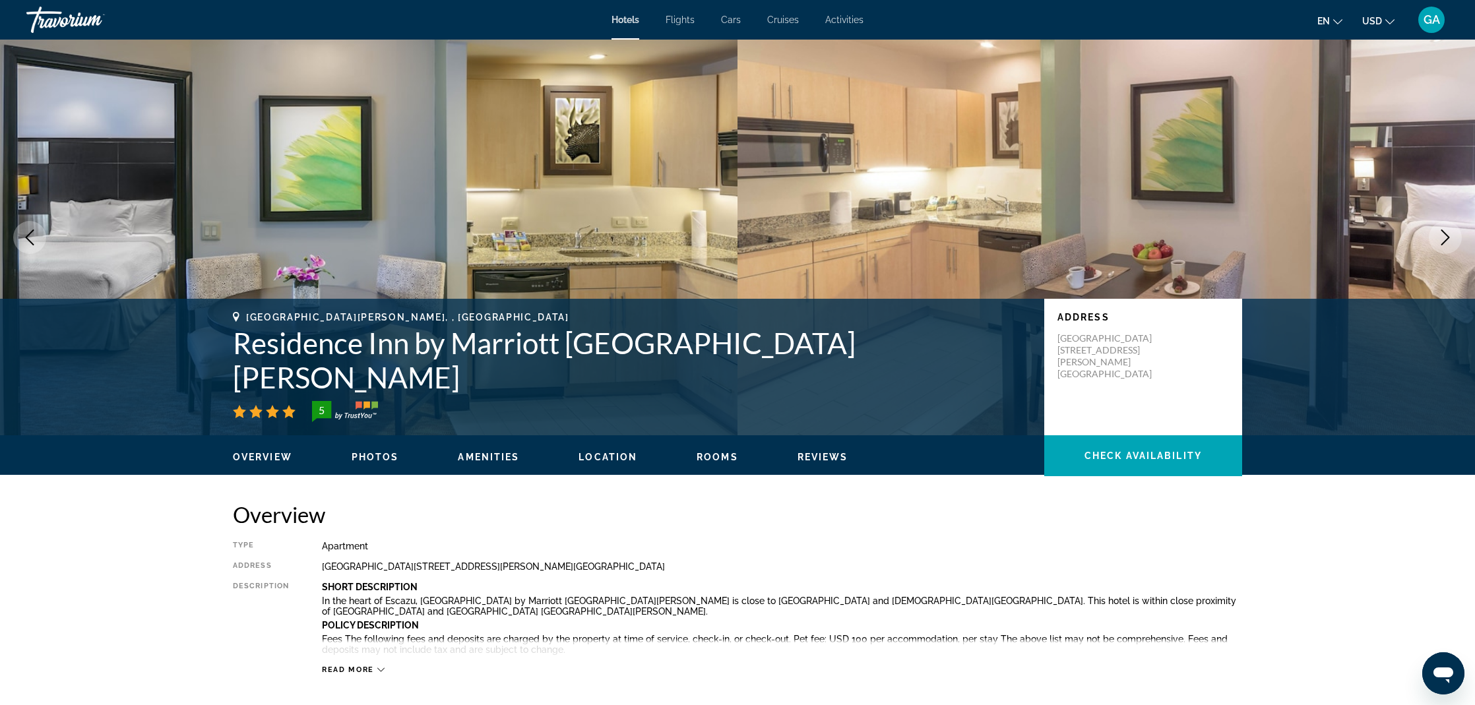
click at [1439, 234] on icon "Next image" at bounding box center [1445, 238] width 16 height 16
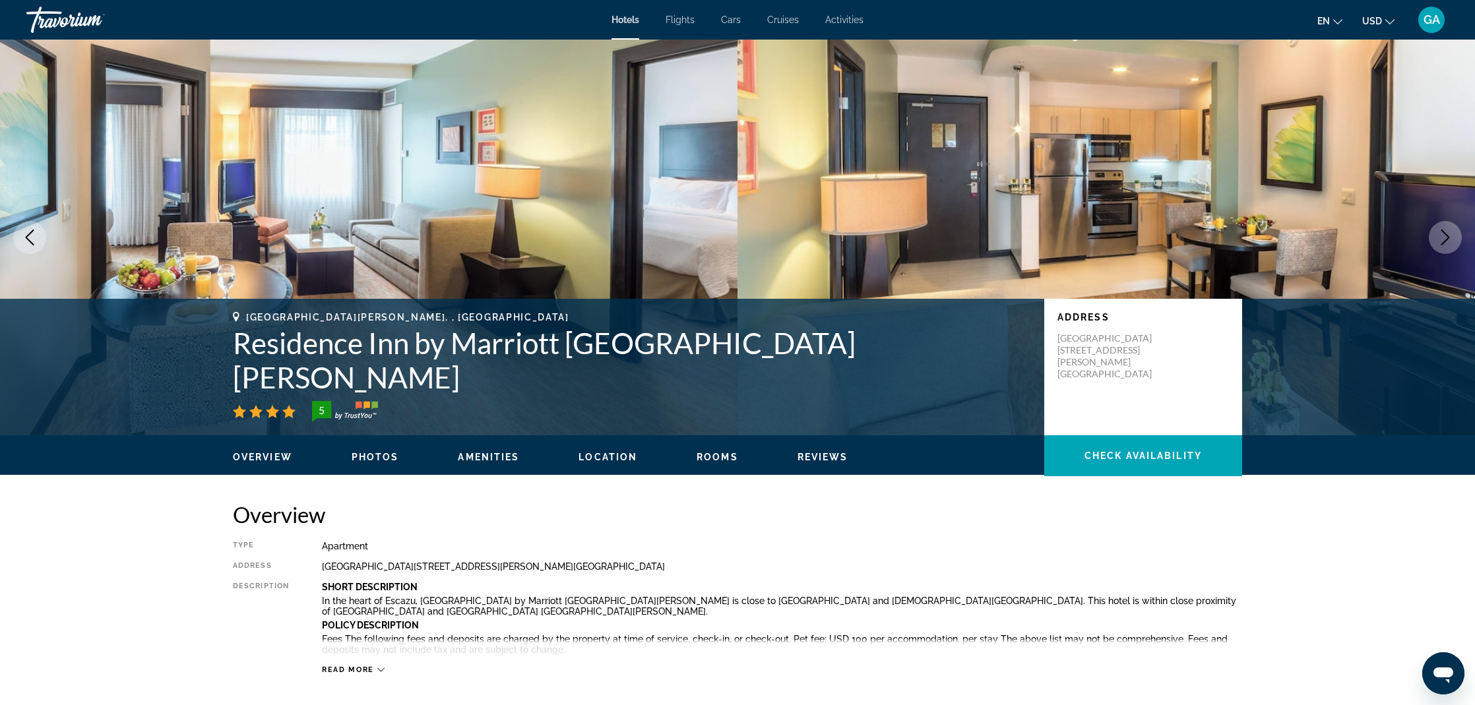
click at [1439, 234] on icon "Next image" at bounding box center [1445, 238] width 16 height 16
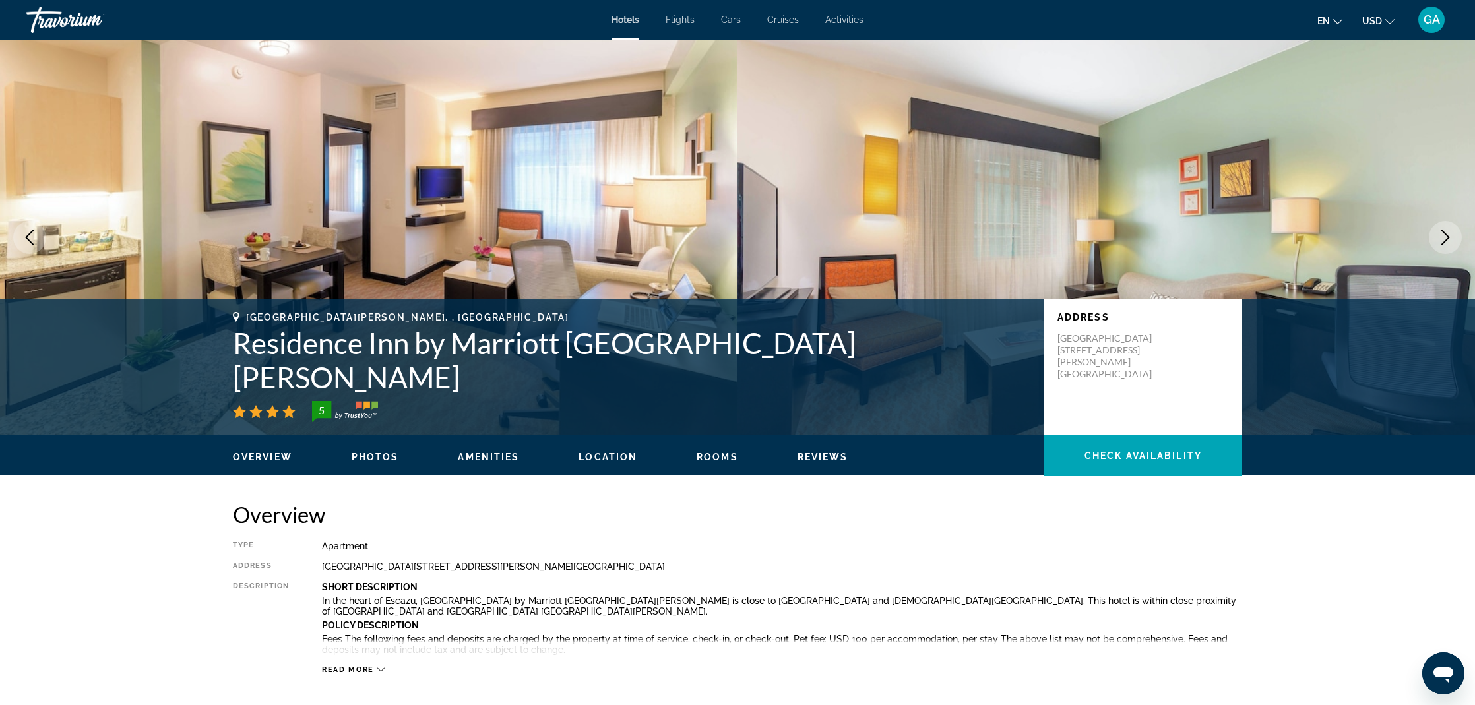
click at [1439, 234] on icon "Next image" at bounding box center [1445, 238] width 16 height 16
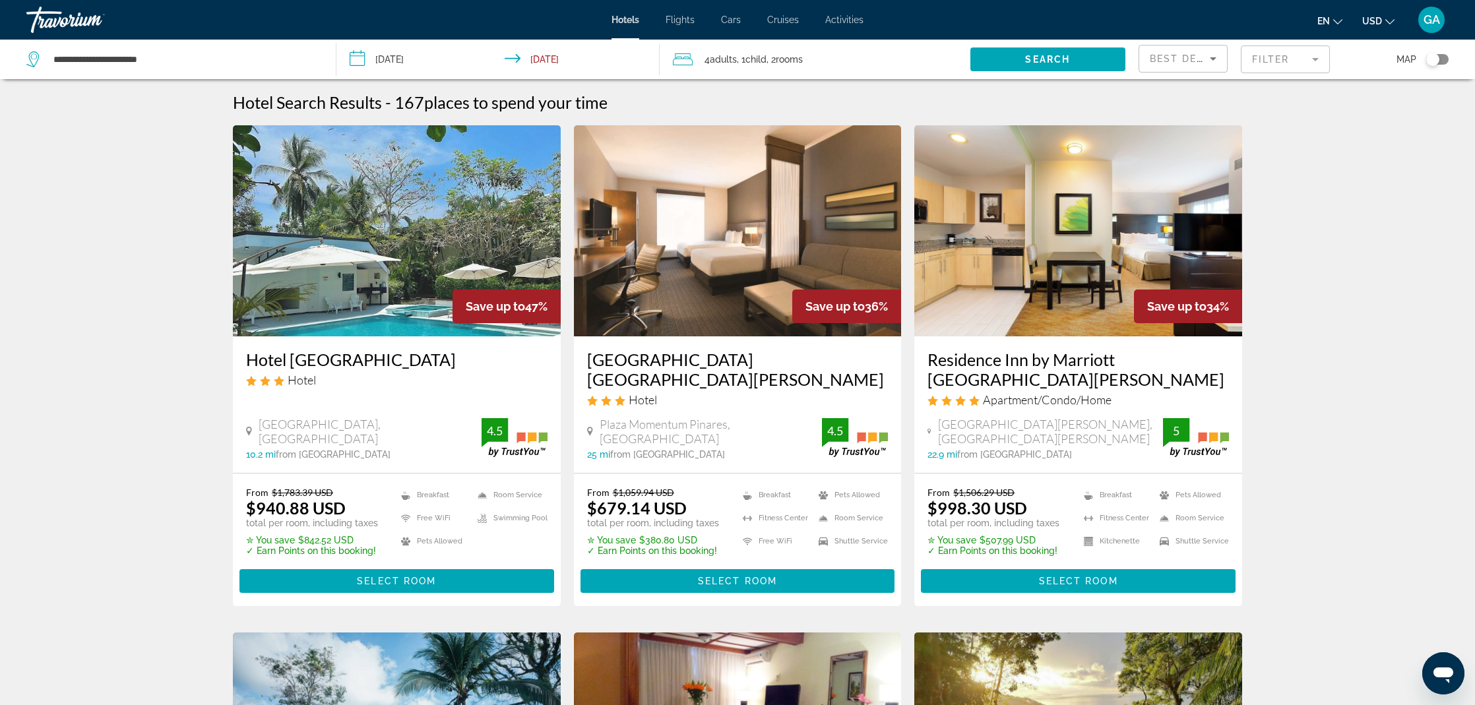
click at [1428, 62] on div "Toggle map" at bounding box center [1432, 59] width 13 height 13
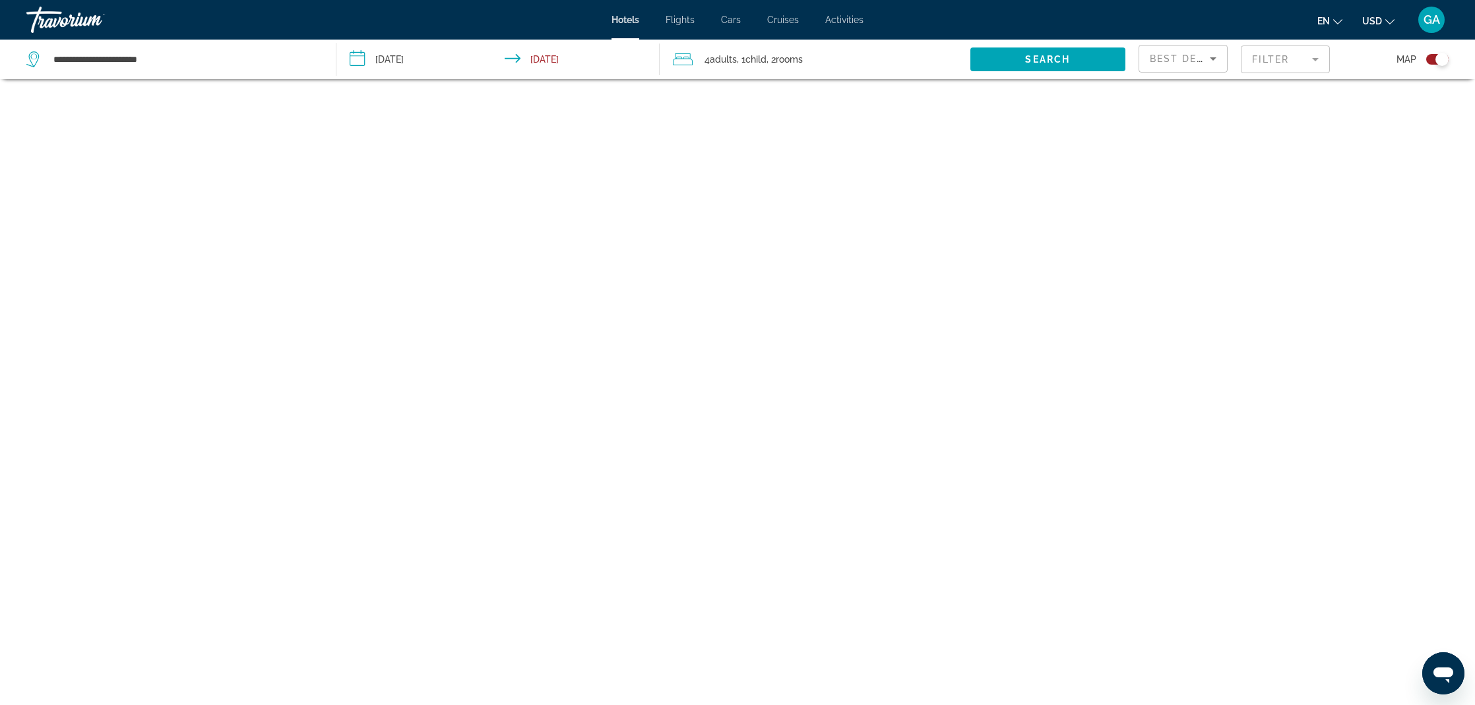
scroll to position [79, 0]
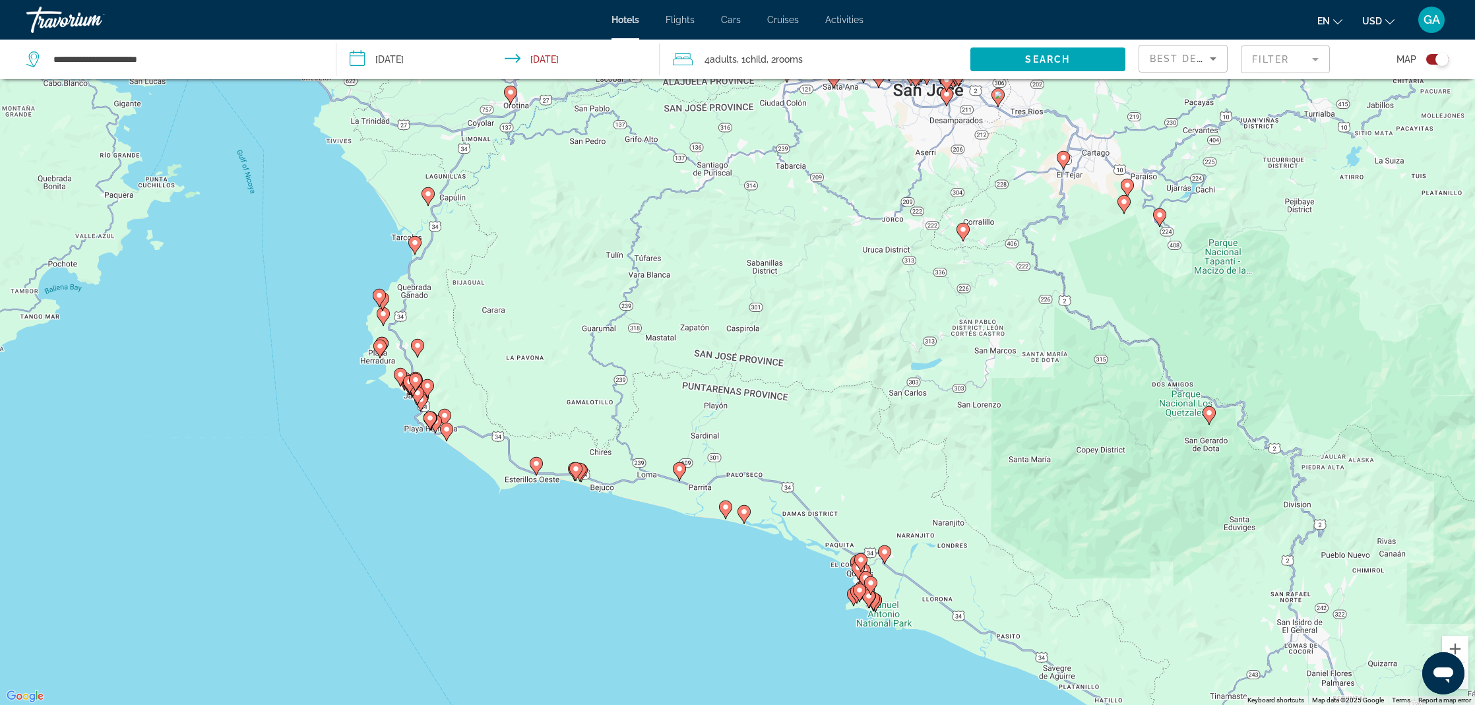
drag, startPoint x: 478, startPoint y: 436, endPoint x: 546, endPoint y: 368, distance: 96.1
click at [546, 368] on div "To activate drag with keyboard, press Alt + Enter. Once in keyboard drag state,…" at bounding box center [737, 352] width 1475 height 705
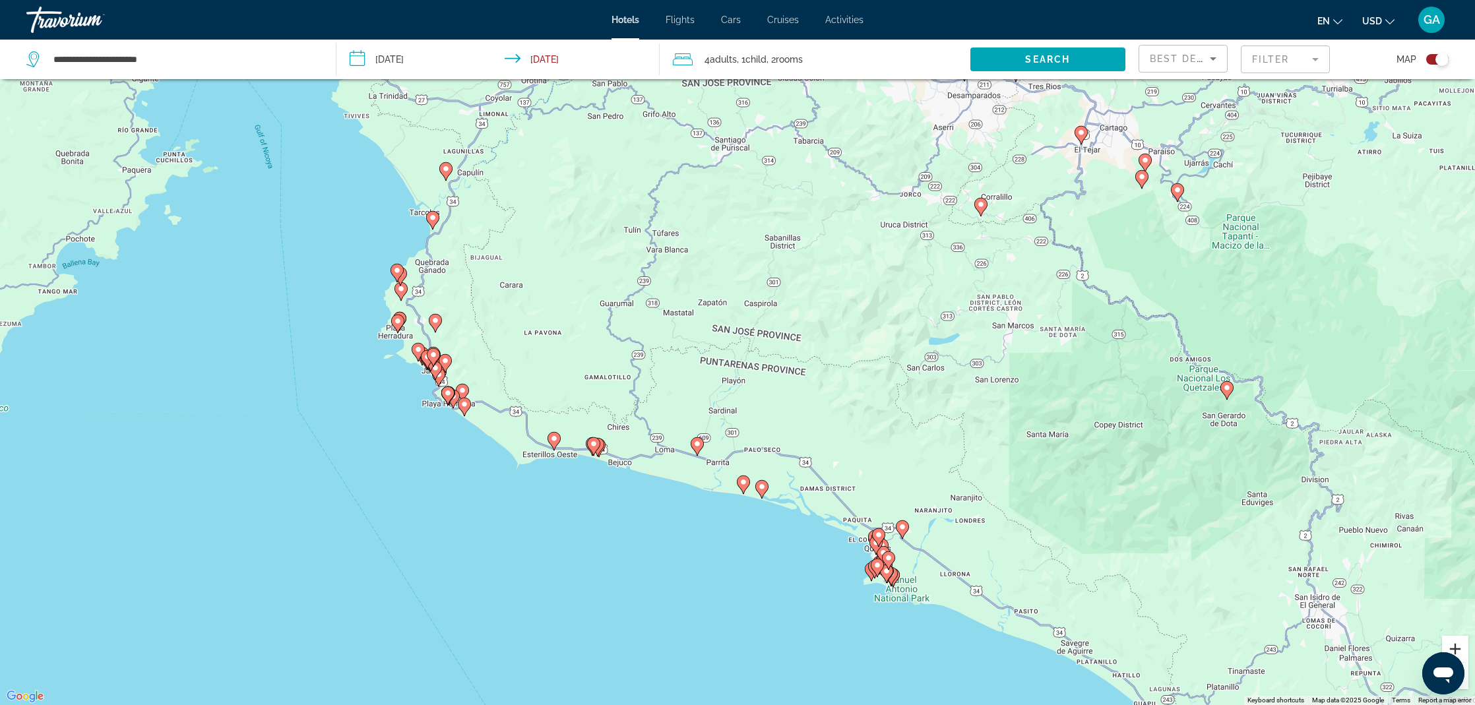
click at [1460, 650] on button "Zoom in" at bounding box center [1455, 649] width 26 height 26
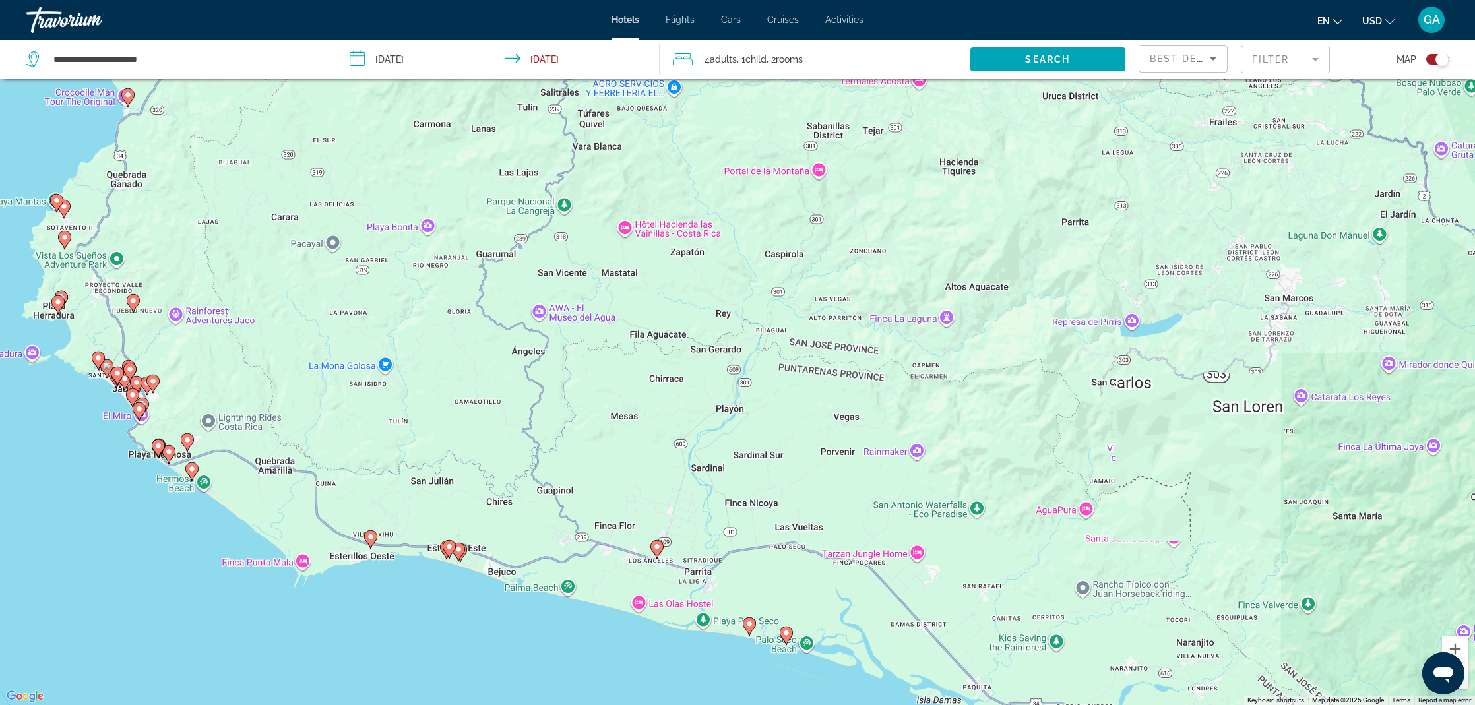
drag, startPoint x: 1461, startPoint y: 650, endPoint x: 1370, endPoint y: 559, distance: 129.2
click at [1460, 650] on button "Zoom in" at bounding box center [1455, 649] width 26 height 26
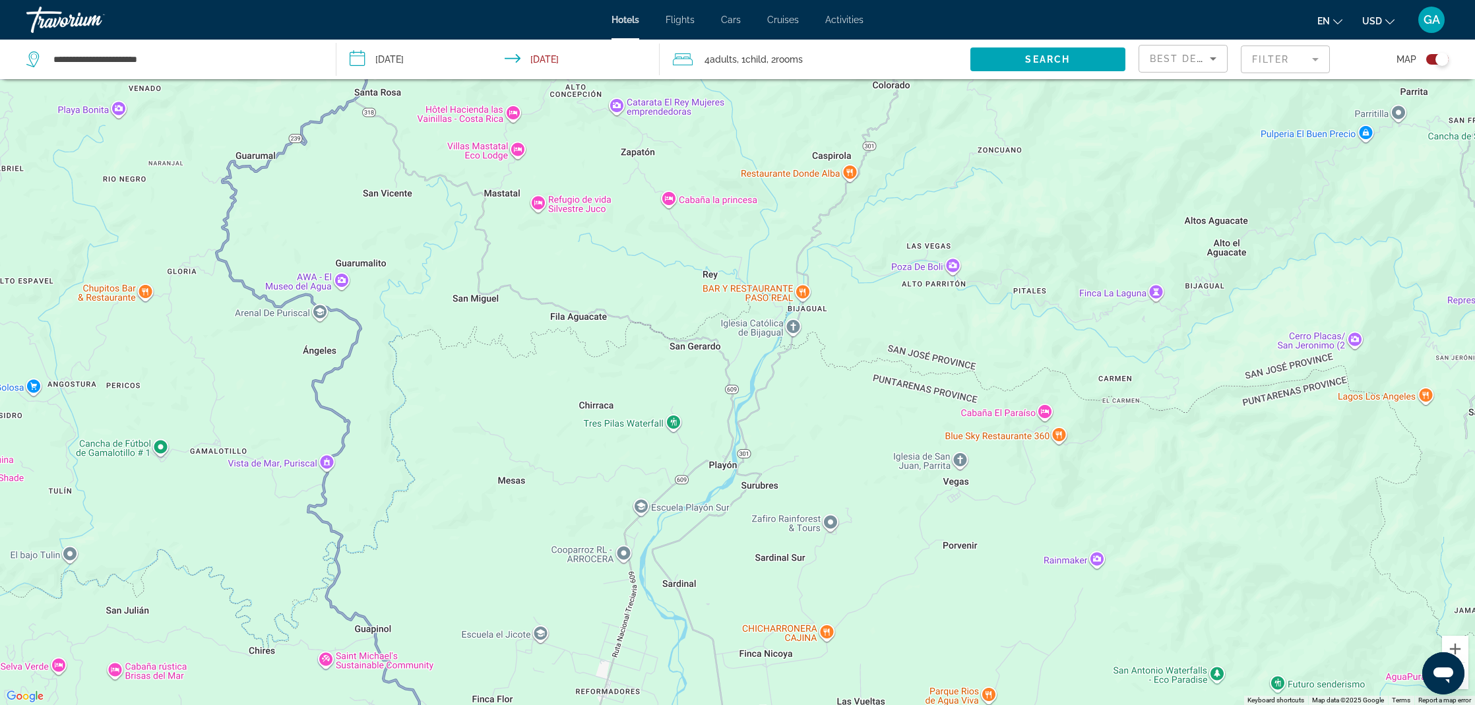
drag, startPoint x: 859, startPoint y: 354, endPoint x: 973, endPoint y: 259, distance: 148.0
click at [967, 265] on div "To activate drag with keyboard, press Alt + Enter. Once in keyboard drag state,…" at bounding box center [737, 352] width 1475 height 705
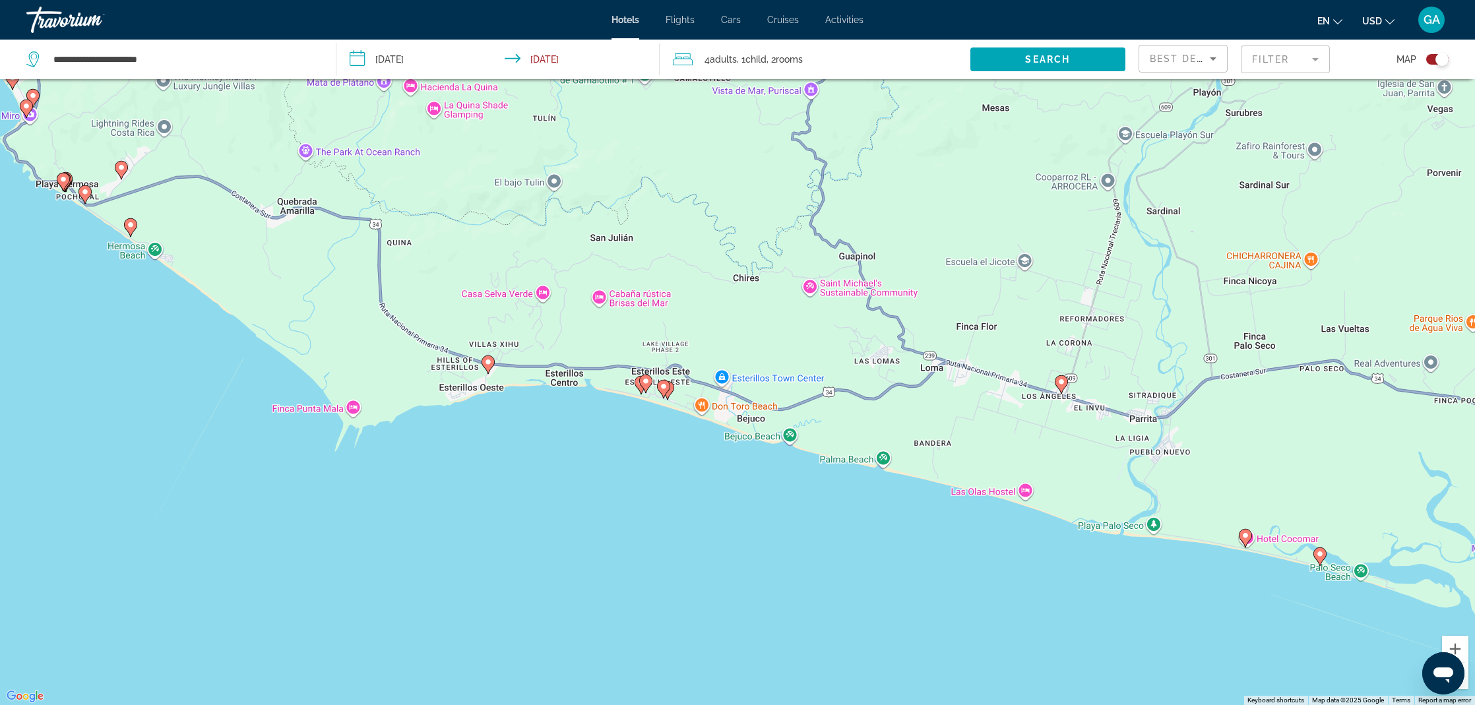
drag, startPoint x: 472, startPoint y: 346, endPoint x: 783, endPoint y: 429, distance: 321.4
click at [783, 429] on div "To activate drag with keyboard, press Alt + Enter. Once in keyboard drag state,…" at bounding box center [737, 352] width 1475 height 705
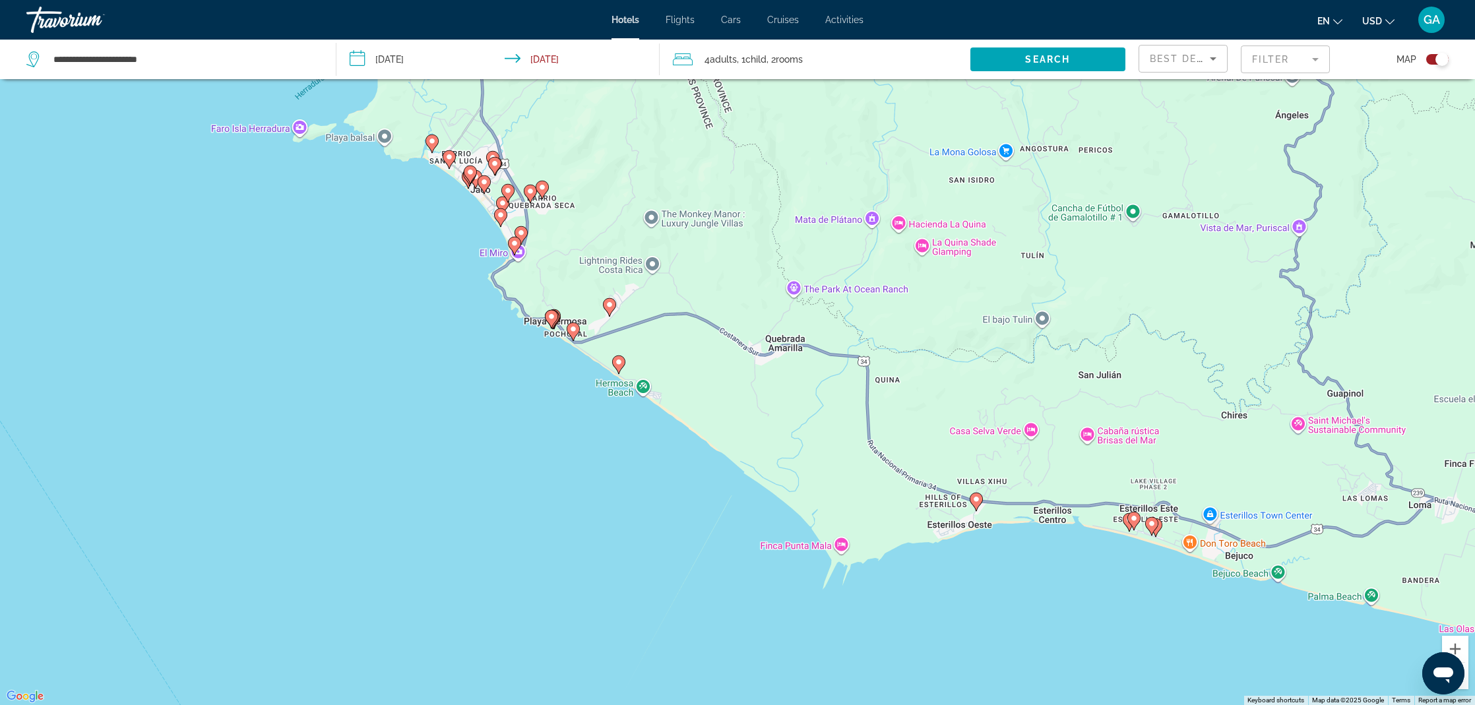
click at [550, 318] on image "Main content" at bounding box center [551, 317] width 8 height 8
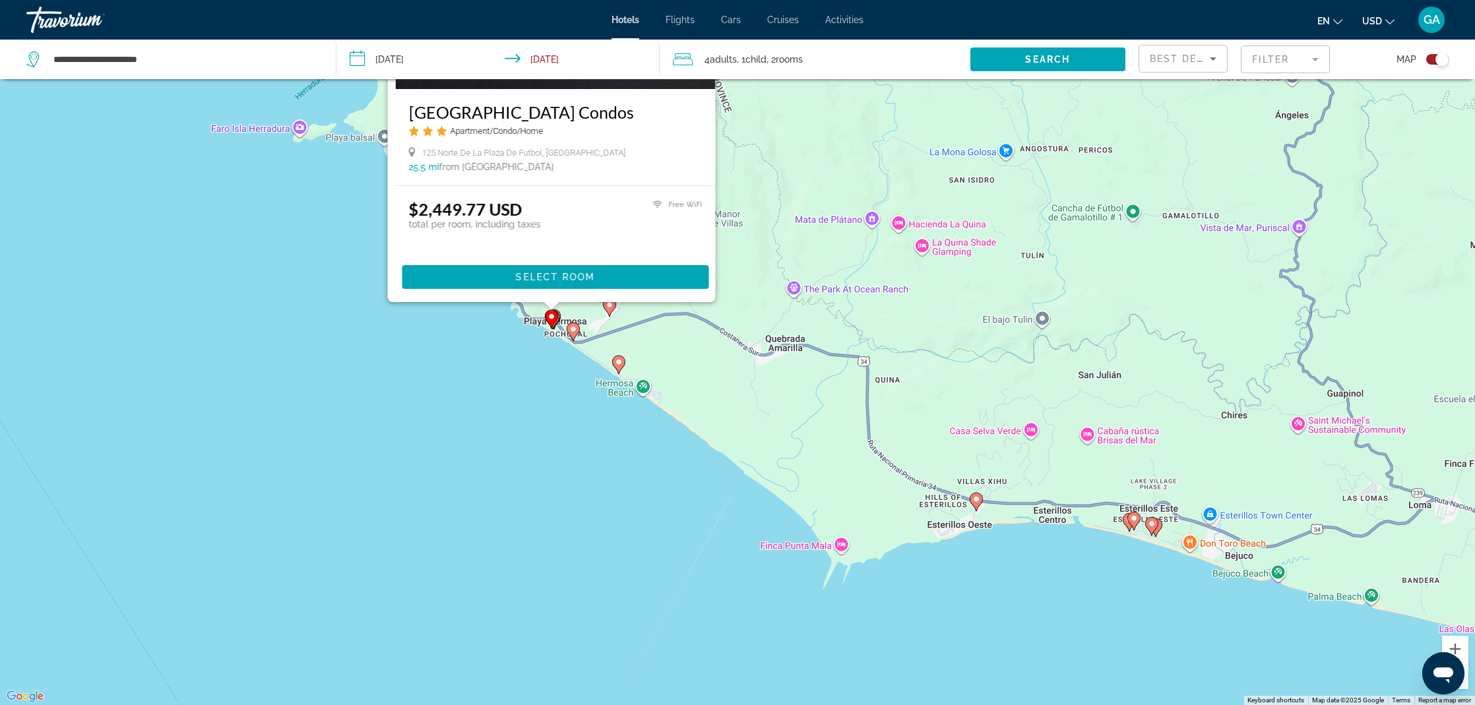
scroll to position [0, 0]
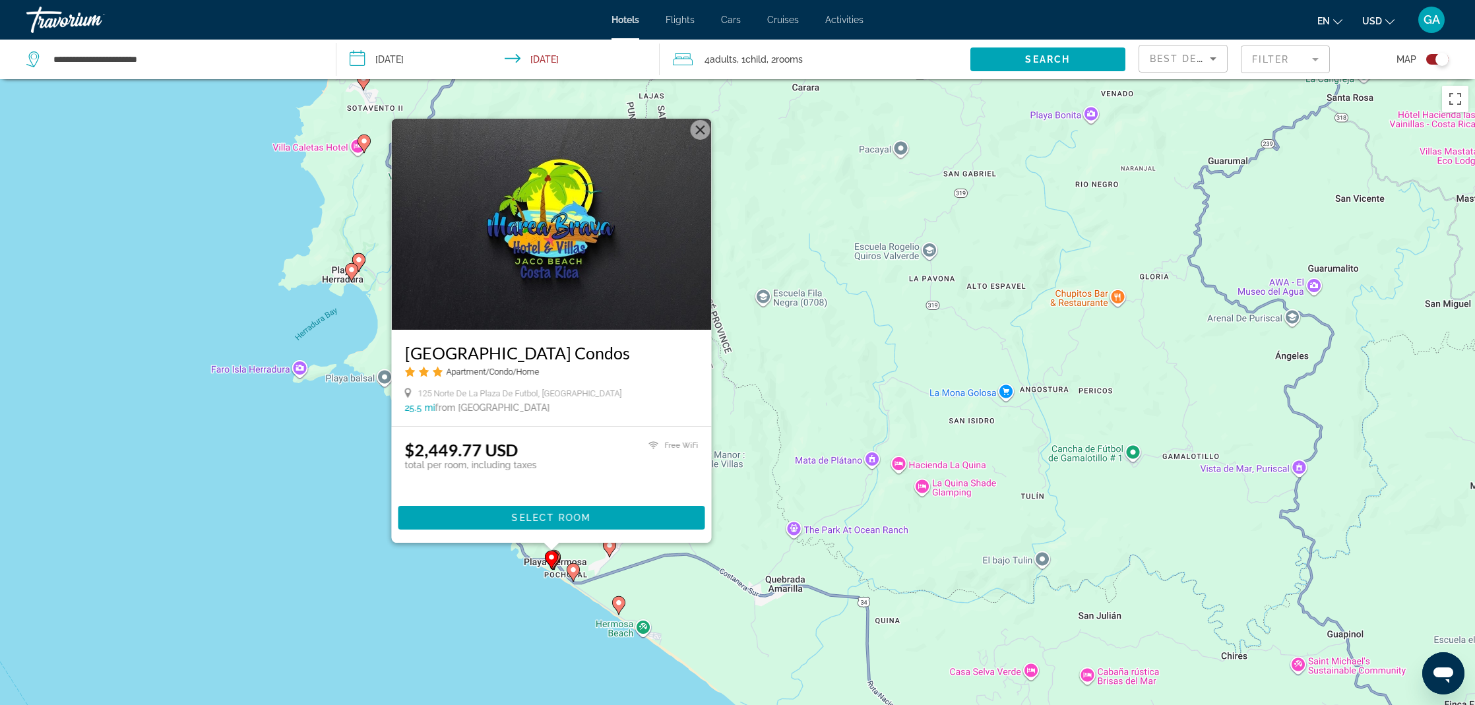
click at [706, 133] on button "Close" at bounding box center [701, 130] width 20 height 20
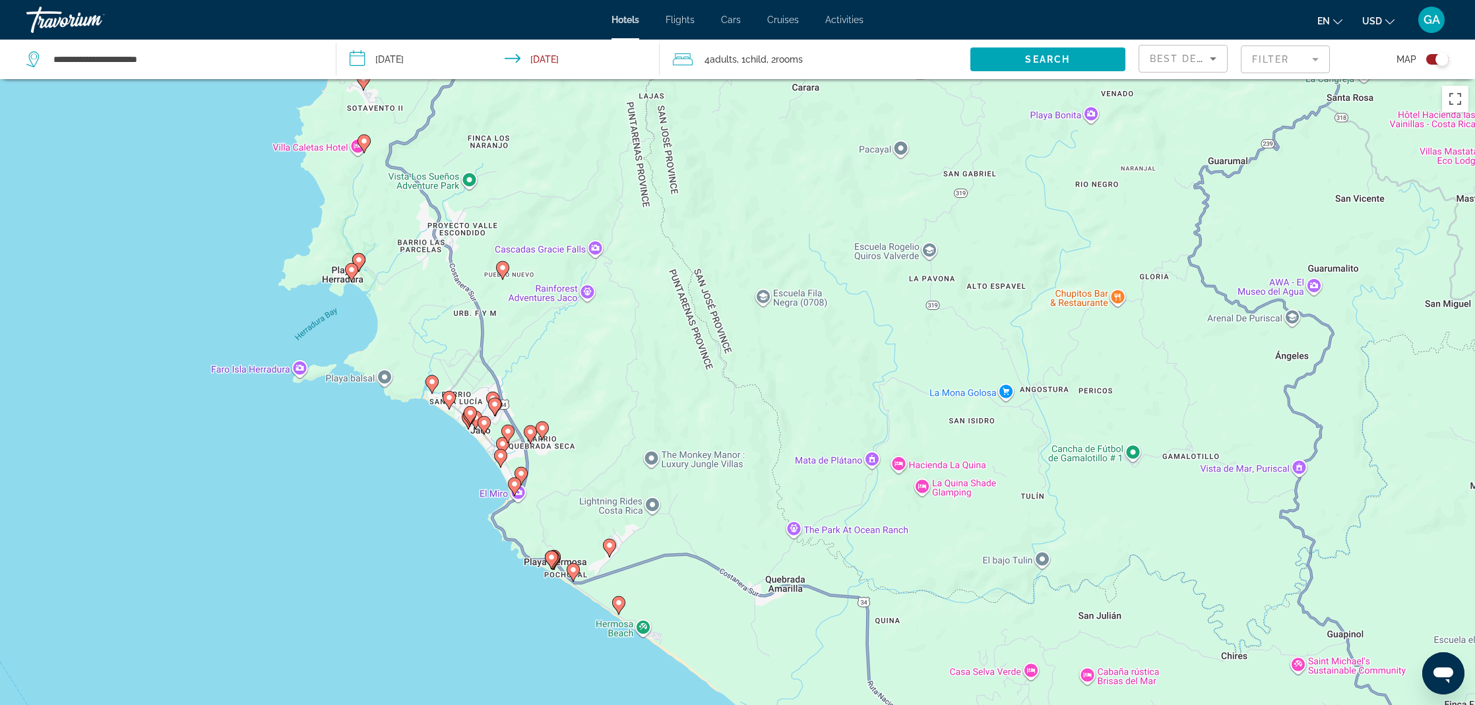
click at [1276, 57] on mat-form-field "Filter" at bounding box center [1285, 60] width 89 height 28
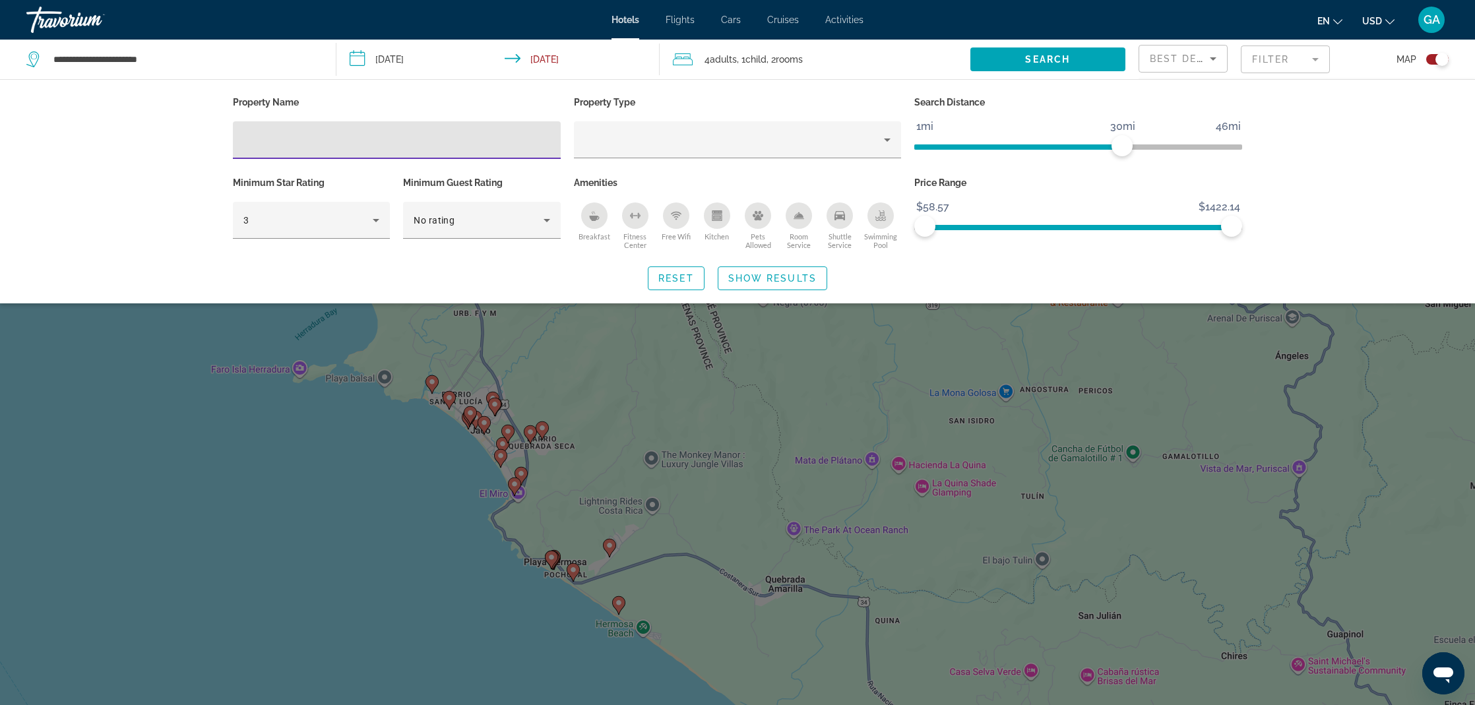
click at [1196, 65] on div "Best Deals" at bounding box center [1180, 59] width 60 height 16
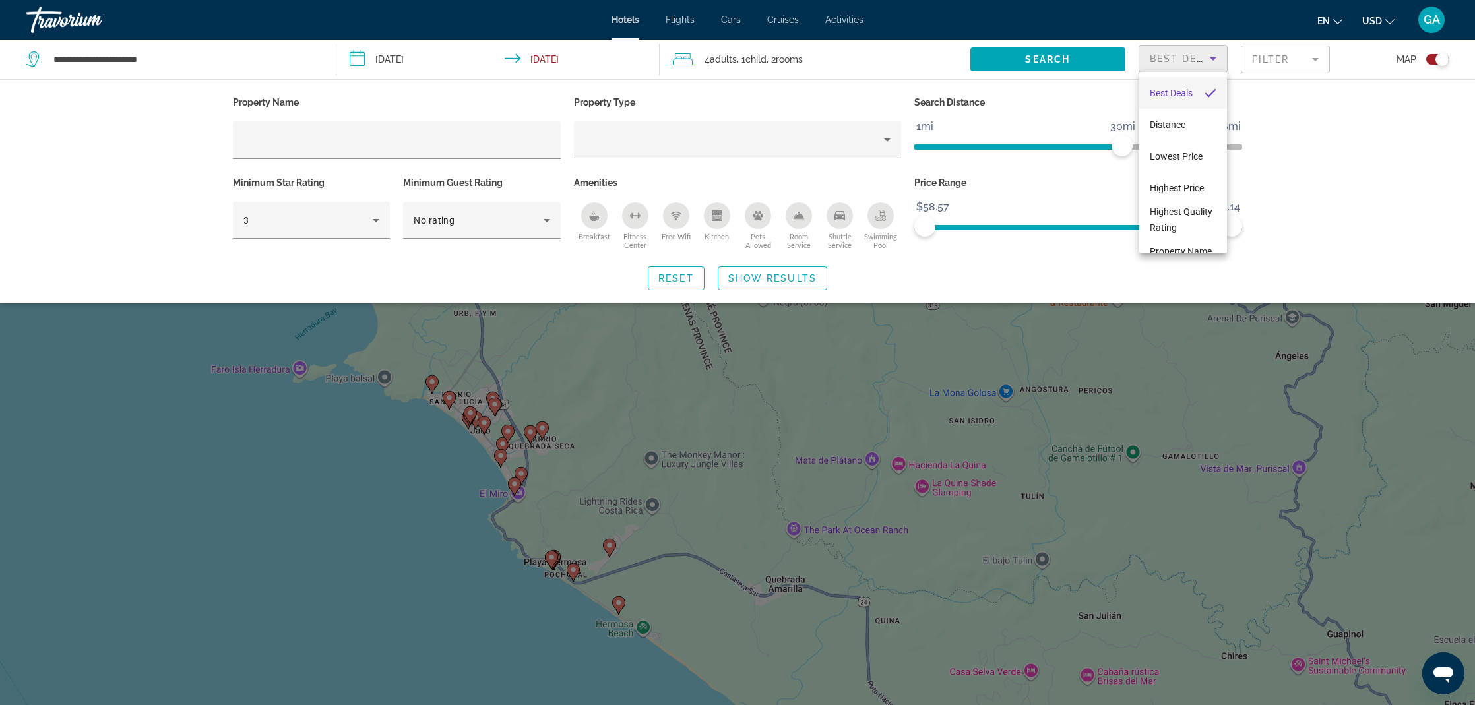
click at [1348, 142] on div at bounding box center [737, 352] width 1475 height 705
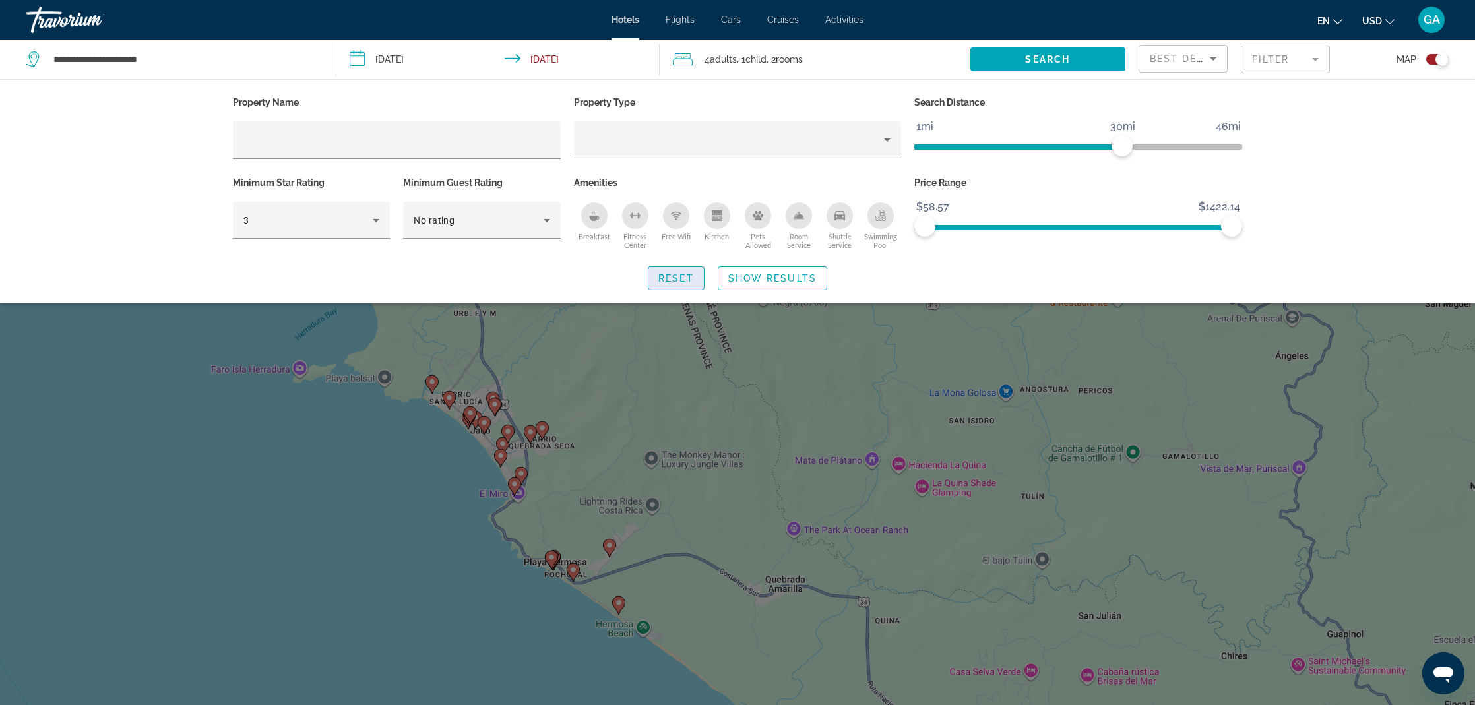
click at [689, 279] on span "Reset" at bounding box center [676, 278] width 36 height 11
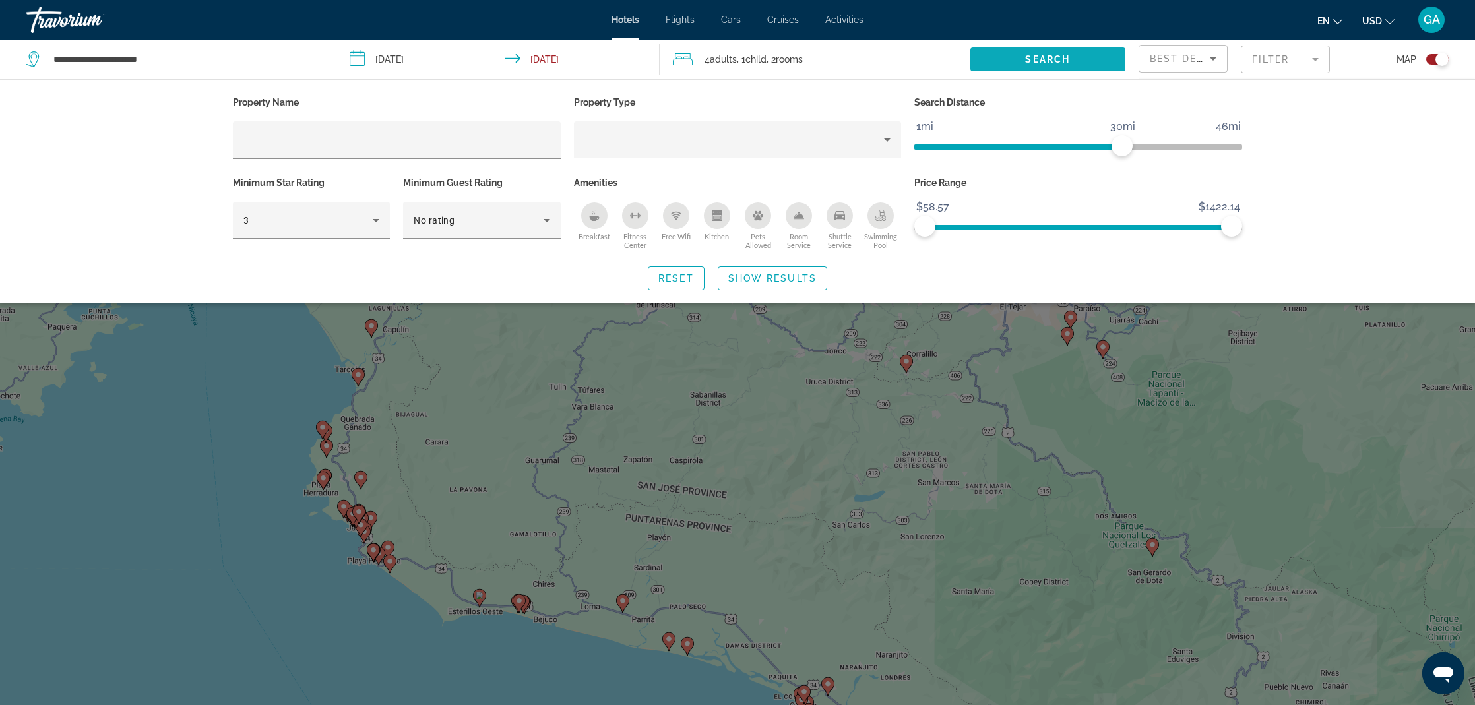
click at [1069, 61] on span "Search" at bounding box center [1047, 59] width 45 height 11
click at [1065, 61] on span "Search" at bounding box center [1047, 59] width 45 height 11
click at [774, 281] on span "Show Results" at bounding box center [772, 278] width 88 height 11
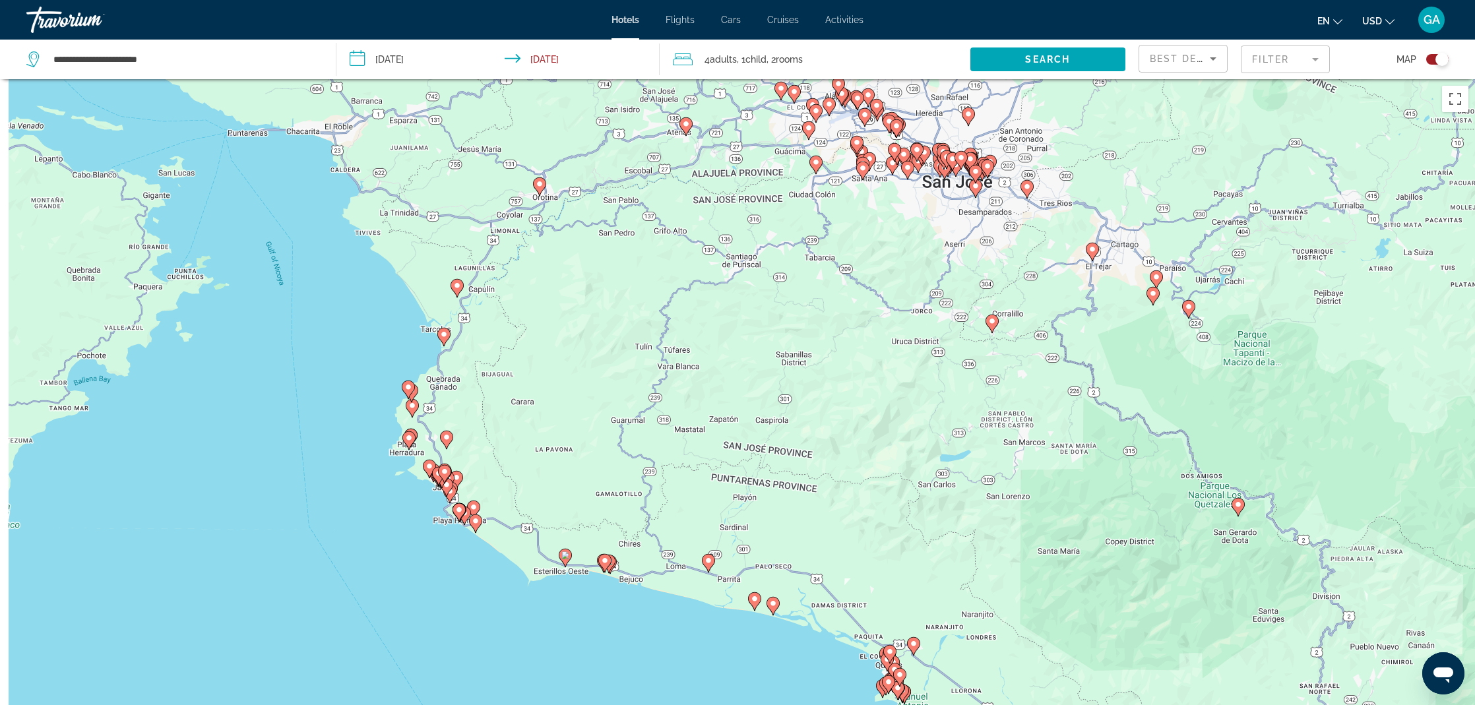
drag, startPoint x: 834, startPoint y: 328, endPoint x: 876, endPoint y: 303, distance: 48.5
click at [856, 313] on div "To activate drag with keyboard, press Alt + Enter. Once in keyboard drag state,…" at bounding box center [737, 431] width 1475 height 705
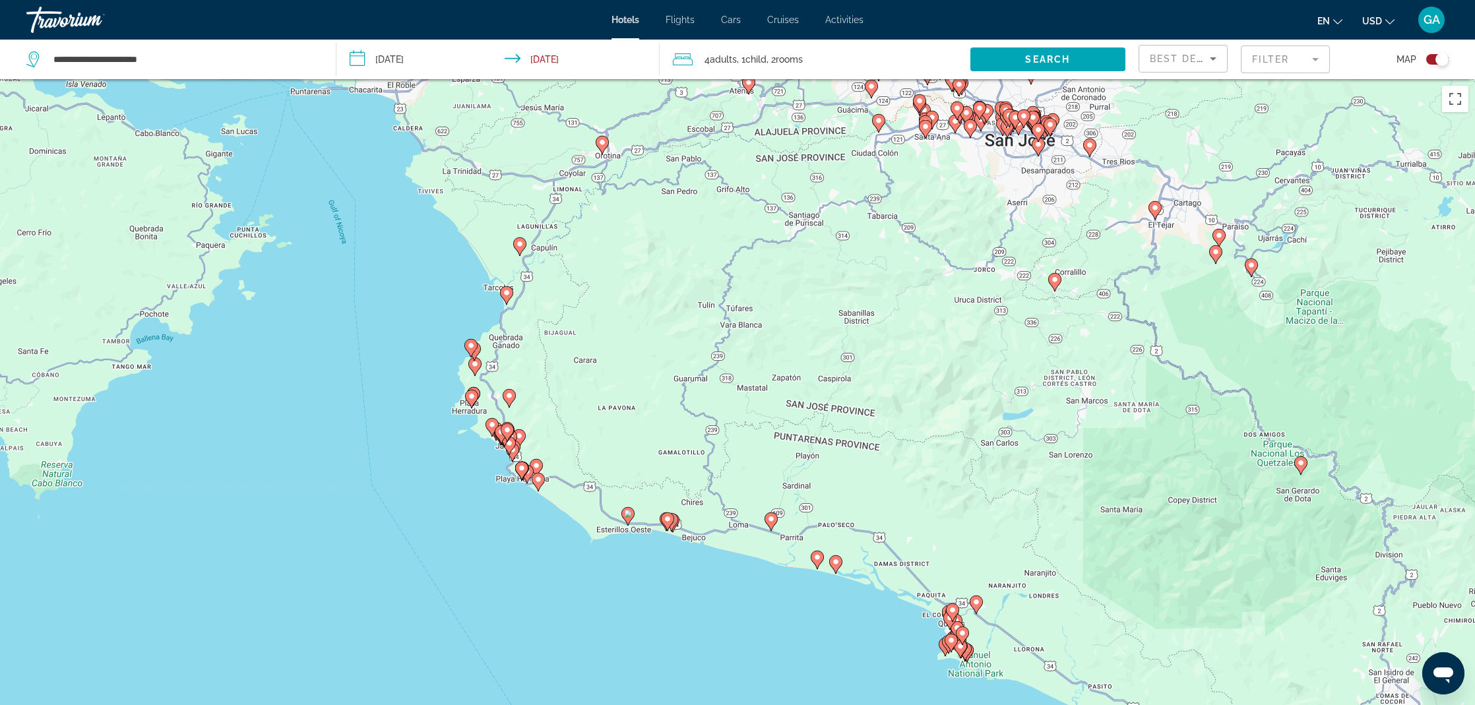
drag, startPoint x: 734, startPoint y: 372, endPoint x: 859, endPoint y: 263, distance: 165.5
click at [865, 270] on div "To activate drag with keyboard, press Alt + Enter. Once in keyboard drag state,…" at bounding box center [737, 431] width 1475 height 705
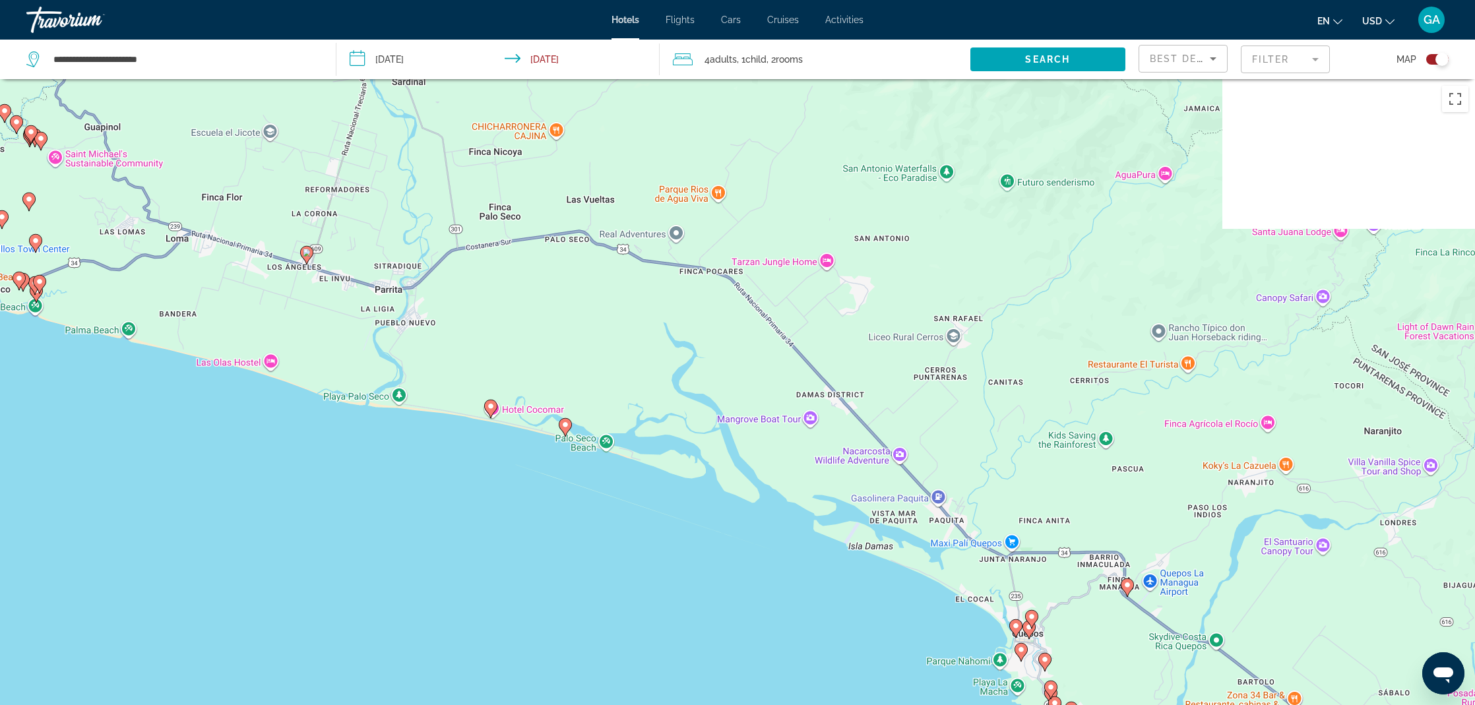
drag, startPoint x: 908, startPoint y: 285, endPoint x: 1260, endPoint y: 489, distance: 406.4
click at [1260, 489] on div "To activate drag with keyboard, press Alt + Enter. Once in keyboard drag state,…" at bounding box center [737, 431] width 1475 height 705
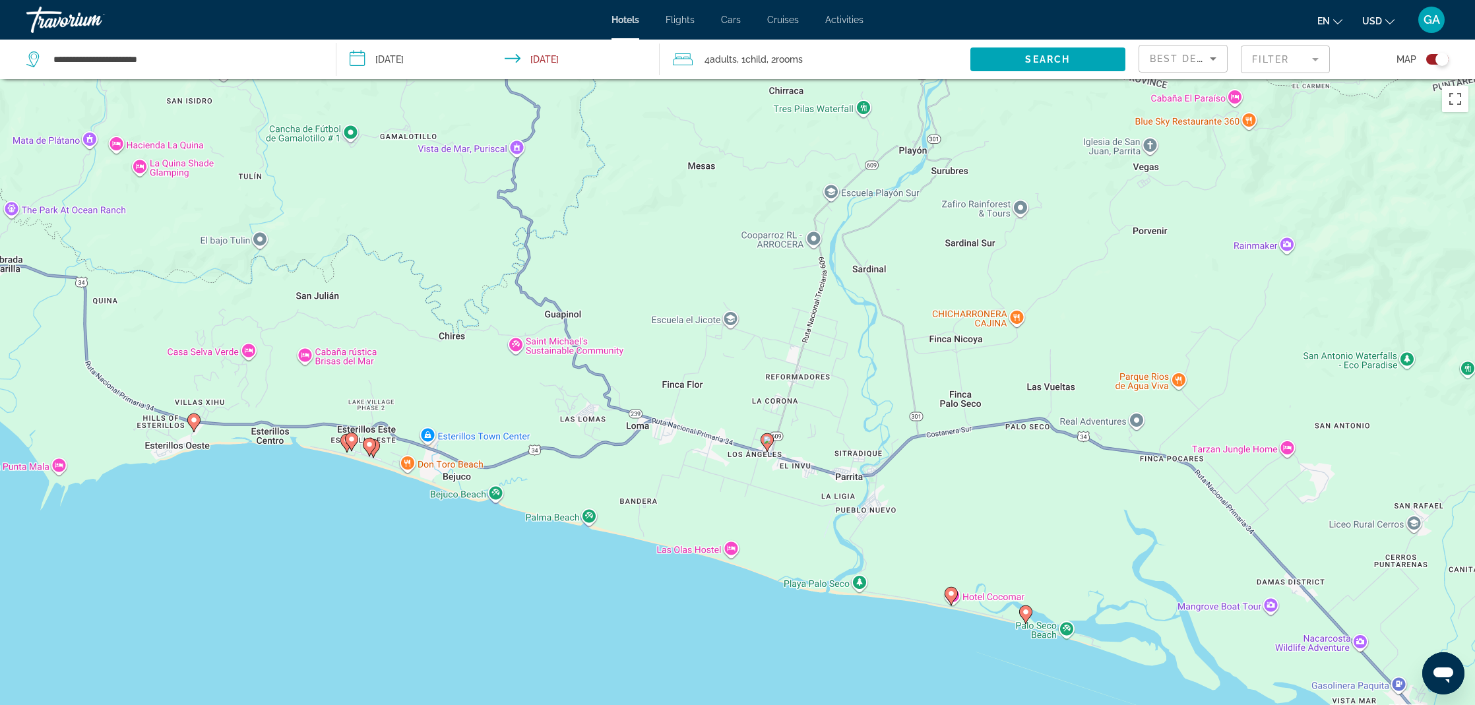
drag, startPoint x: 493, startPoint y: 302, endPoint x: 788, endPoint y: 412, distance: 314.1
click at [788, 412] on div "To activate drag with keyboard, press Alt + Enter. Once in keyboard drag state,…" at bounding box center [737, 431] width 1475 height 705
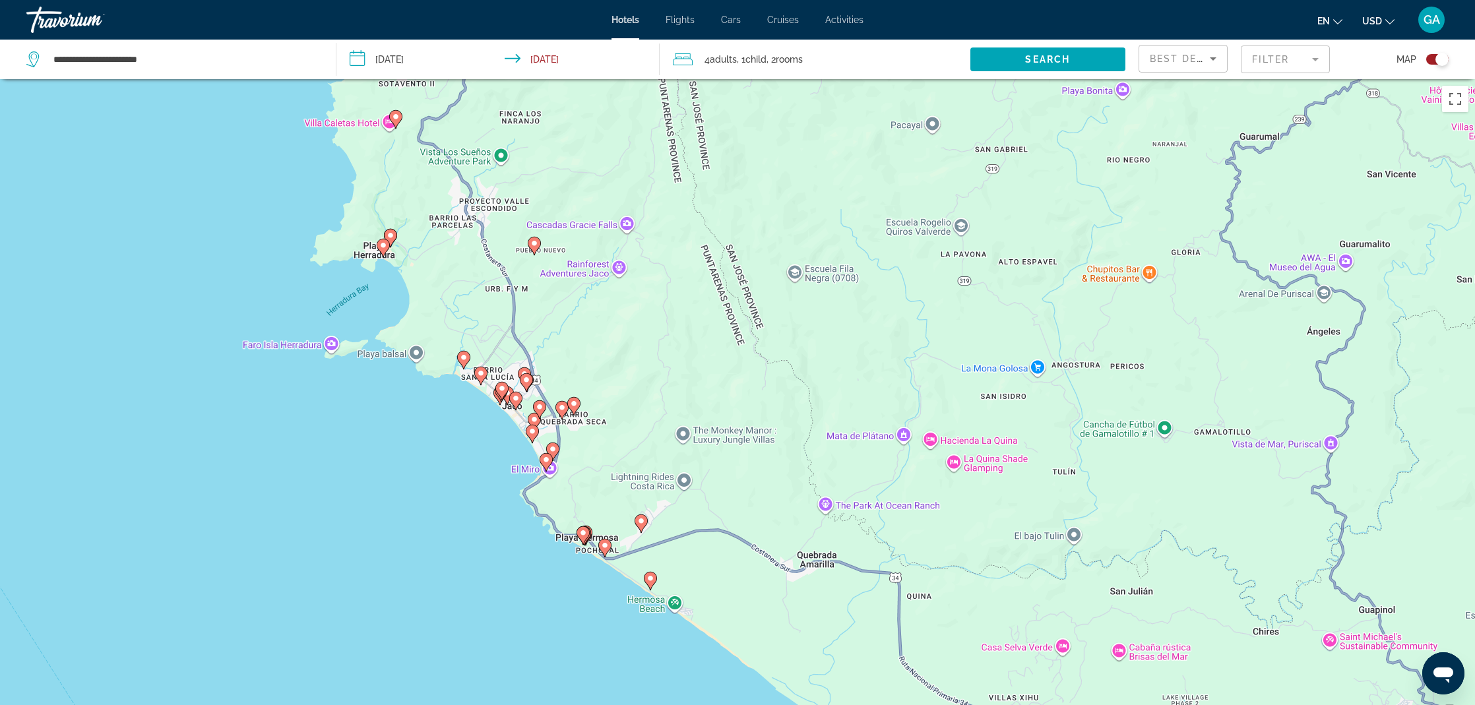
drag, startPoint x: 676, startPoint y: 352, endPoint x: 707, endPoint y: 359, distance: 32.0
click at [716, 362] on div "To activate drag with keyboard, press Alt + Enter. Once in keyboard drag state,…" at bounding box center [737, 431] width 1475 height 705
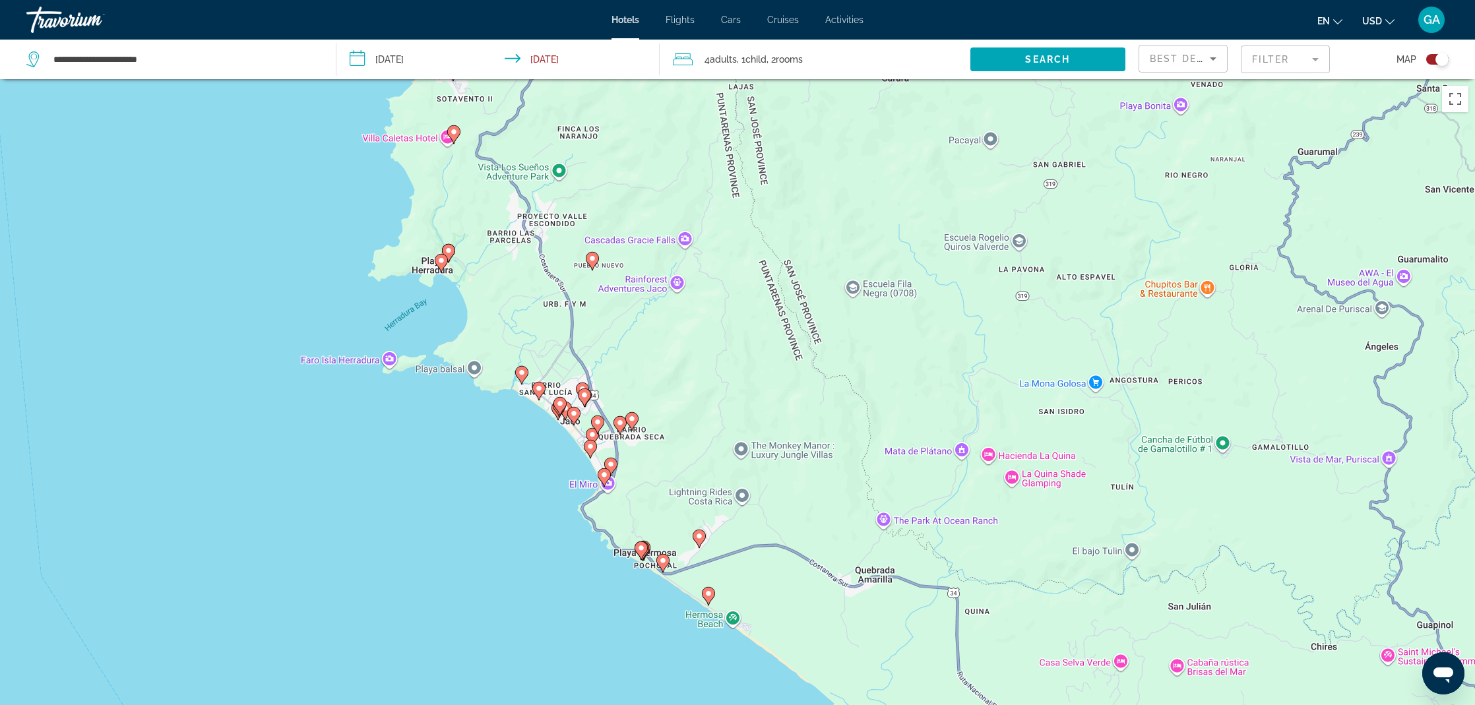
click at [439, 260] on image "Main content" at bounding box center [441, 261] width 8 height 8
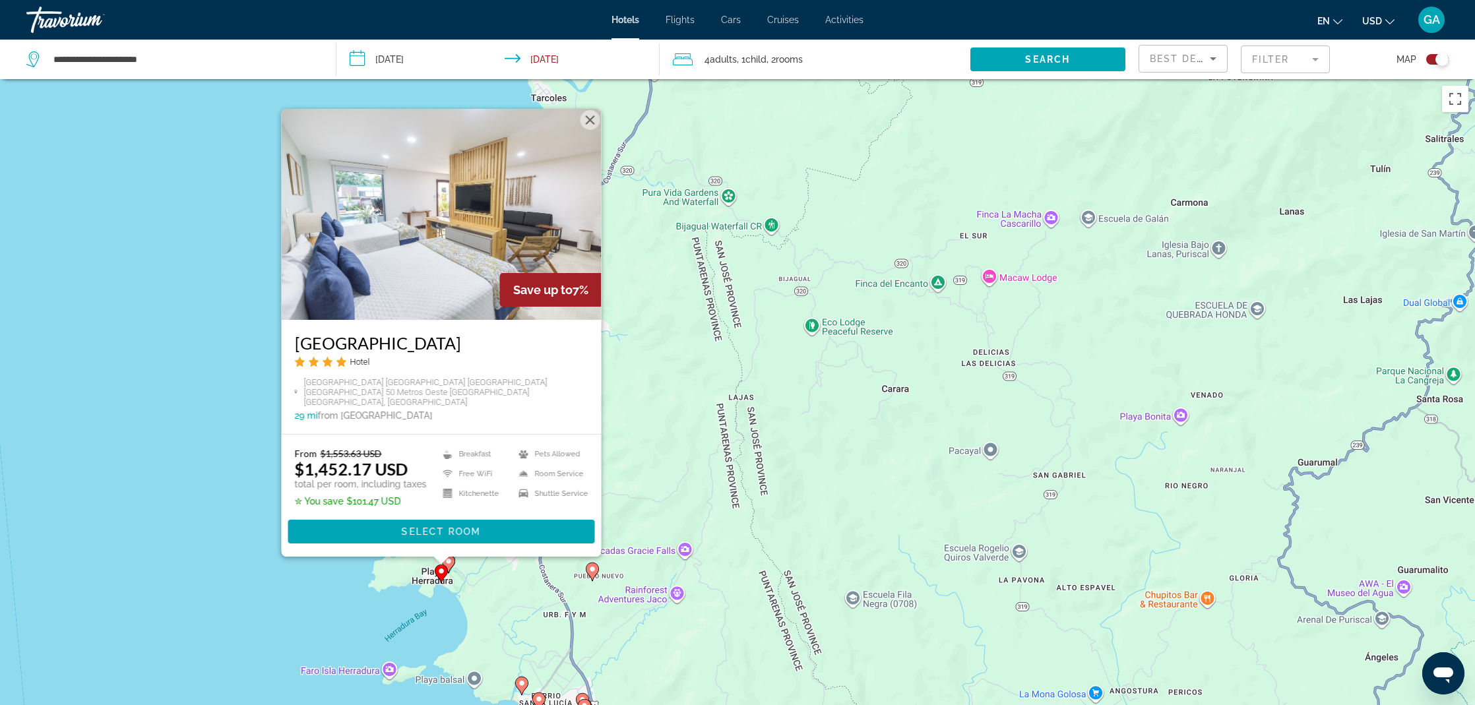
click at [739, 396] on div "To activate drag with keyboard, press Alt + Enter. Once in keyboard drag state,…" at bounding box center [737, 431] width 1475 height 705
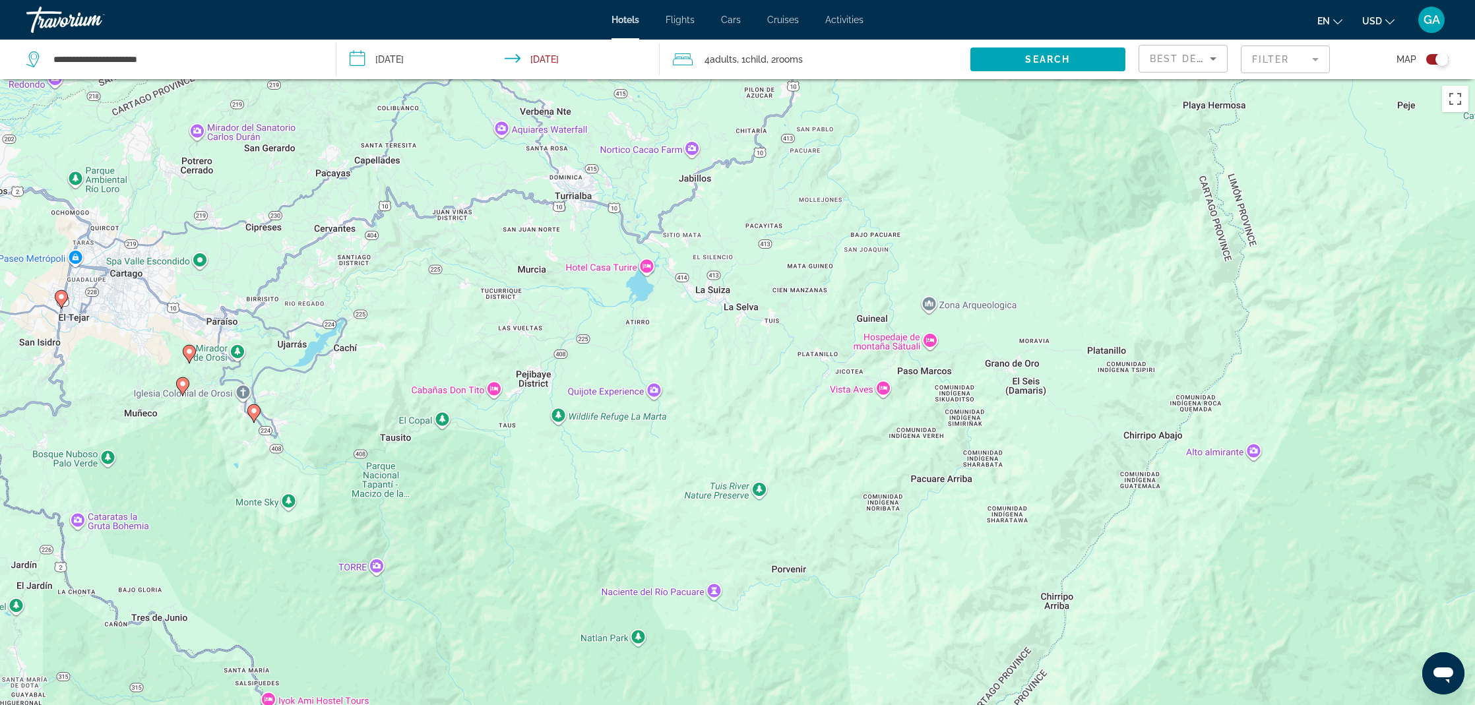
drag, startPoint x: 512, startPoint y: 462, endPoint x: 791, endPoint y: 311, distance: 317.3
click at [791, 311] on div "To activate drag with keyboard, press Alt + Enter. Once in keyboard drag state,…" at bounding box center [737, 431] width 1475 height 705
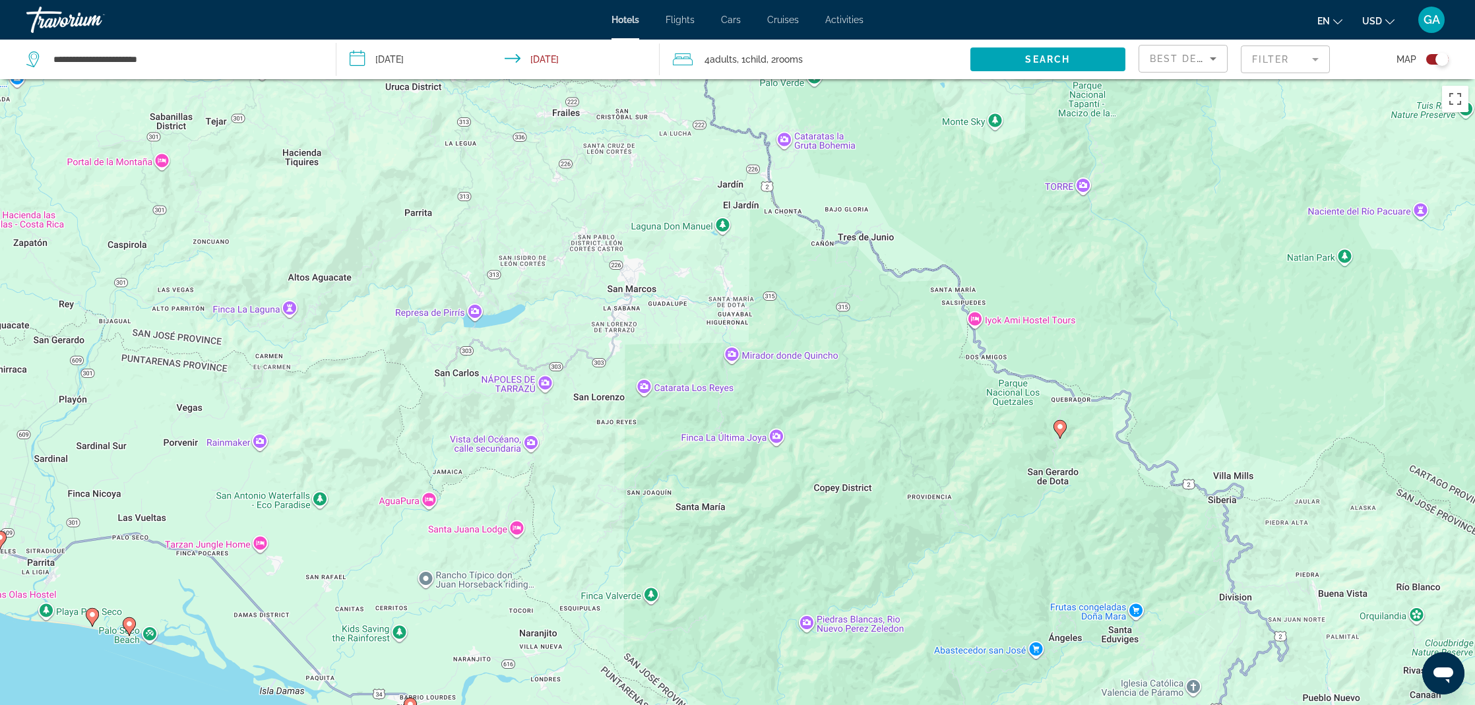
drag, startPoint x: 438, startPoint y: 338, endPoint x: 596, endPoint y: 299, distance: 162.2
click at [592, 299] on div "To activate drag with keyboard, press Alt + Enter. Once in keyboard drag state,…" at bounding box center [737, 431] width 1475 height 705
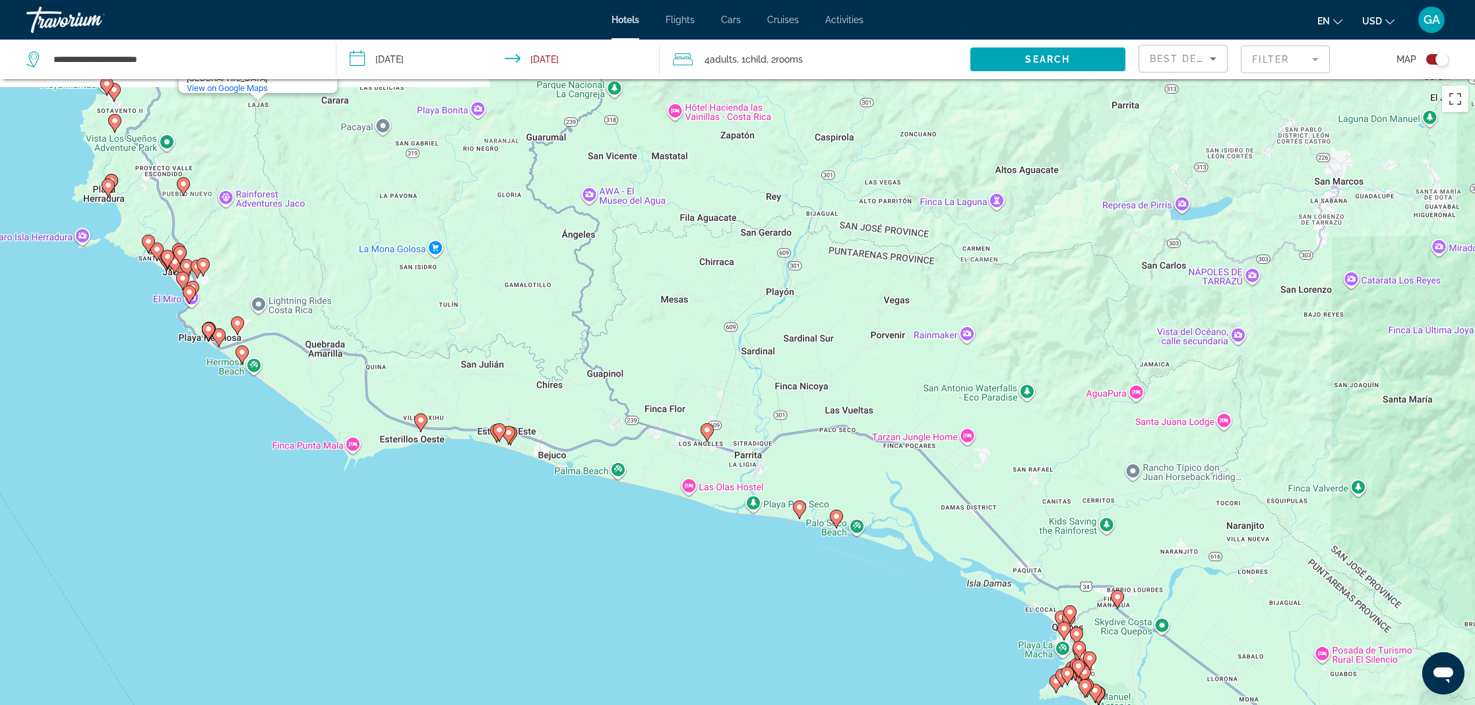
drag, startPoint x: 633, startPoint y: 319, endPoint x: 662, endPoint y: 324, distance: 28.7
click at [662, 324] on div "To activate drag with keyboard, press Alt + Enter. Once in keyboard drag state,…" at bounding box center [737, 431] width 1475 height 705
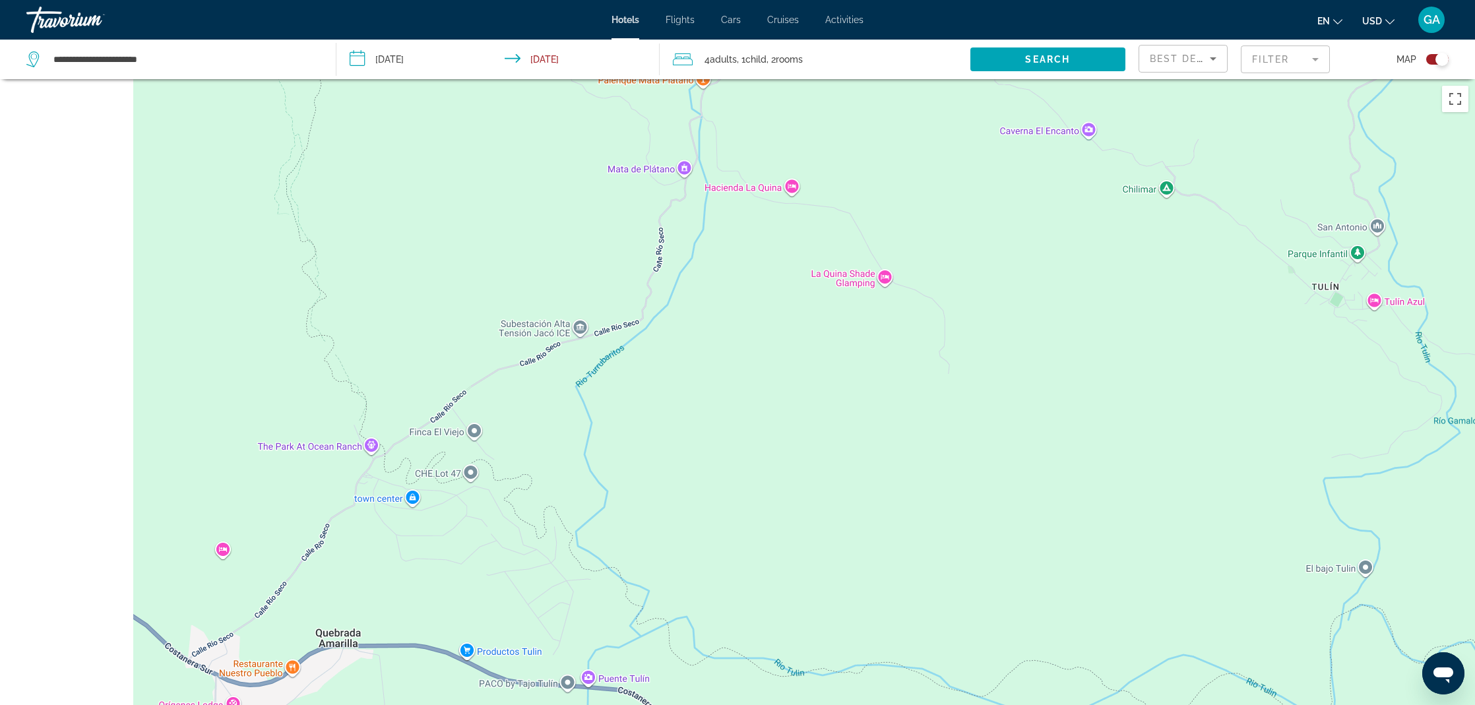
drag, startPoint x: 825, startPoint y: 363, endPoint x: 1274, endPoint y: 365, distance: 449.2
click at [1274, 365] on div "Lajas Lajas San José Province, Carara Costa Rica View on Google Maps" at bounding box center [737, 431] width 1475 height 705
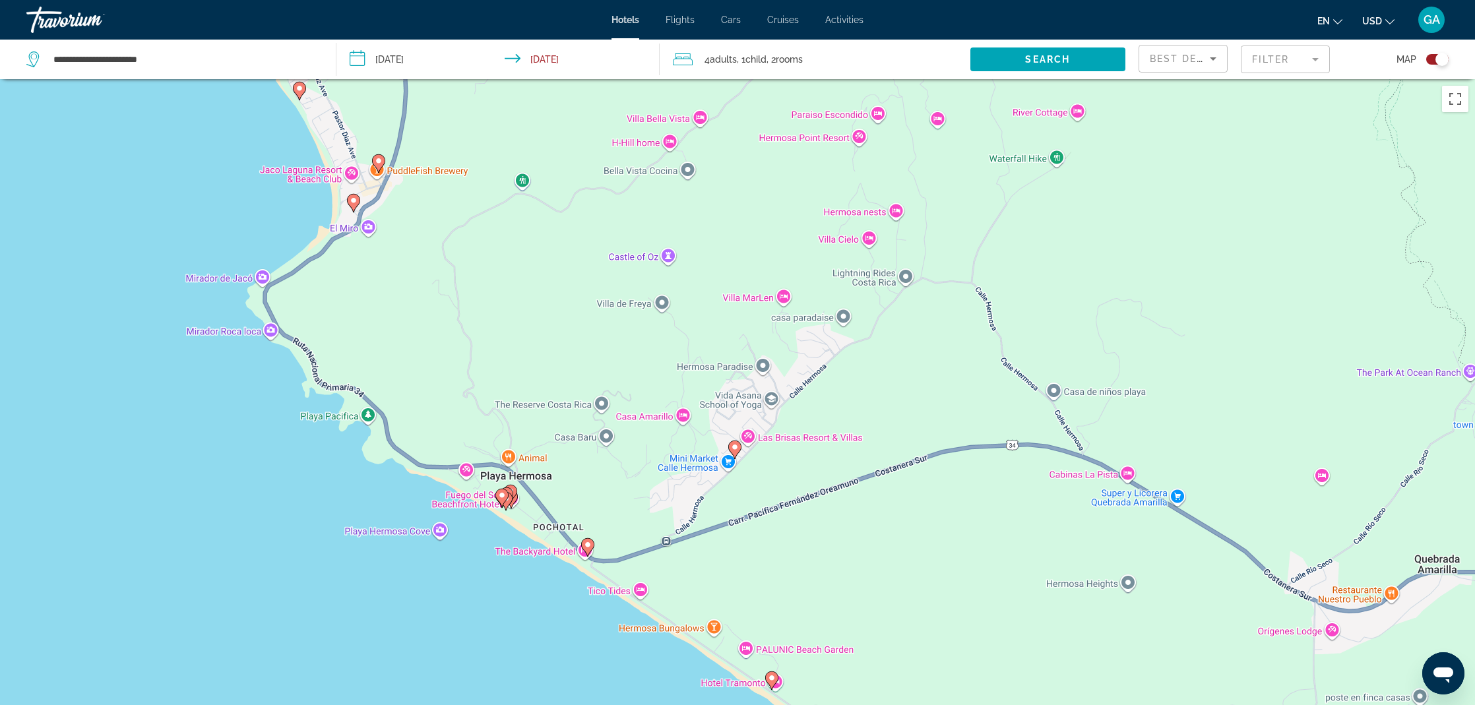
drag, startPoint x: 1005, startPoint y: 347, endPoint x: 1005, endPoint y: 339, distance: 7.9
click at [1005, 342] on div "To activate drag with keyboard, press Alt + Enter. Once in keyboard drag state,…" at bounding box center [737, 431] width 1475 height 705
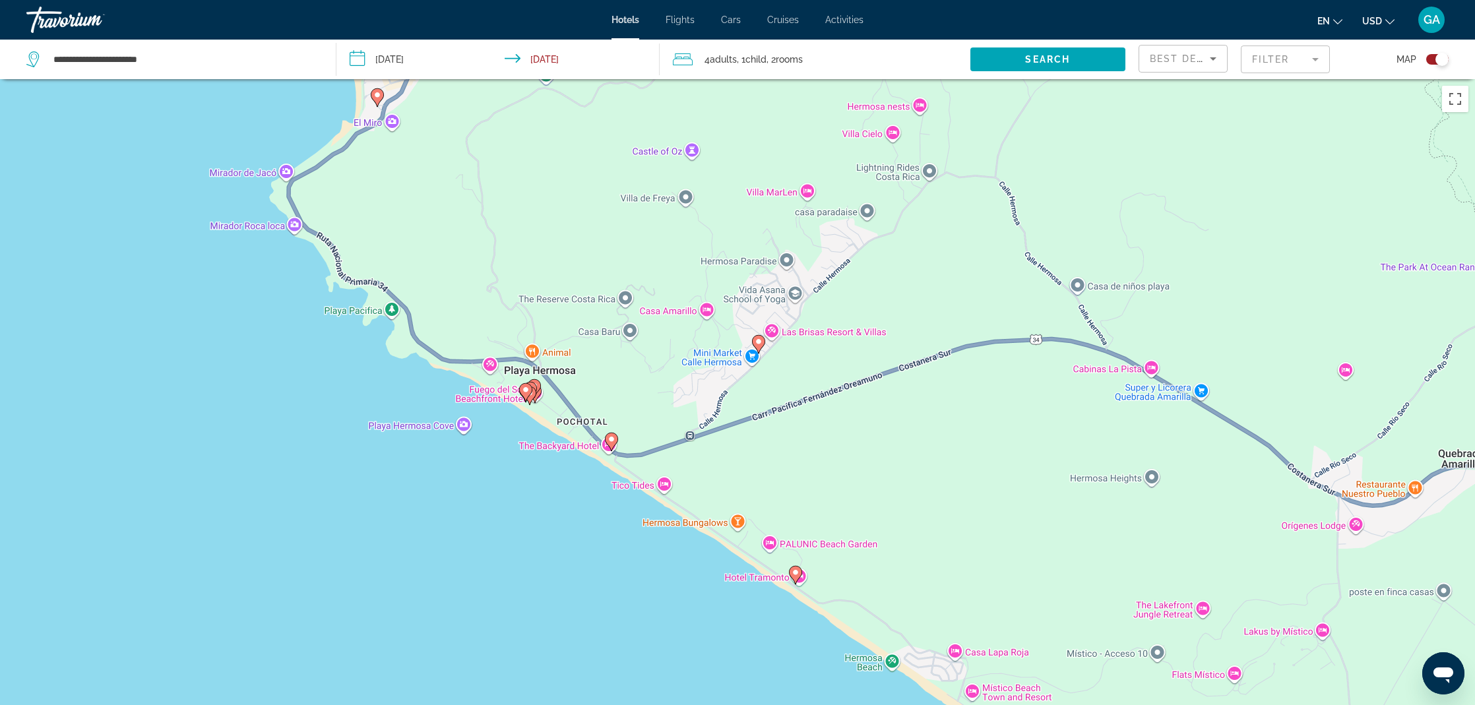
click at [523, 392] on image "Main content" at bounding box center [526, 390] width 8 height 8
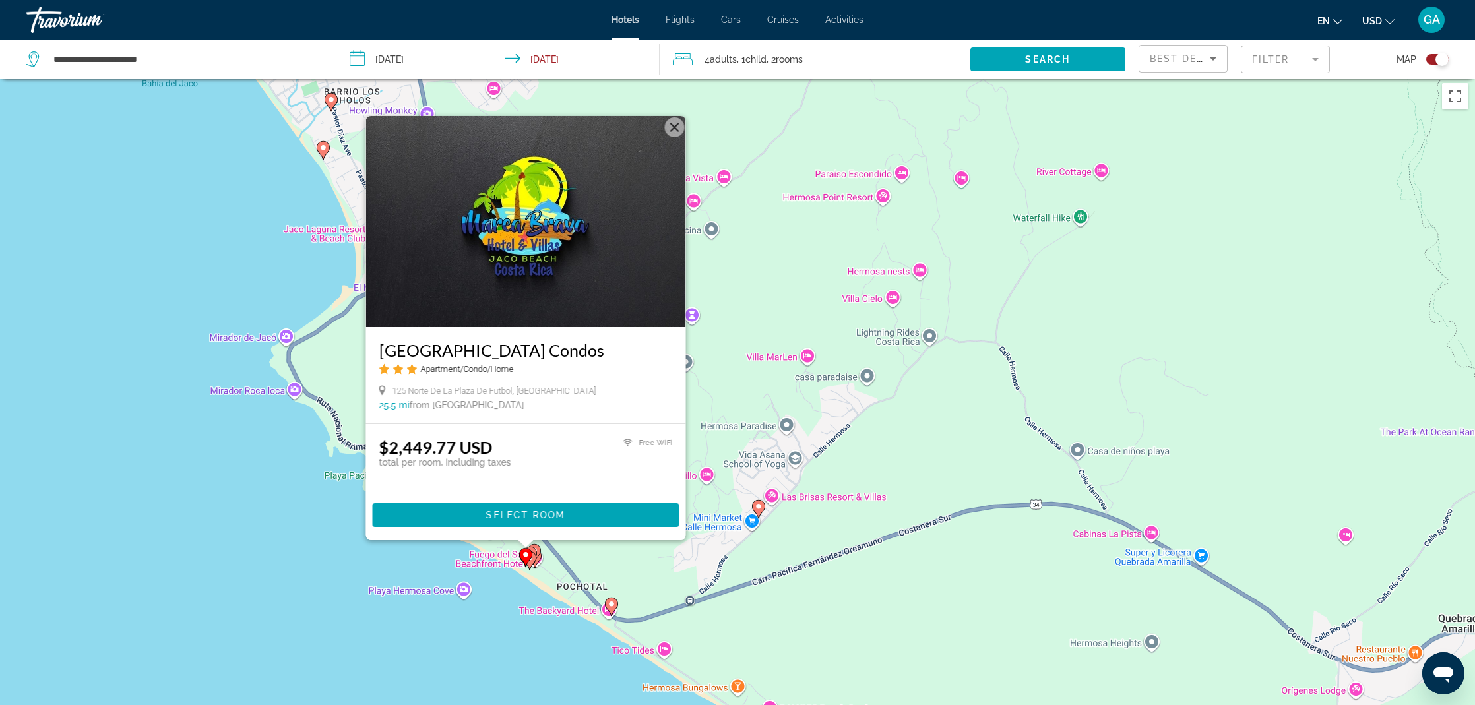
scroll to position [3, 0]
click at [678, 127] on button "Close" at bounding box center [675, 127] width 20 height 20
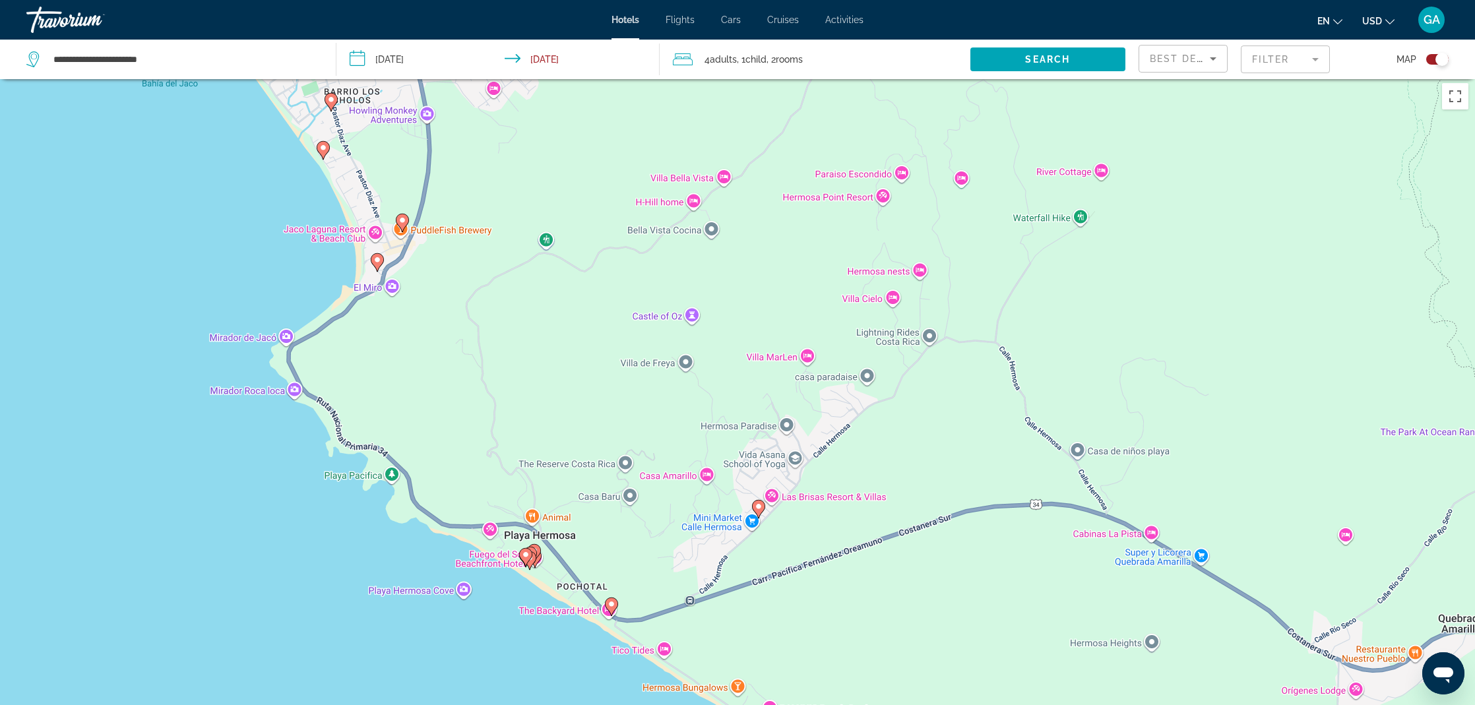
click at [530, 561] on gmp-advanced-marker "Main content" at bounding box center [525, 557] width 13 height 20
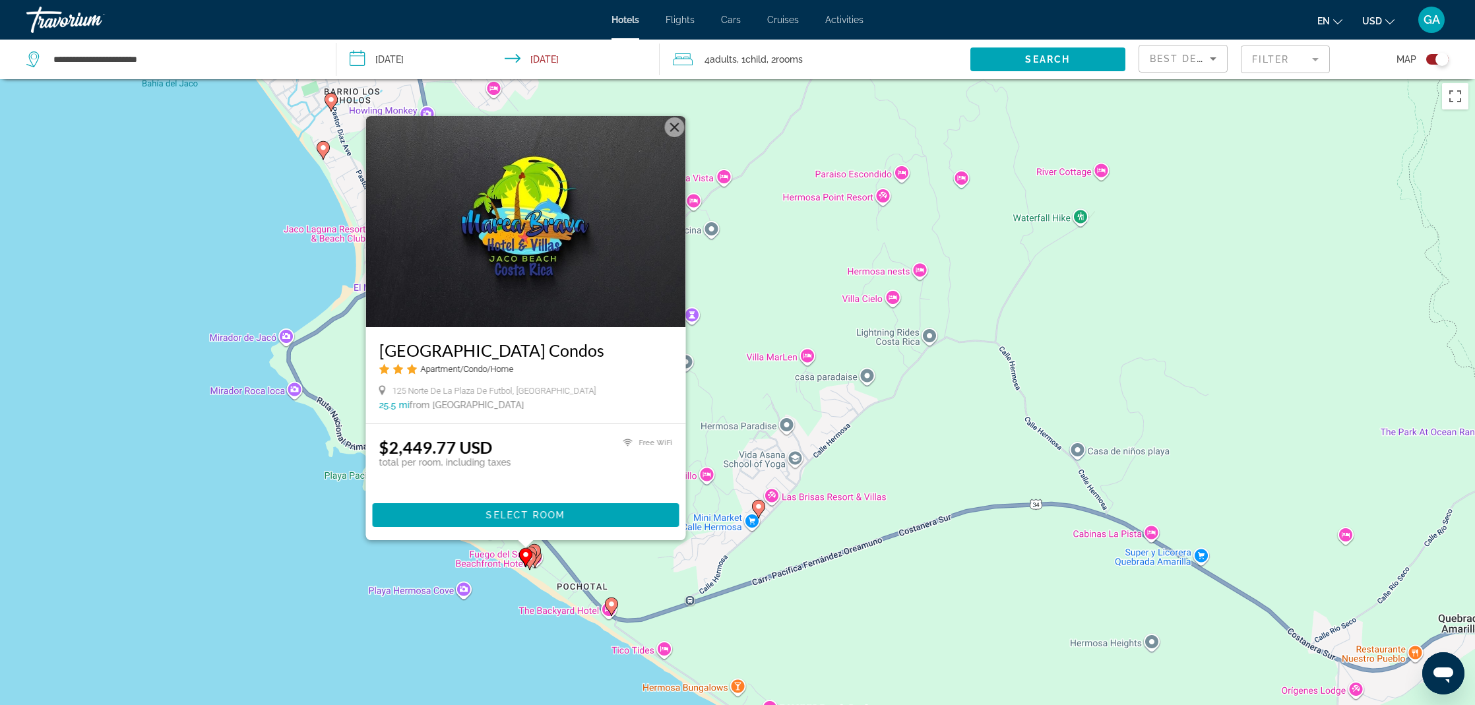
drag, startPoint x: 673, startPoint y: 127, endPoint x: 688, endPoint y: 167, distance: 42.2
click at [673, 127] on button "Close" at bounding box center [675, 127] width 20 height 20
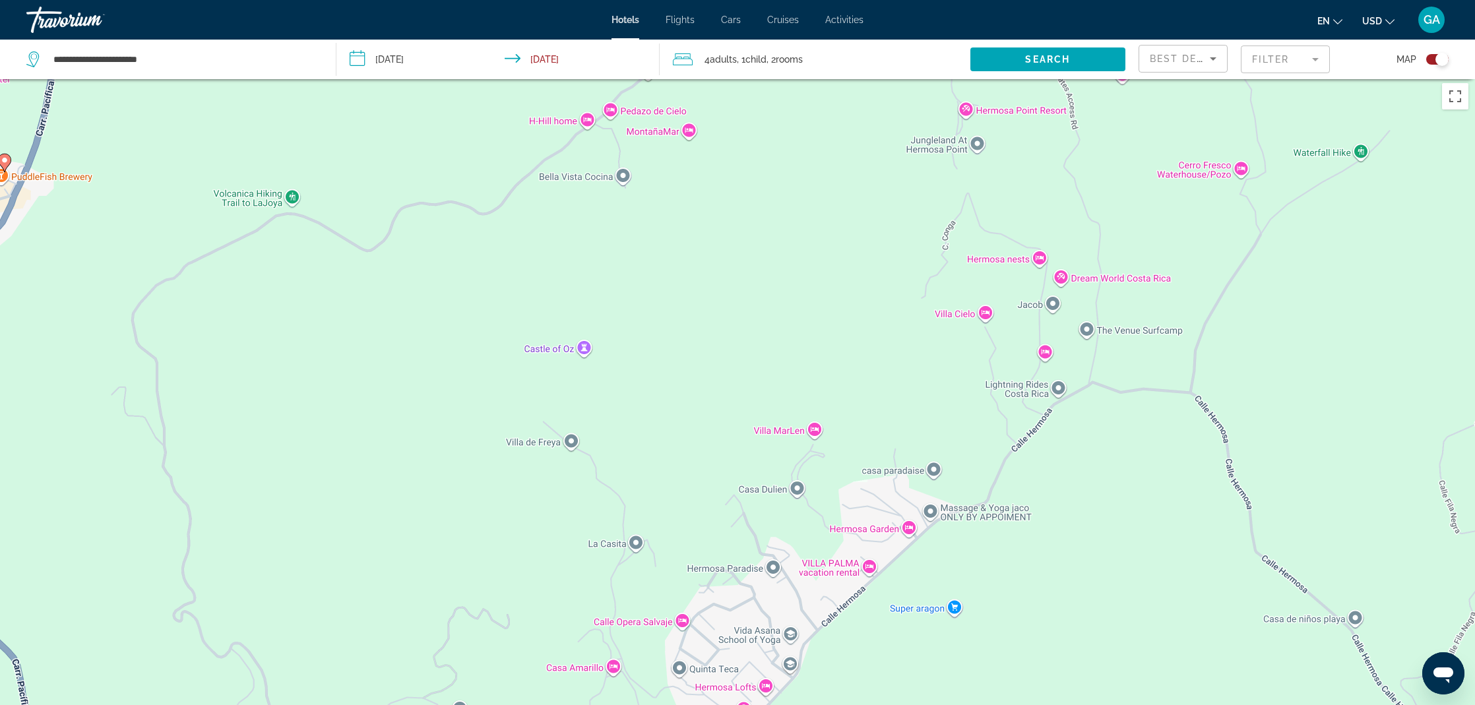
drag, startPoint x: 659, startPoint y: 355, endPoint x: 735, endPoint y: 171, distance: 198.7
click at [740, 202] on div "To navigate, press the arrow keys. To activate drag with keyboard, press Alt + …" at bounding box center [737, 429] width 1475 height 705
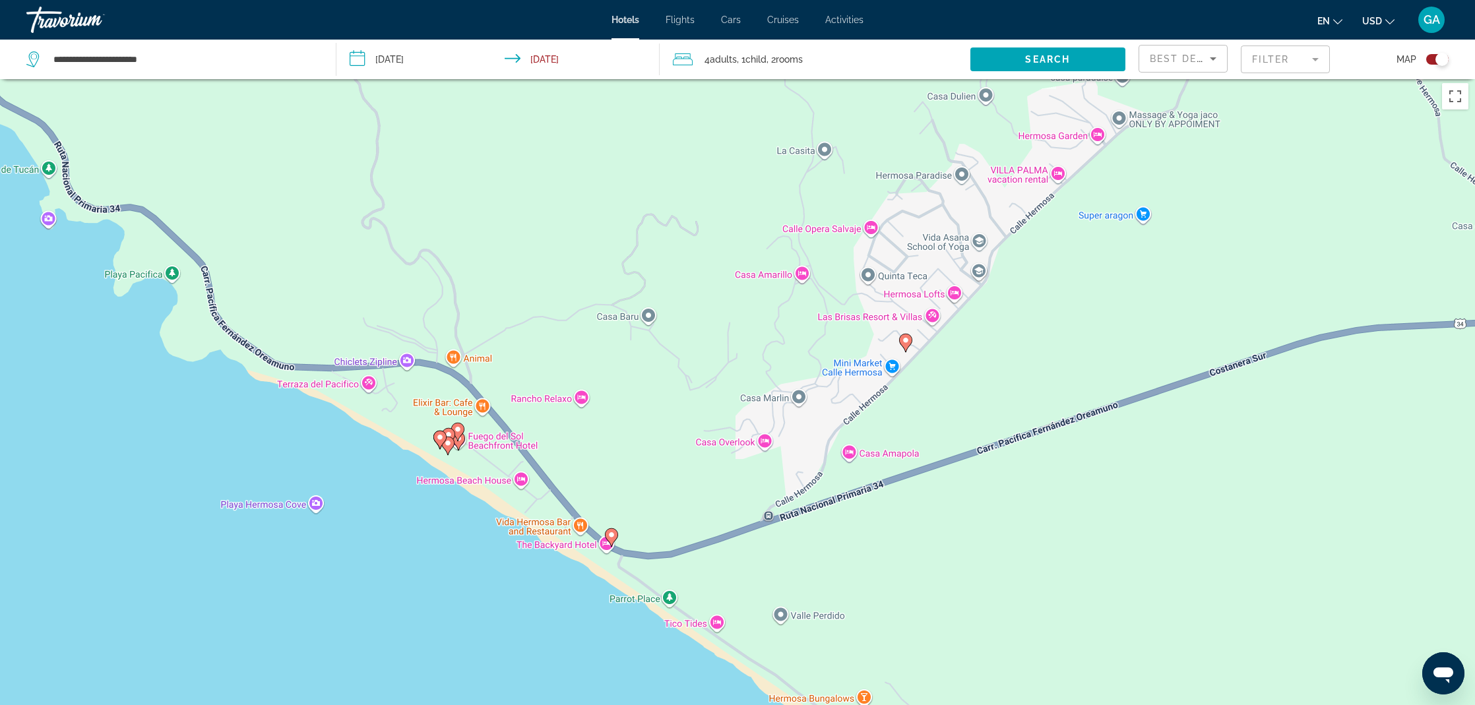
drag, startPoint x: 688, startPoint y: 238, endPoint x: 710, endPoint y: 171, distance: 70.3
click at [704, 196] on div "To activate drag with keyboard, press Alt + Enter. Once in keyboard drag state,…" at bounding box center [737, 429] width 1475 height 705
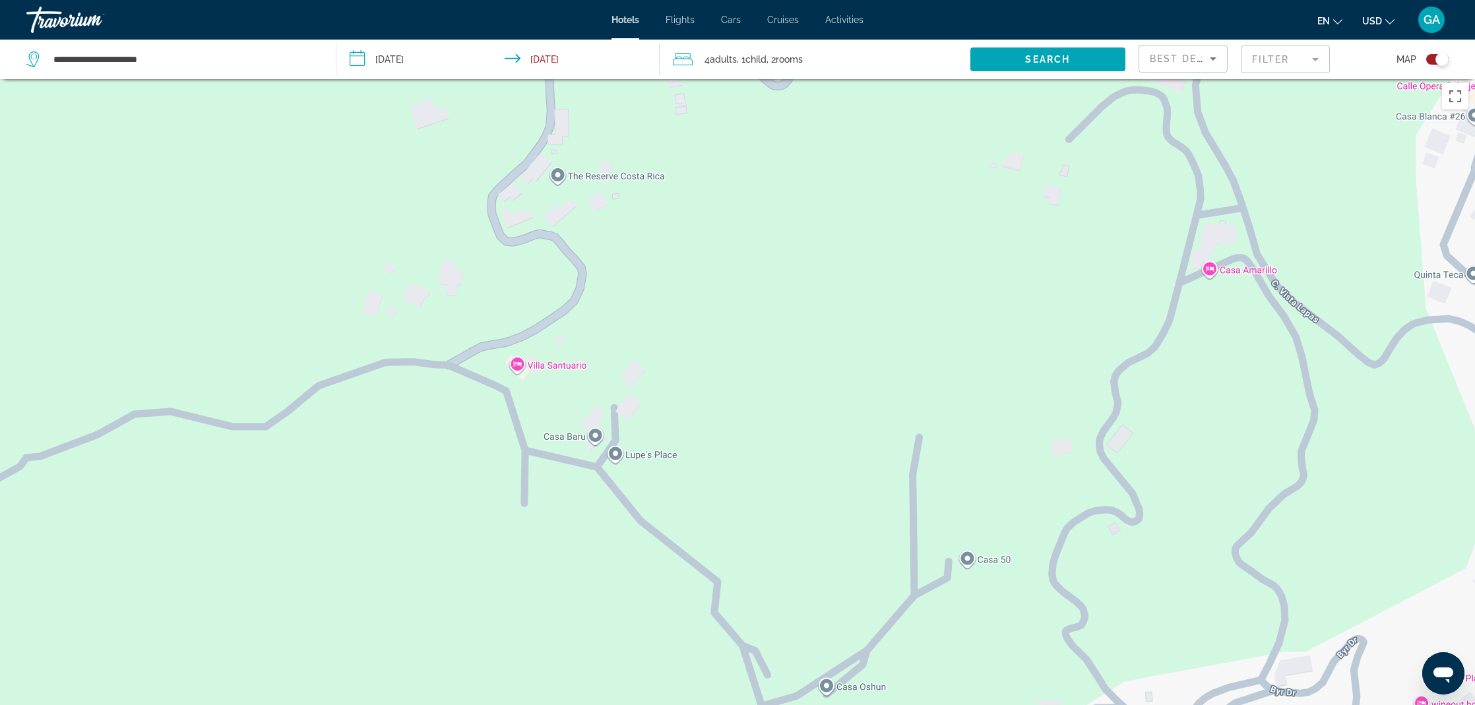
drag, startPoint x: 697, startPoint y: 193, endPoint x: 843, endPoint y: 57, distance: 199.7
click at [831, 77] on div "**********" at bounding box center [737, 469] width 1475 height 784
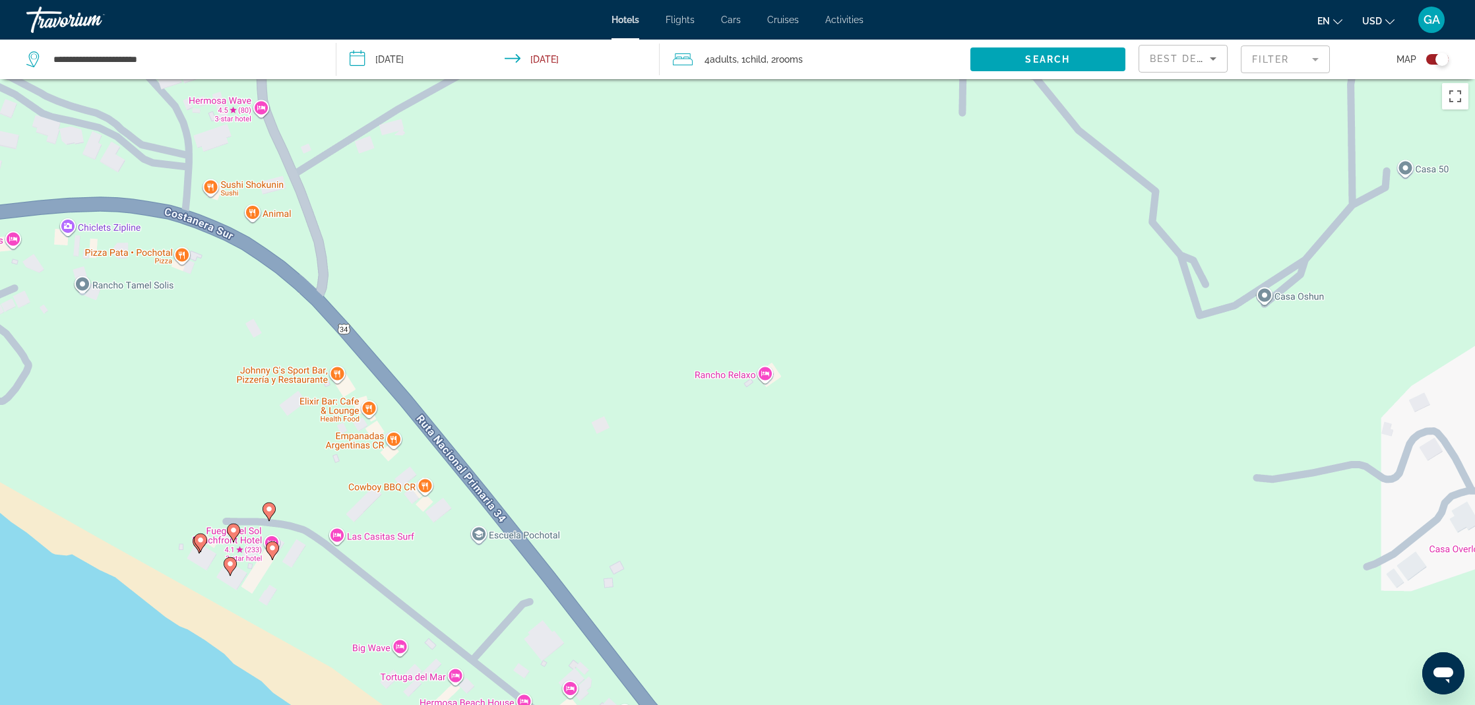
drag, startPoint x: 693, startPoint y: 251, endPoint x: 733, endPoint y: 199, distance: 65.7
click at [728, 214] on div "To activate drag with keyboard, press Alt + Enter. Once in keyboard drag state,…" at bounding box center [737, 429] width 1475 height 705
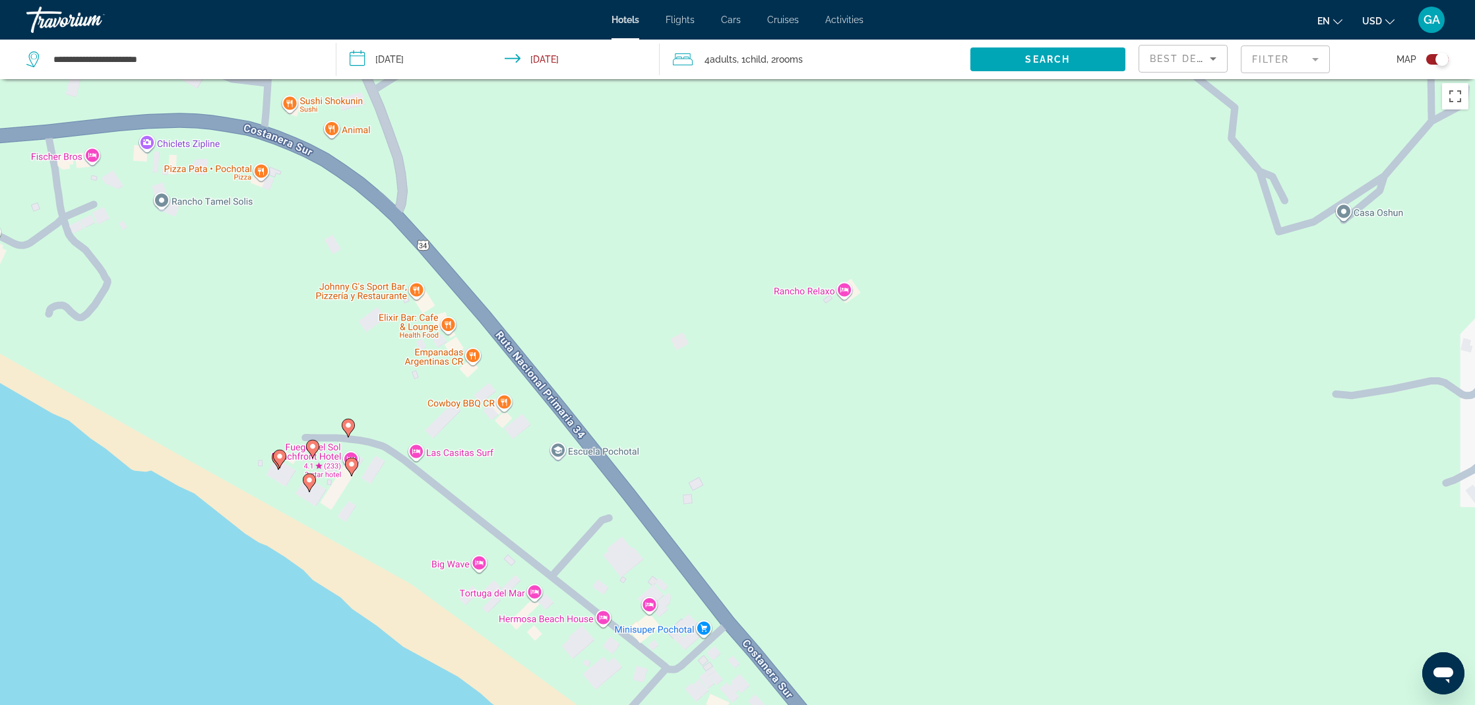
click at [273, 458] on gmp-advanced-marker "Main content" at bounding box center [279, 459] width 13 height 20
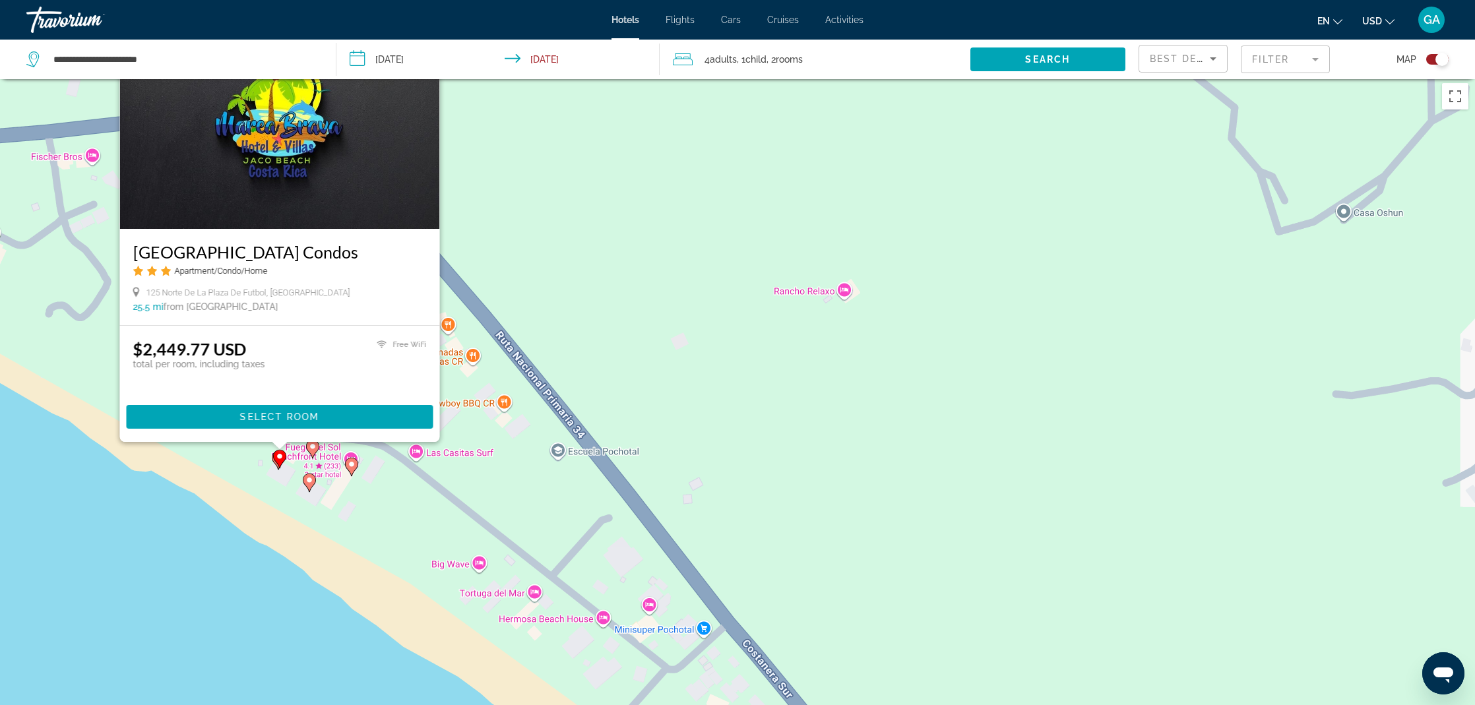
scroll to position [0, 0]
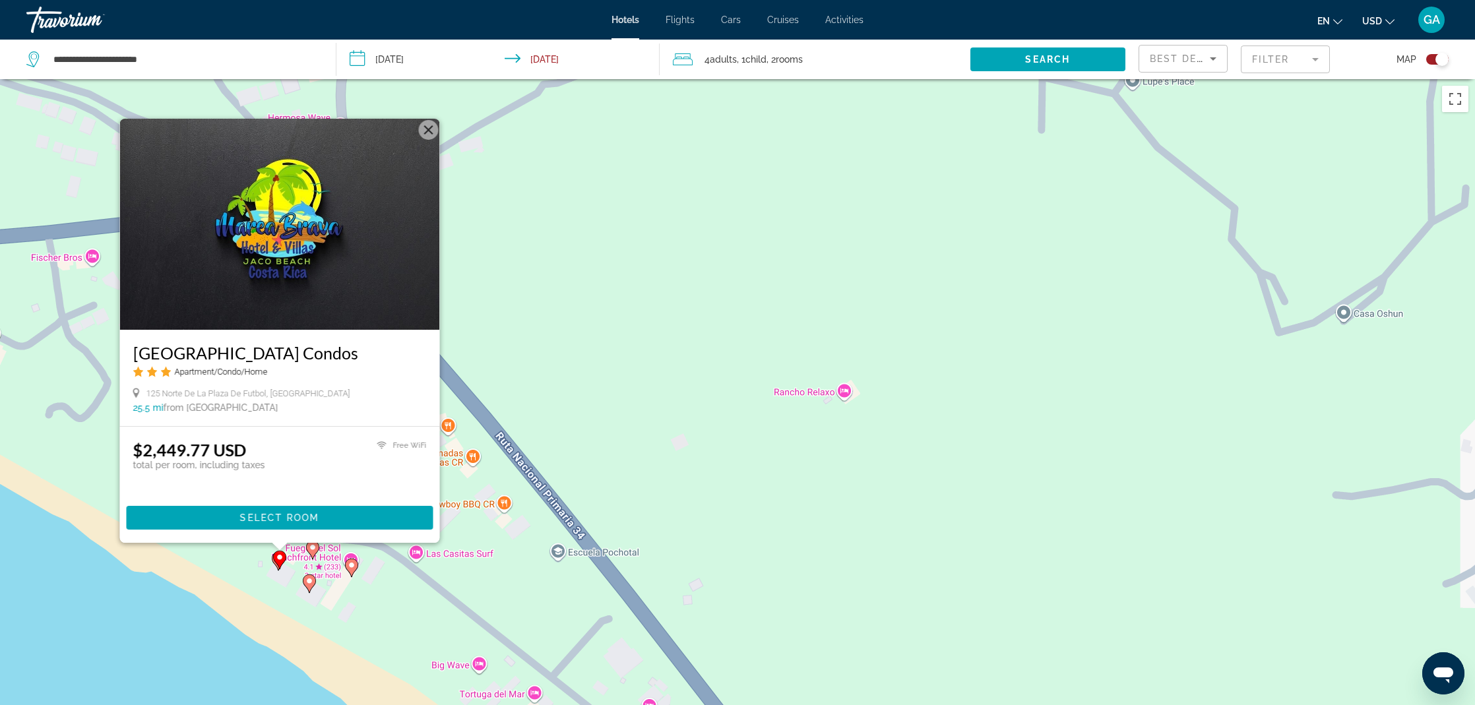
click at [427, 134] on button "Close" at bounding box center [429, 130] width 20 height 20
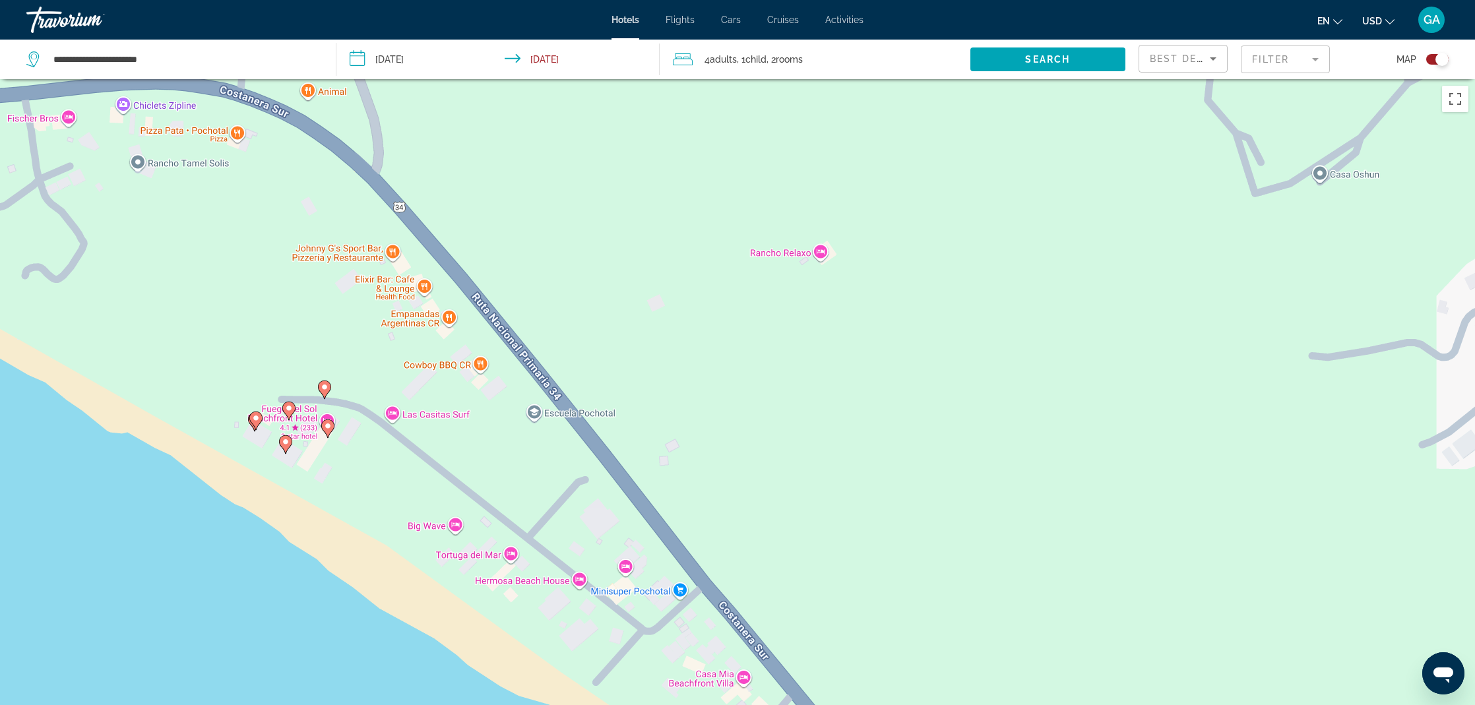
drag, startPoint x: 670, startPoint y: 324, endPoint x: 617, endPoint y: 9, distance: 319.7
click at [638, 134] on div "To activate drag with keyboard, press Alt + Enter. Once in keyboard drag state,…" at bounding box center [737, 431] width 1475 height 705
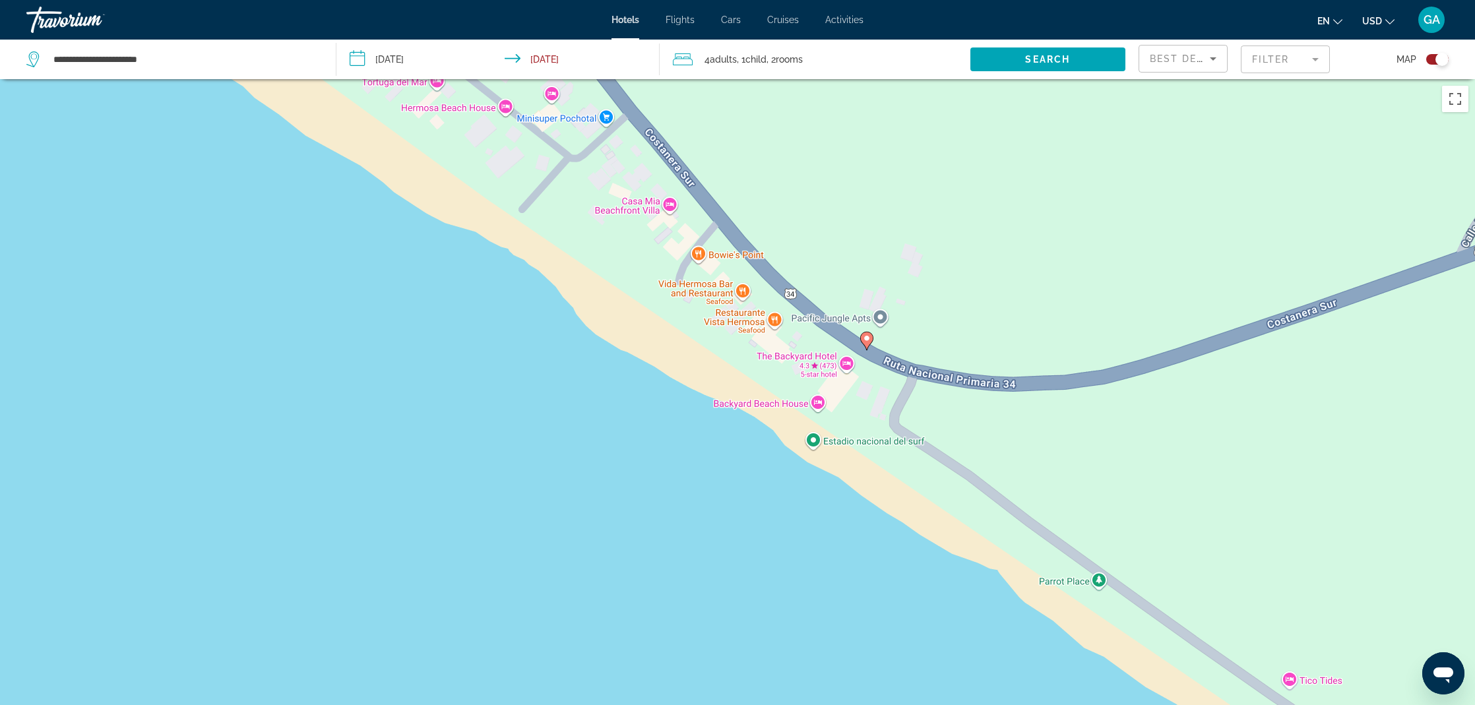
click at [820, 404] on div "To activate drag with keyboard, press Alt + Enter. Once in keyboard drag state,…" at bounding box center [737, 431] width 1475 height 705
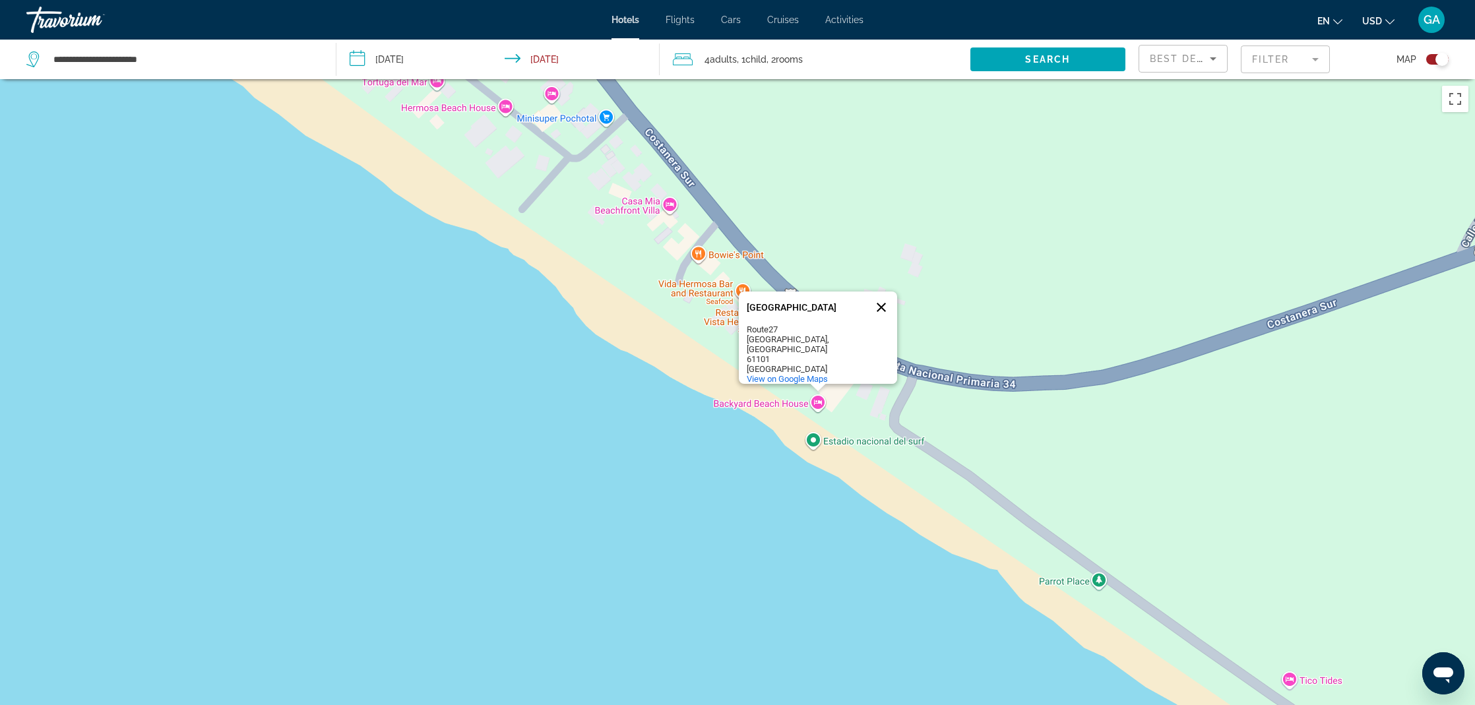
click at [880, 295] on button "Close" at bounding box center [881, 308] width 32 height 32
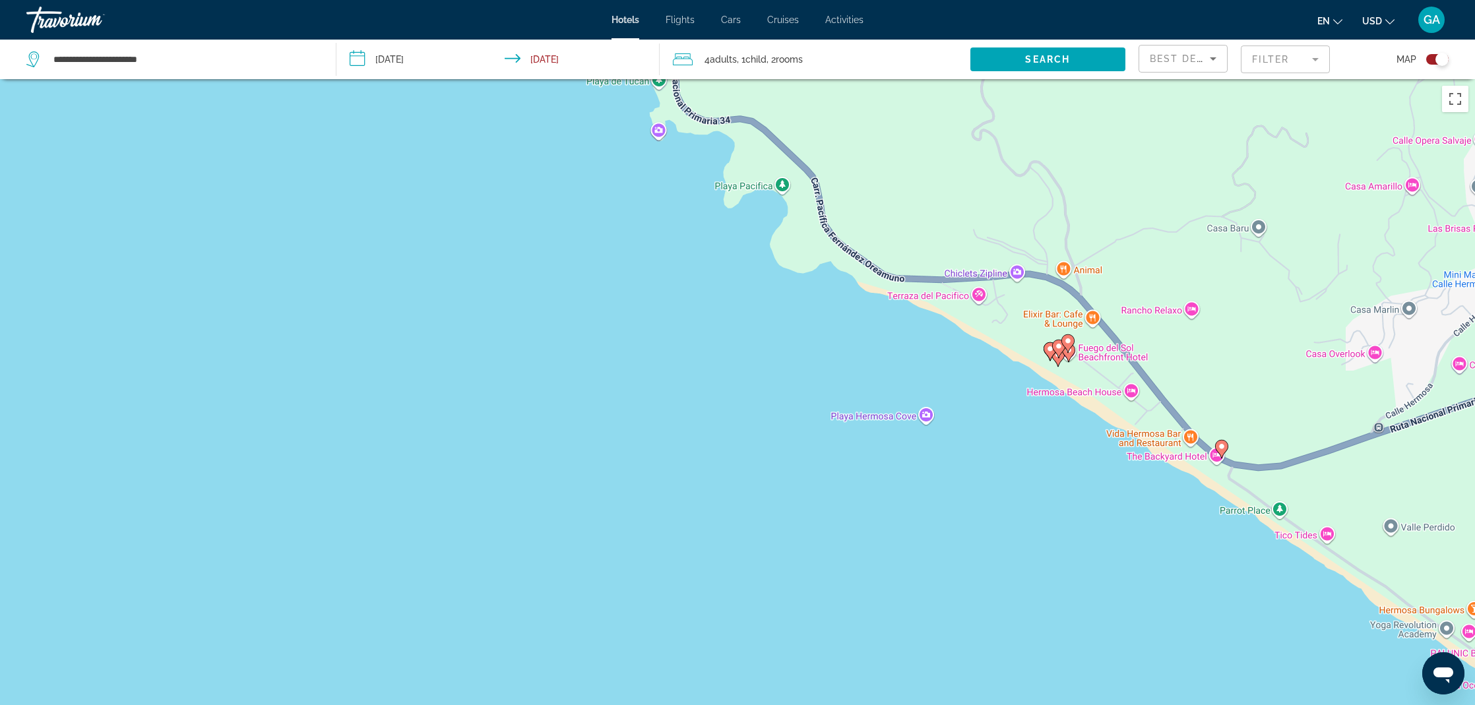
drag, startPoint x: 987, startPoint y: 481, endPoint x: 878, endPoint y: 435, distance: 118.6
click at [878, 435] on div "To activate drag with keyboard, press Alt + Enter. Once in keyboard drag state,…" at bounding box center [737, 431] width 1475 height 705
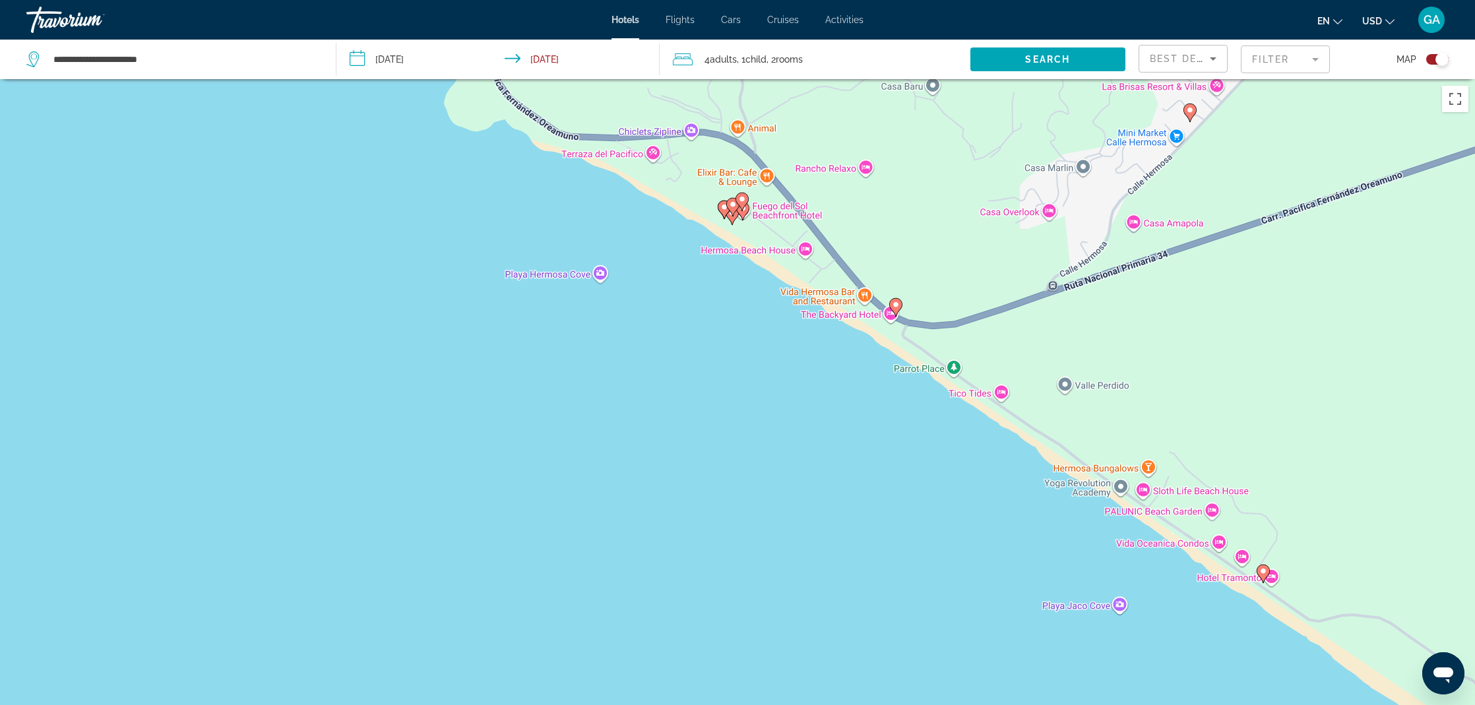
click at [890, 303] on icon "Main content" at bounding box center [896, 306] width 12 height 17
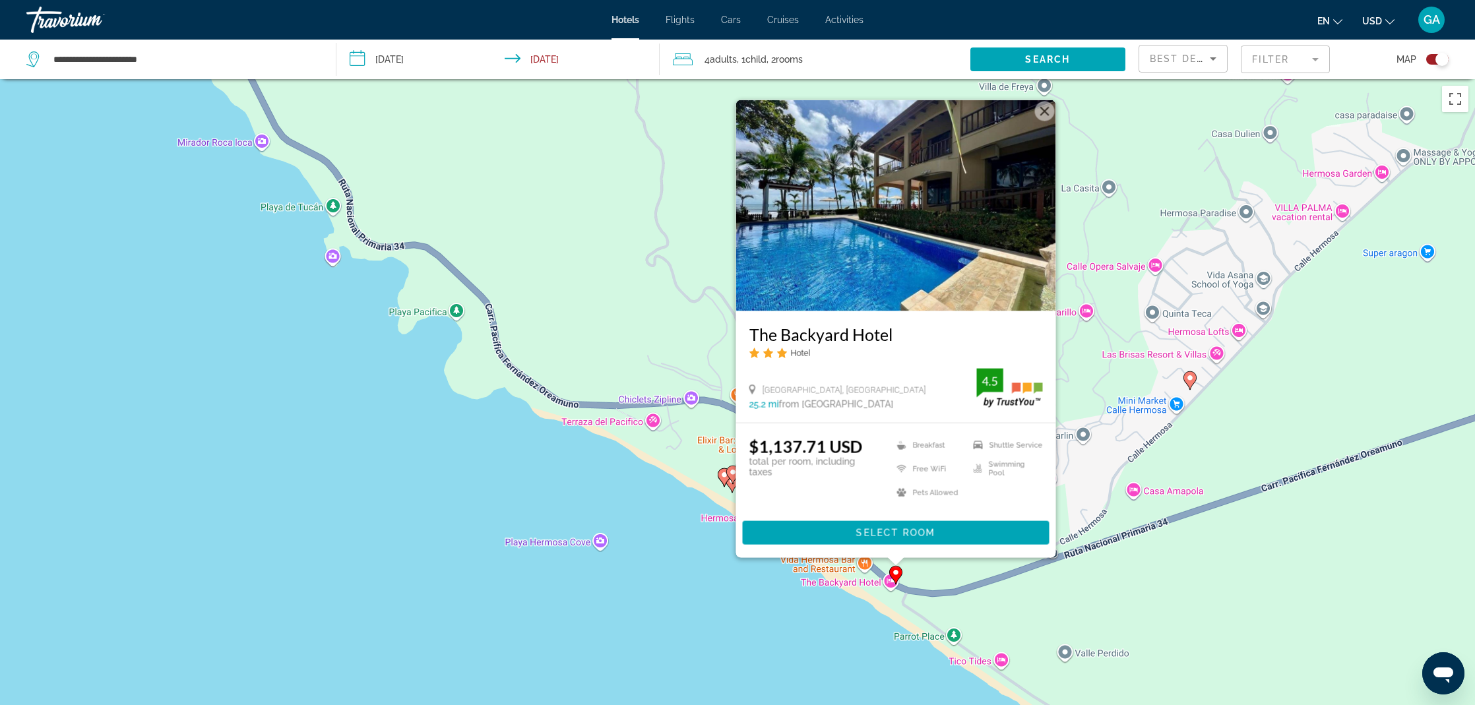
click at [878, 280] on img "Main content" at bounding box center [896, 205] width 320 height 211
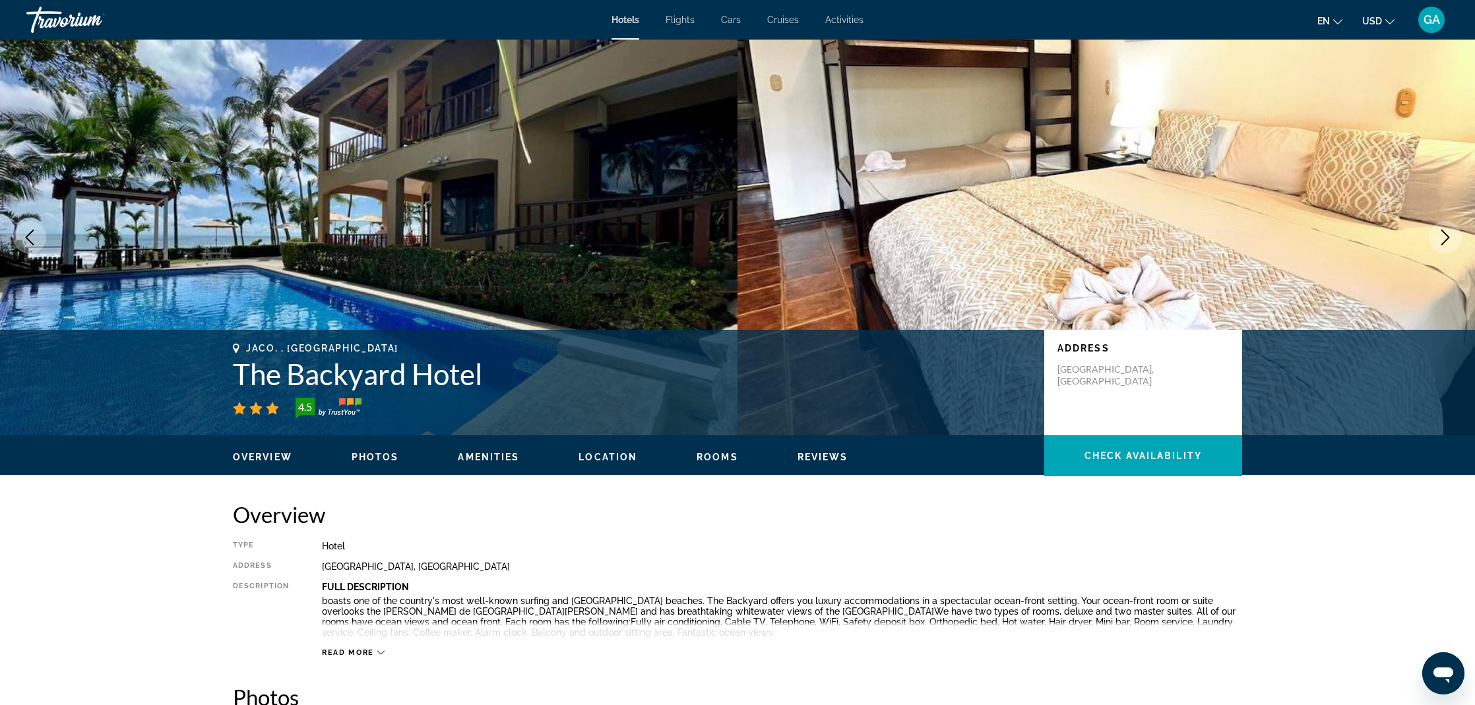
click at [1438, 235] on icon "Next image" at bounding box center [1445, 238] width 16 height 16
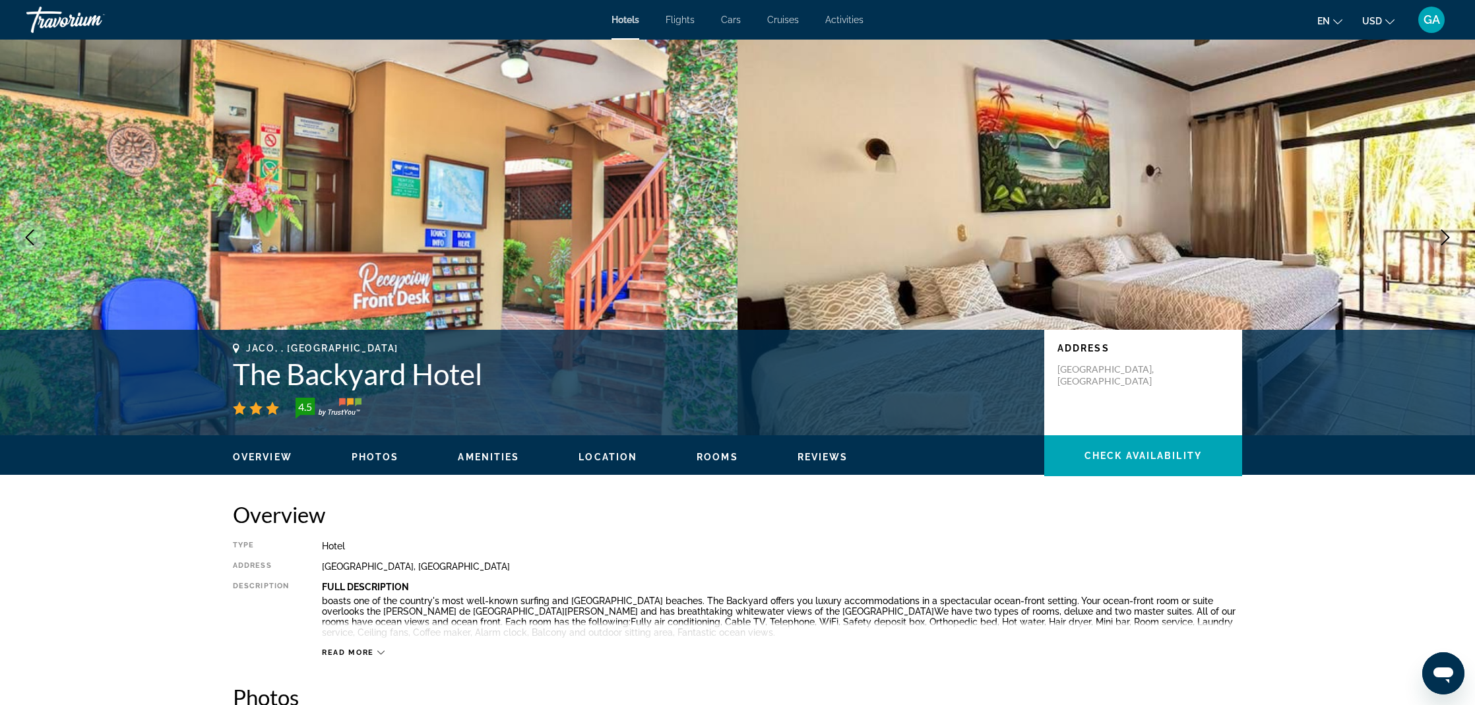
click at [1440, 235] on icon "Next image" at bounding box center [1445, 238] width 16 height 16
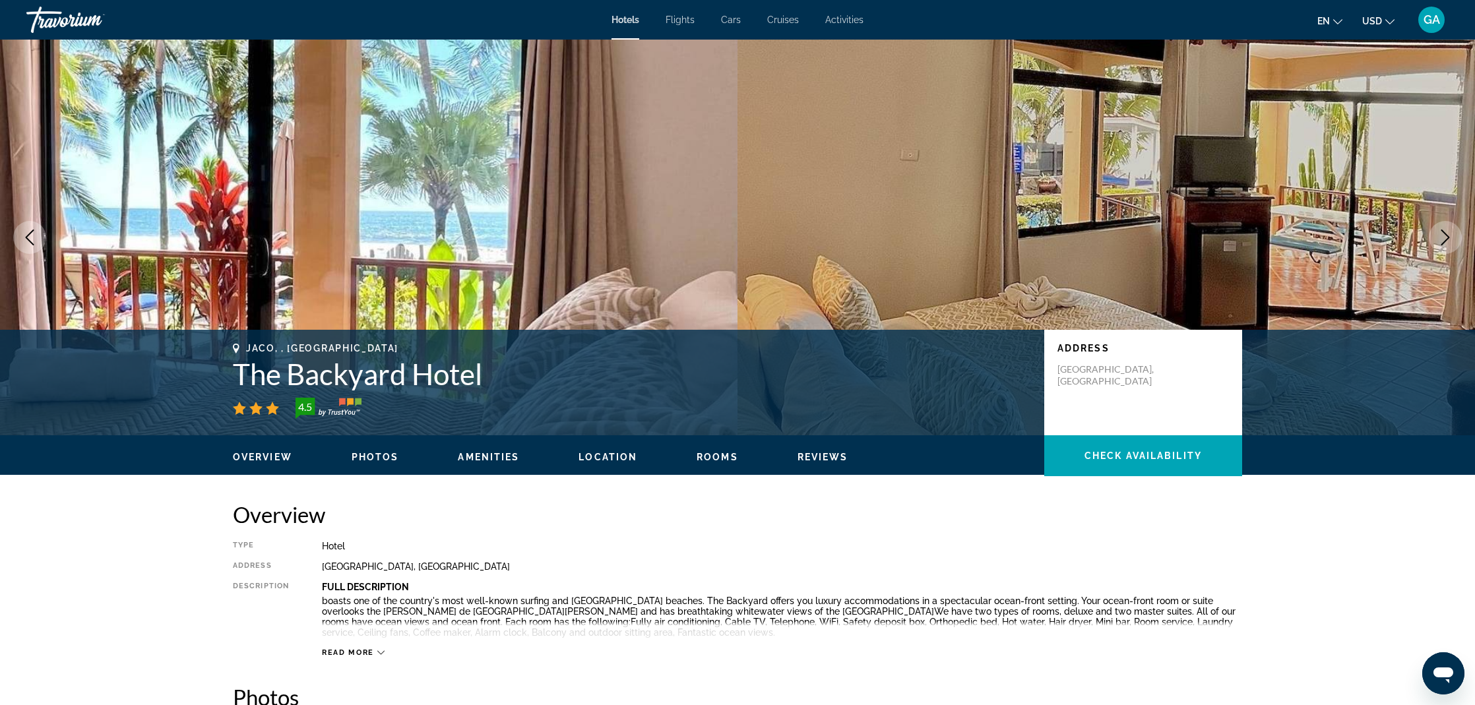
click at [1440, 235] on icon "Next image" at bounding box center [1445, 238] width 16 height 16
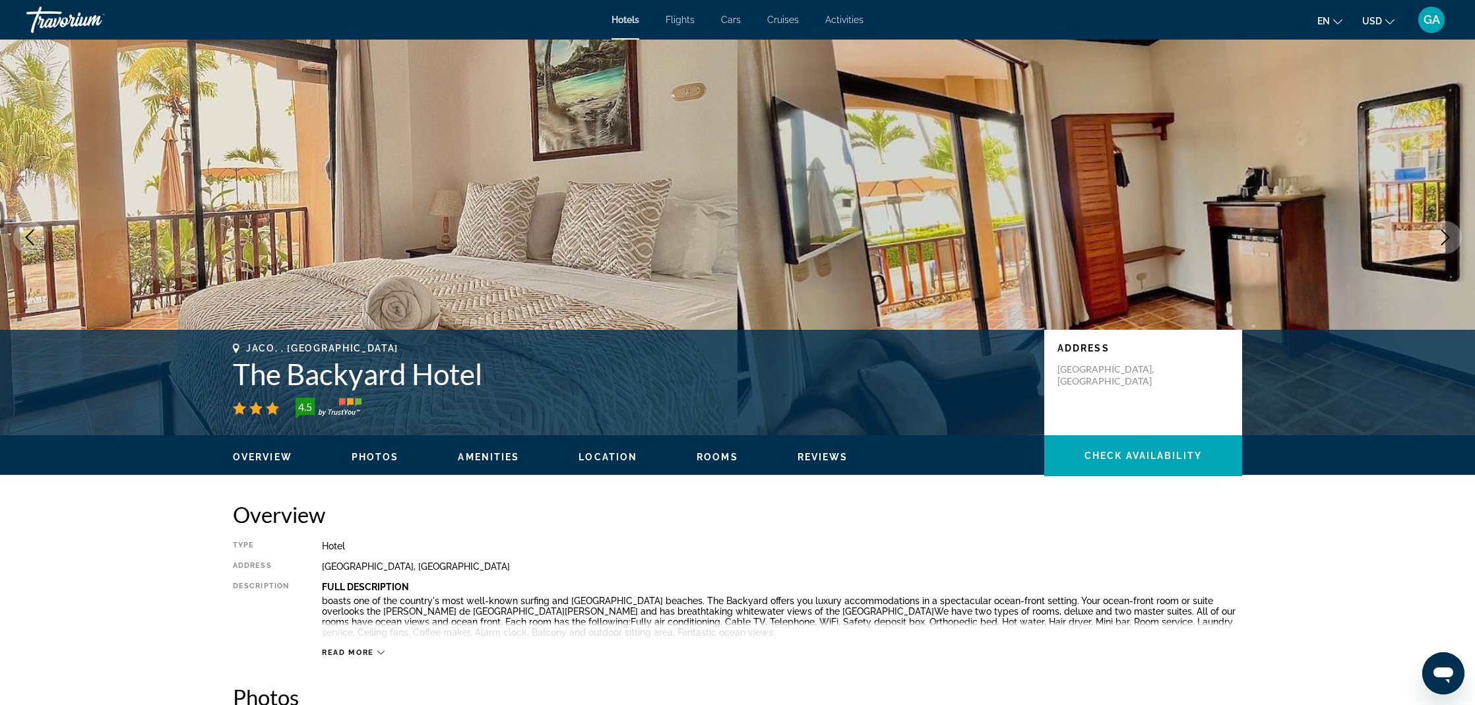
click at [1440, 235] on icon "Next image" at bounding box center [1445, 238] width 16 height 16
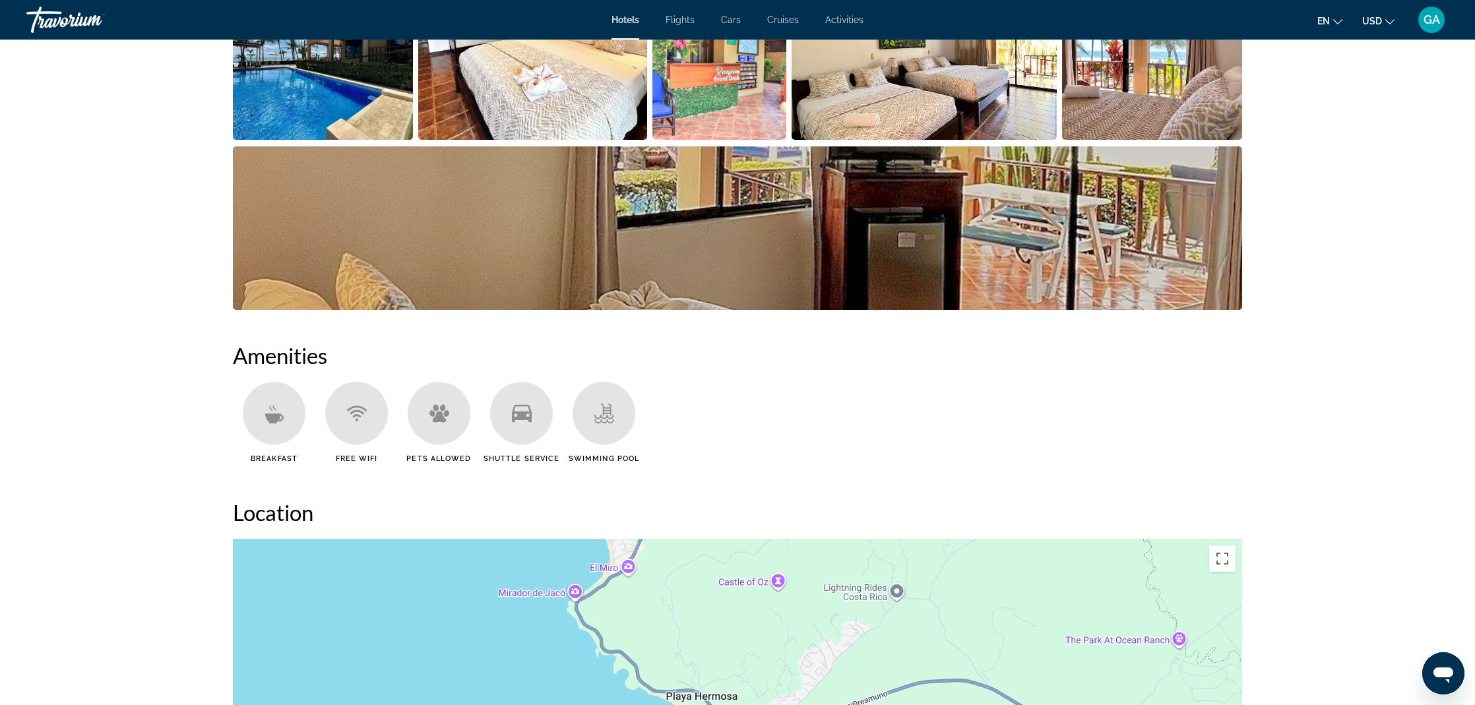
scroll to position [945, 0]
